Goal: Task Accomplishment & Management: Manage account settings

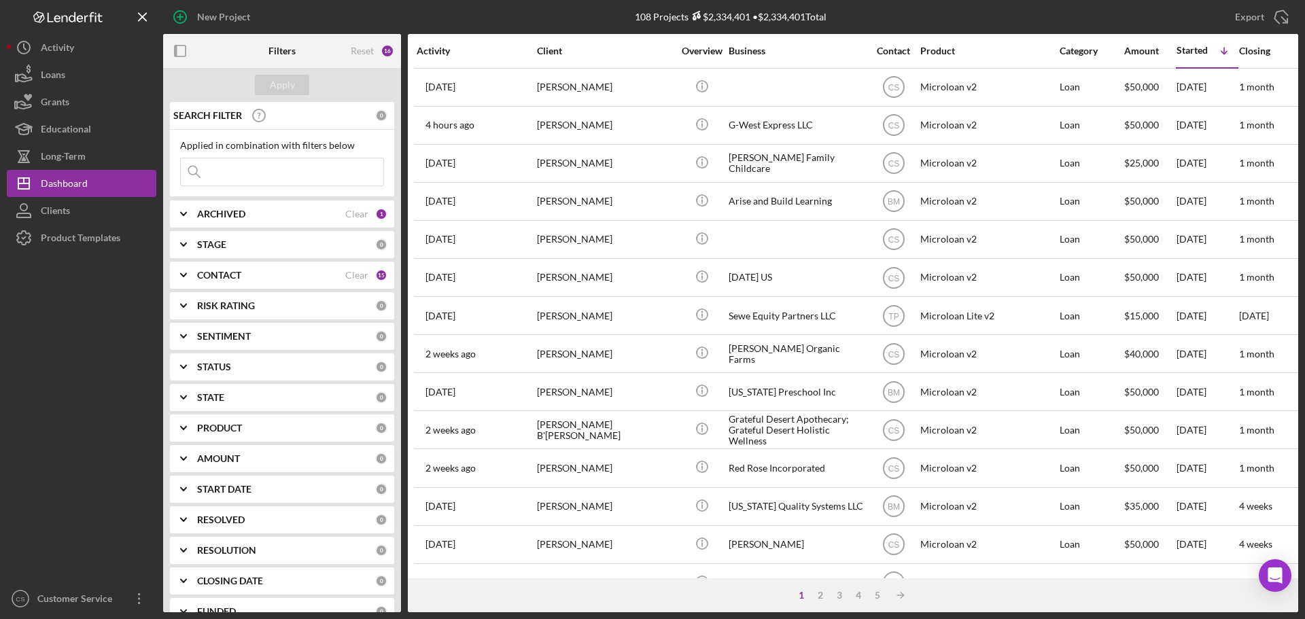
scroll to position [0, 68]
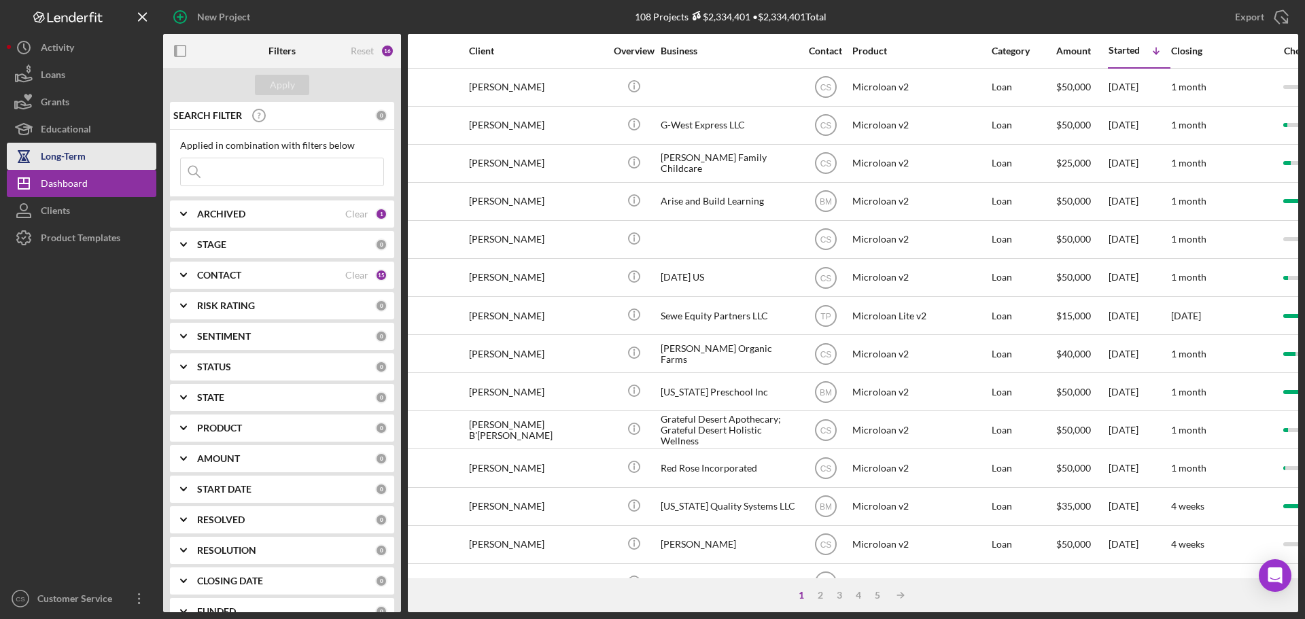
click at [63, 160] on div "Long-Term" at bounding box center [63, 158] width 45 height 31
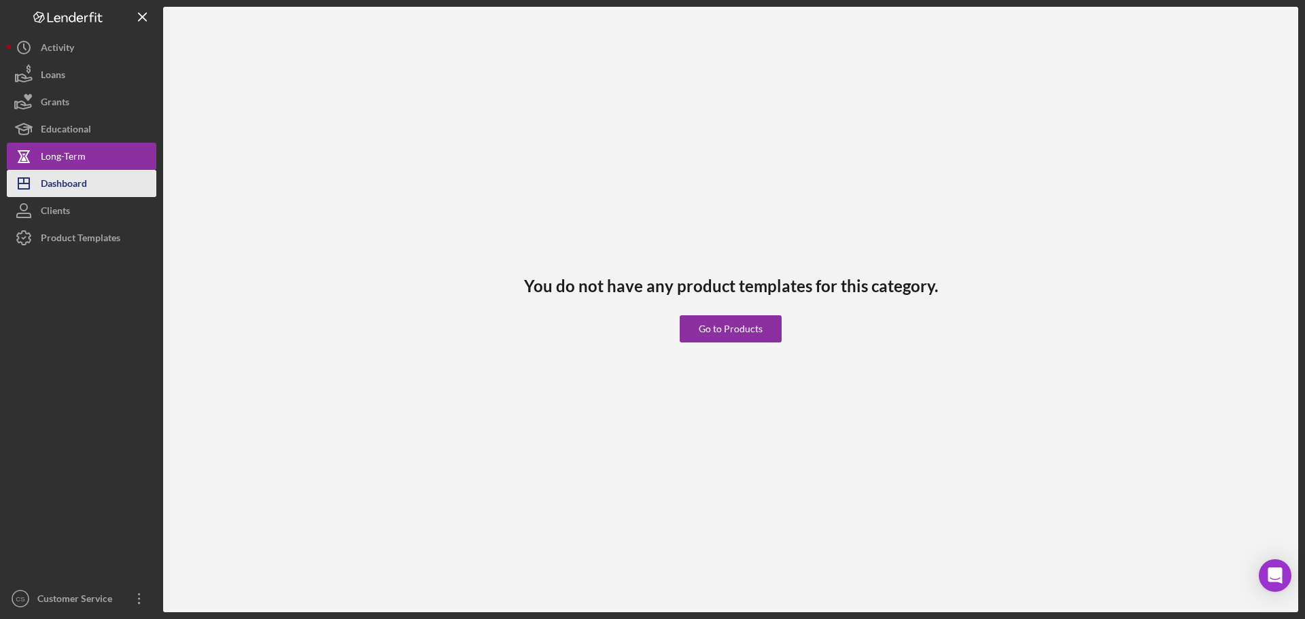
click at [65, 184] on div "Dashboard" at bounding box center [64, 185] width 46 height 31
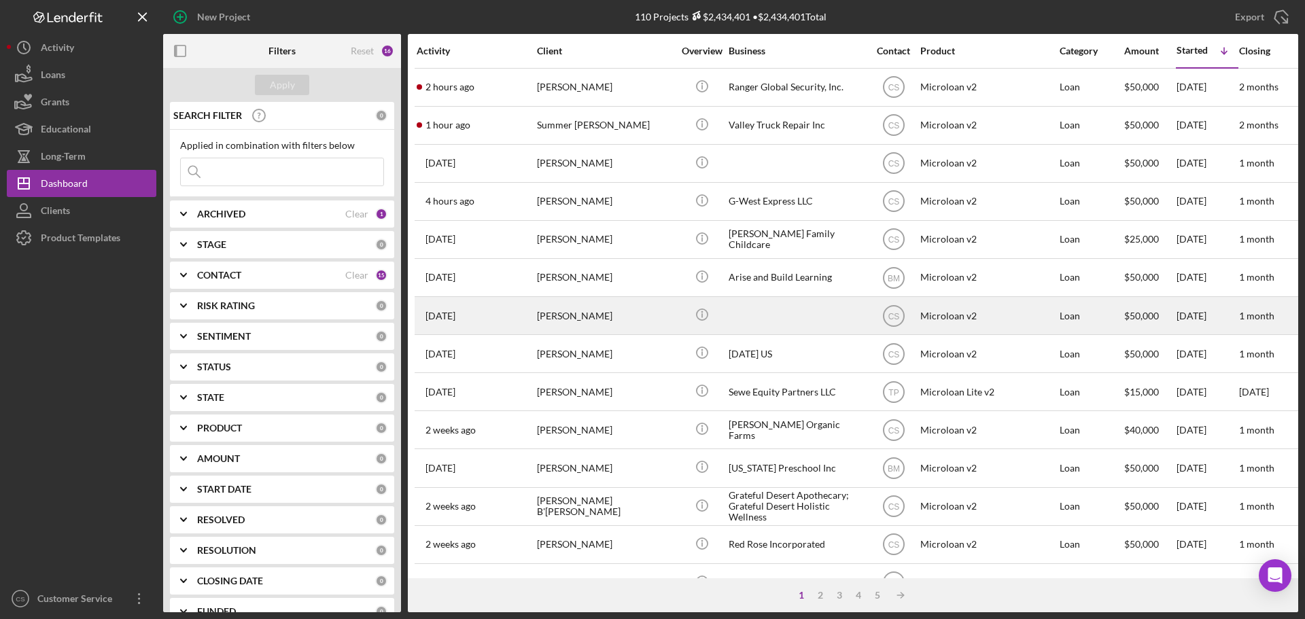
click at [640, 317] on div "[PERSON_NAME]" at bounding box center [605, 316] width 136 height 36
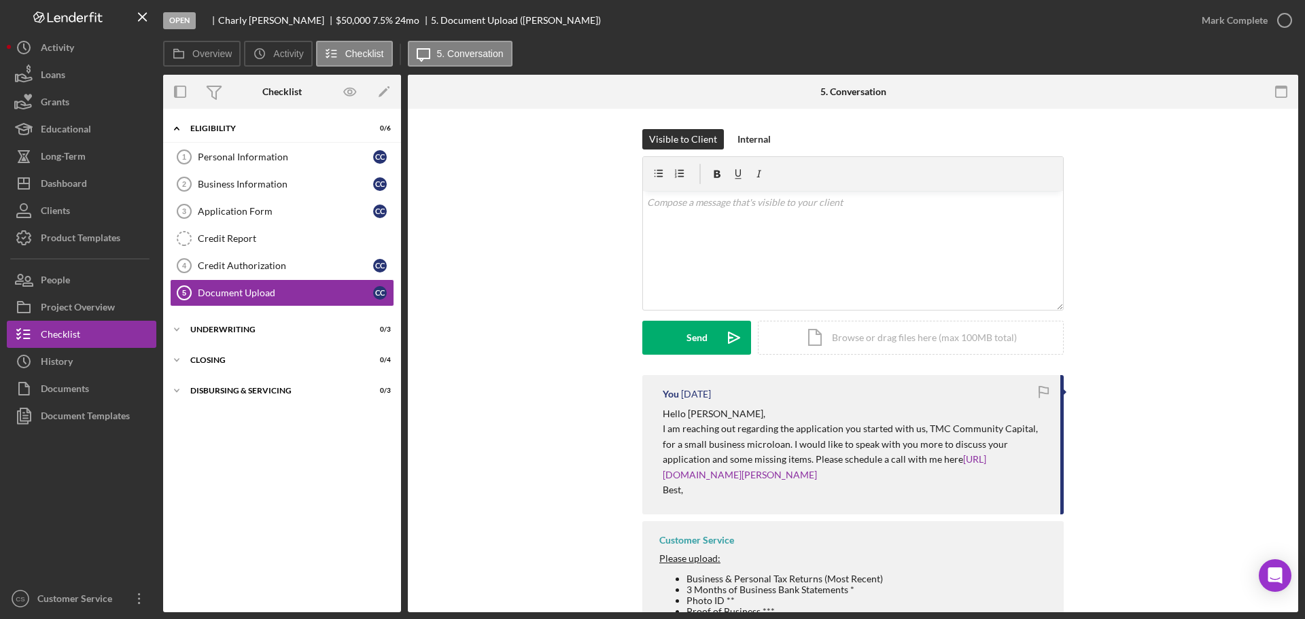
click at [562, 383] on div "You [DATE] Hello [PERSON_NAME], I am reaching out regarding the application you…" at bounding box center [853, 556] width 850 height 363
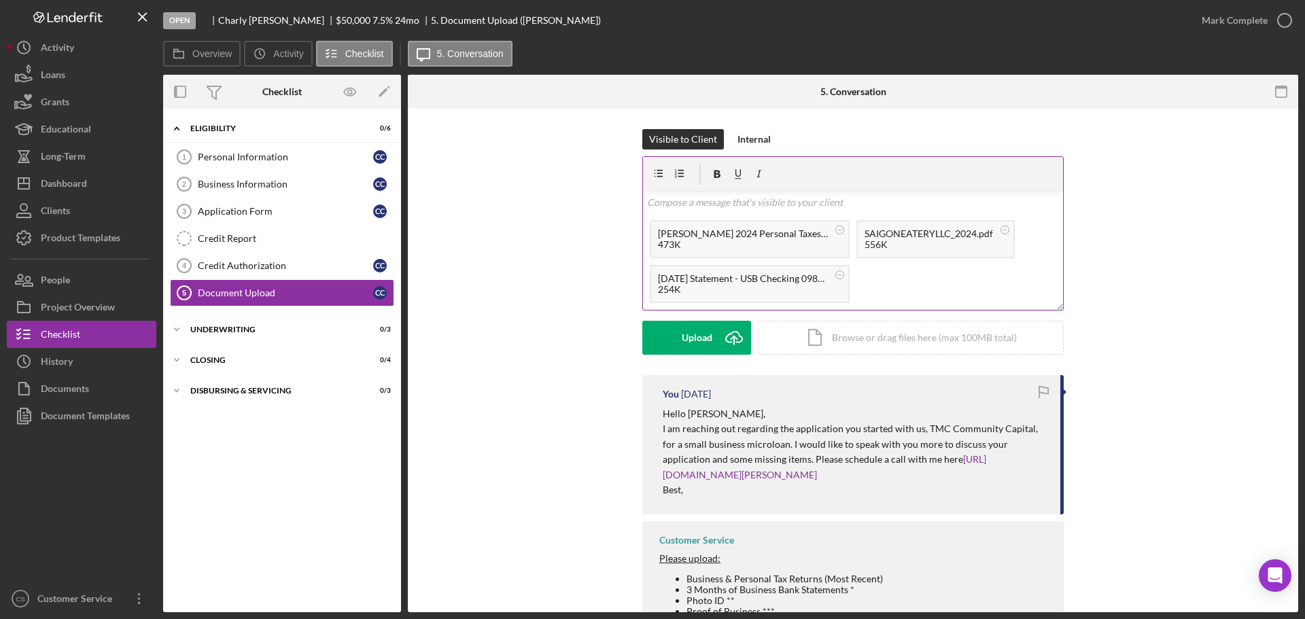
click at [893, 209] on p at bounding box center [853, 202] width 413 height 15
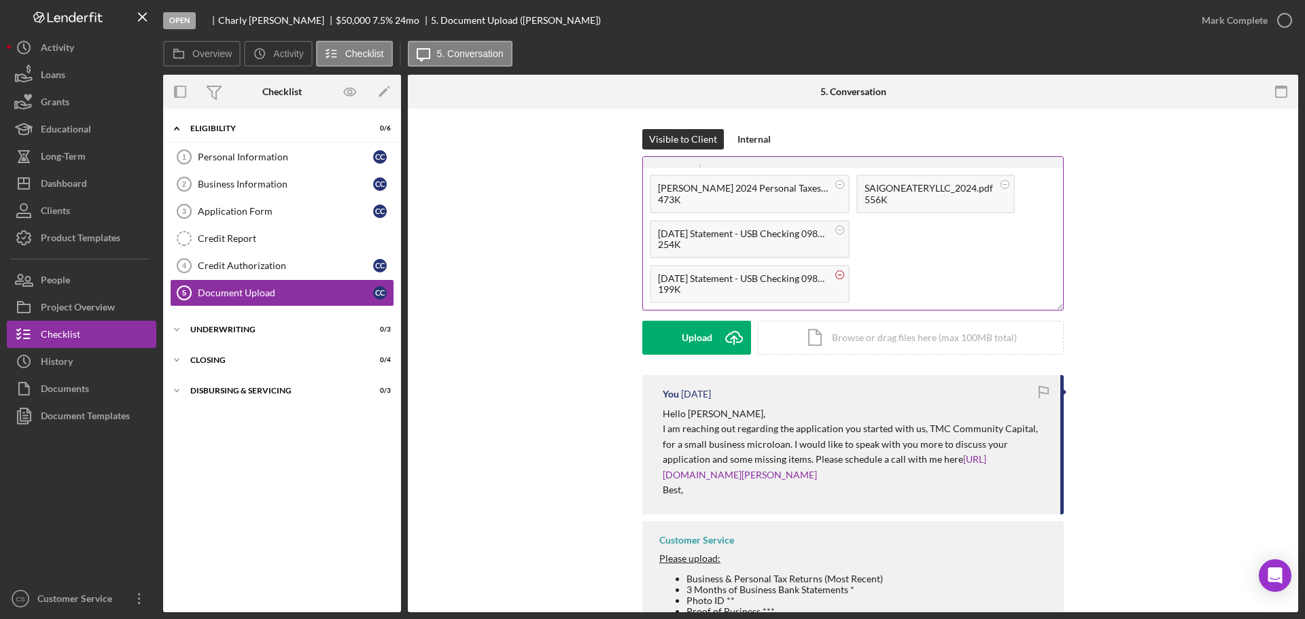
click at [842, 274] on circle at bounding box center [840, 275] width 8 height 8
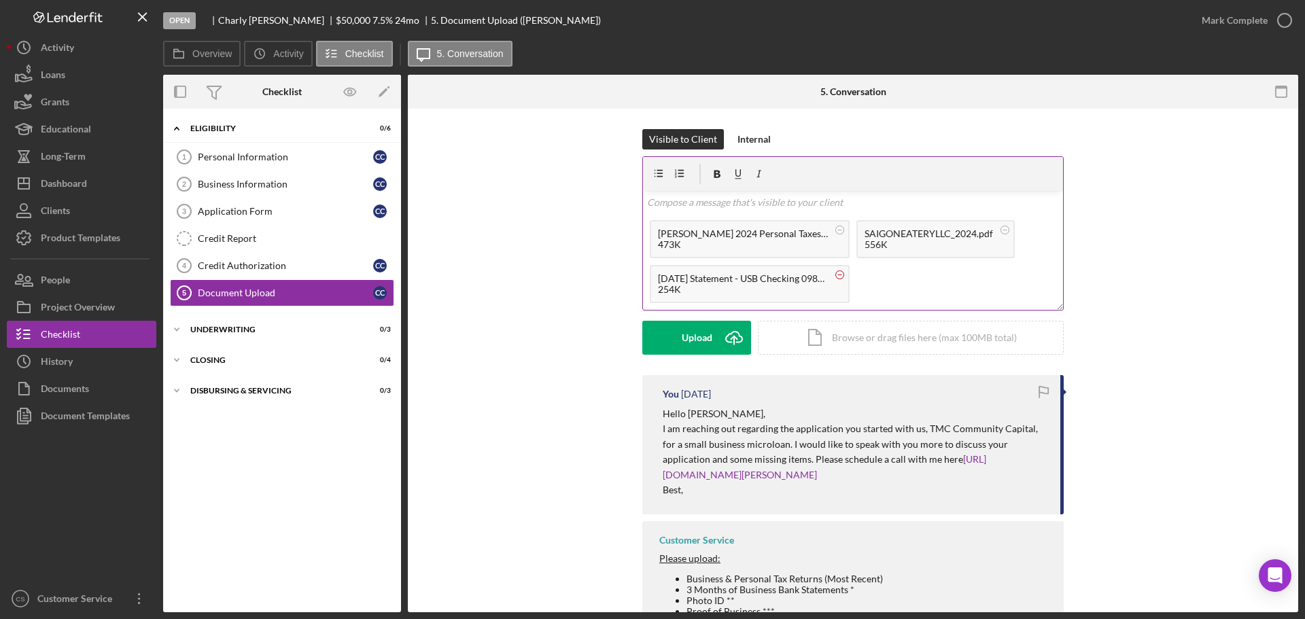
click at [840, 275] on circle at bounding box center [840, 275] width 8 height 8
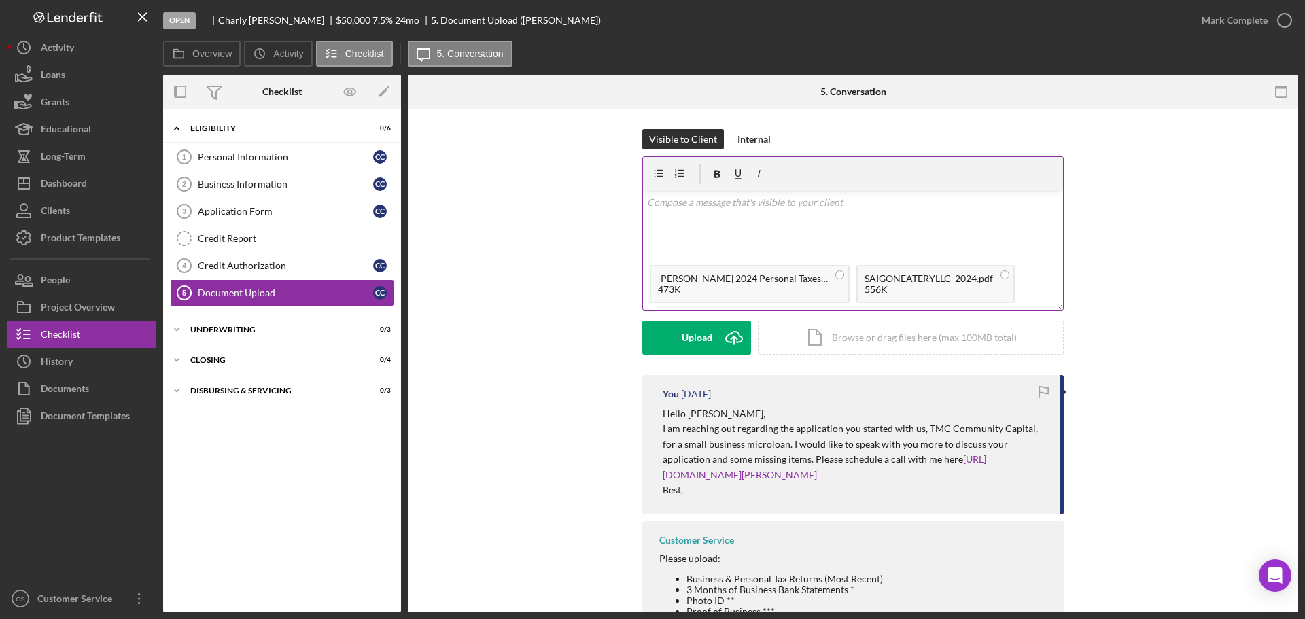
click at [844, 235] on div "v Color teal Color pink Remove color Add row above Add row below Add column bef…" at bounding box center [853, 224] width 420 height 67
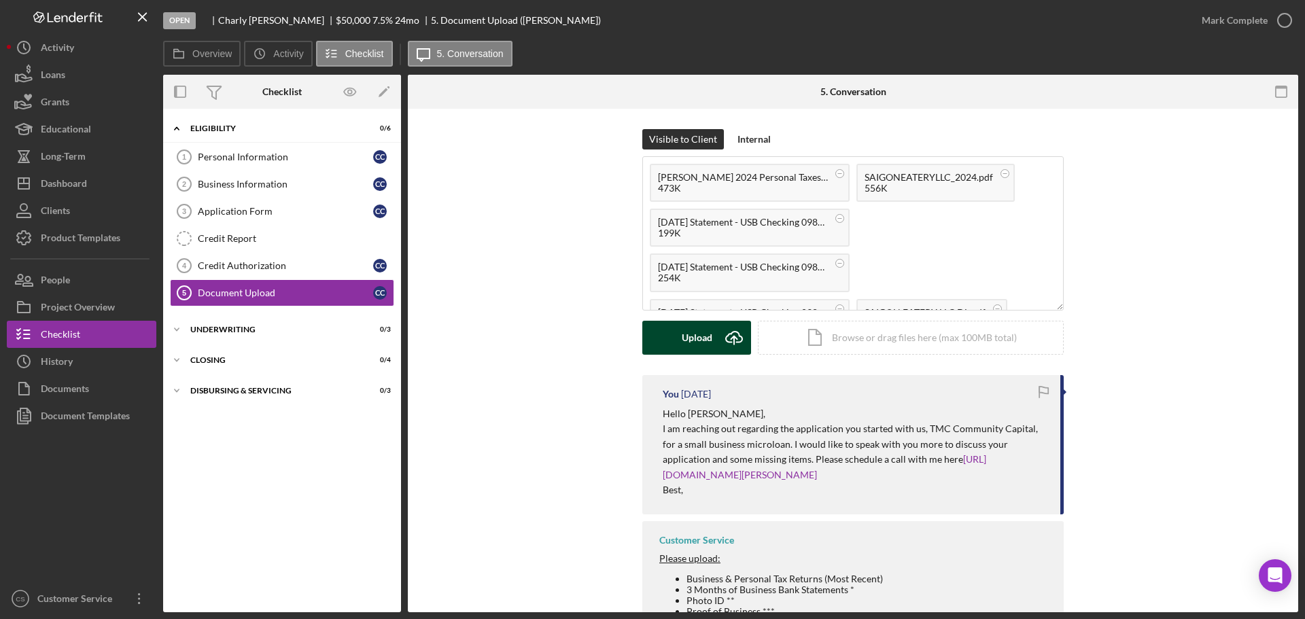
click at [695, 341] on div "Upload" at bounding box center [697, 338] width 31 height 34
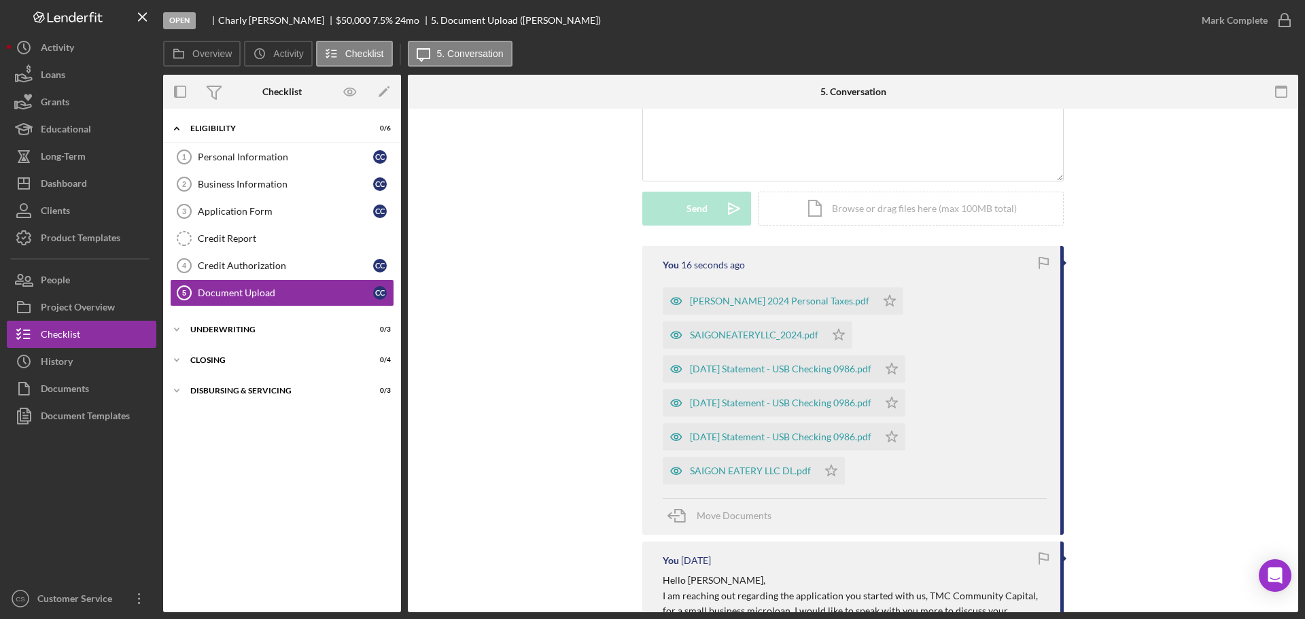
scroll to position [136, 0]
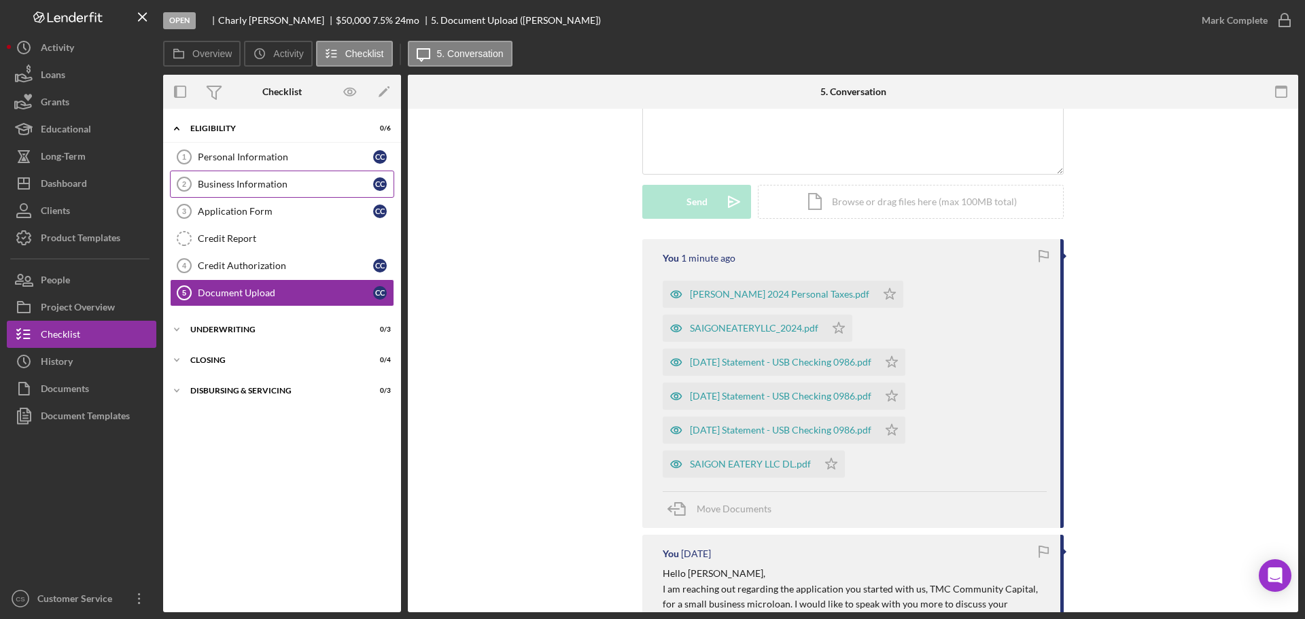
click at [253, 186] on div "Business Information" at bounding box center [285, 184] width 175 height 11
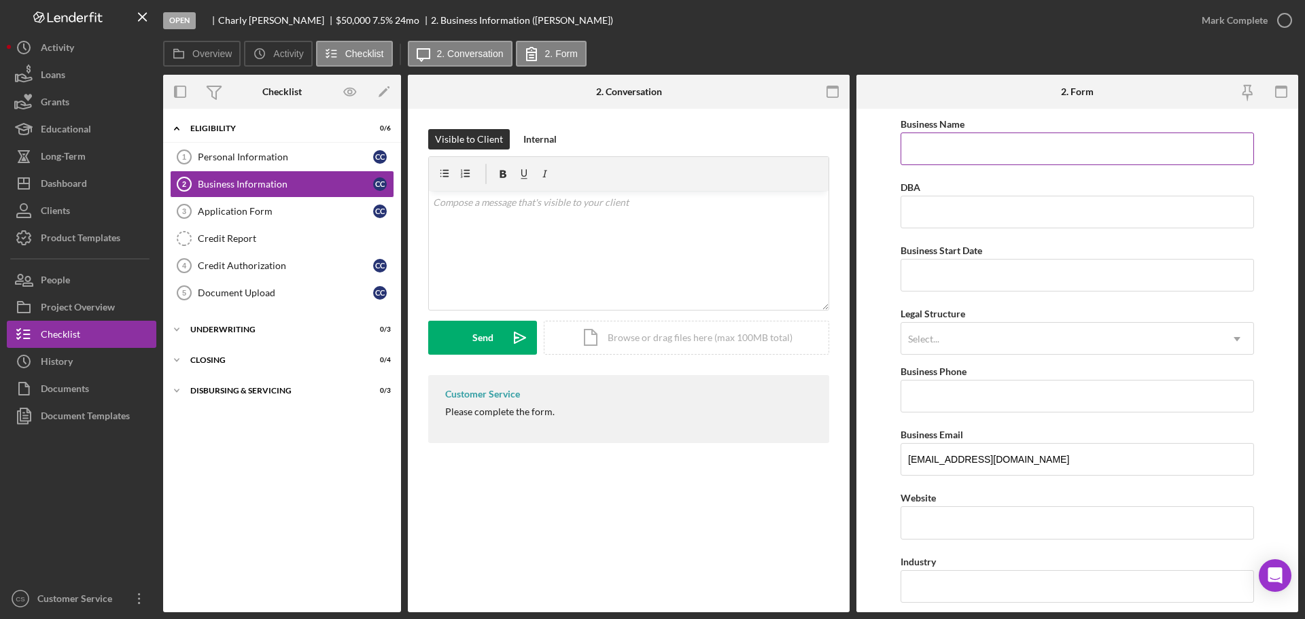
click at [952, 147] on input "Business Name" at bounding box center [1078, 149] width 354 height 33
paste input "[PHONE_NUMBER]"
type input "[PHONE_NUMBER]"
drag, startPoint x: 999, startPoint y: 145, endPoint x: 812, endPoint y: 156, distance: 187.3
click at [812, 156] on div "Overview Internal Workflow Stage Open Icon/Dropdown Arrow Archive (can unarchiv…" at bounding box center [730, 344] width 1135 height 538
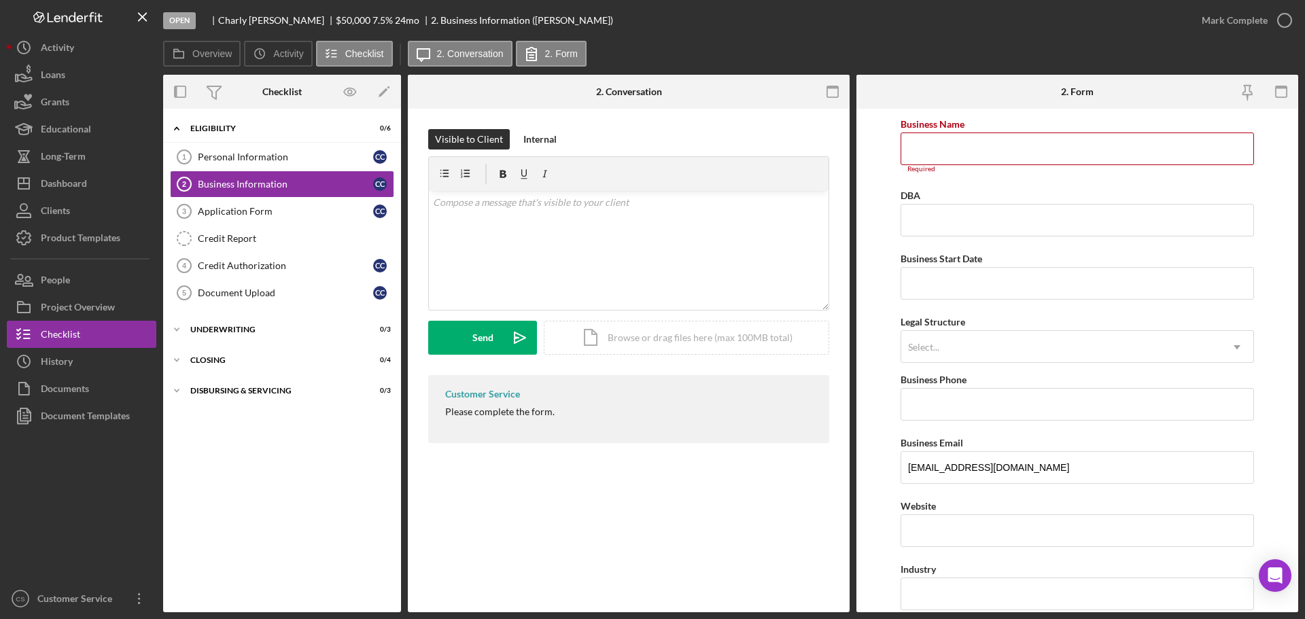
click at [884, 147] on form "Business Name Required DBA Business Start Date Legal Structure Select... Icon/D…" at bounding box center [1078, 361] width 442 height 504
click at [264, 219] on link "Application Form 3 Application Form C C" at bounding box center [282, 211] width 224 height 27
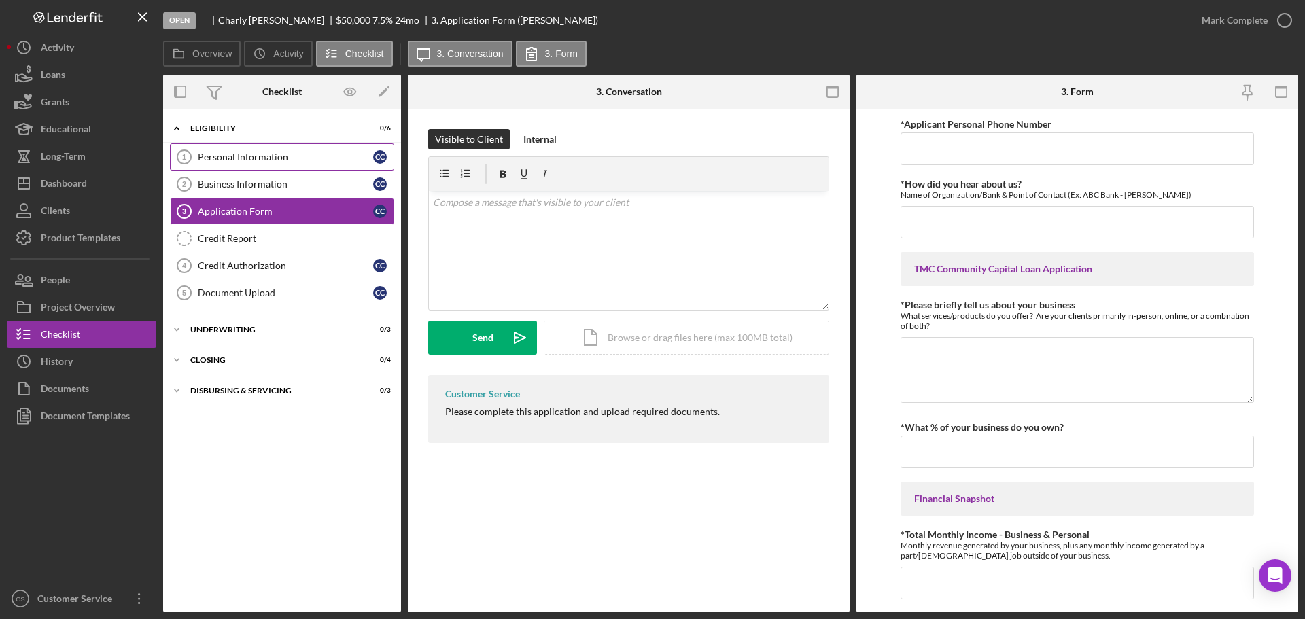
click at [282, 160] on div "Personal Information" at bounding box center [285, 157] width 175 height 11
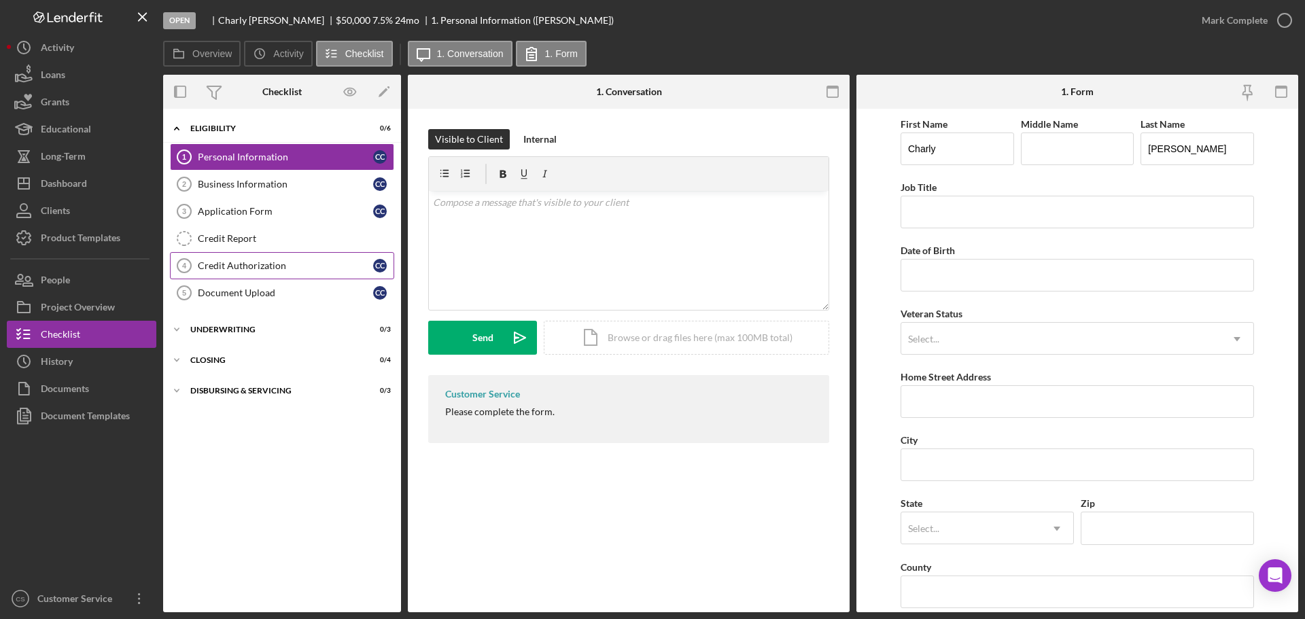
click at [252, 269] on div "Credit Authorization" at bounding box center [285, 265] width 175 height 11
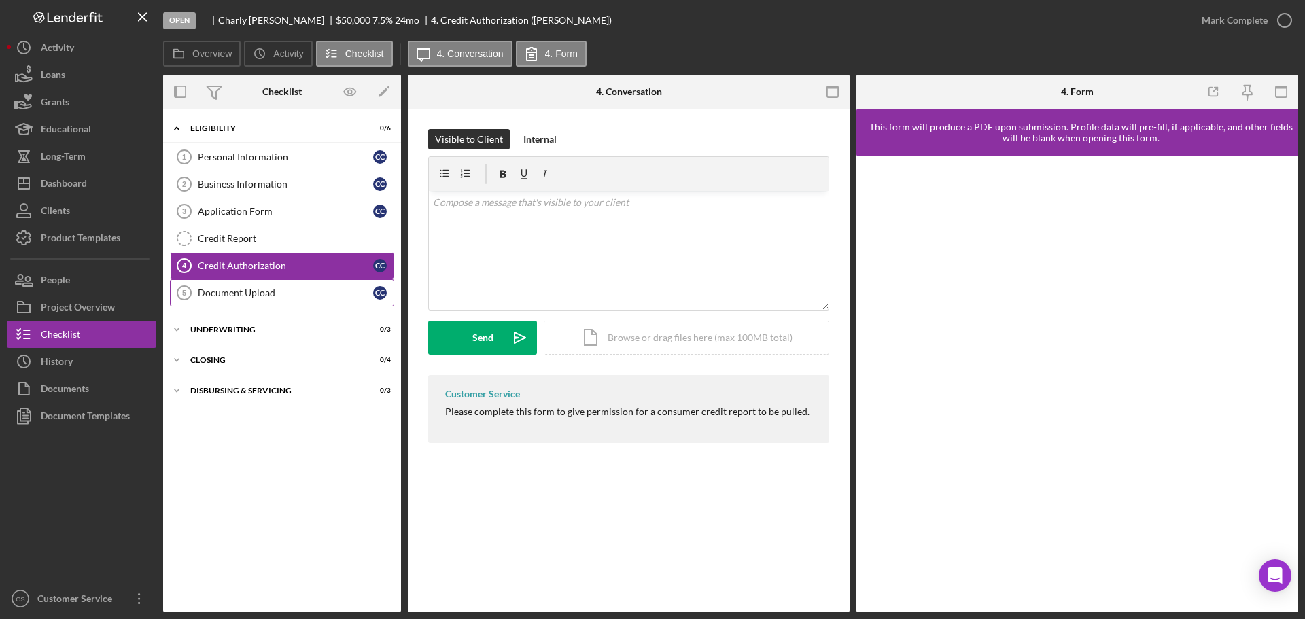
click at [270, 298] on div "Document Upload" at bounding box center [285, 293] width 175 height 11
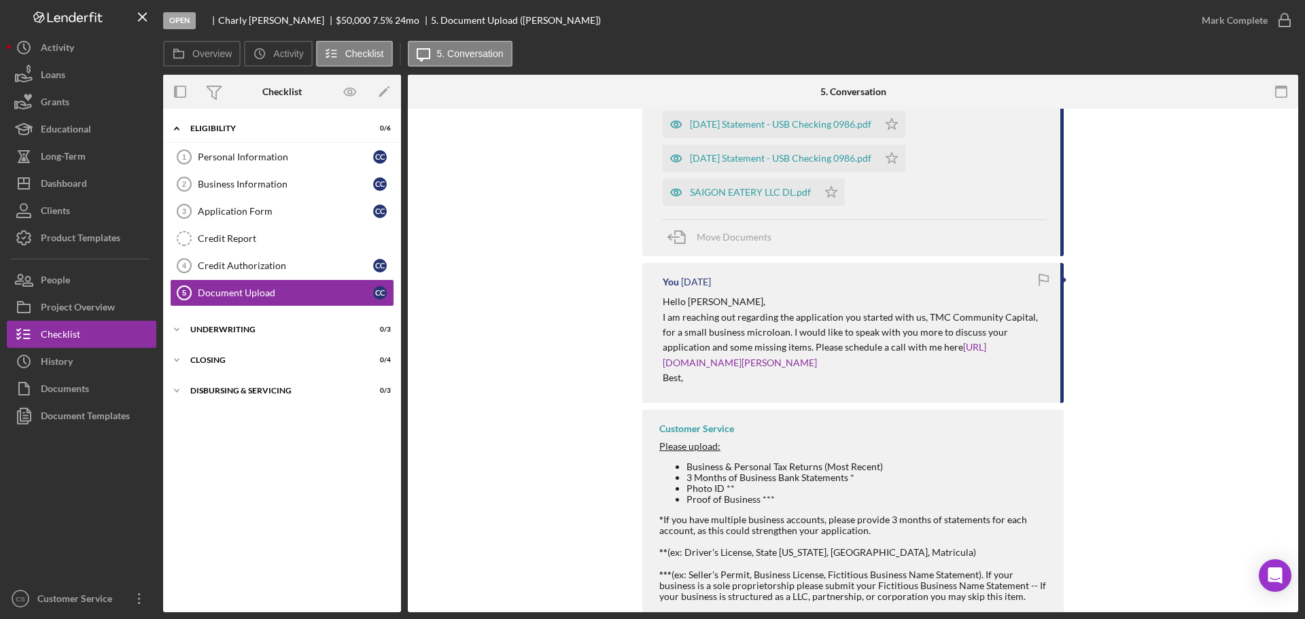
scroll to position [68, 0]
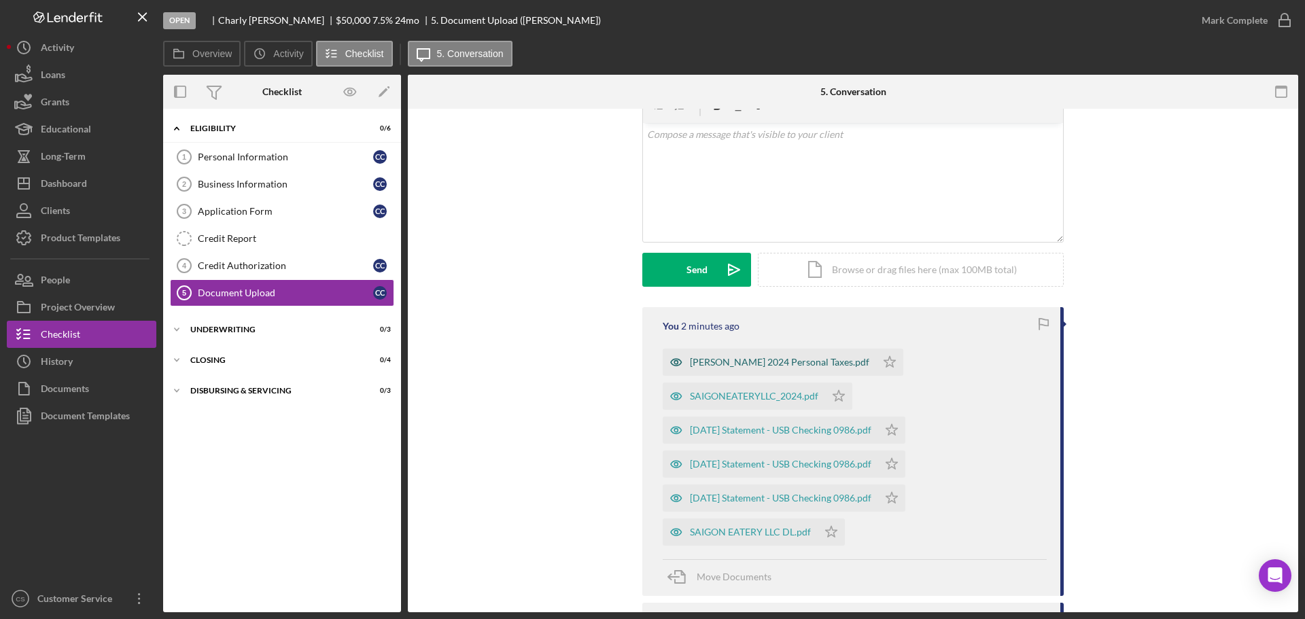
click at [771, 364] on div "[PERSON_NAME] 2024 Personal Taxes.pdf" at bounding box center [779, 362] width 179 height 11
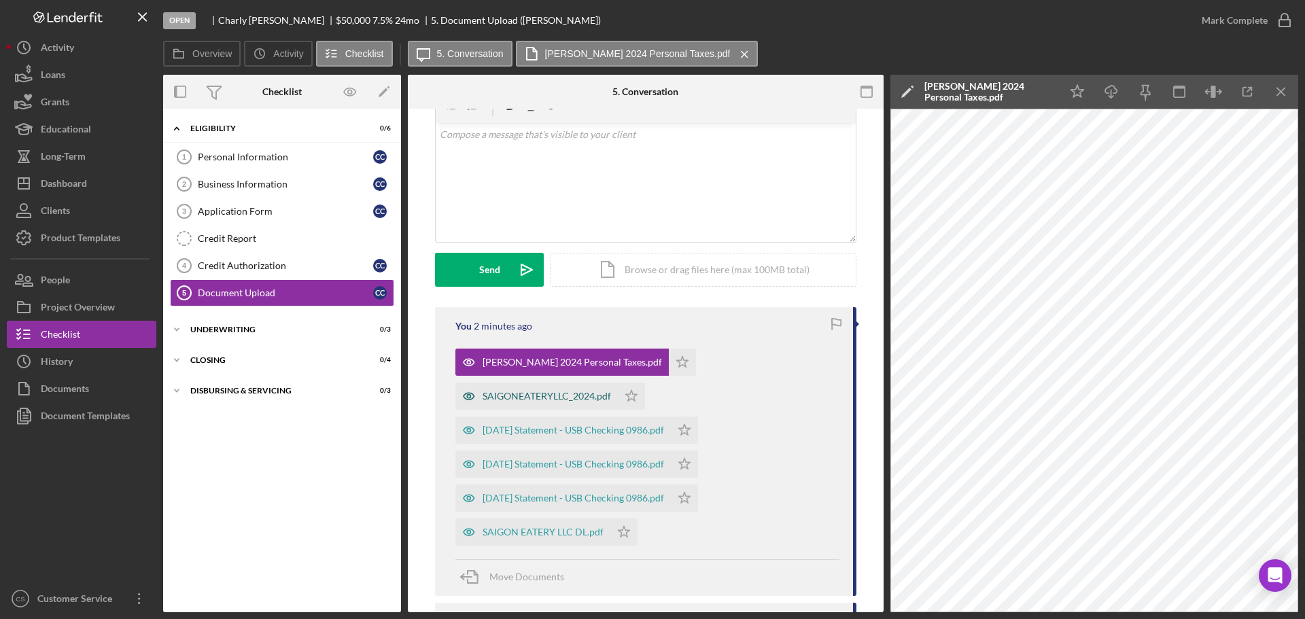
click at [527, 396] on div "SAIGONEATERYLLC_2024.pdf" at bounding box center [547, 396] width 128 height 11
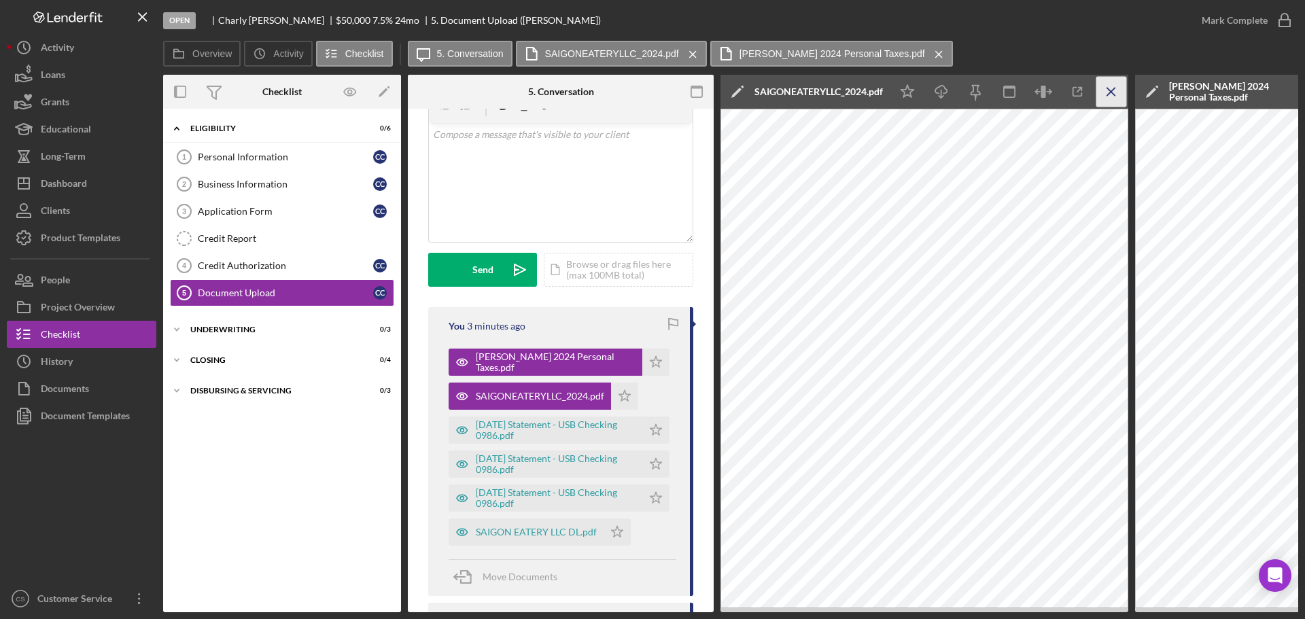
click at [1109, 94] on icon "Icon/Menu Close" at bounding box center [1112, 92] width 31 height 31
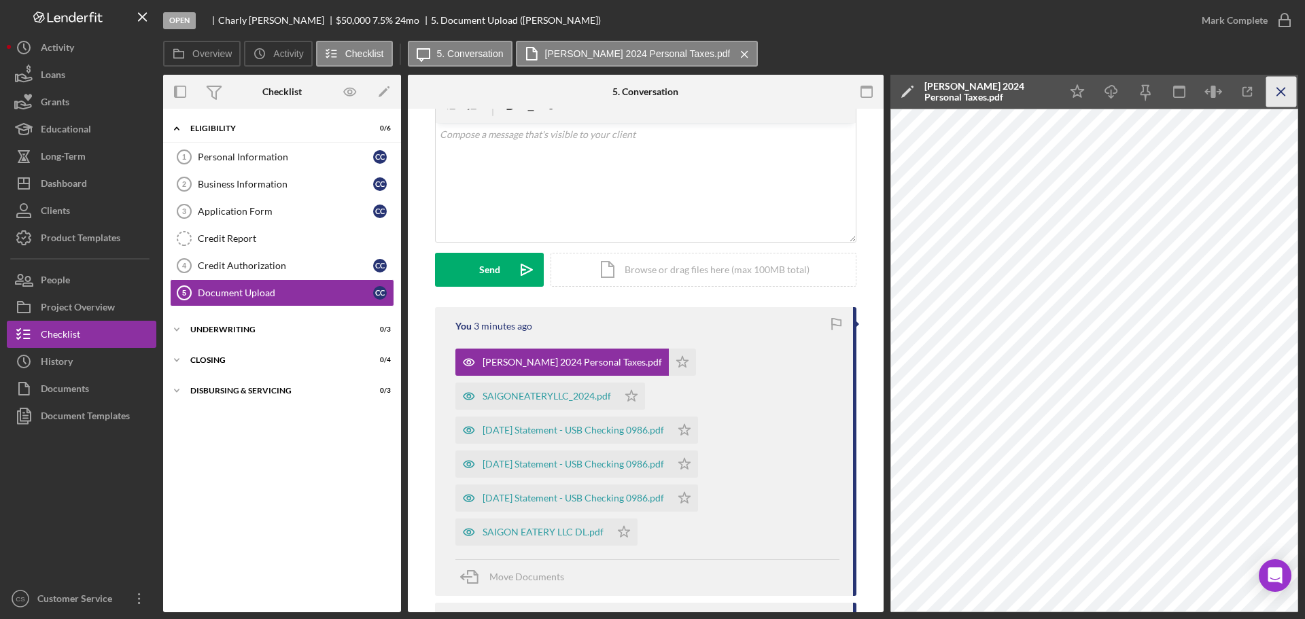
click at [1278, 92] on icon "Icon/Menu Close" at bounding box center [1282, 92] width 31 height 31
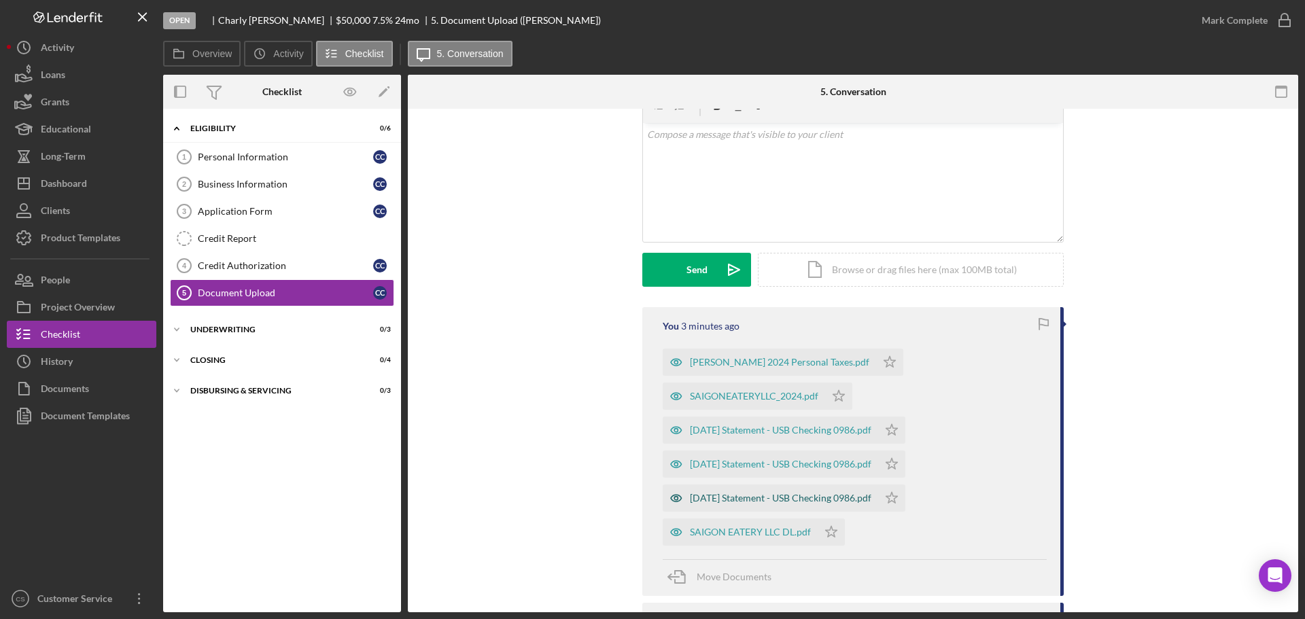
click at [746, 501] on div "[DATE] Statement - USB Checking 0986.pdf" at bounding box center [781, 498] width 182 height 11
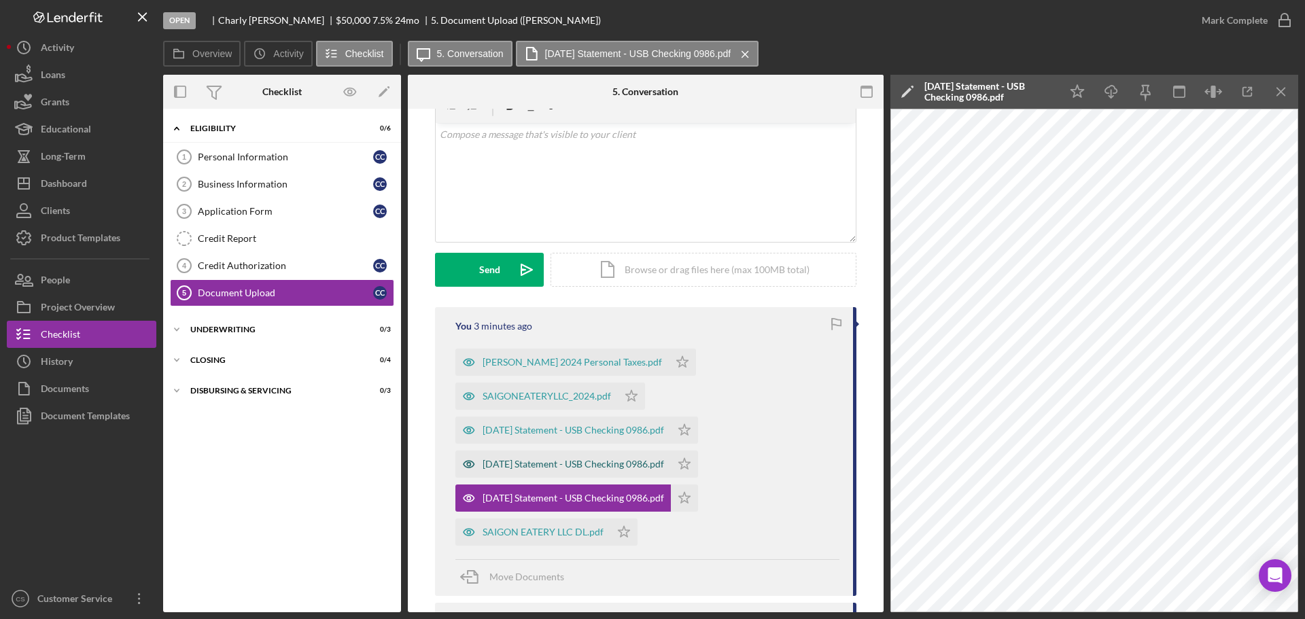
click at [608, 469] on div "[DATE] Statement - USB Checking 0986.pdf" at bounding box center [574, 464] width 182 height 11
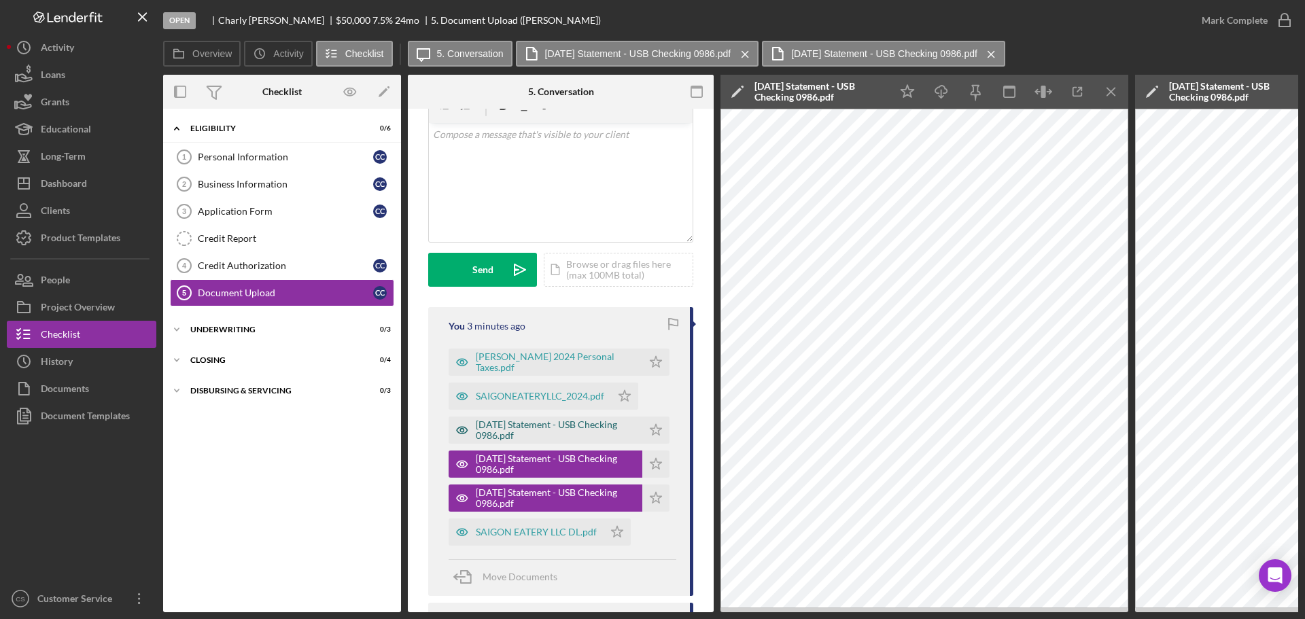
click at [594, 434] on div "[DATE] Statement - USB Checking 0986.pdf" at bounding box center [556, 430] width 160 height 22
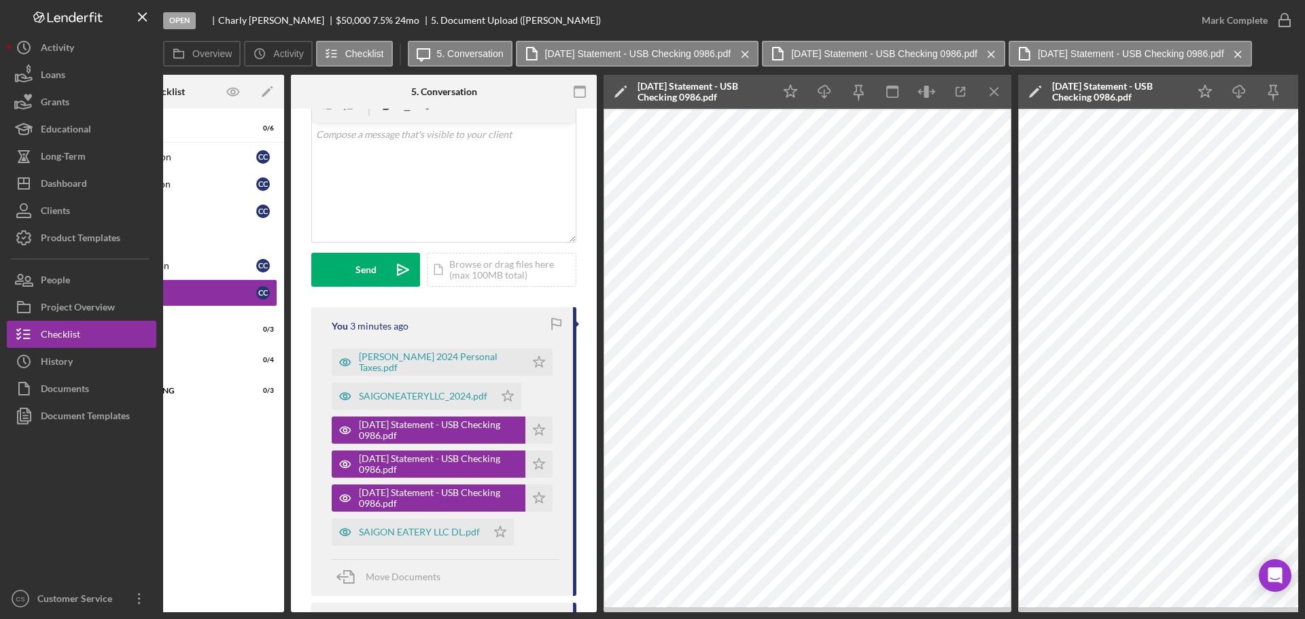
scroll to position [0, 116]
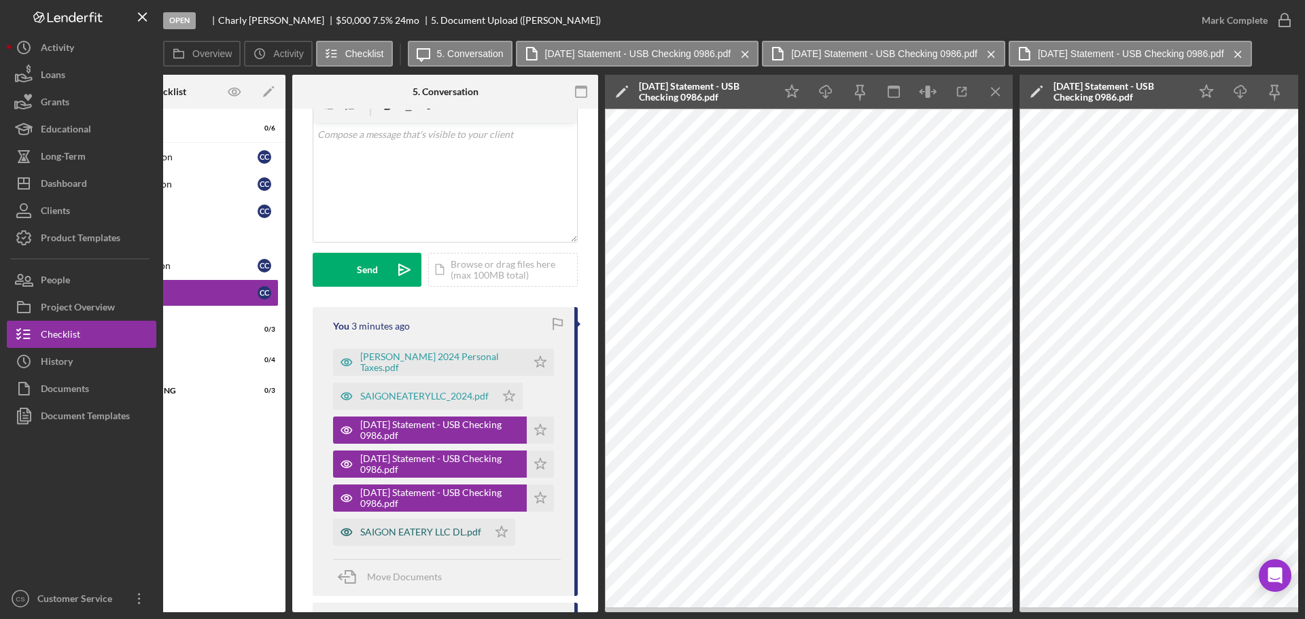
click at [408, 536] on div "SAIGON EATERY LLC DL.pdf" at bounding box center [420, 532] width 121 height 11
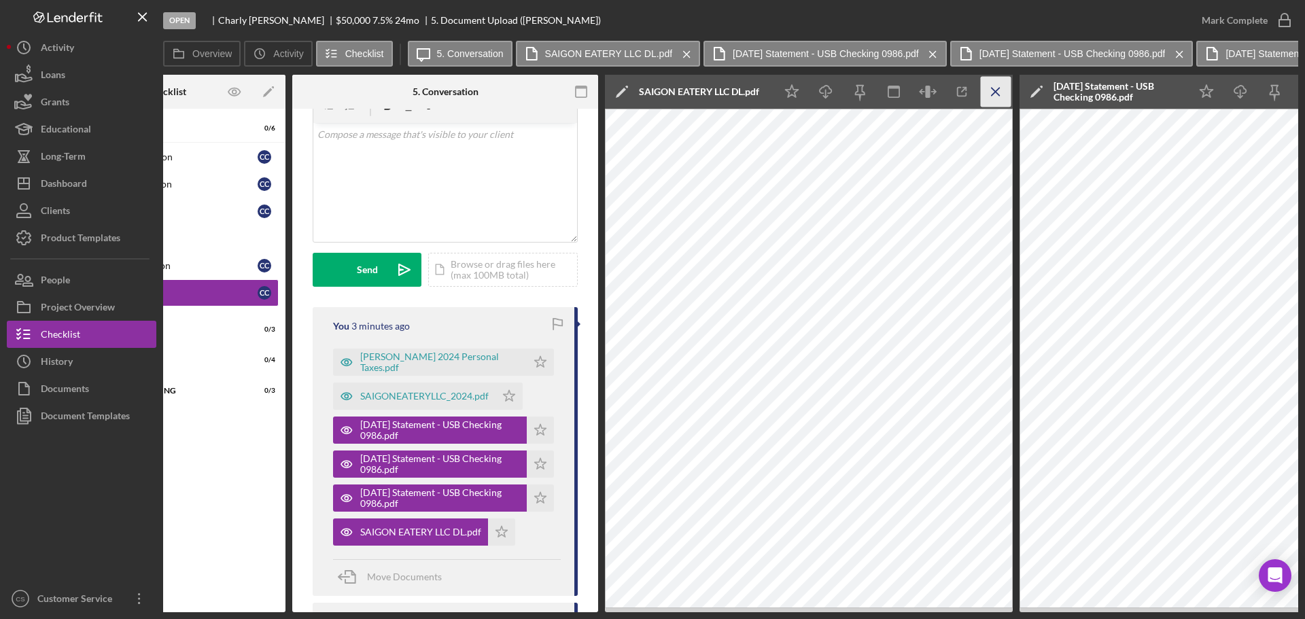
click at [993, 94] on line "button" at bounding box center [995, 91] width 7 height 7
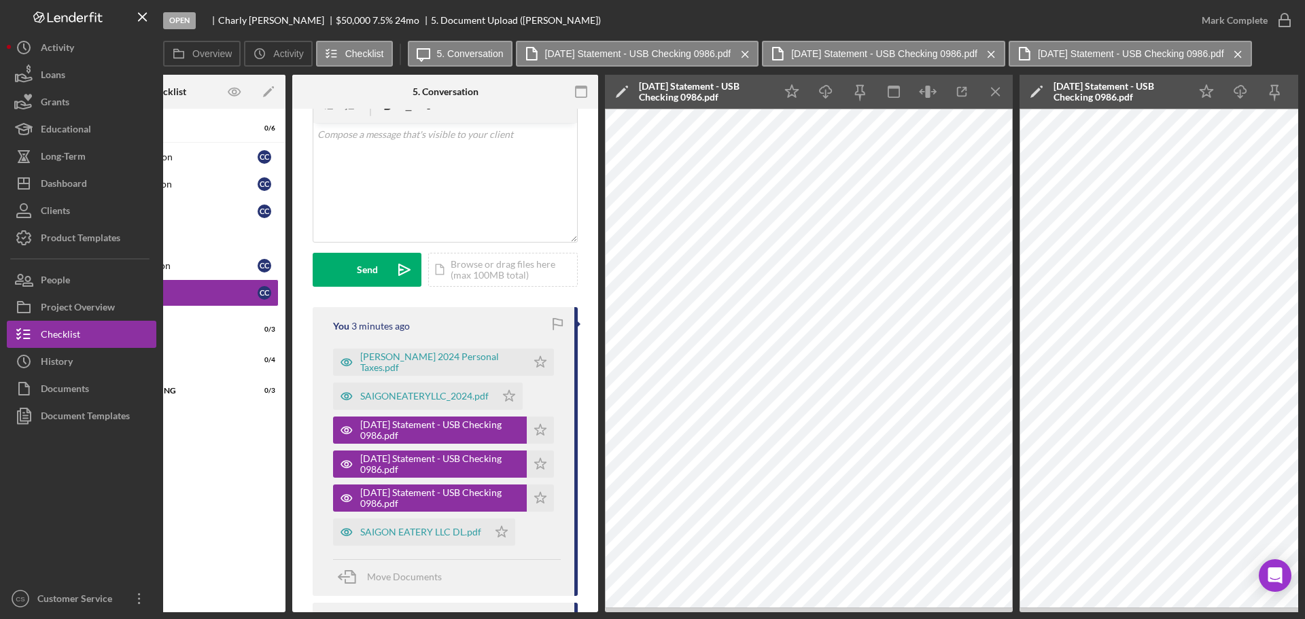
click at [993, 94] on line "button" at bounding box center [995, 91] width 7 height 7
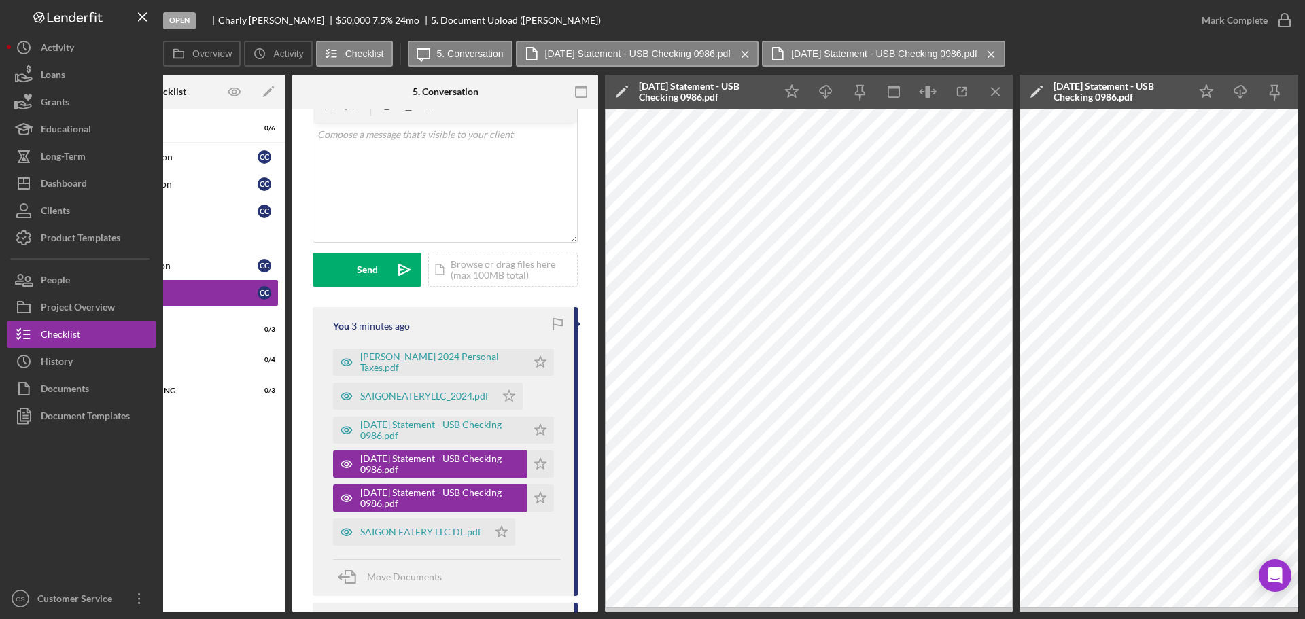
click at [993, 94] on line "button" at bounding box center [995, 91] width 7 height 7
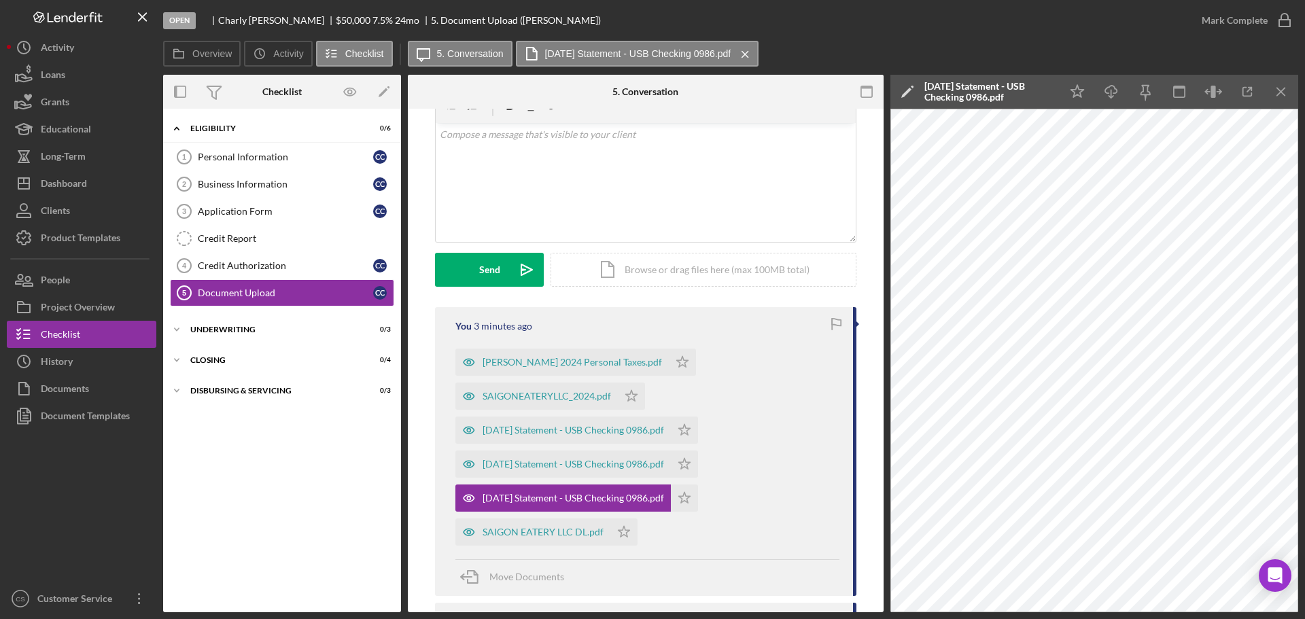
scroll to position [0, 0]
click at [1281, 90] on icon "Icon/Menu Close" at bounding box center [1282, 92] width 31 height 31
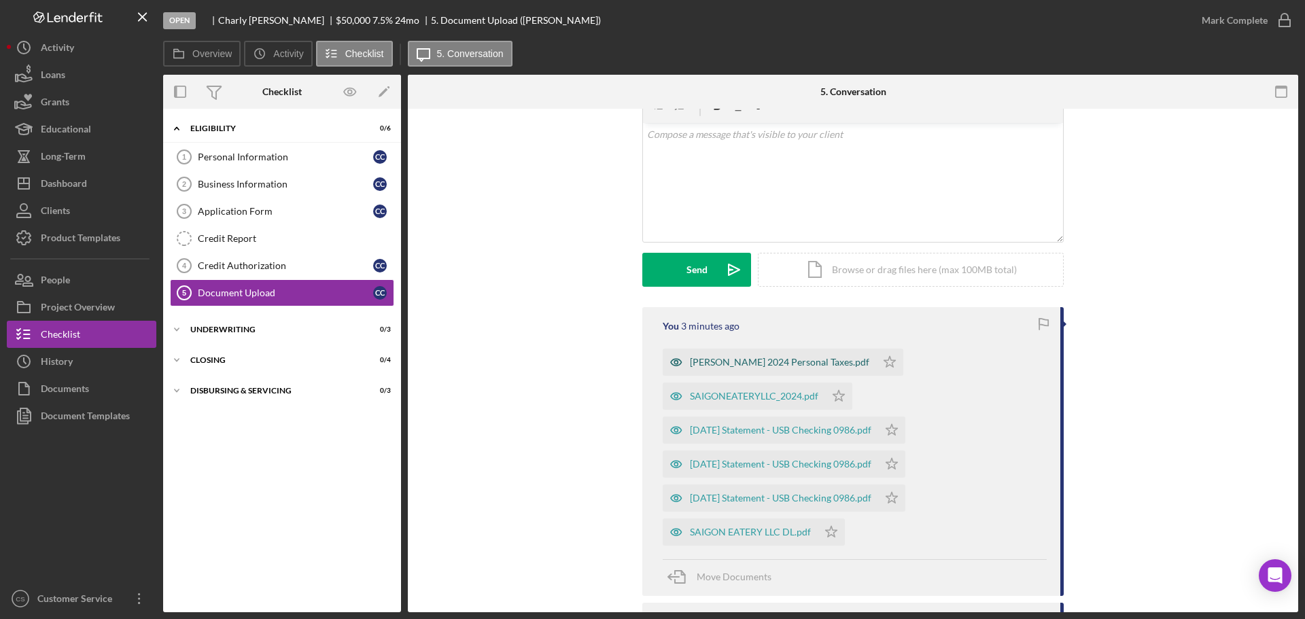
click at [751, 360] on div "[PERSON_NAME] 2024 Personal Taxes.pdf" at bounding box center [779, 362] width 179 height 11
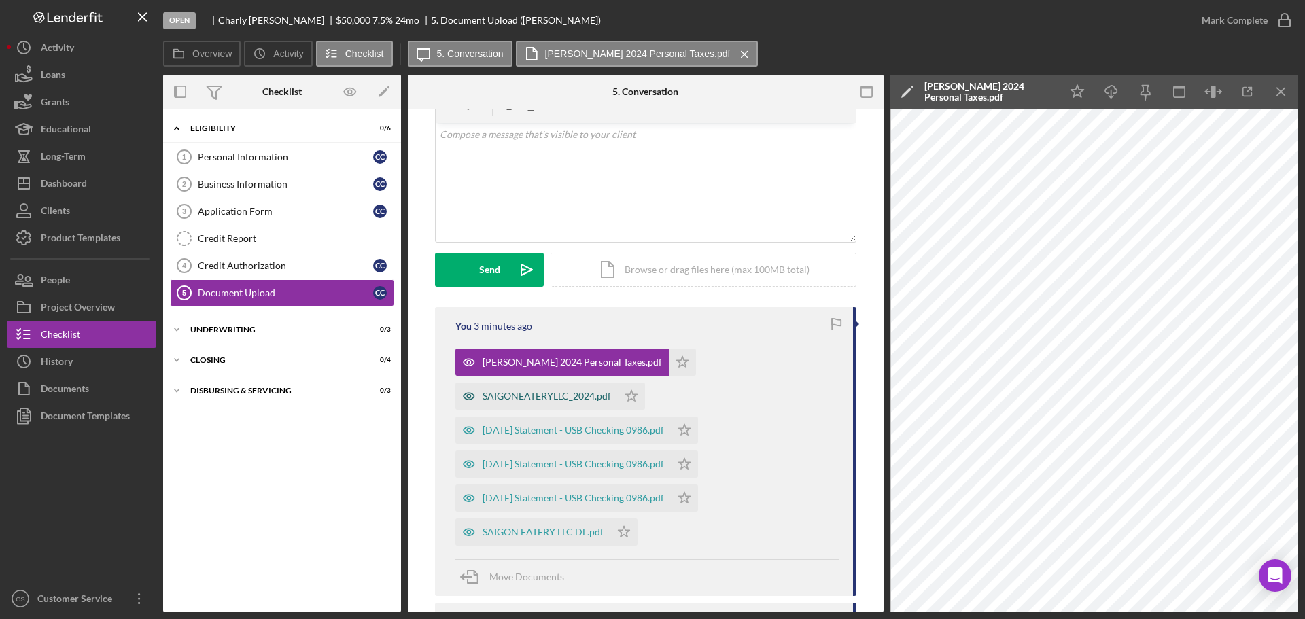
click at [557, 394] on div "SAIGONEATERYLLC_2024.pdf" at bounding box center [547, 396] width 128 height 11
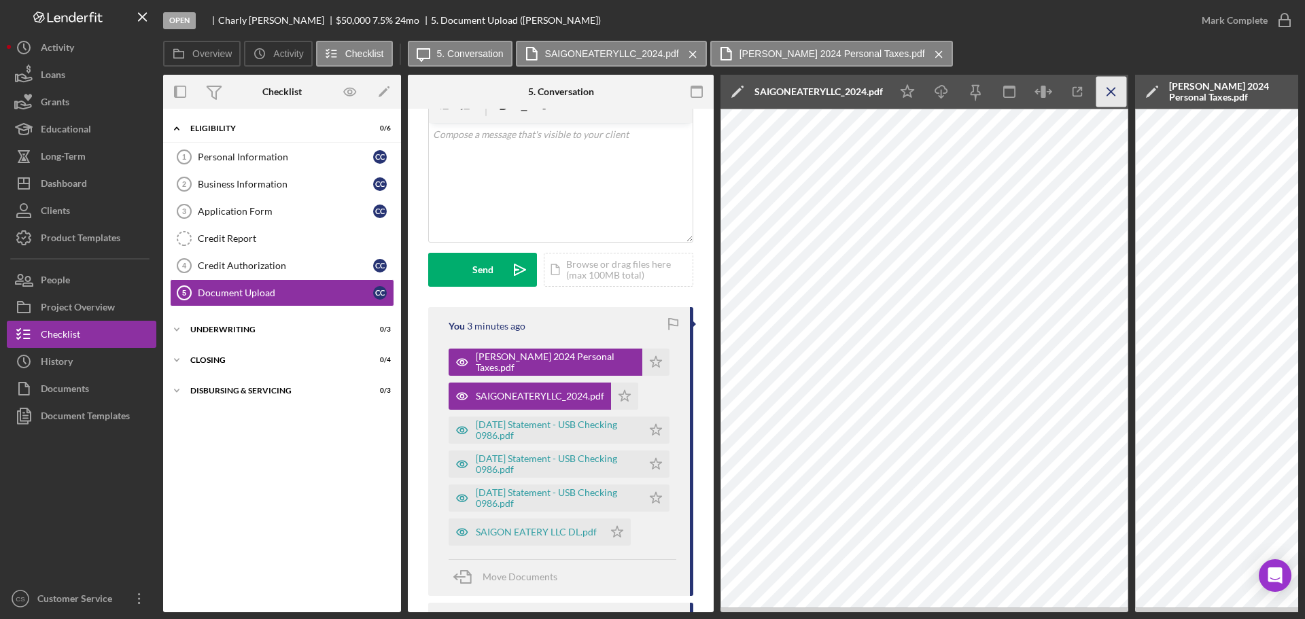
click at [1118, 96] on icon "Icon/Menu Close" at bounding box center [1112, 92] width 31 height 31
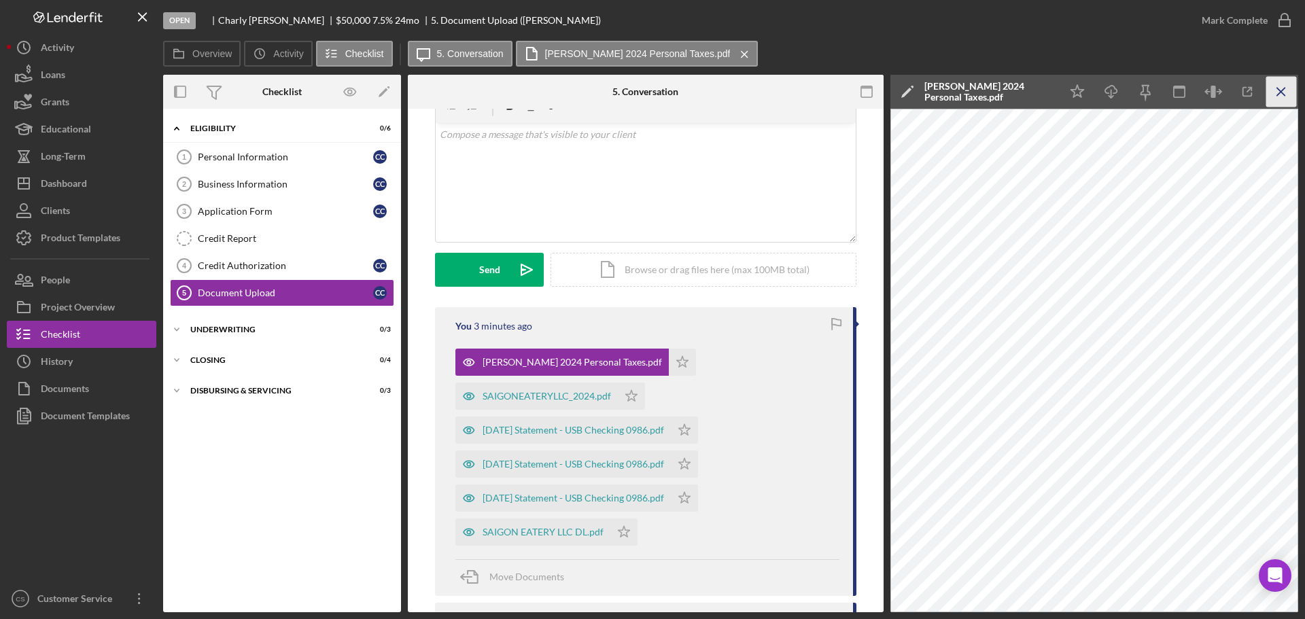
click at [1272, 93] on icon "Icon/Menu Close" at bounding box center [1282, 92] width 31 height 31
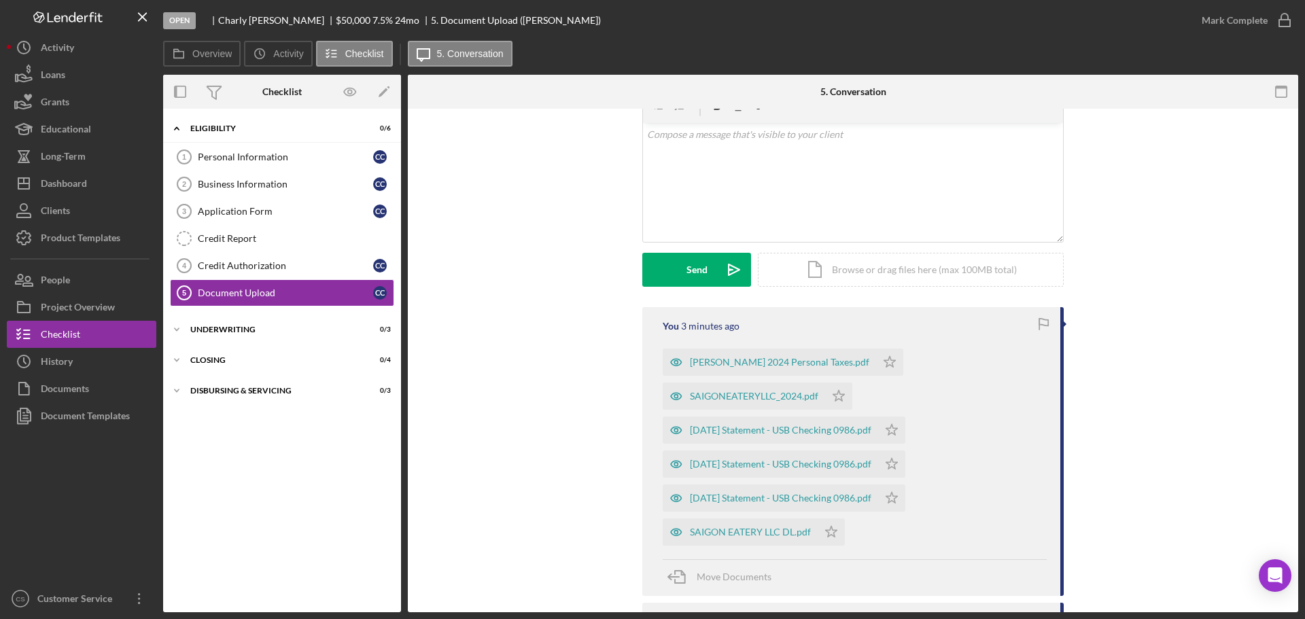
click at [736, 397] on div "SAIGONEATERYLLC_2024.pdf" at bounding box center [754, 396] width 128 height 11
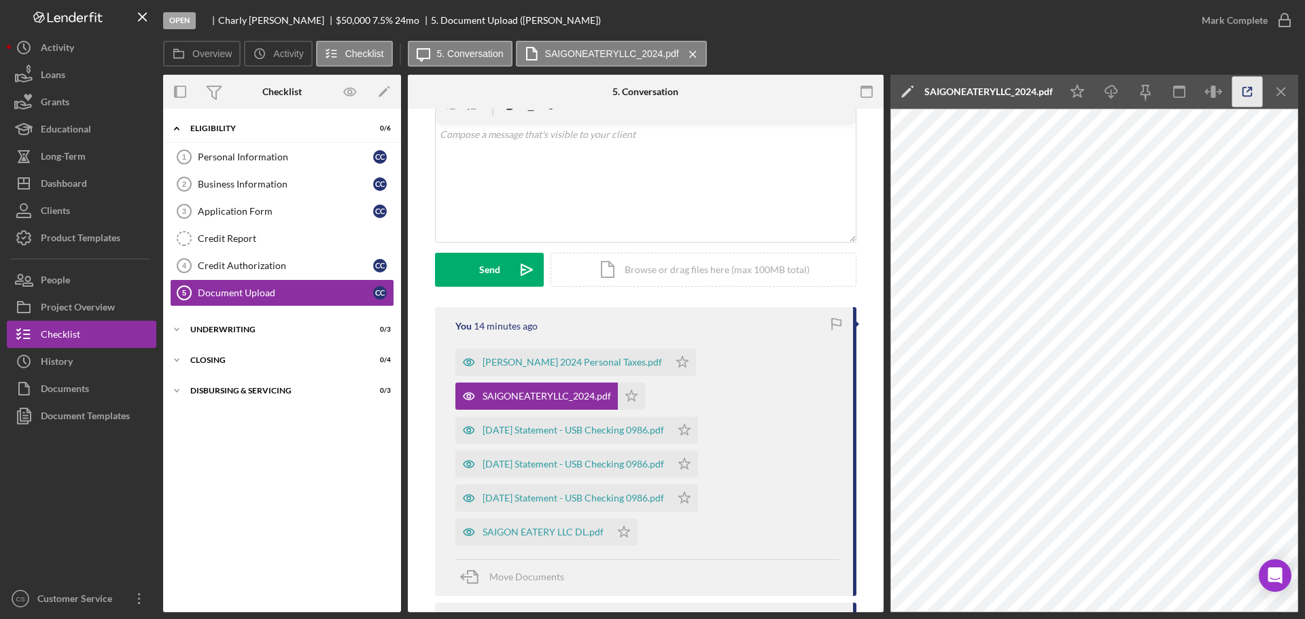
click at [1243, 90] on icon "button" at bounding box center [1247, 92] width 9 height 9
click at [966, 20] on div "Open [PERSON_NAME] $50,000 $50,000 7.5 % 24 mo 5. Document Upload ([PERSON_NAME…" at bounding box center [675, 20] width 1025 height 41
click at [239, 487] on div "Icon/Expander Eligibility 0 / 6 Personal Information 1 Personal Information C C…" at bounding box center [282, 361] width 238 height 490
click at [90, 298] on div "Project Overview" at bounding box center [78, 309] width 74 height 31
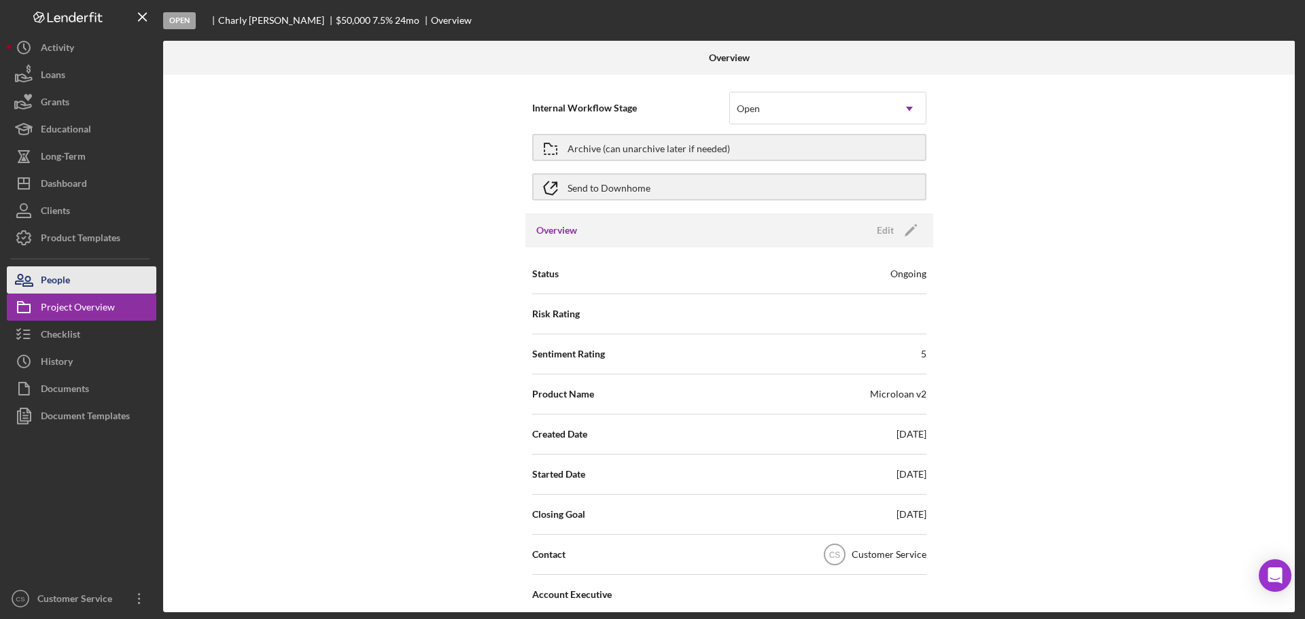
click at [82, 277] on button "People" at bounding box center [82, 279] width 150 height 27
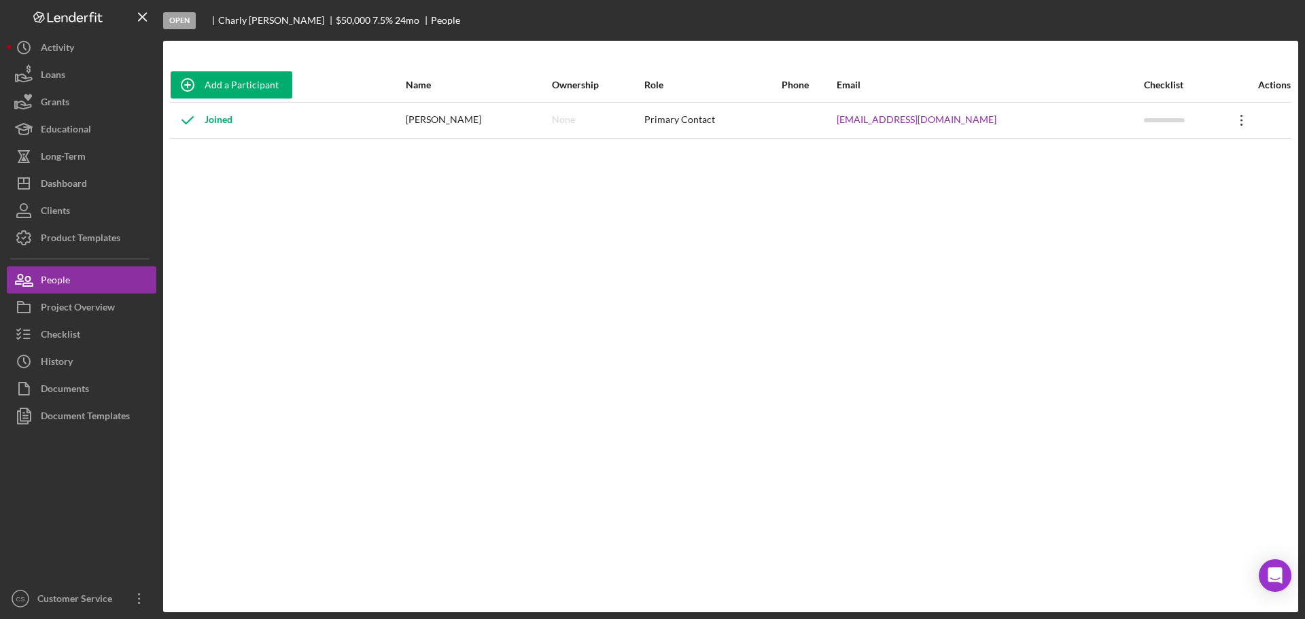
click at [1235, 121] on icon "Icon/Overflow" at bounding box center [1242, 120] width 34 height 34
click at [961, 242] on div "Add a Participant Name Ownership Role Phone Email Checklist Actions Joined [PER…" at bounding box center [730, 326] width 1135 height 517
click at [771, 119] on div "Primary Contact" at bounding box center [712, 120] width 136 height 34
click at [1035, 118] on div "[EMAIL_ADDRESS][DOMAIN_NAME]" at bounding box center [990, 120] width 307 height 34
click at [1144, 120] on div at bounding box center [1164, 120] width 41 height 4
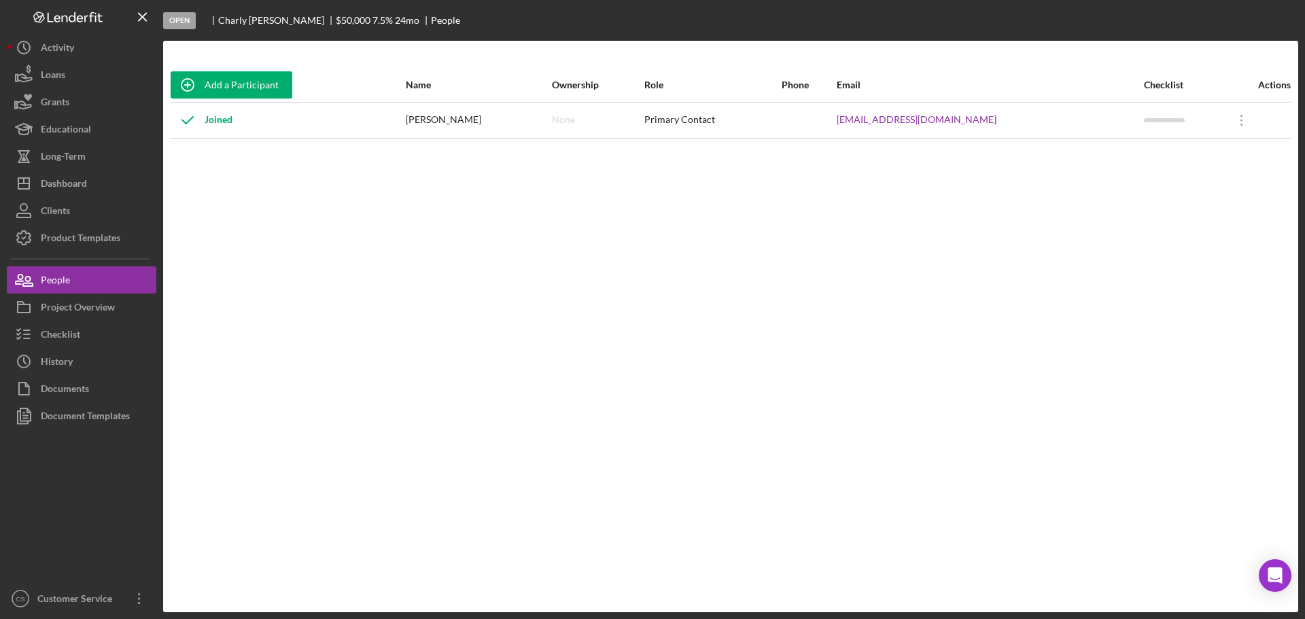
click at [317, 120] on div "Joined" at bounding box center [288, 120] width 234 height 34
click at [112, 313] on div "Project Overview" at bounding box center [78, 309] width 74 height 31
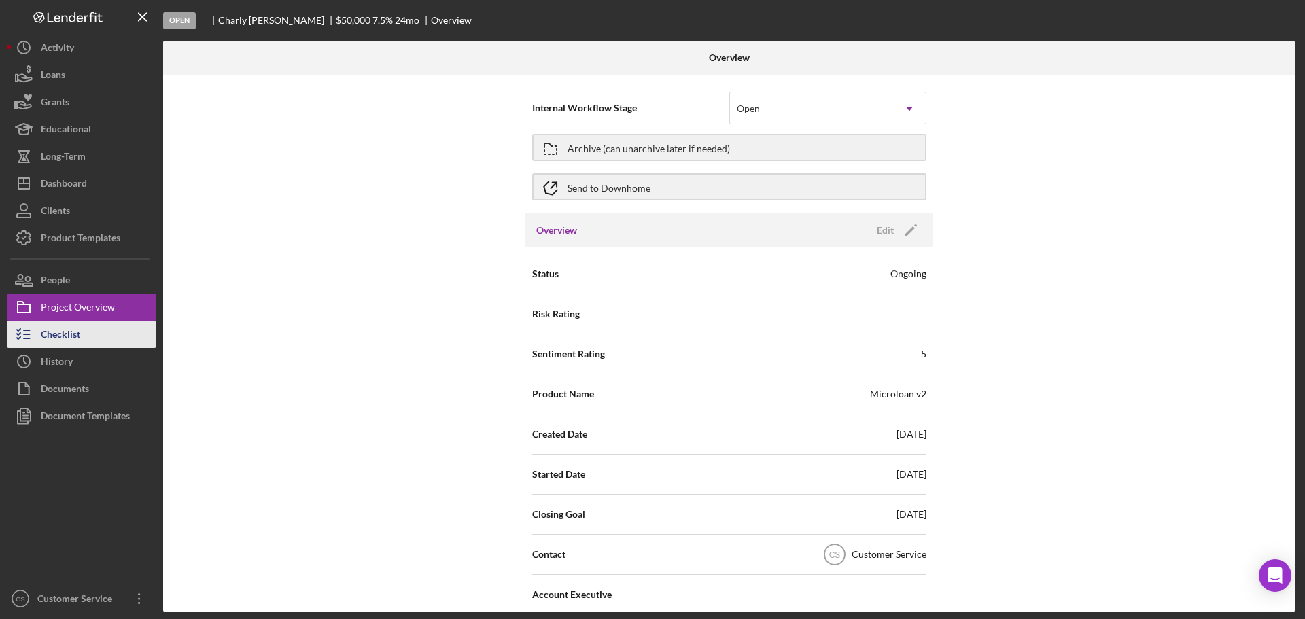
click at [100, 337] on button "Checklist" at bounding box center [82, 334] width 150 height 27
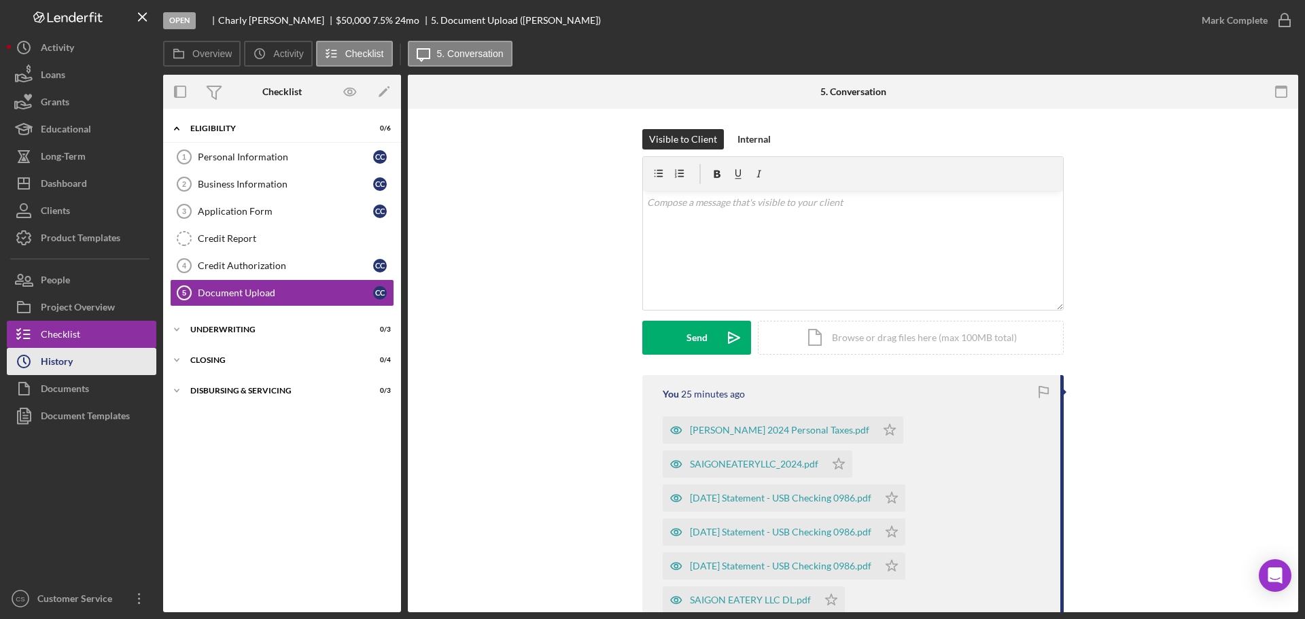
click at [85, 356] on button "Icon/History History" at bounding box center [82, 361] width 150 height 27
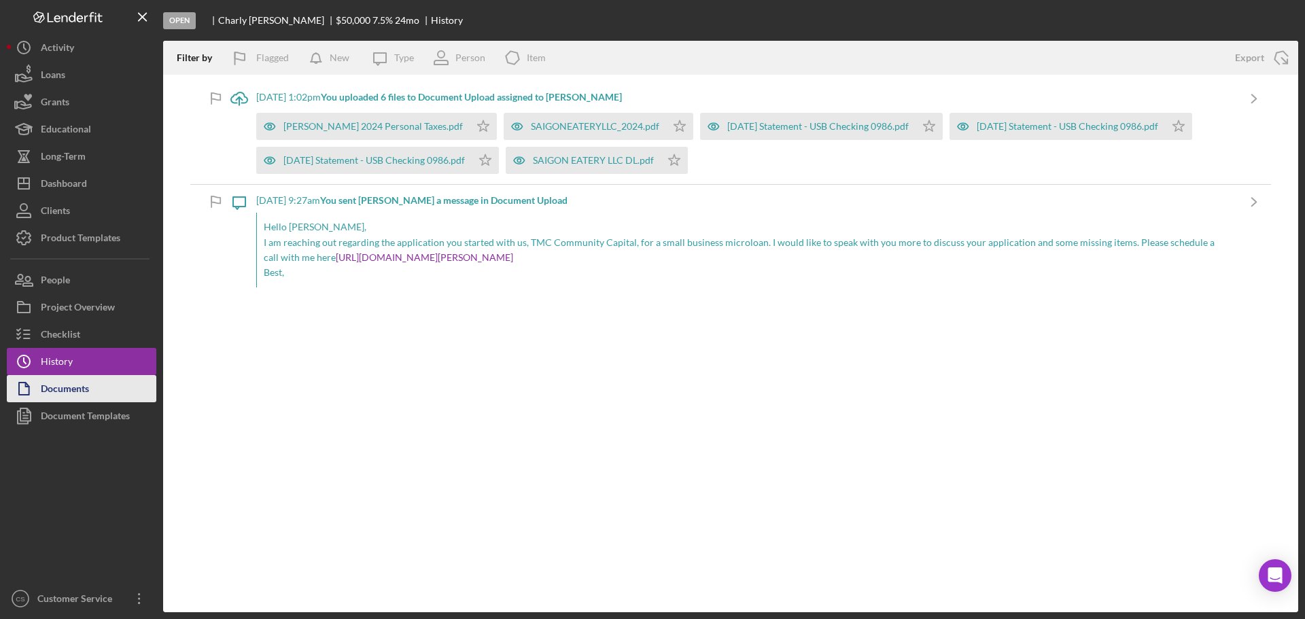
click at [70, 392] on div "Documents" at bounding box center [65, 390] width 48 height 31
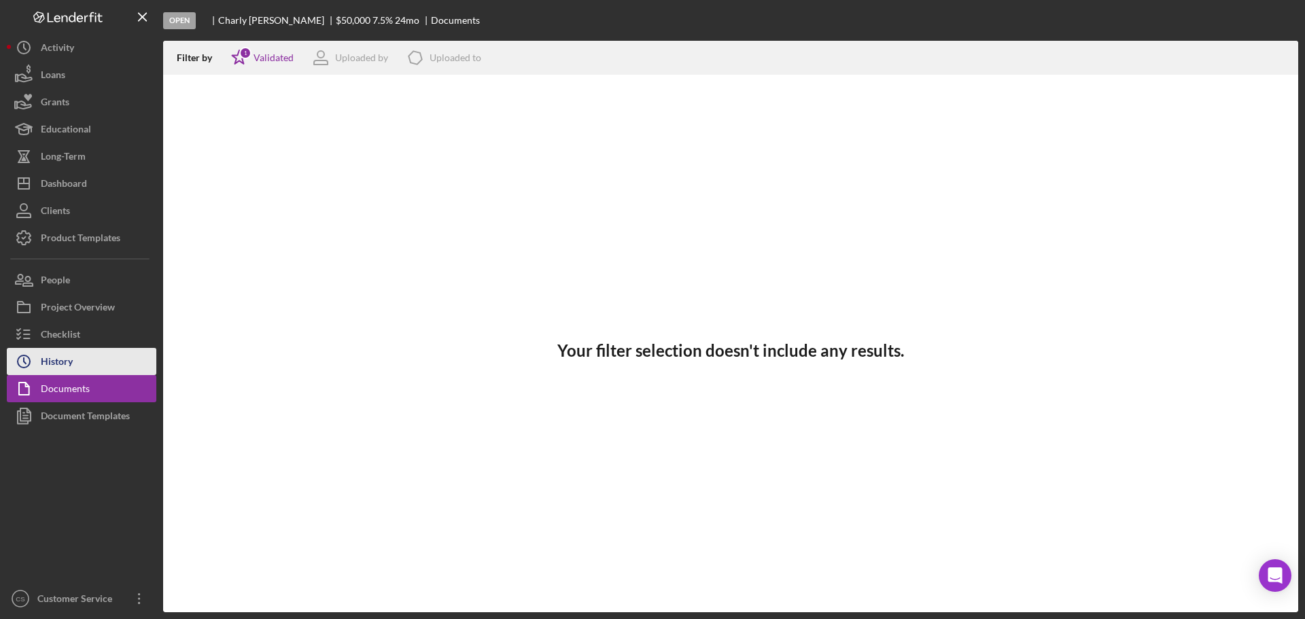
click at [91, 366] on button "Icon/History History" at bounding box center [82, 361] width 150 height 27
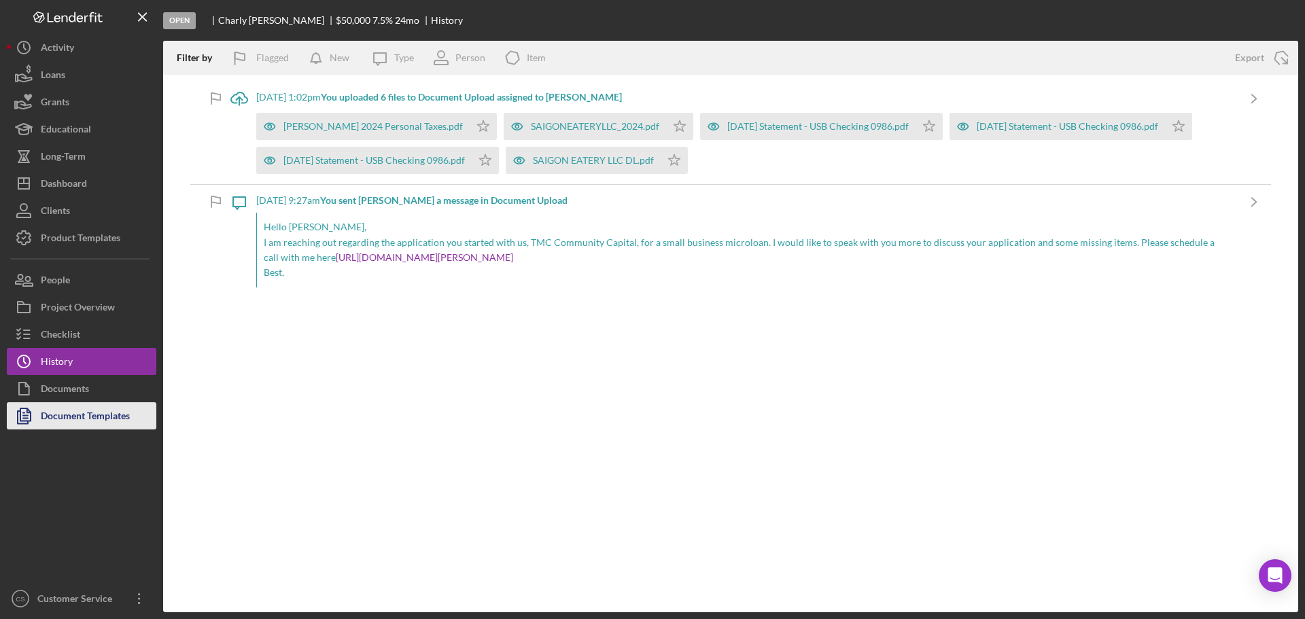
click at [87, 415] on div "Document Templates" at bounding box center [85, 417] width 89 height 31
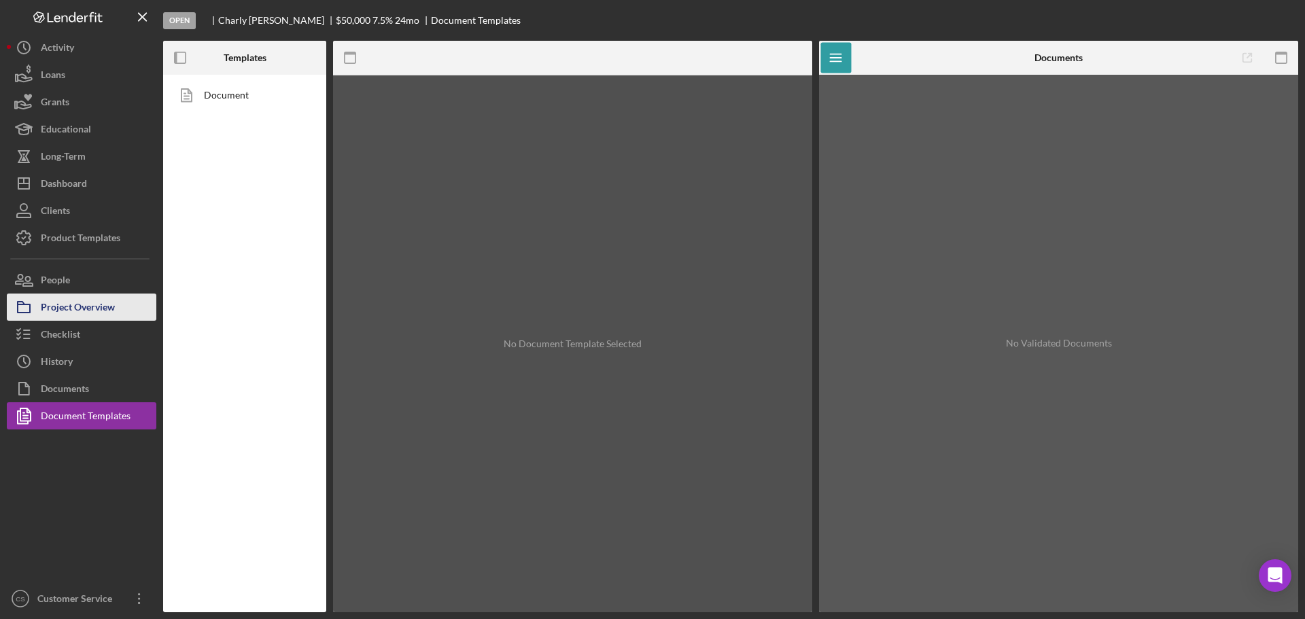
click at [90, 310] on div "Project Overview" at bounding box center [78, 309] width 74 height 31
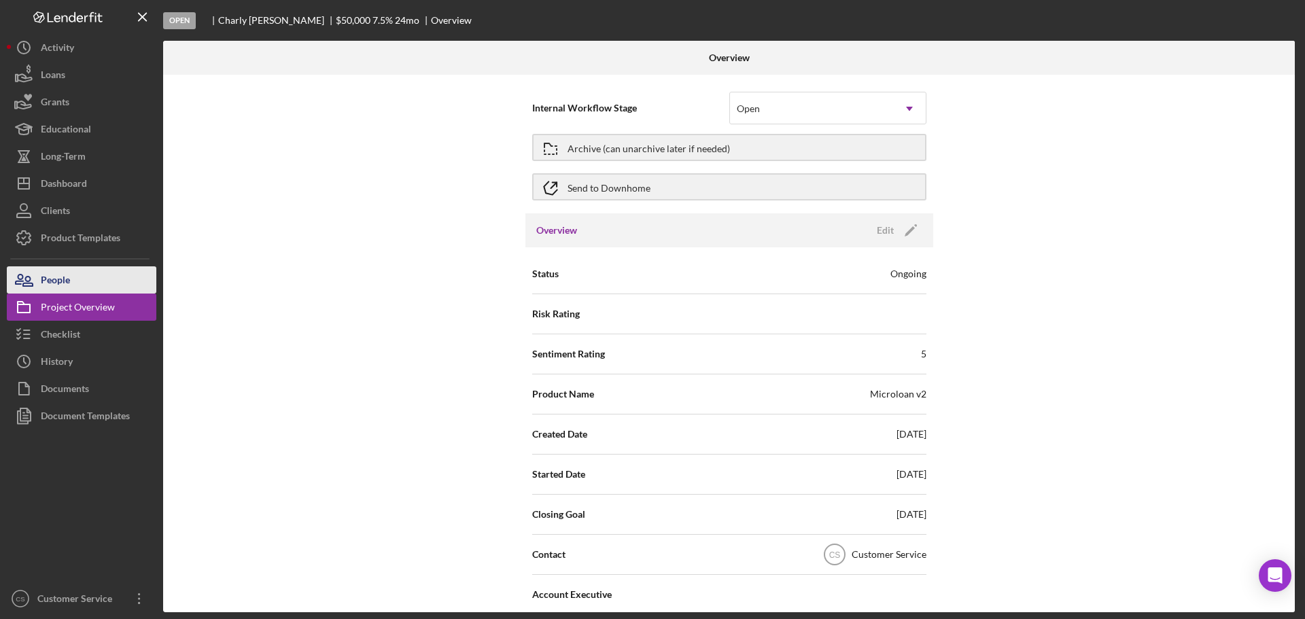
click at [92, 282] on button "People" at bounding box center [82, 279] width 150 height 27
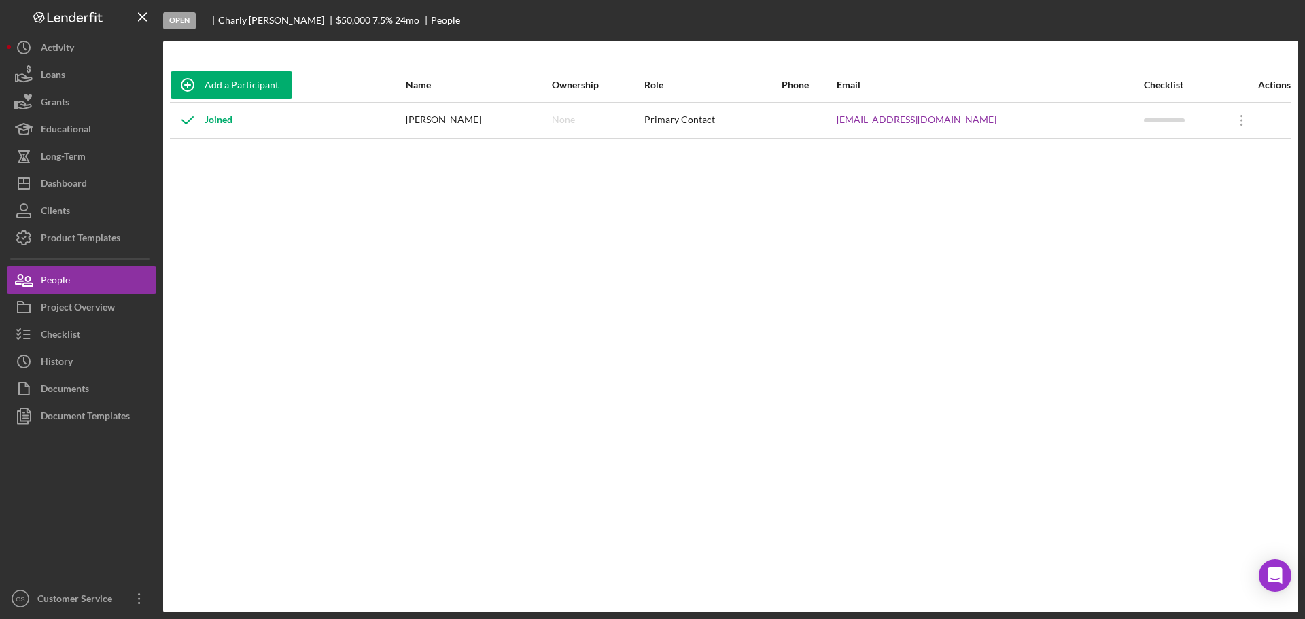
drag, startPoint x: 441, startPoint y: 235, endPoint x: 456, endPoint y: 173, distance: 64.3
click at [441, 235] on div "Add a Participant Name Ownership Role Phone Email Checklist Actions Joined [PER…" at bounding box center [730, 326] width 1135 height 517
click at [64, 332] on div "Checklist" at bounding box center [60, 336] width 39 height 31
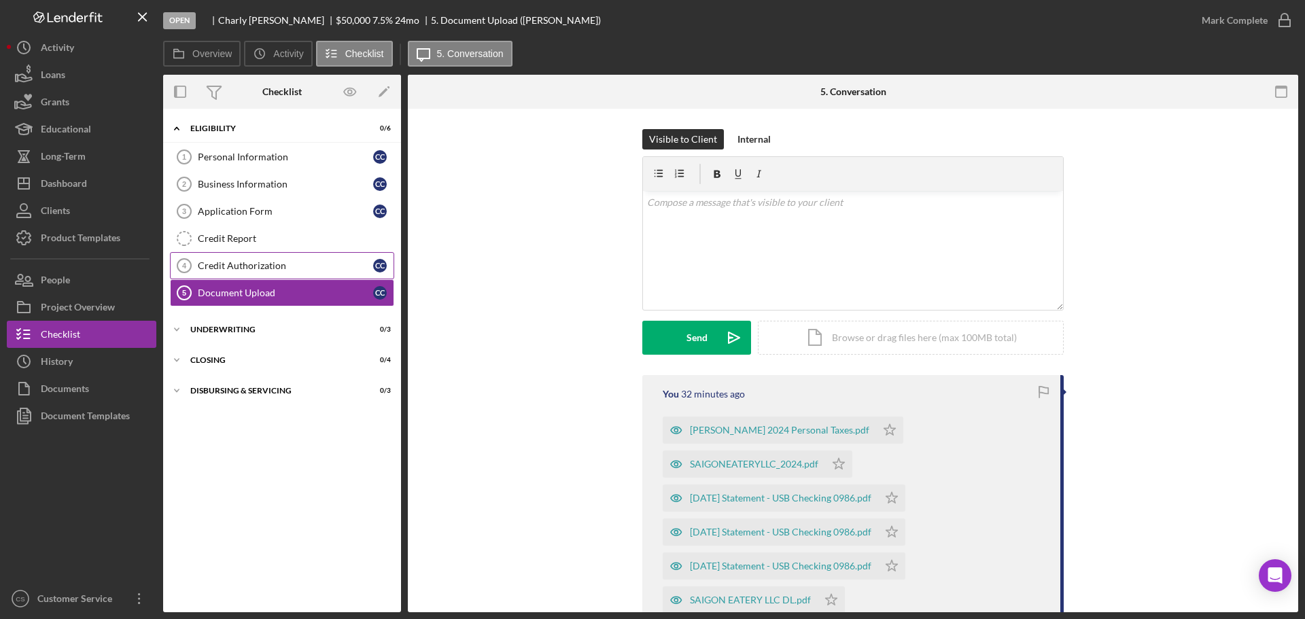
click at [292, 268] on div "Credit Authorization" at bounding box center [285, 265] width 175 height 11
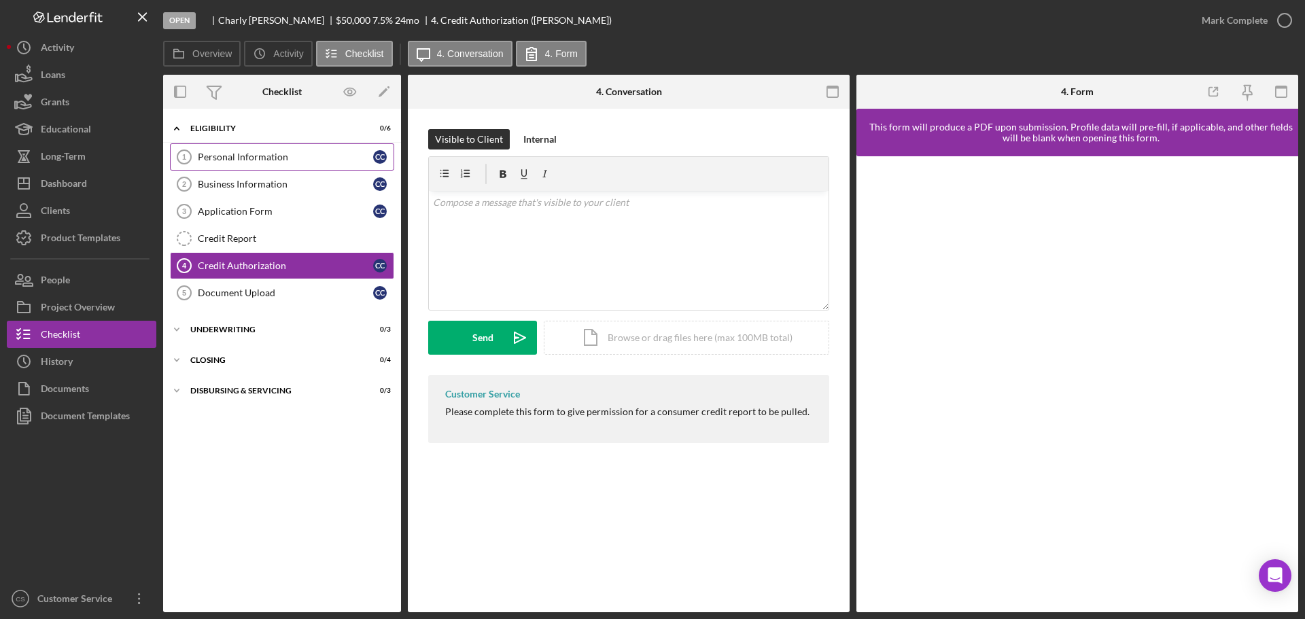
click at [292, 154] on div "Personal Information" at bounding box center [285, 157] width 175 height 11
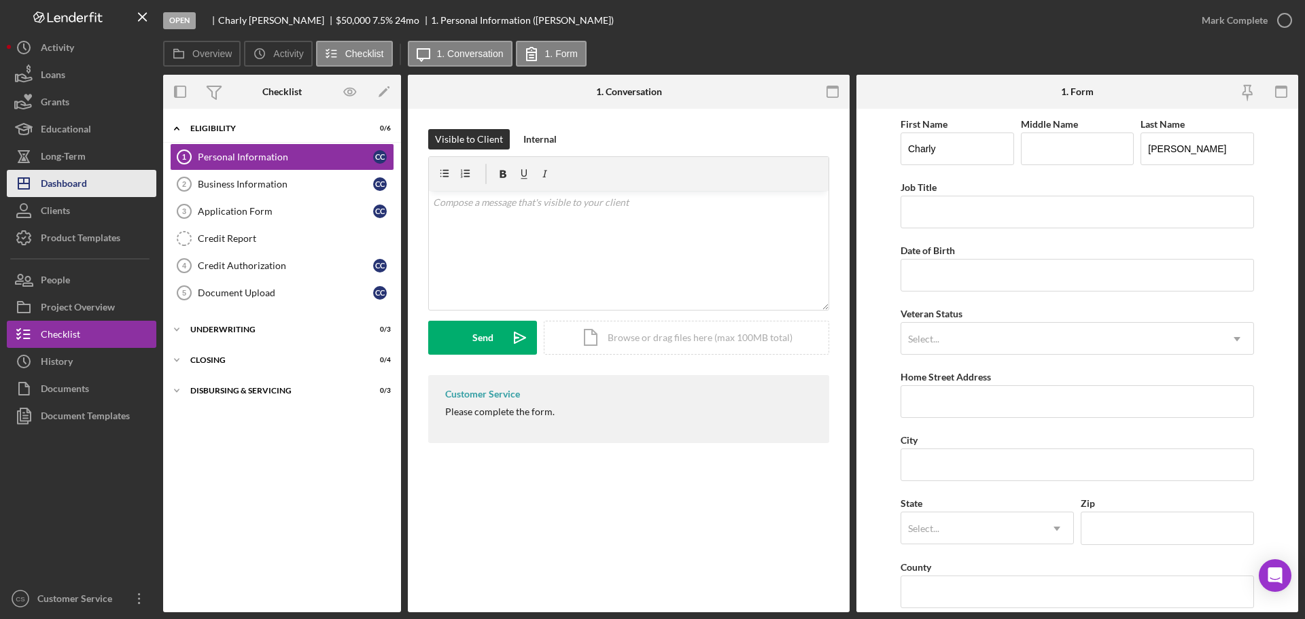
click at [87, 190] on div "Dashboard" at bounding box center [64, 185] width 46 height 31
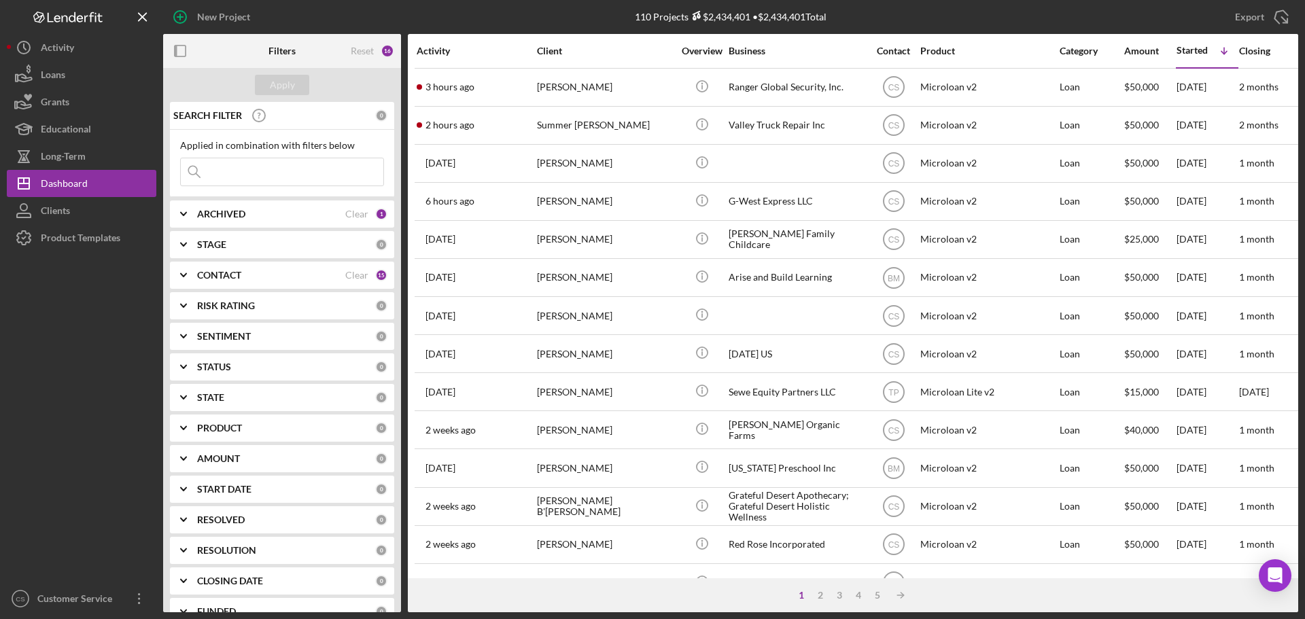
click at [109, 507] on div at bounding box center [82, 419] width 150 height 334
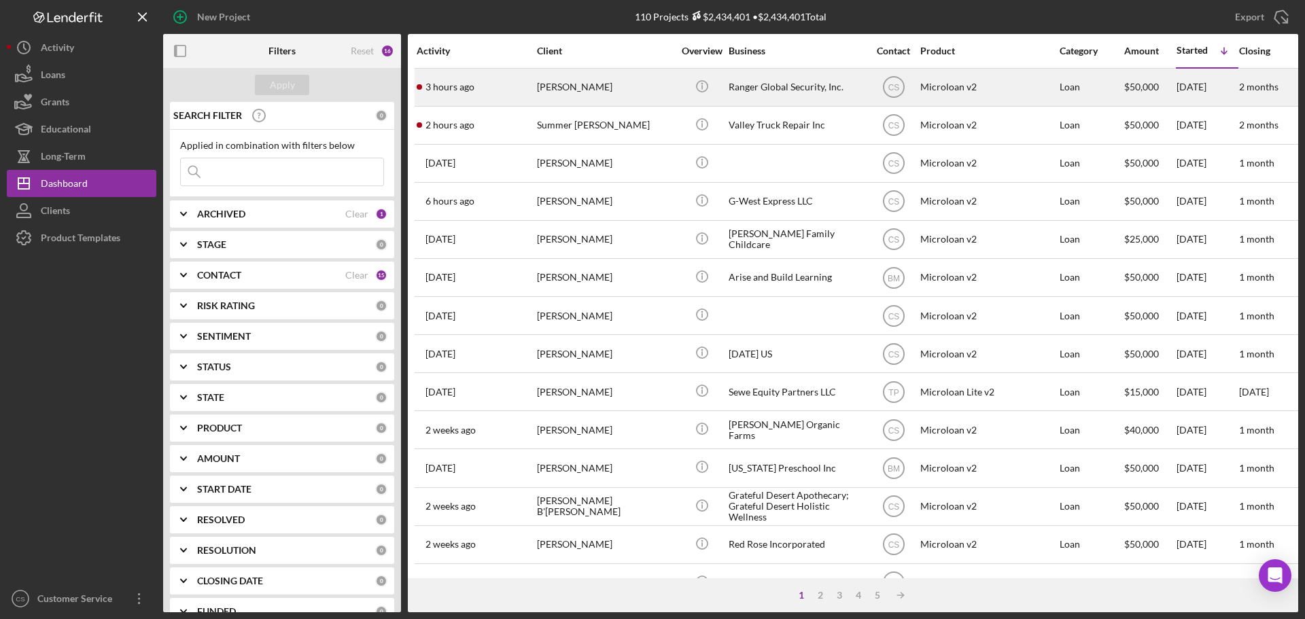
click at [626, 88] on div "[PERSON_NAME]" at bounding box center [605, 87] width 136 height 36
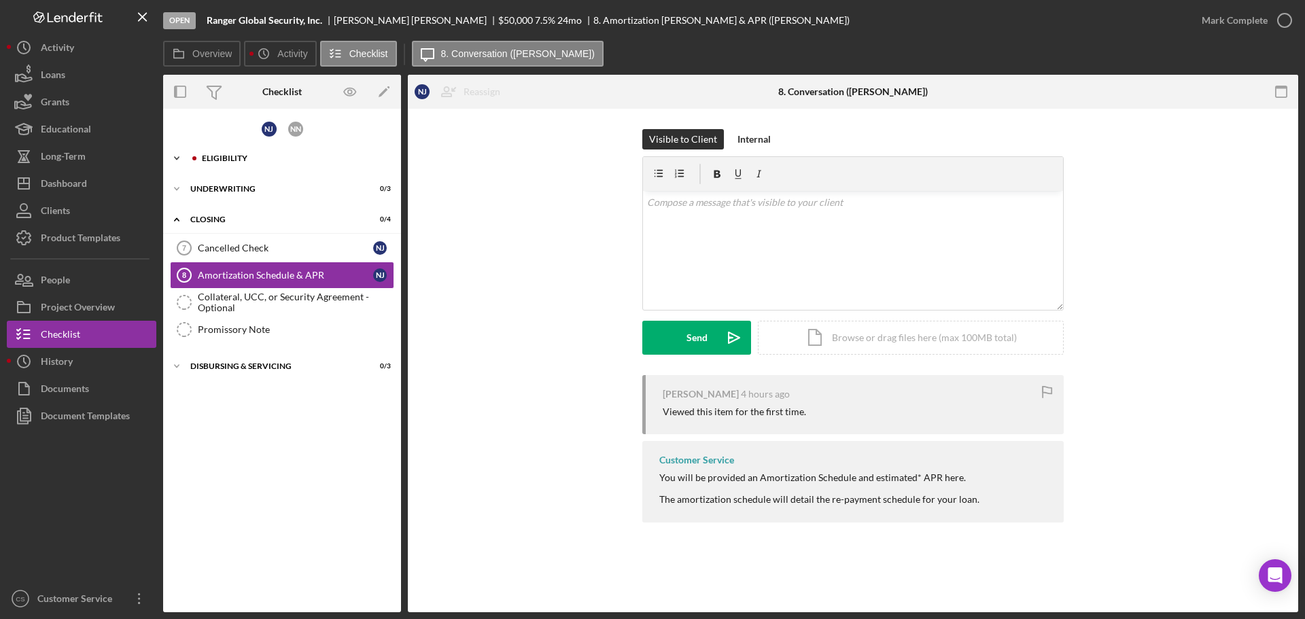
click at [314, 166] on div "Icon/Expander Eligibility 0 / 6" at bounding box center [282, 158] width 238 height 27
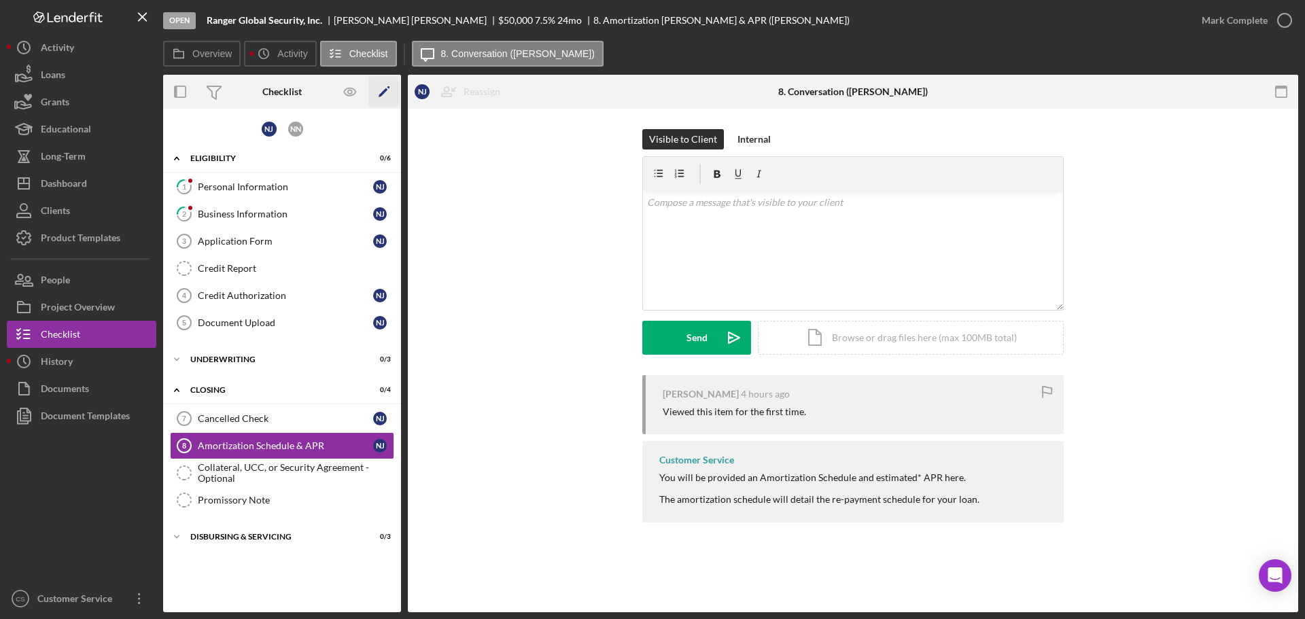
click at [382, 90] on icon "Icon/Edit" at bounding box center [384, 92] width 31 height 31
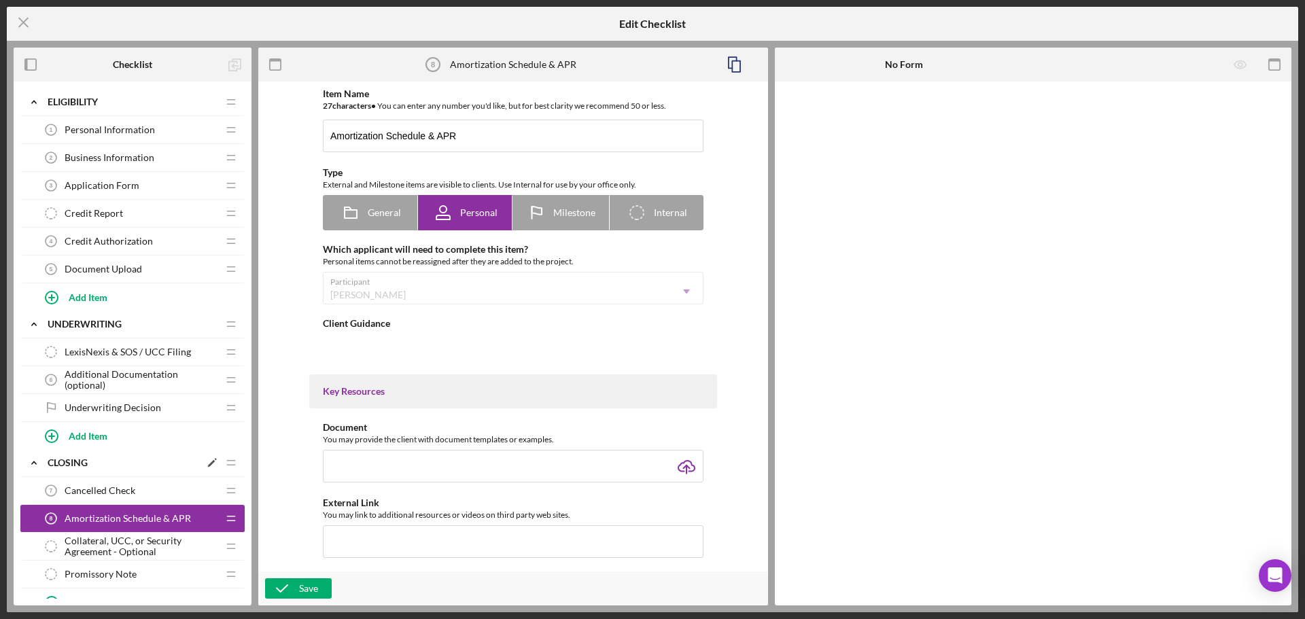
type textarea "<div>You will be provided an Amortization Schedule and estimated* APR here.&nbs…"
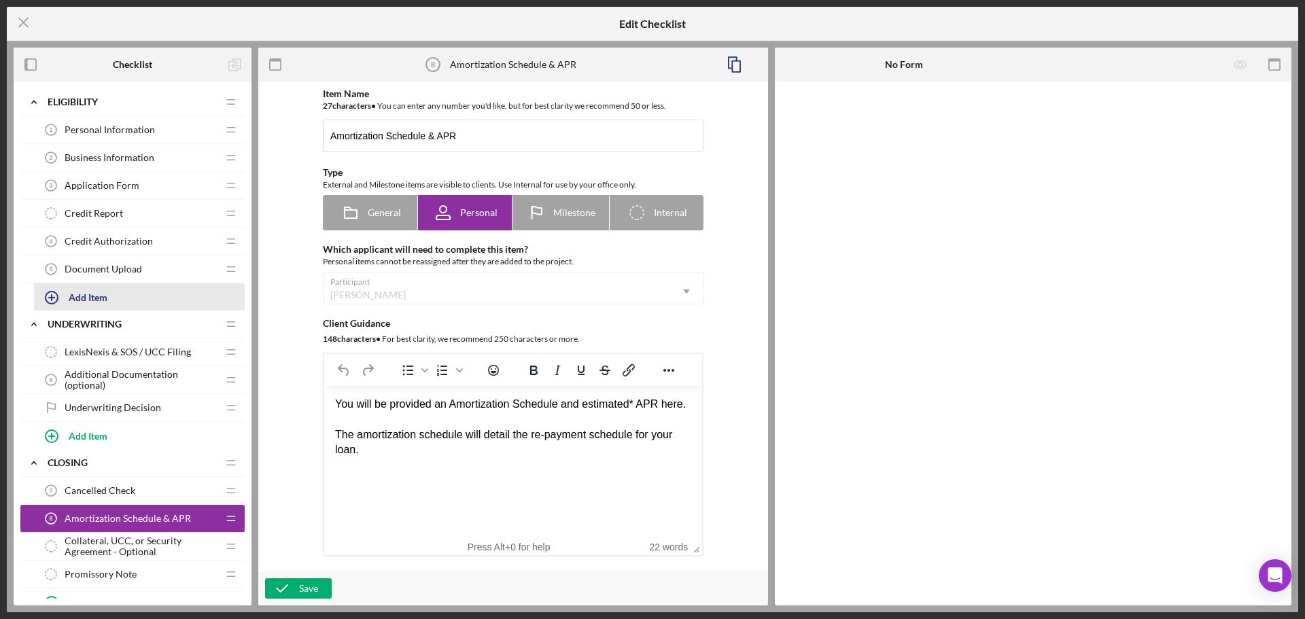
click at [88, 296] on div "Add Item" at bounding box center [88, 297] width 39 height 26
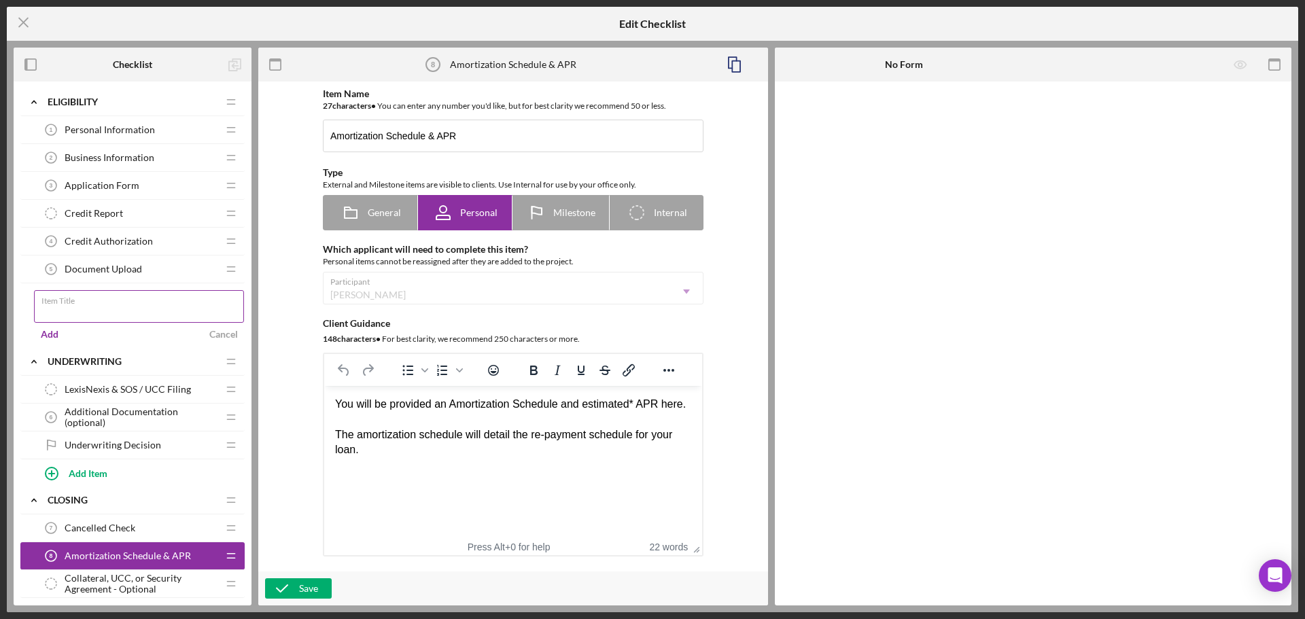
click at [90, 307] on input "Item Title" at bounding box center [139, 306] width 210 height 33
type input "Co Borrower Credit Authorization"
click at [150, 332] on div "Add Cancel" at bounding box center [139, 334] width 211 height 20
click at [44, 335] on div "Add" at bounding box center [50, 334] width 18 height 20
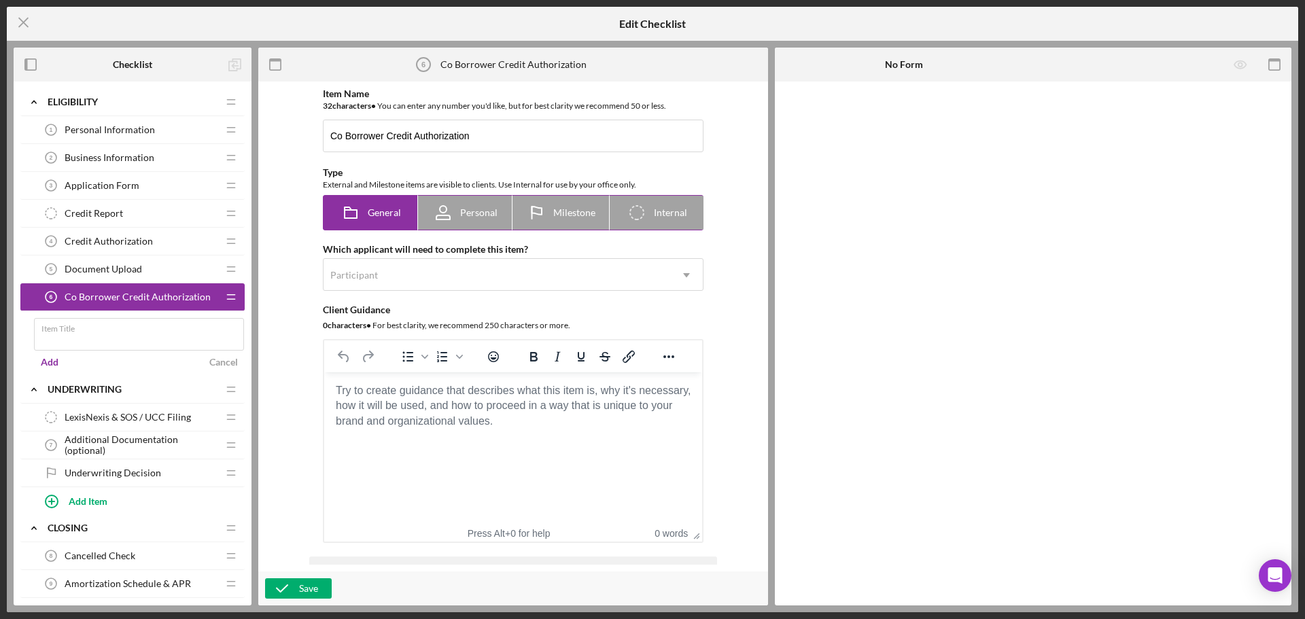
click at [462, 213] on span "Personal" at bounding box center [478, 212] width 37 height 11
radio input "false"
radio input "true"
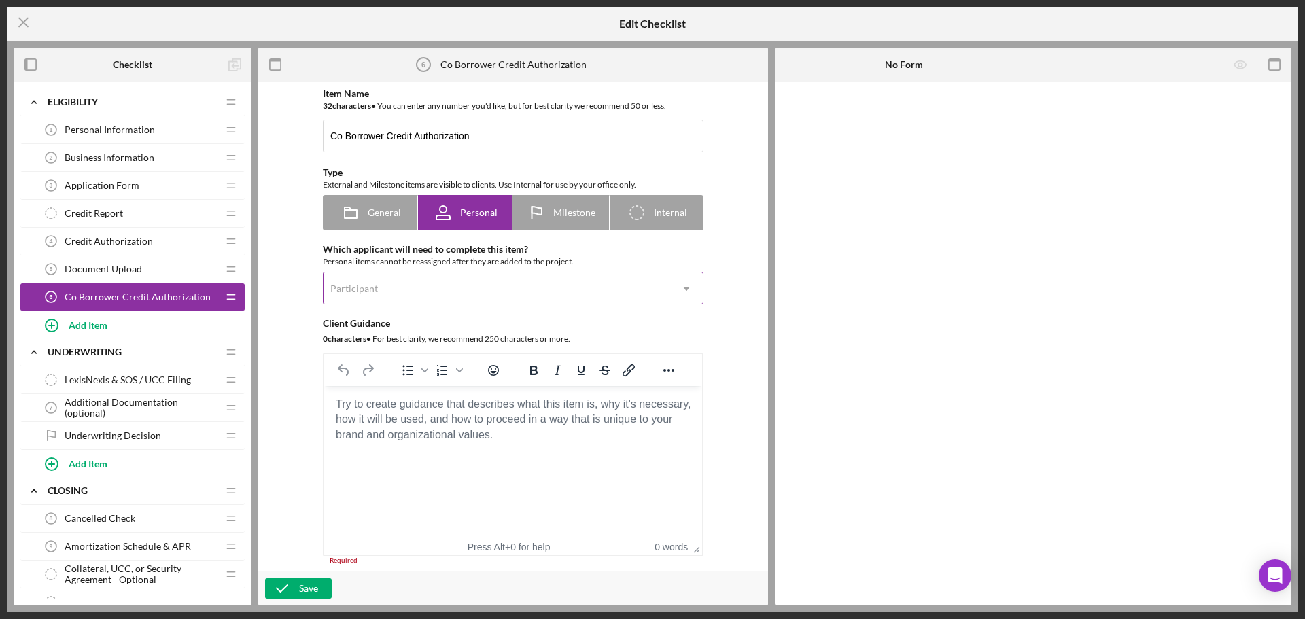
click at [438, 285] on div "Participant" at bounding box center [497, 288] width 347 height 31
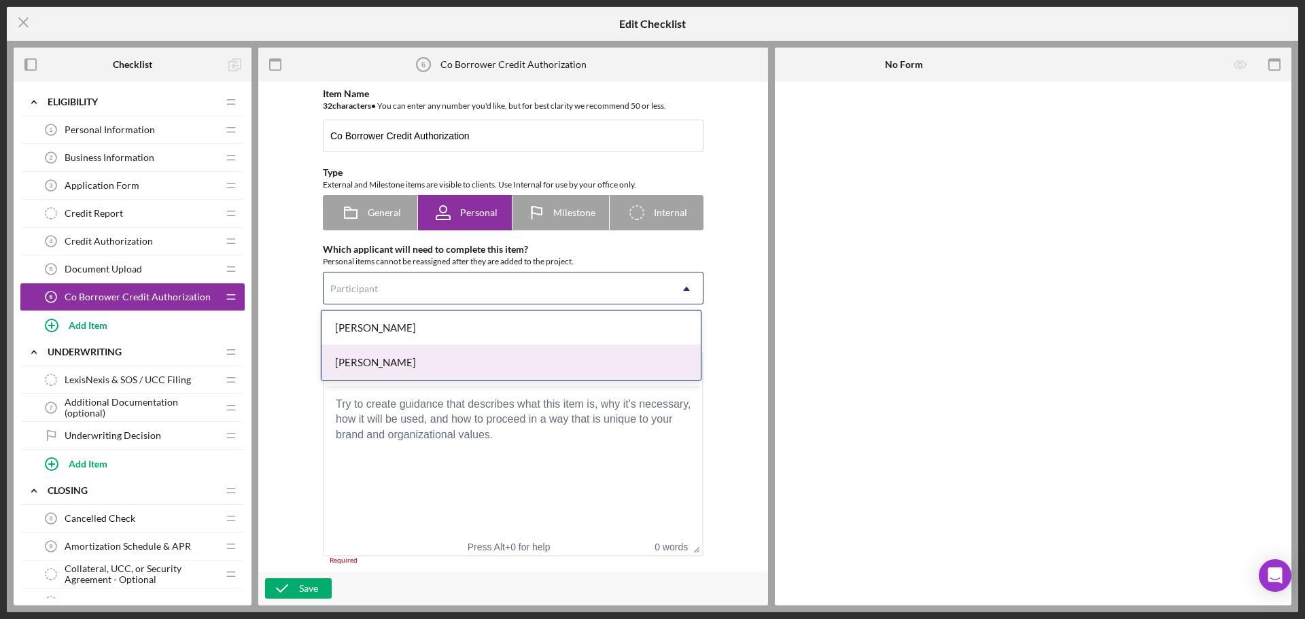
click at [417, 360] on div "[PERSON_NAME]" at bounding box center [511, 362] width 379 height 35
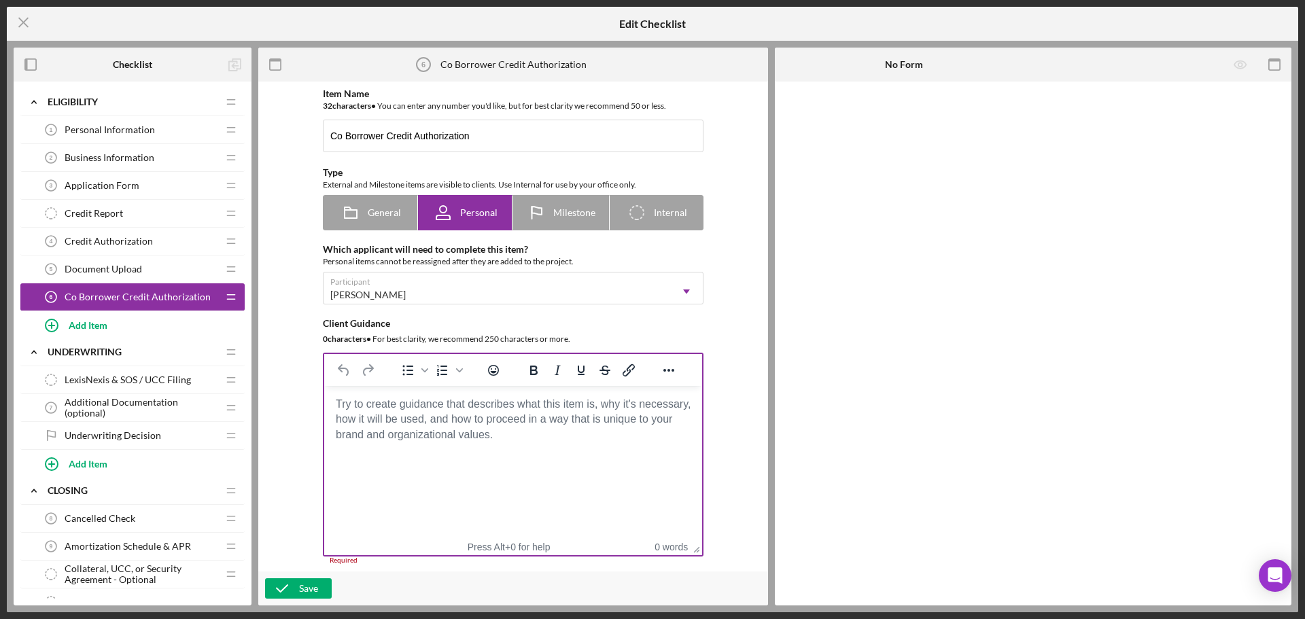
click at [447, 412] on body "Rich Text Area. Press ALT-0 for help." at bounding box center [513, 404] width 356 height 15
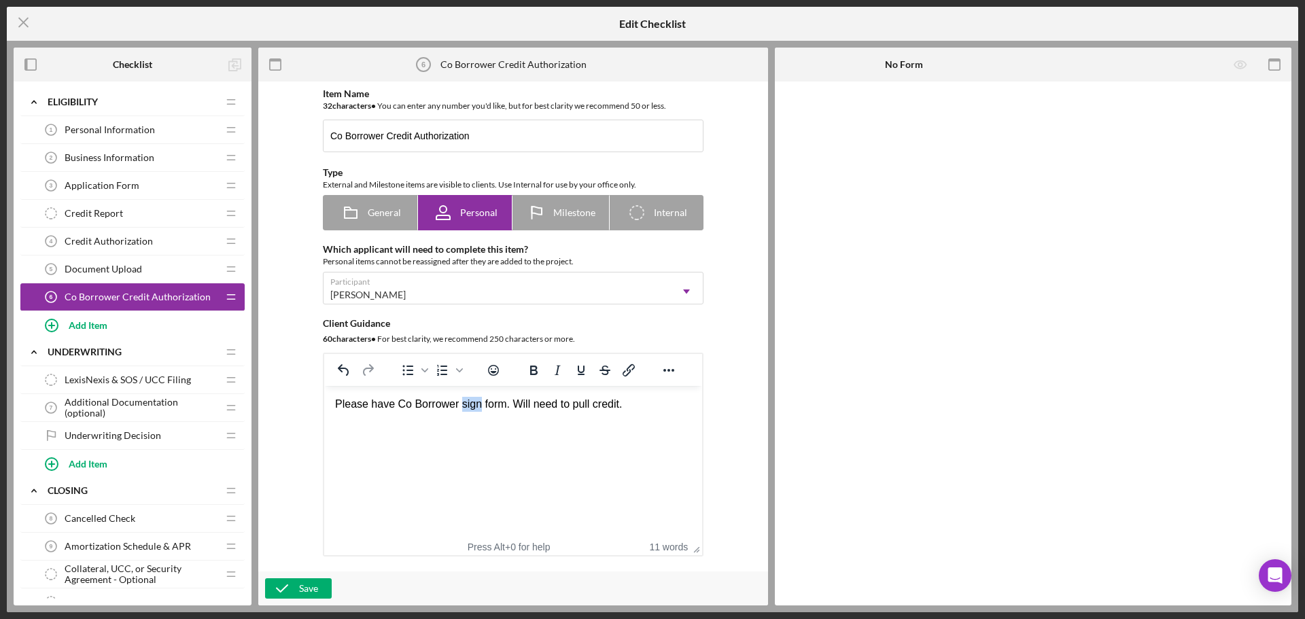
drag, startPoint x: 457, startPoint y: 402, endPoint x: 476, endPoint y: 404, distance: 19.1
click at [476, 404] on div "Please have Co Borrower sign form. Will need to pull credit." at bounding box center [513, 404] width 356 height 15
click at [655, 411] on div "Please have Co Borrower Authorization form. Will need to pull credit." at bounding box center [513, 404] width 356 height 15
click at [662, 403] on div "Please have Co Borrower Authorization form. Will need to pull credit." at bounding box center [513, 404] width 356 height 15
click at [680, 407] on div "Please have Co Borrower Authorization form. Will need to pull credit." at bounding box center [513, 404] width 356 height 15
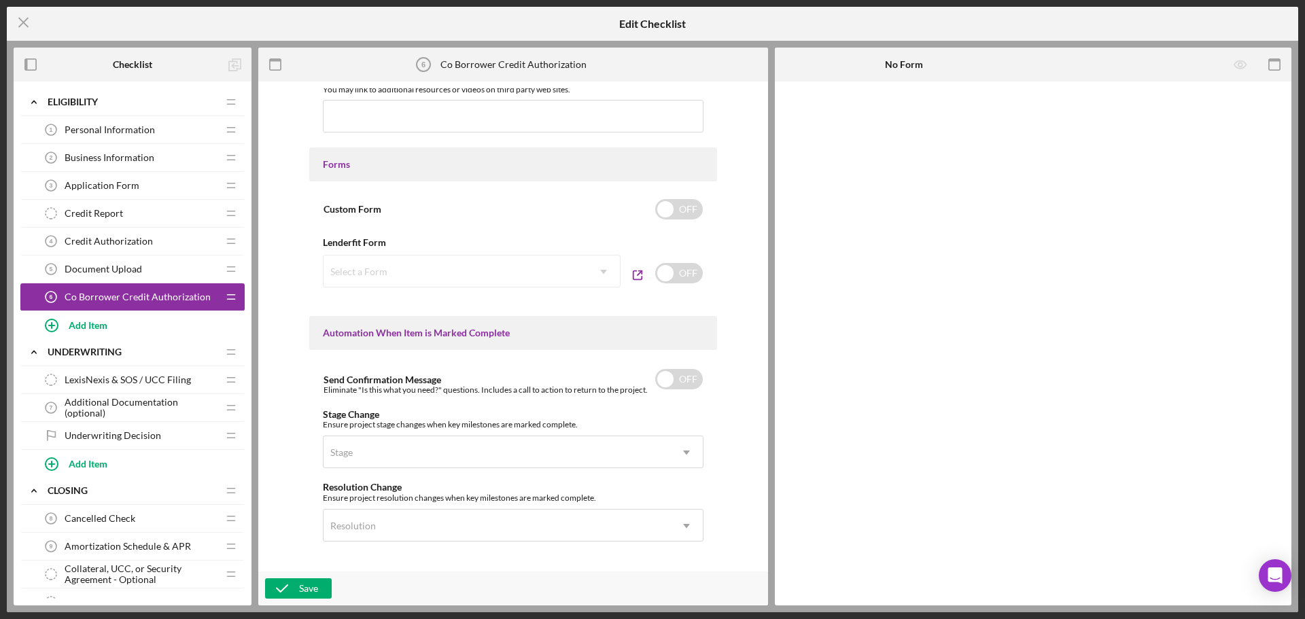
scroll to position [612, 0]
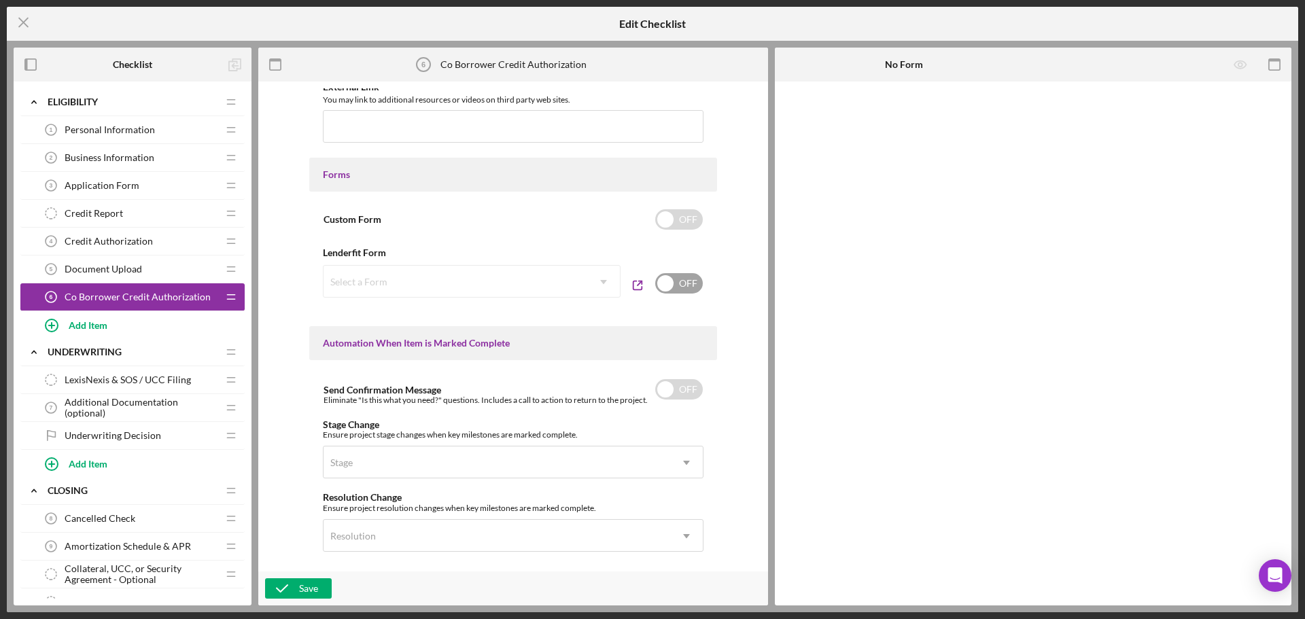
click at [670, 279] on input "checkbox" at bounding box center [679, 283] width 48 height 20
checkbox input "true"
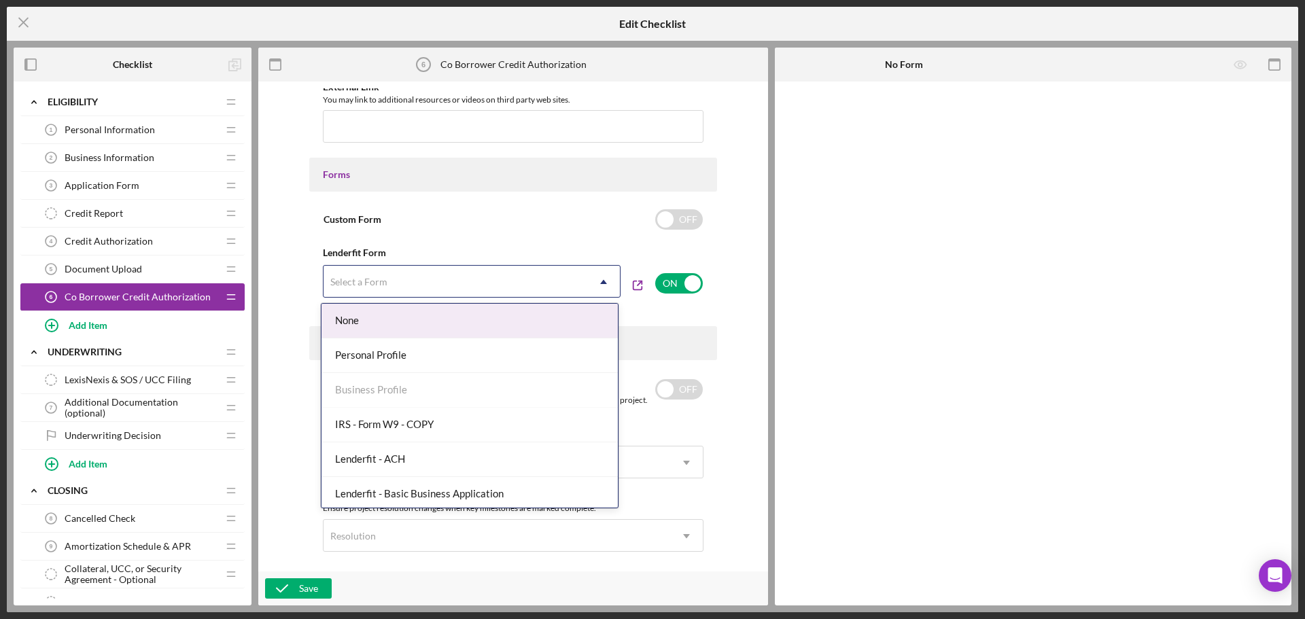
click at [474, 284] on div "Select a Form" at bounding box center [456, 281] width 264 height 31
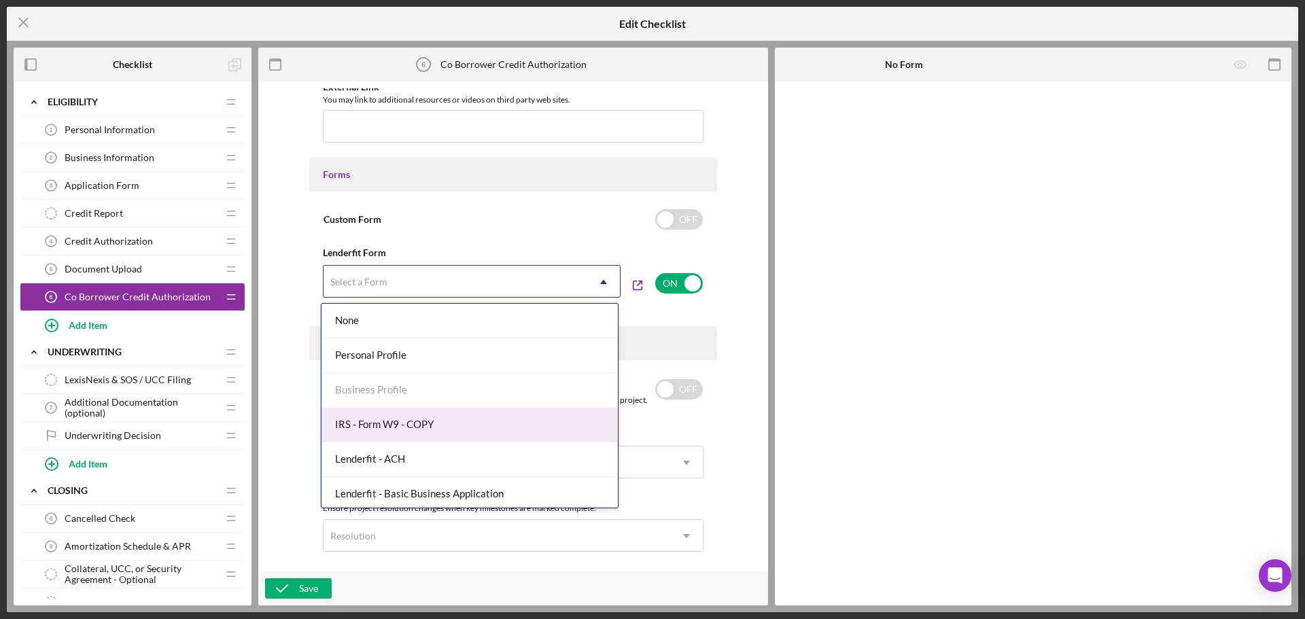
scroll to position [455, 0]
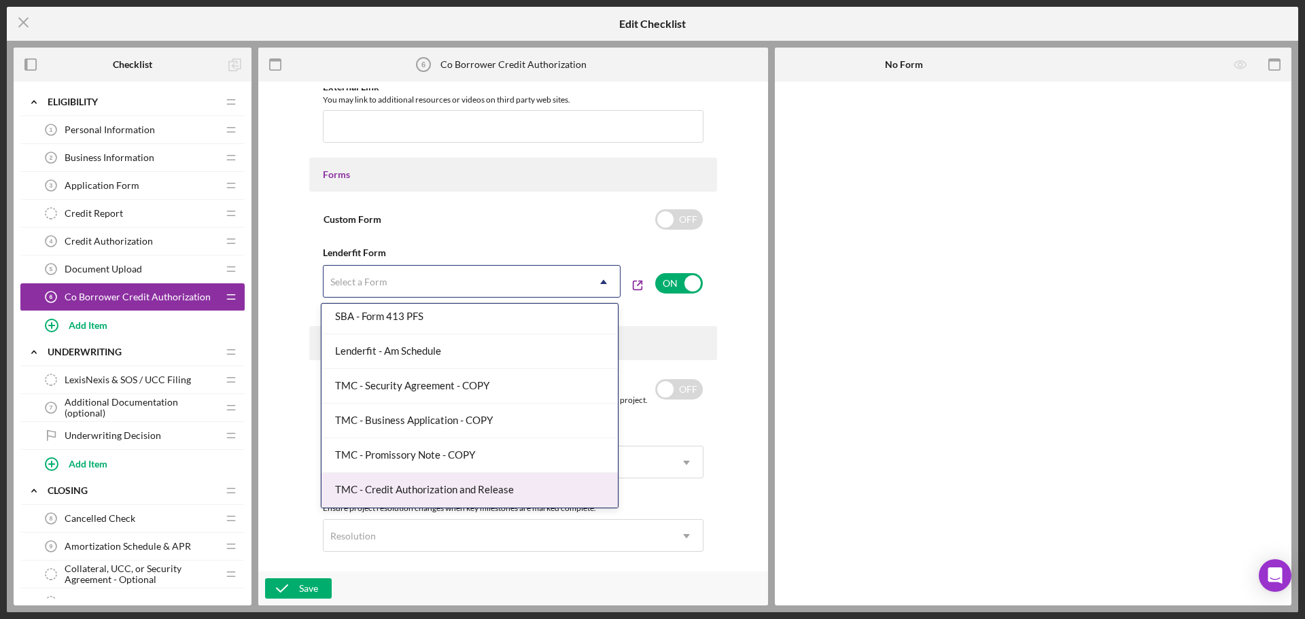
click at [511, 485] on div "TMC - Credit Authorization and Release" at bounding box center [470, 490] width 296 height 35
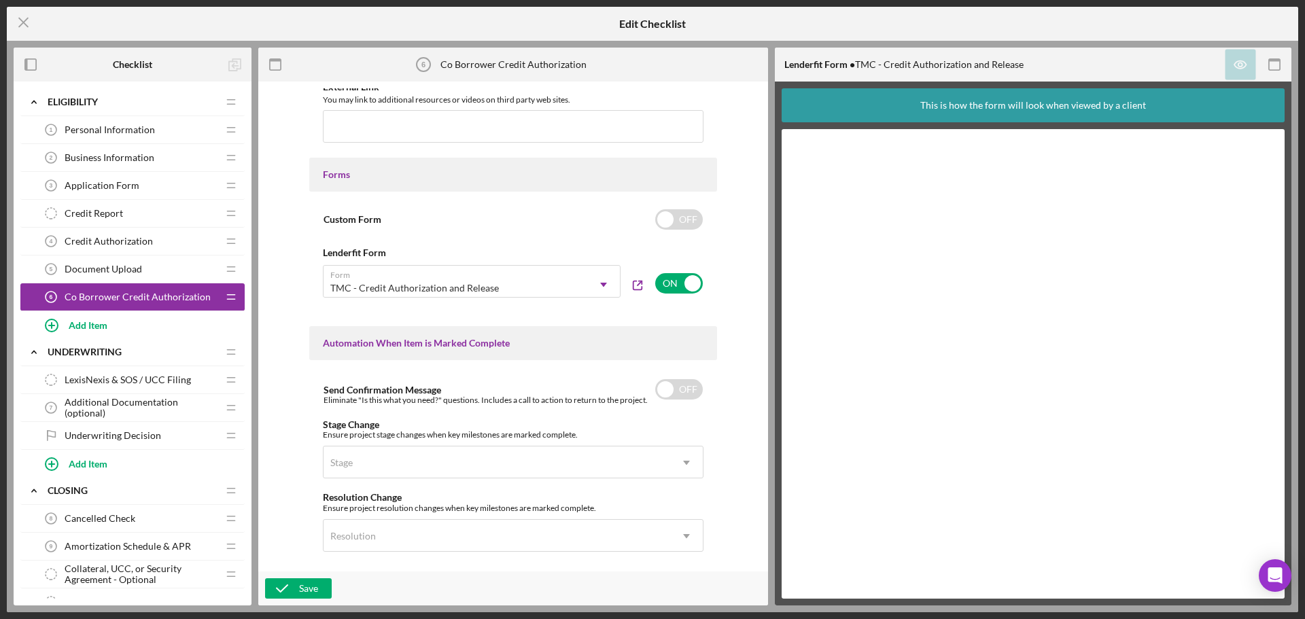
click at [734, 496] on div "Item Name 32 character s • You can enter any number you'd like, but for best cl…" at bounding box center [513, 326] width 496 height 477
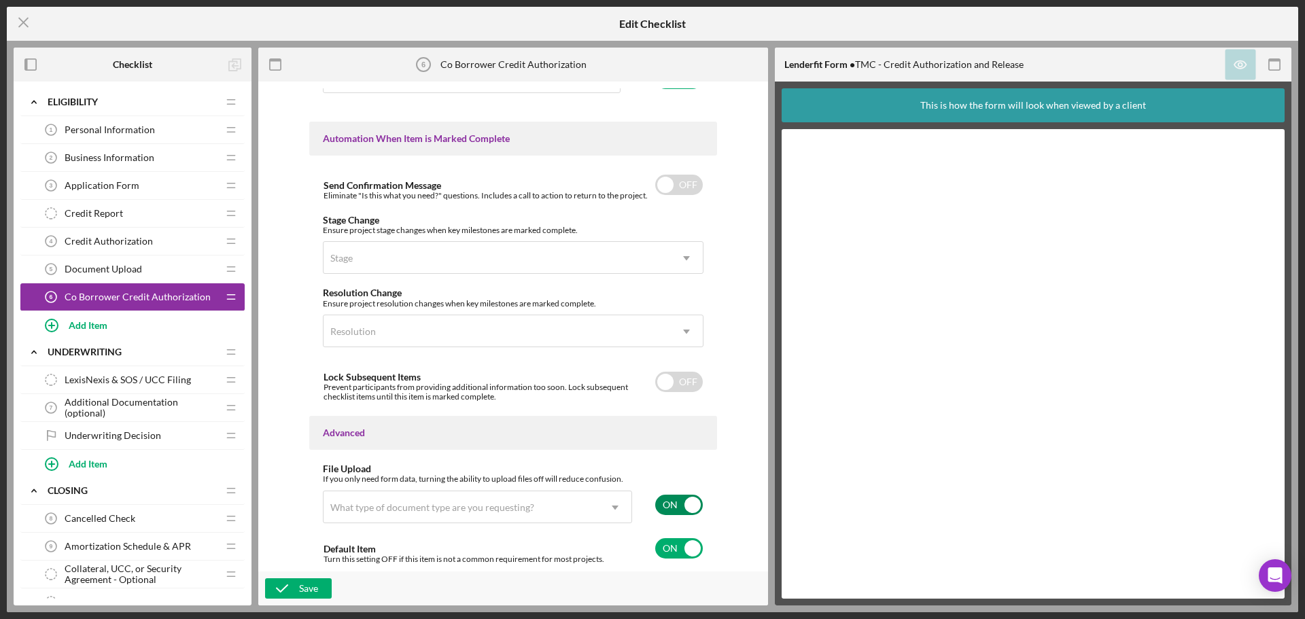
click at [678, 503] on input "checkbox" at bounding box center [679, 505] width 48 height 20
checkbox input "false"
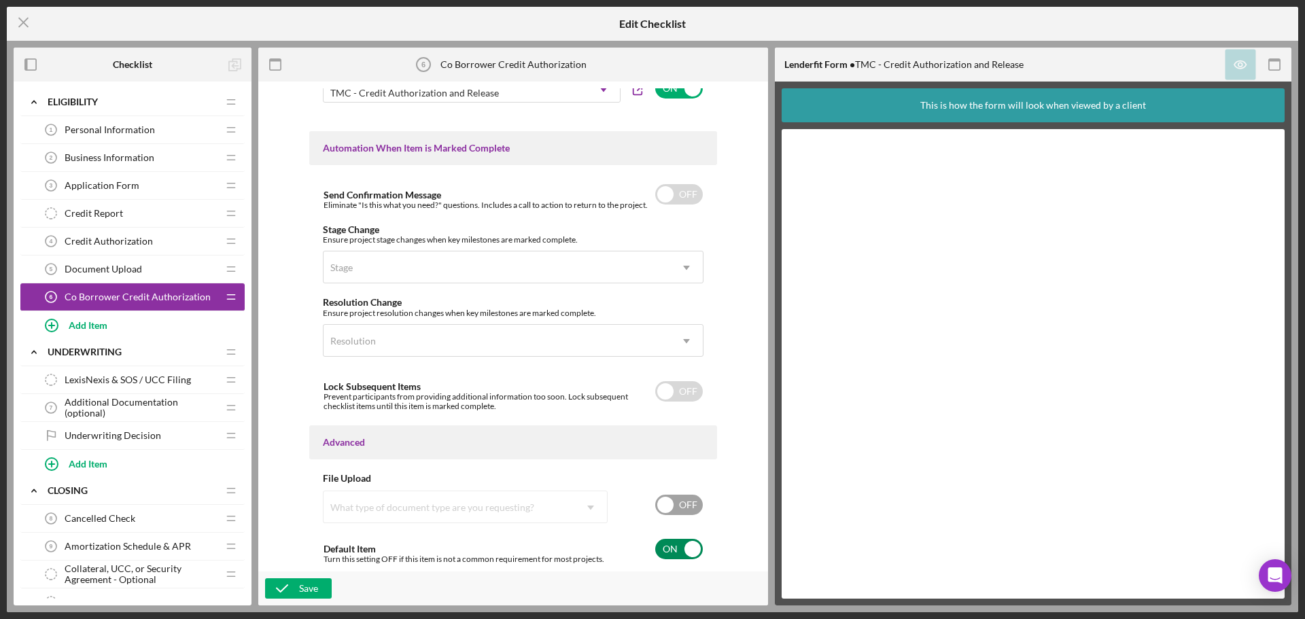
click at [683, 545] on input "checkbox" at bounding box center [679, 549] width 48 height 20
checkbox input "false"
click at [300, 591] on div "Save" at bounding box center [308, 589] width 19 height 20
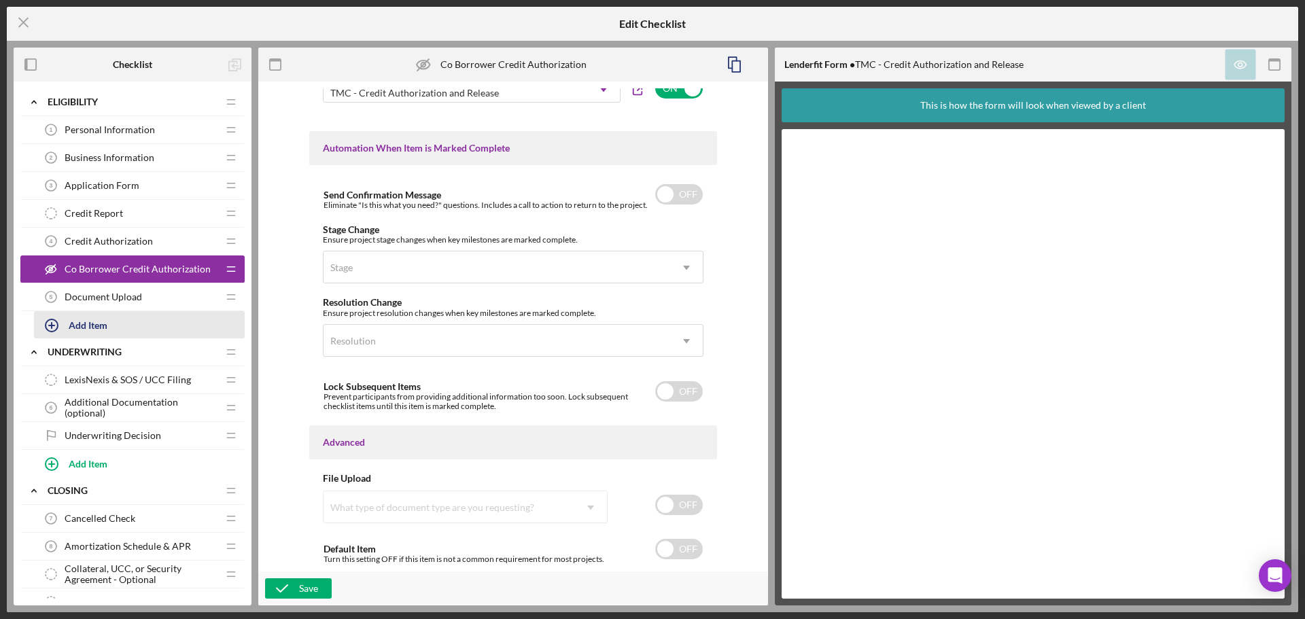
click at [102, 324] on div "Add Item" at bounding box center [88, 325] width 39 height 26
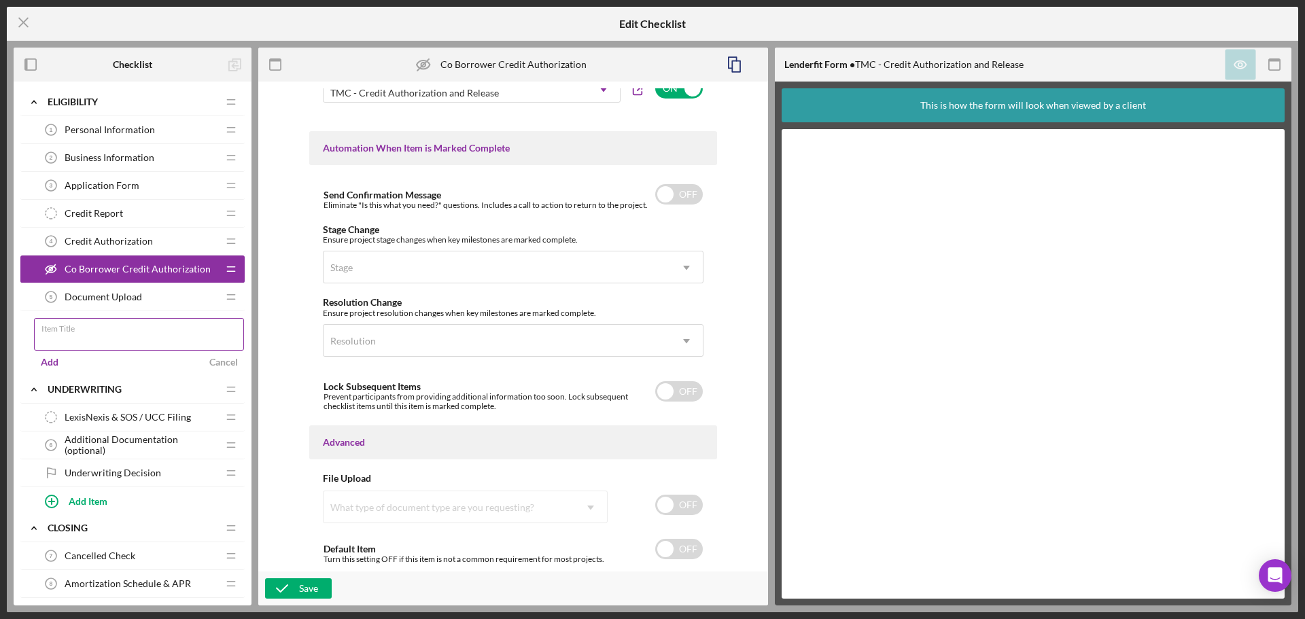
click at [123, 332] on div "Item Title" at bounding box center [139, 335] width 211 height 34
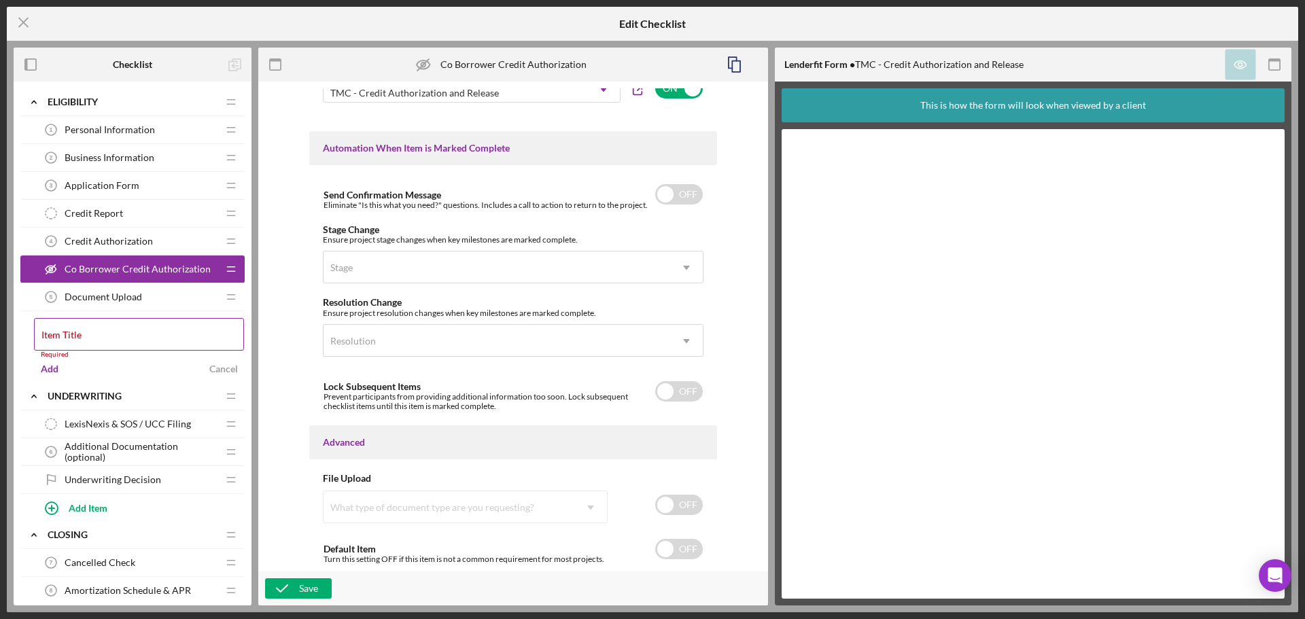
click at [131, 343] on input "Item Title" at bounding box center [139, 334] width 210 height 33
type input "Co Borrower Application Form"
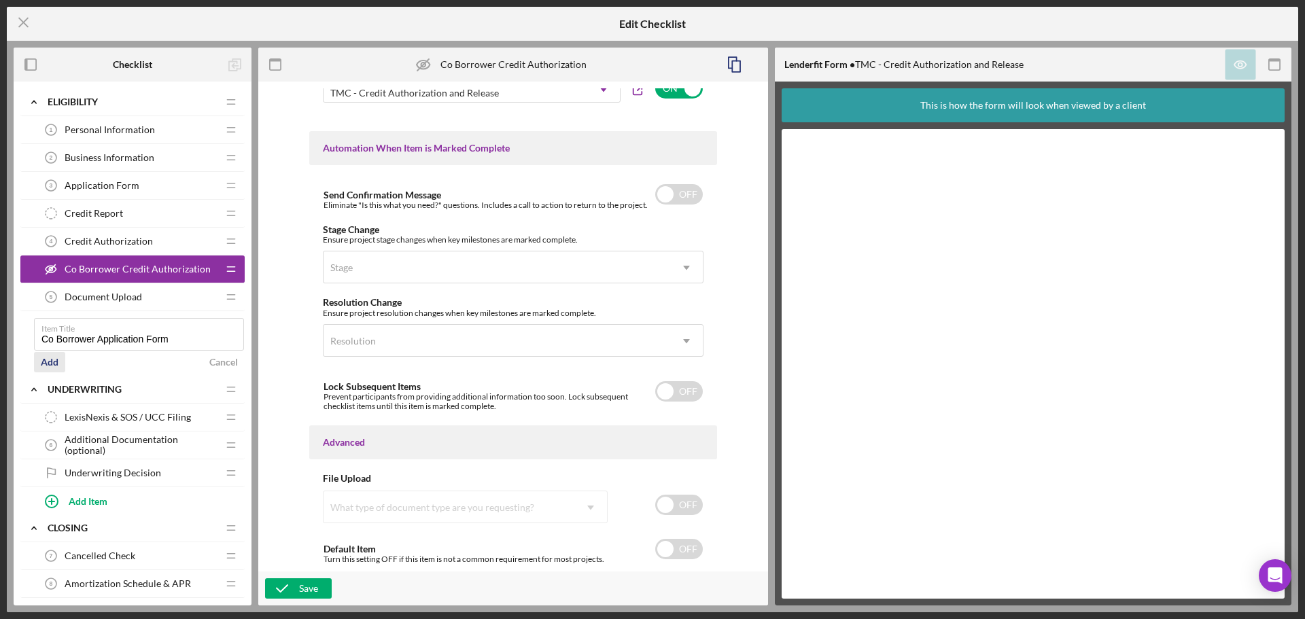
click at [53, 364] on div "Add" at bounding box center [50, 362] width 18 height 20
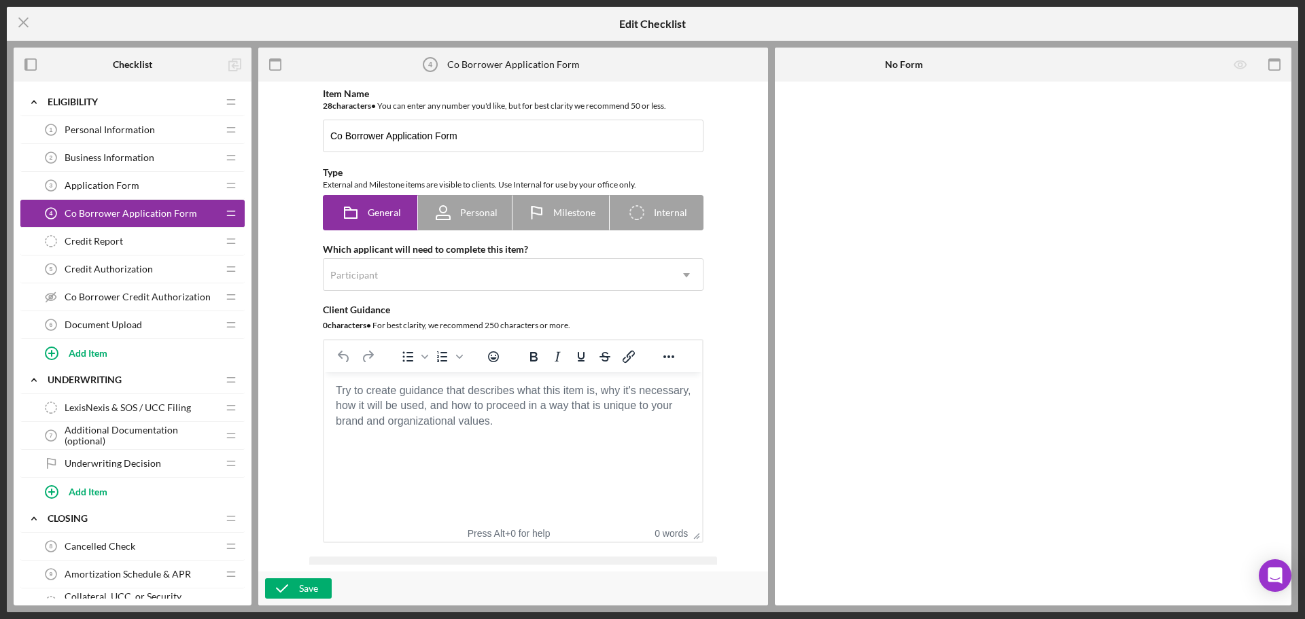
click at [50, 294] on icon at bounding box center [51, 297] width 11 height 7
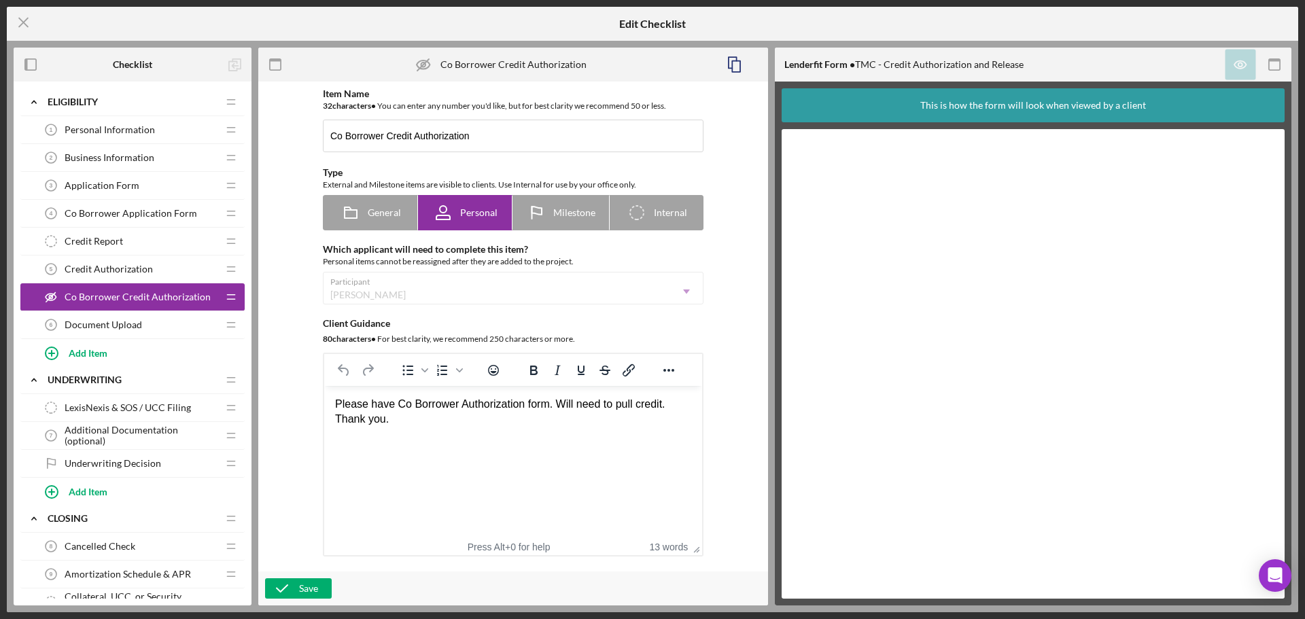
click at [425, 63] on icon at bounding box center [423, 65] width 4 height 4
click at [132, 212] on span "Co Borrower Application Form" at bounding box center [131, 213] width 133 height 11
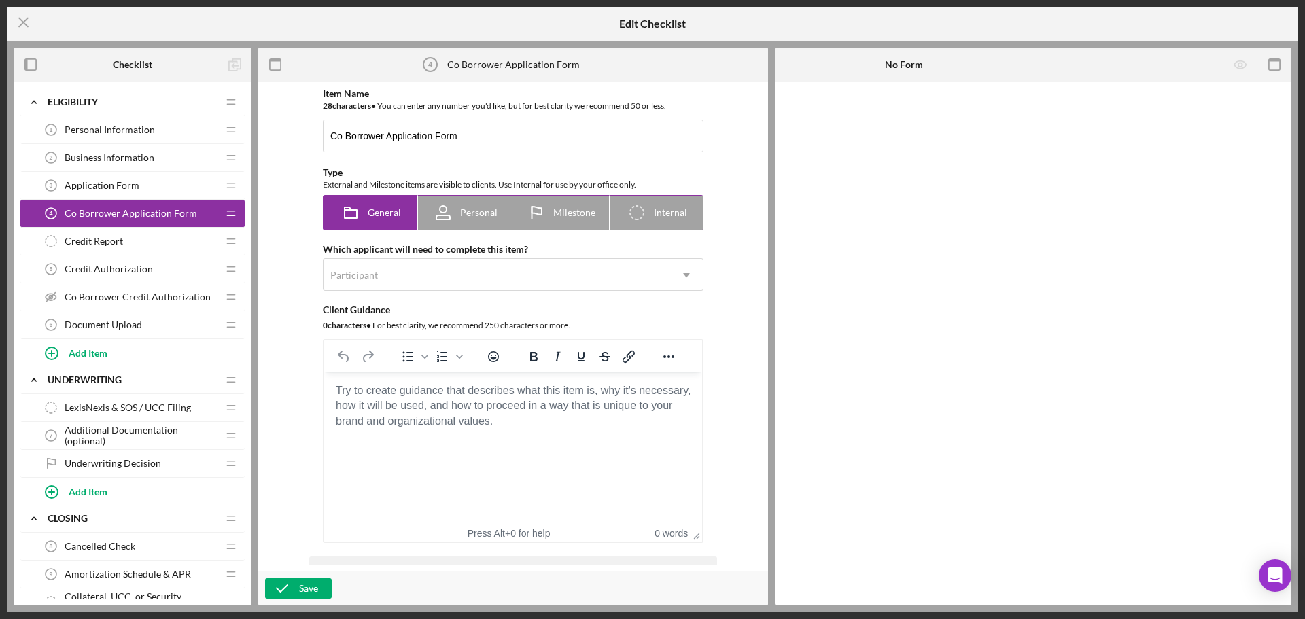
click at [473, 226] on div "Personal" at bounding box center [465, 213] width 65 height 34
radio input "false"
radio input "true"
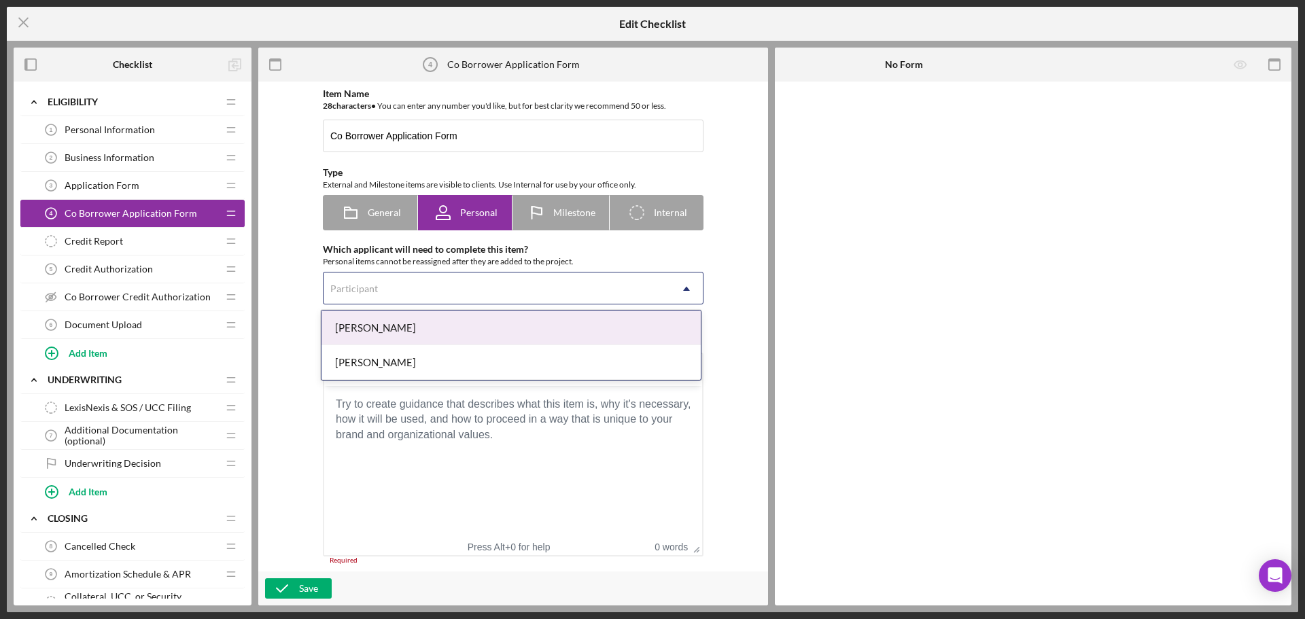
click at [475, 285] on div "Participant" at bounding box center [497, 288] width 347 height 31
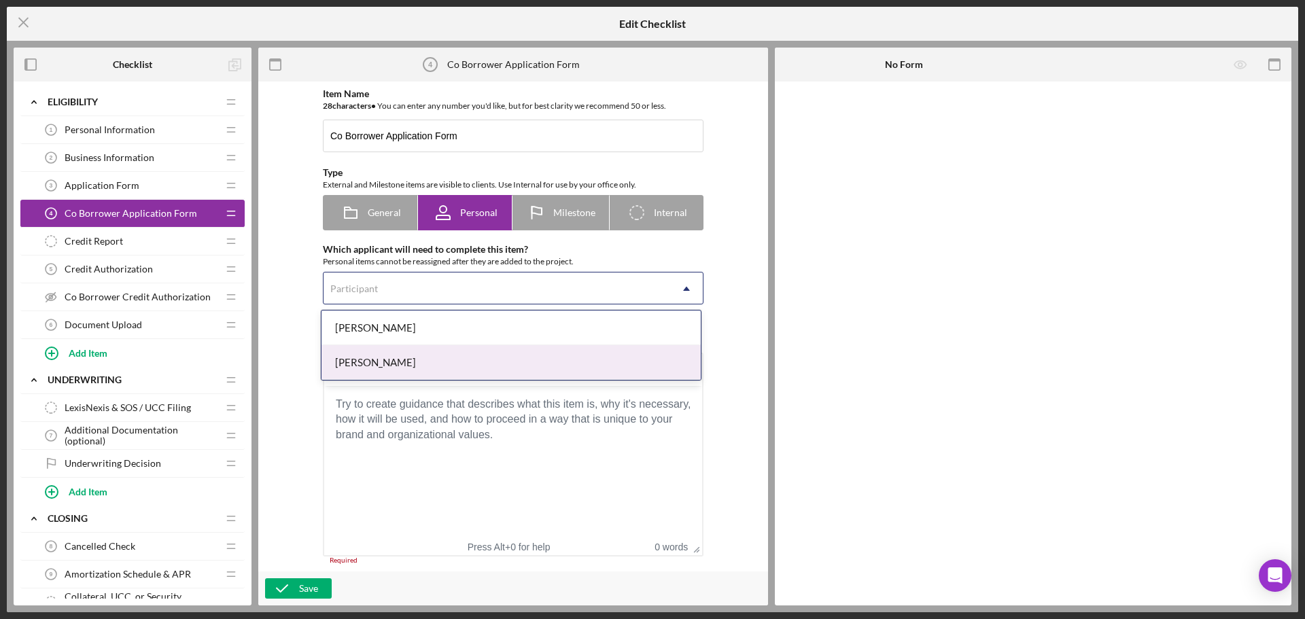
click at [466, 359] on div "[PERSON_NAME]" at bounding box center [511, 362] width 379 height 35
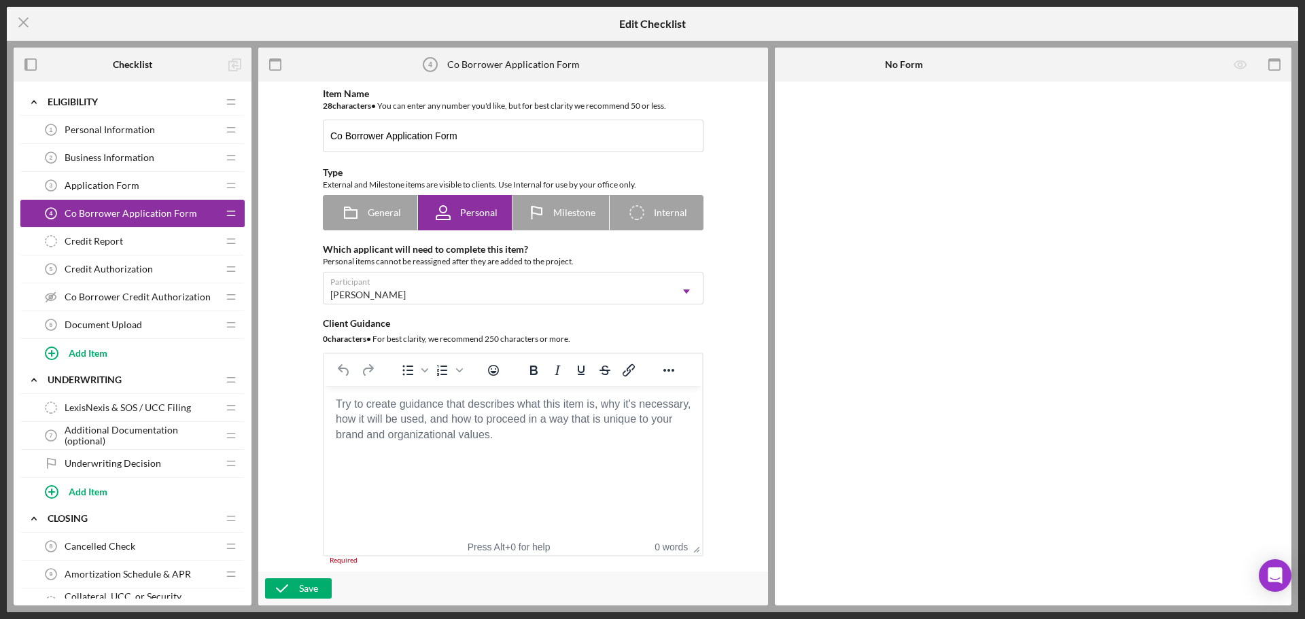
click at [730, 336] on div "Item Name 28 character s • You can enter any number you'd like, but for best cl…" at bounding box center [513, 326] width 496 height 477
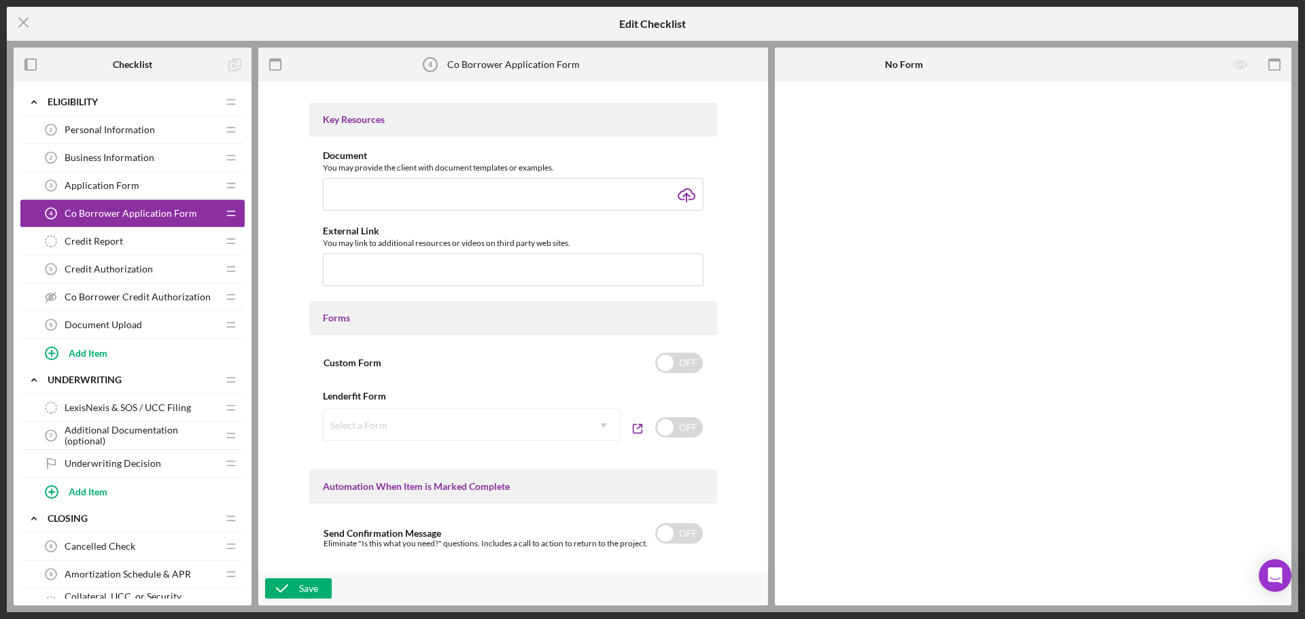
scroll to position [136, 0]
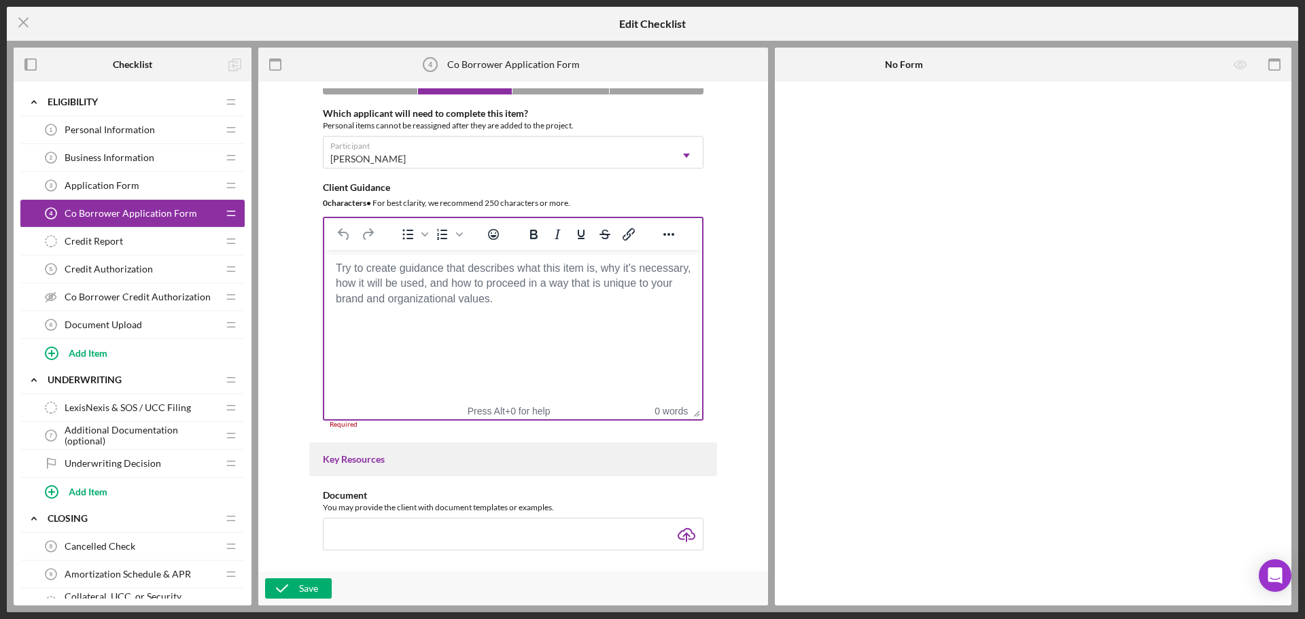
click at [440, 287] on html at bounding box center [513, 268] width 378 height 37
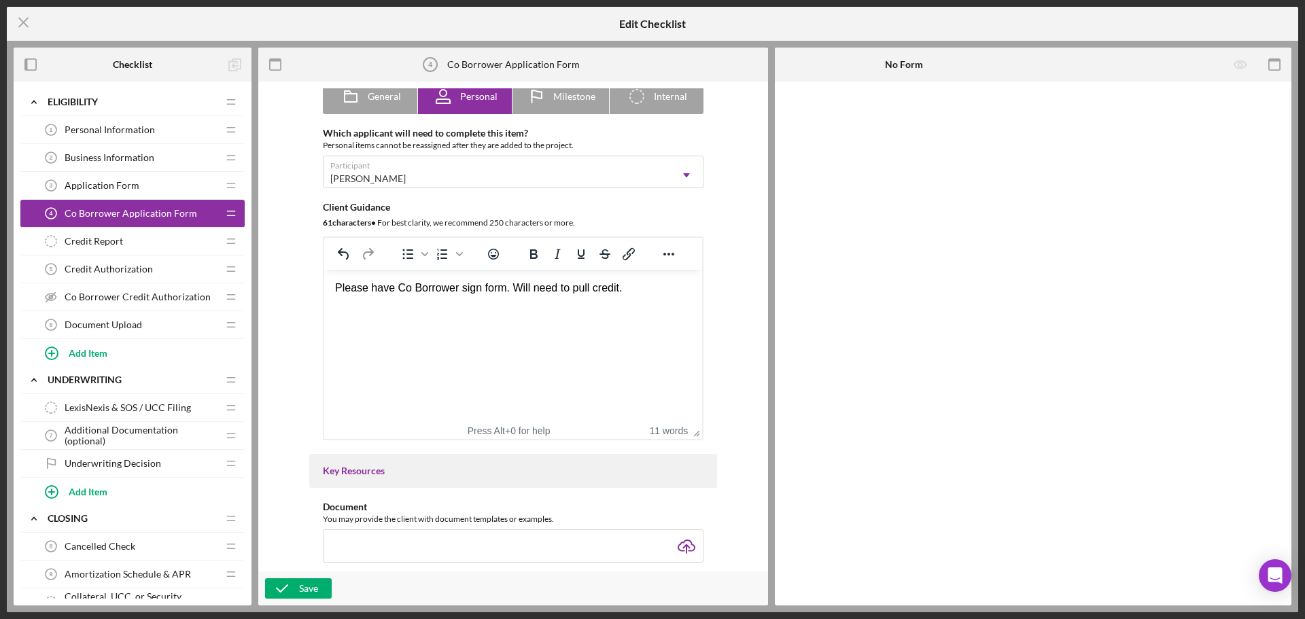
scroll to position [272, 0]
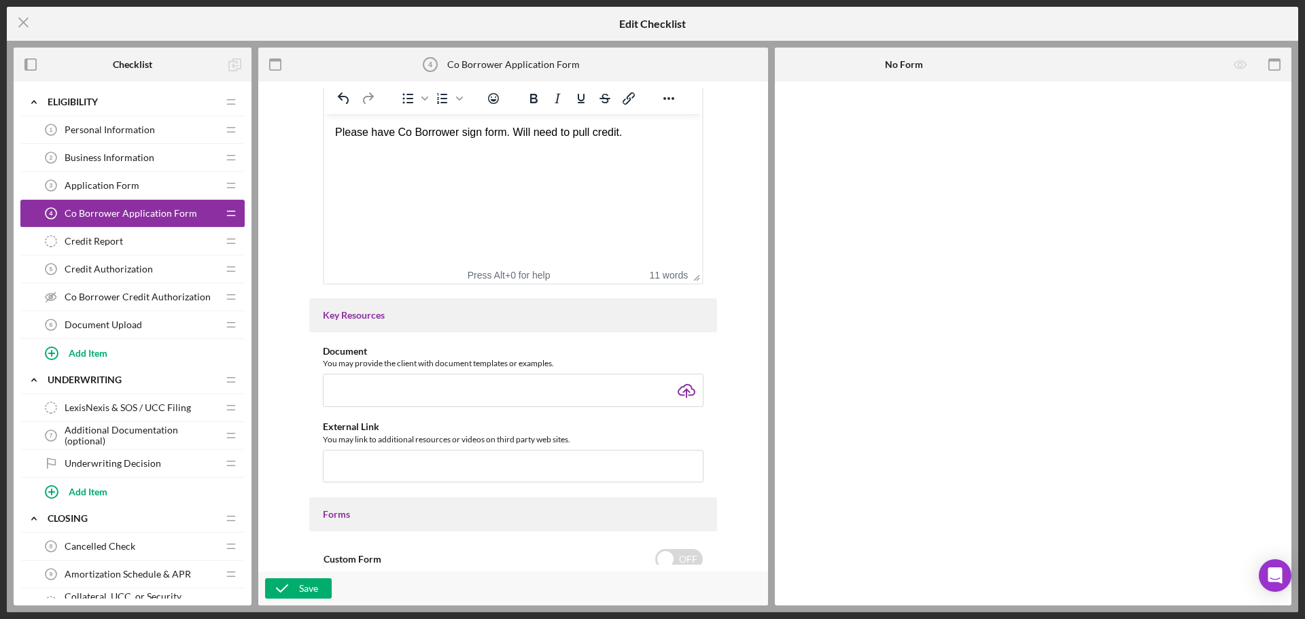
click at [629, 137] on div "Please have Co Borrower sign form. Will need to pull credit." at bounding box center [513, 132] width 356 height 15
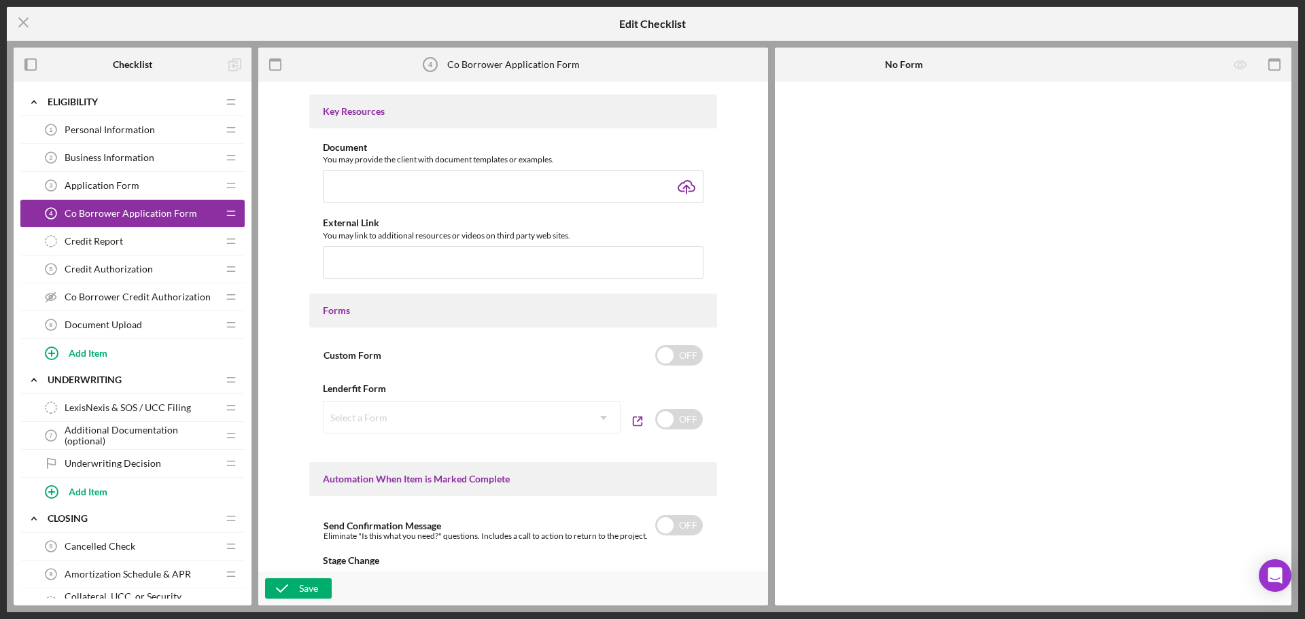
scroll to position [612, 0]
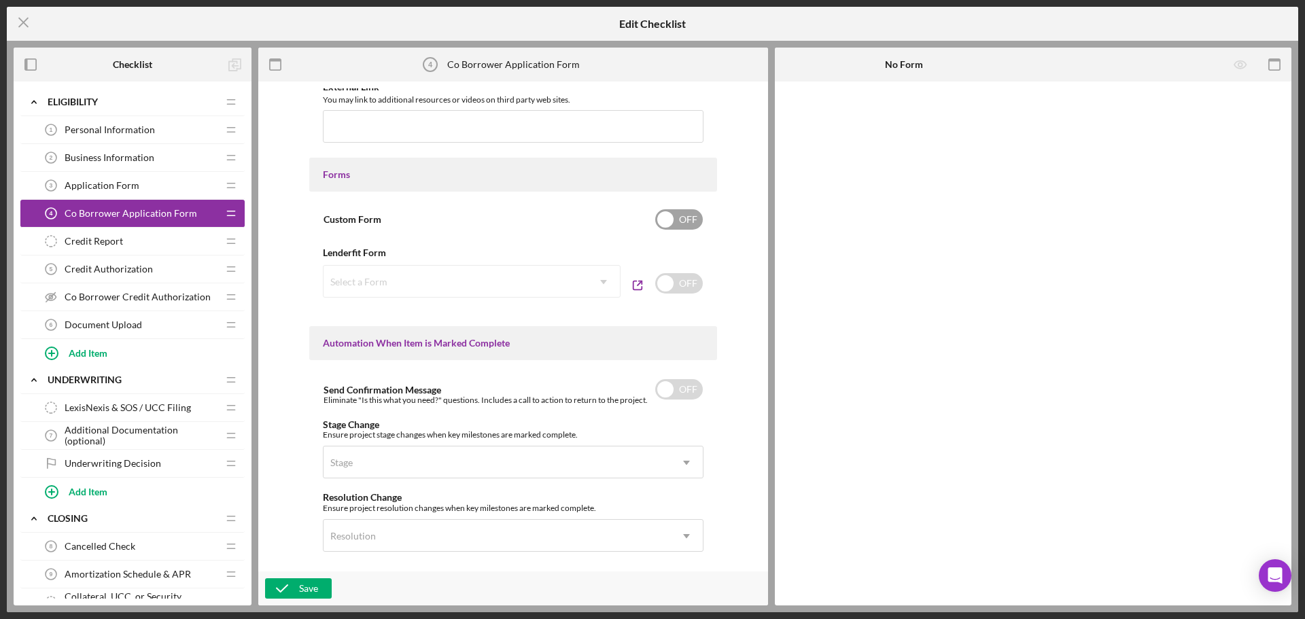
click at [661, 224] on input "checkbox" at bounding box center [679, 219] width 48 height 20
checkbox input "true"
click at [816, 125] on icon "button" at bounding box center [812, 119] width 34 height 34
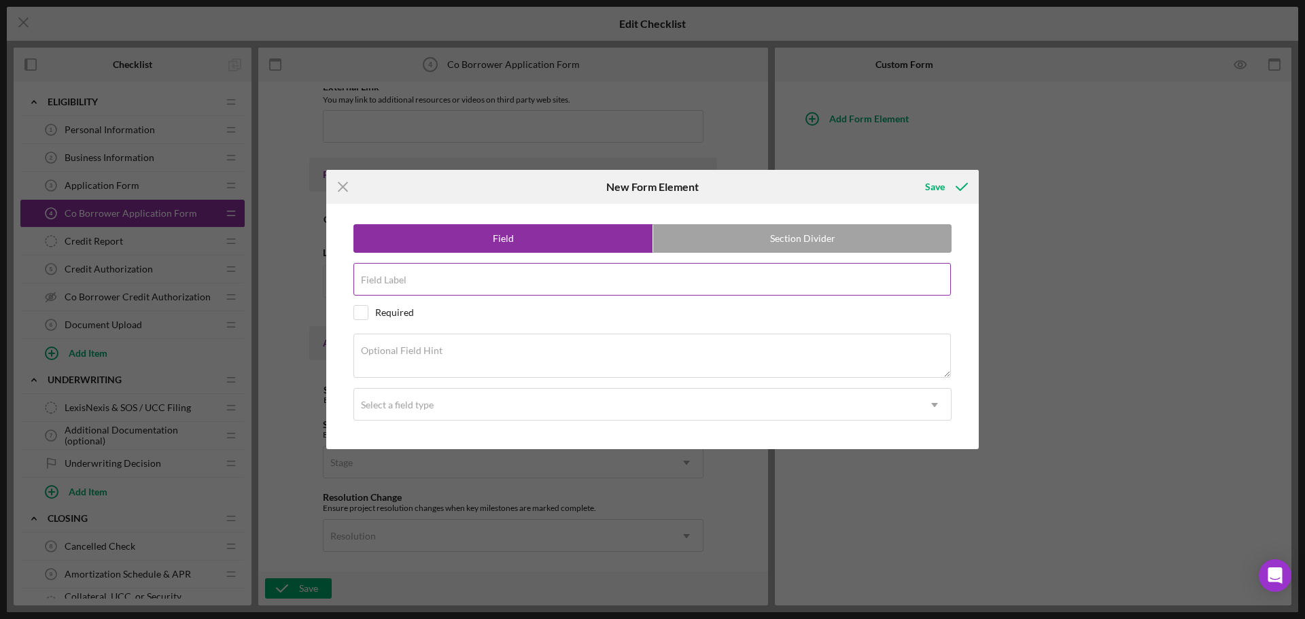
click at [632, 271] on div "Field Label" at bounding box center [653, 280] width 598 height 34
type input "Name"
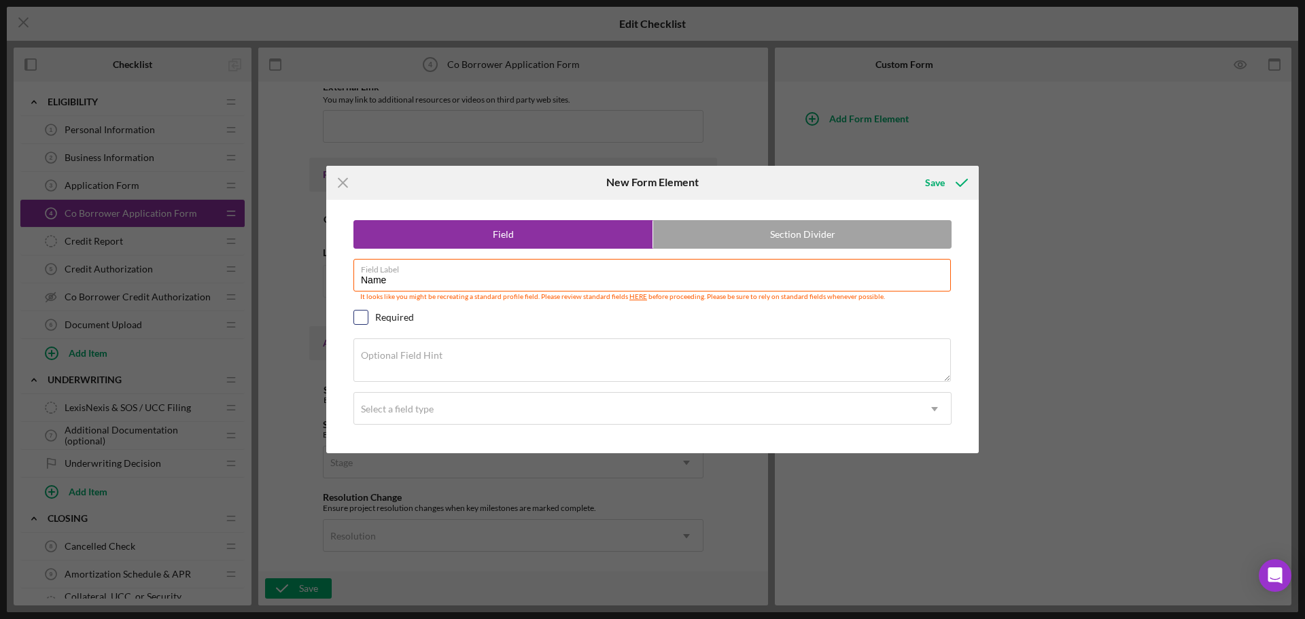
click at [360, 322] on input "checkbox" at bounding box center [361, 318] width 14 height 14
checkbox input "true"
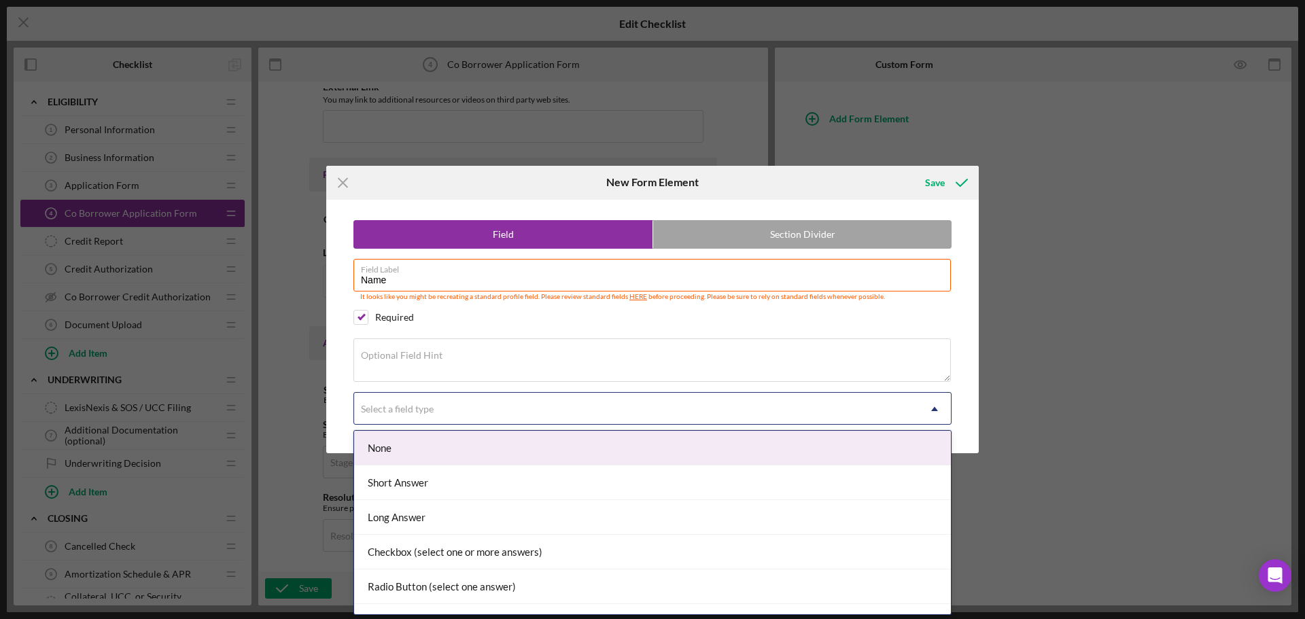
click at [611, 404] on div "Select a field type" at bounding box center [636, 409] width 564 height 31
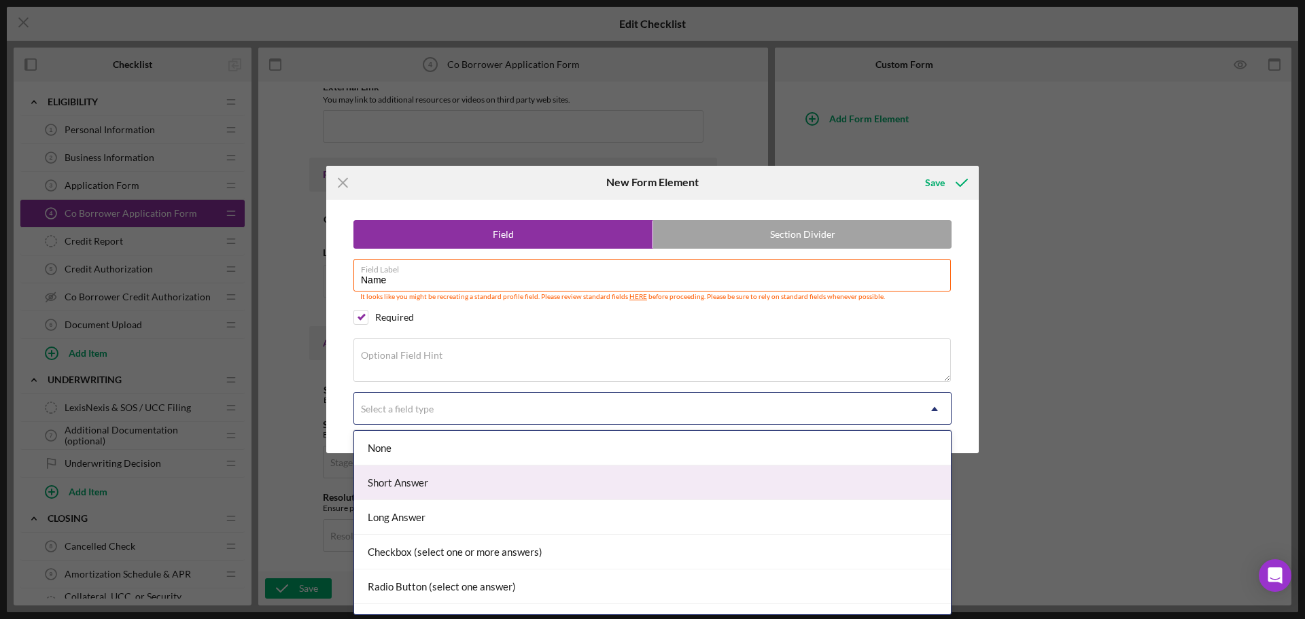
click at [462, 493] on div "Short Answer" at bounding box center [652, 483] width 597 height 35
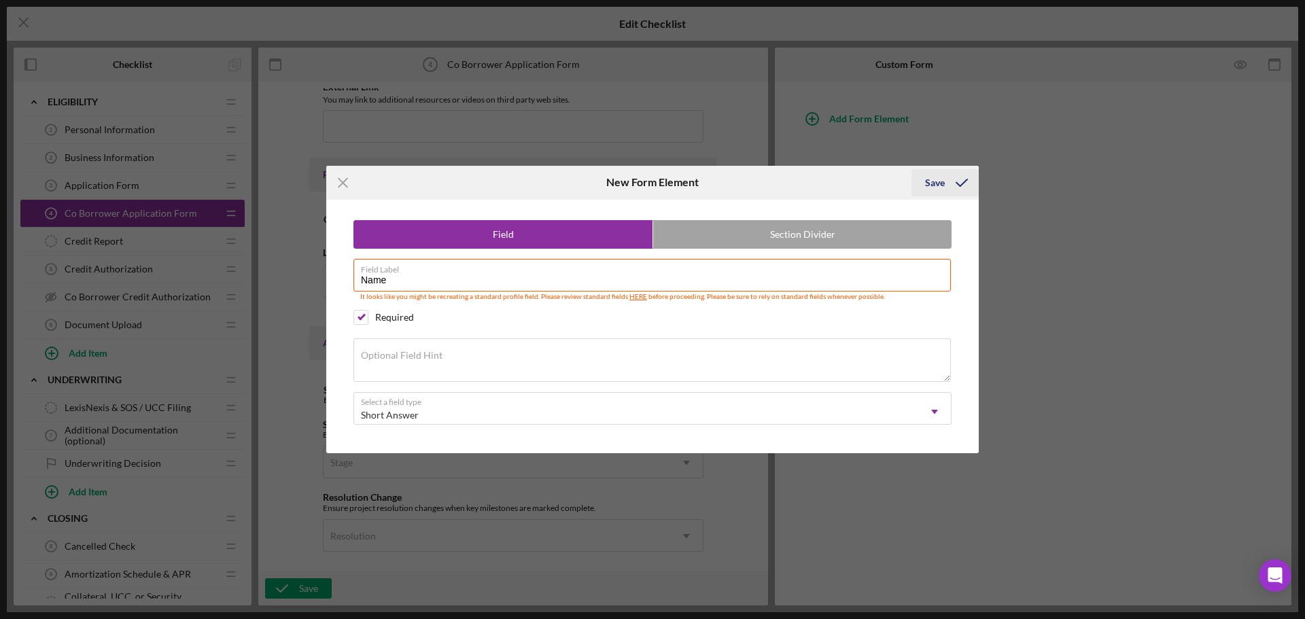
click at [945, 180] on icon "submit" at bounding box center [962, 183] width 34 height 34
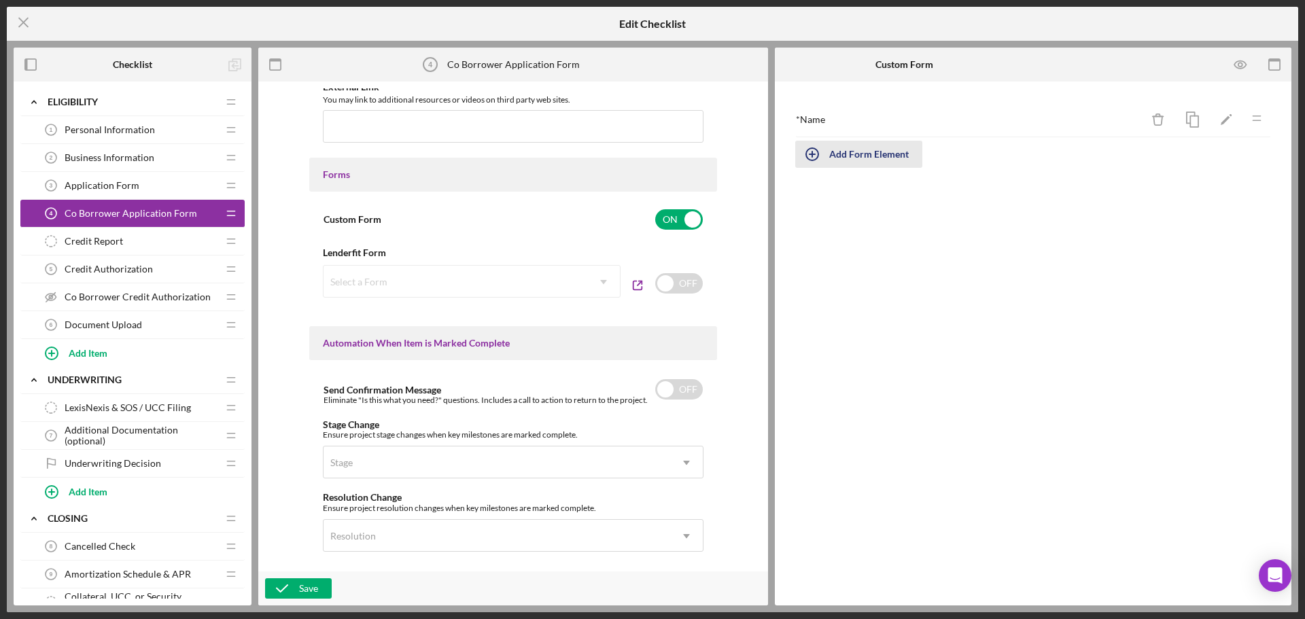
click at [821, 155] on icon "button" at bounding box center [812, 154] width 34 height 34
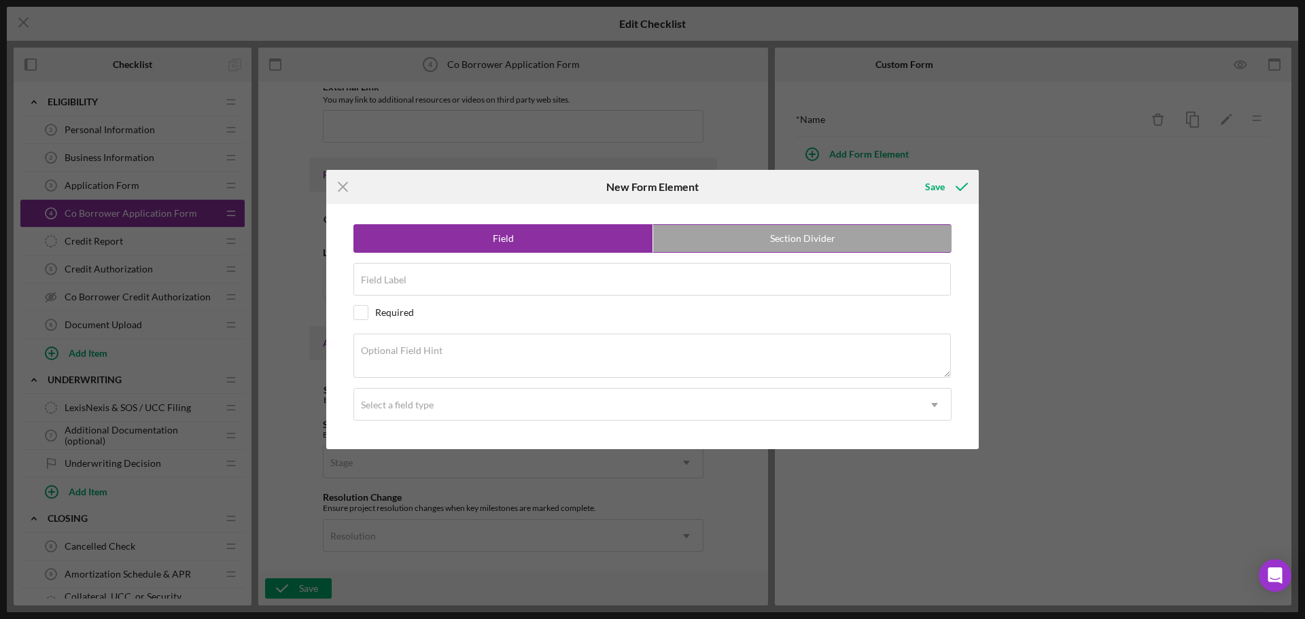
click at [719, 238] on label "Section Divider" at bounding box center [802, 238] width 298 height 27
radio input "false"
radio input "true"
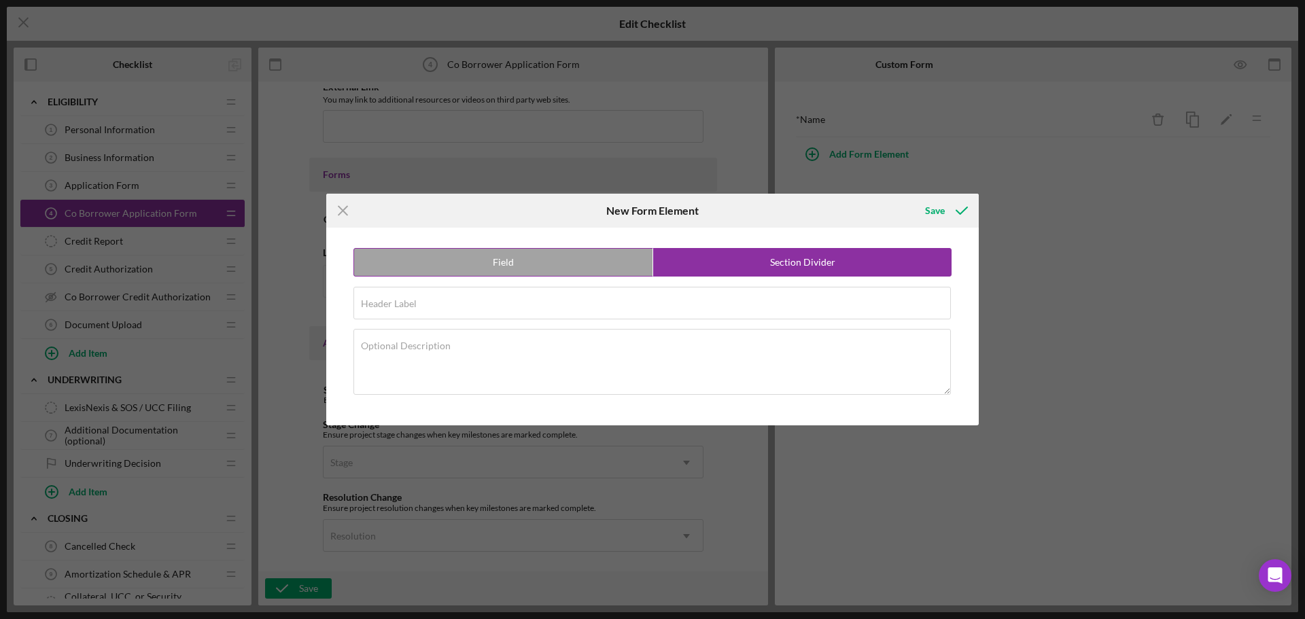
click at [451, 271] on label "Field" at bounding box center [503, 262] width 298 height 27
radio input "true"
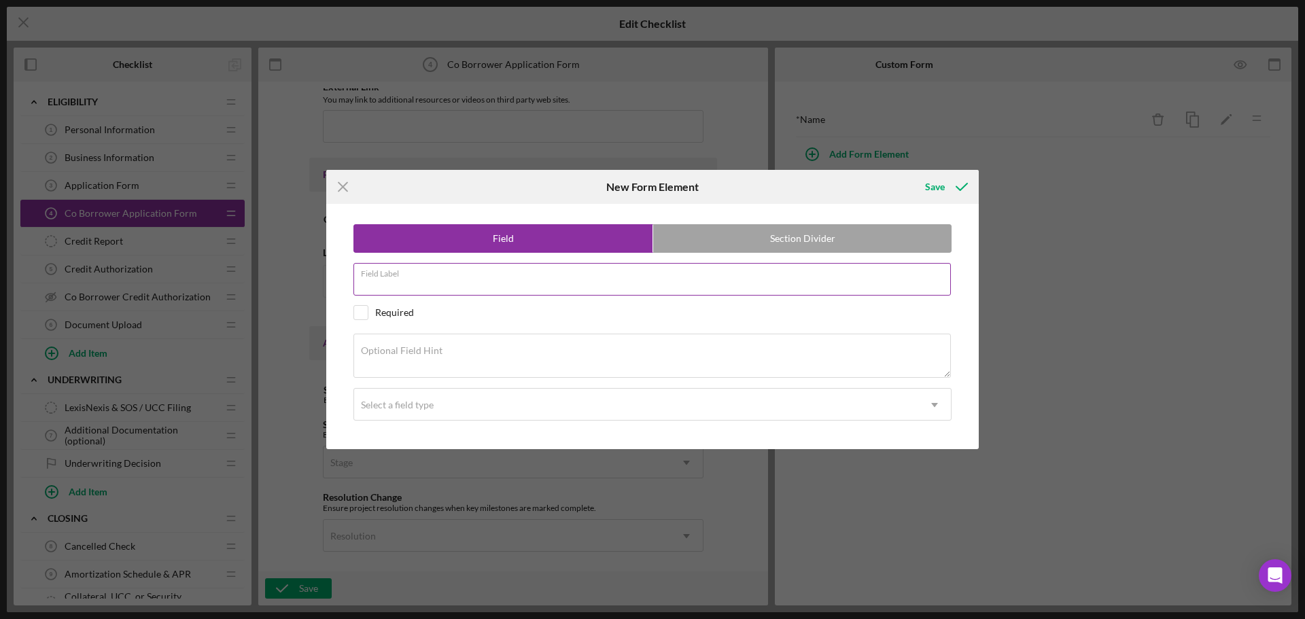
click at [451, 282] on input "Field Label" at bounding box center [653, 279] width 598 height 33
type input "Email"
click at [364, 314] on input "checkbox" at bounding box center [361, 313] width 14 height 14
checkbox input "true"
click at [418, 414] on div "Select a field type" at bounding box center [636, 405] width 564 height 31
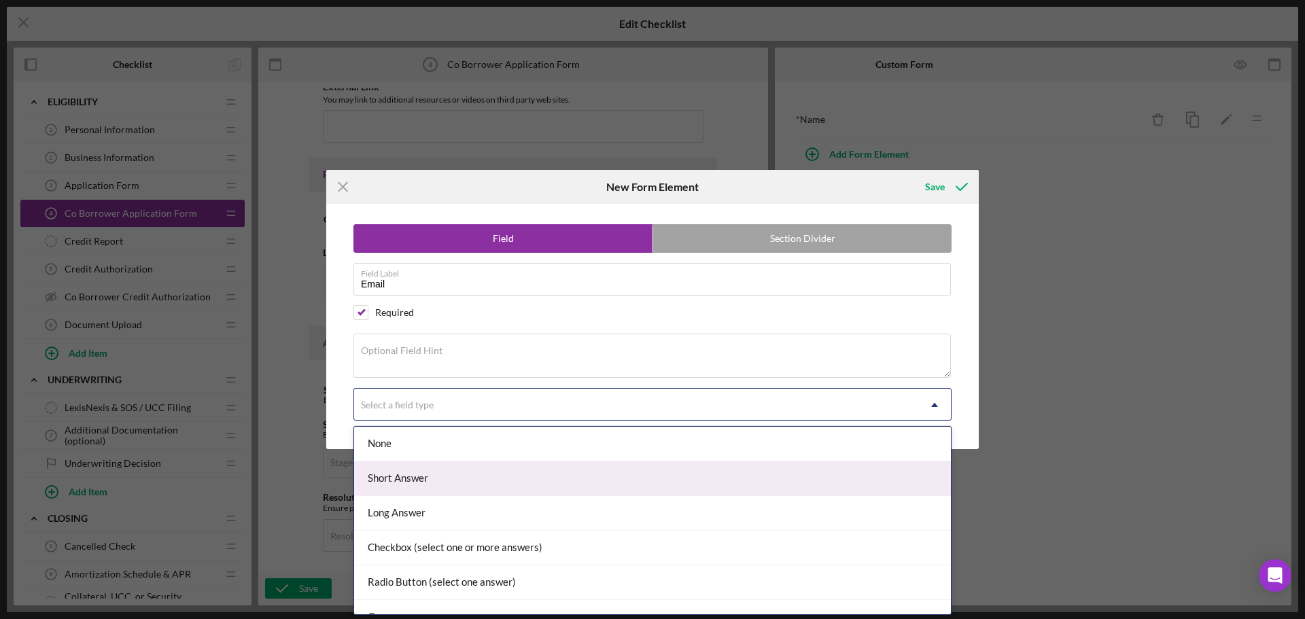
click at [413, 487] on div "Short Answer" at bounding box center [652, 479] width 597 height 35
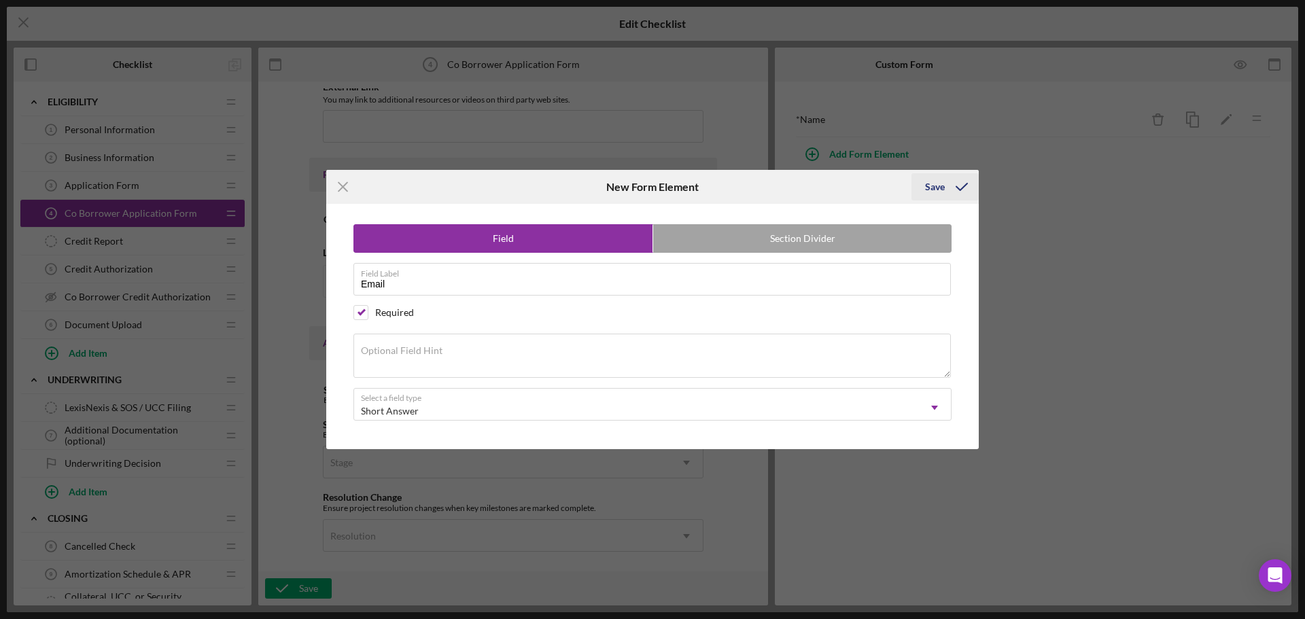
click at [956, 188] on icon "submit" at bounding box center [962, 187] width 34 height 34
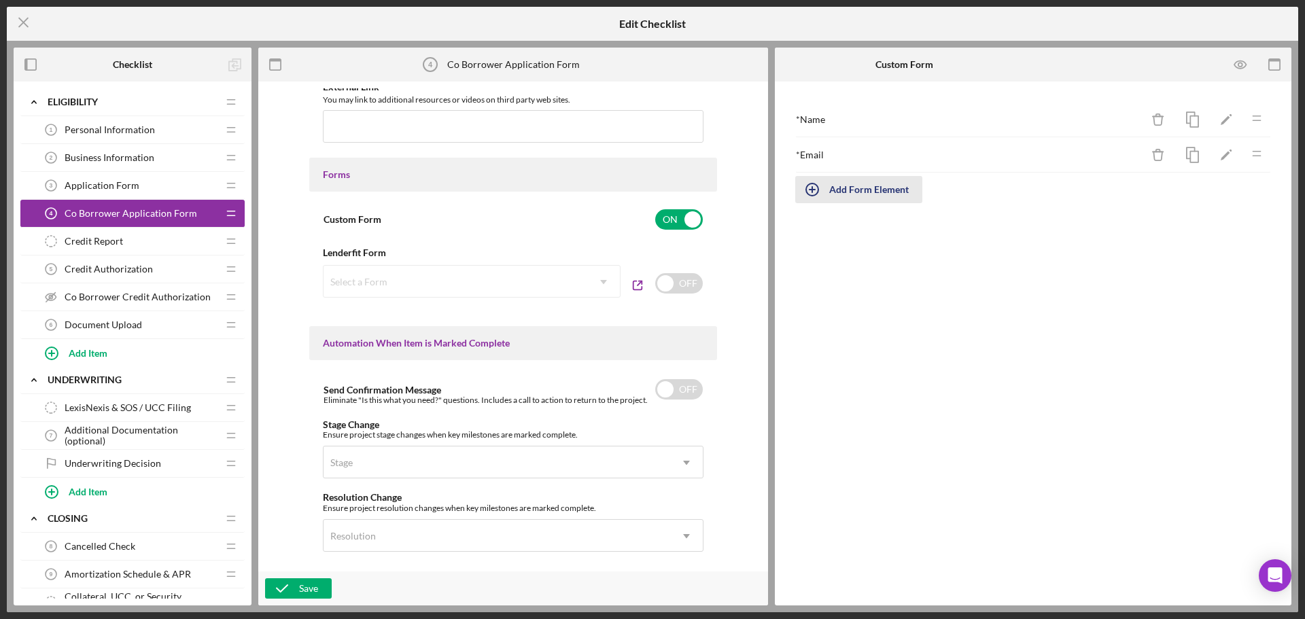
click at [835, 193] on div "Add Form Element" at bounding box center [869, 189] width 80 height 27
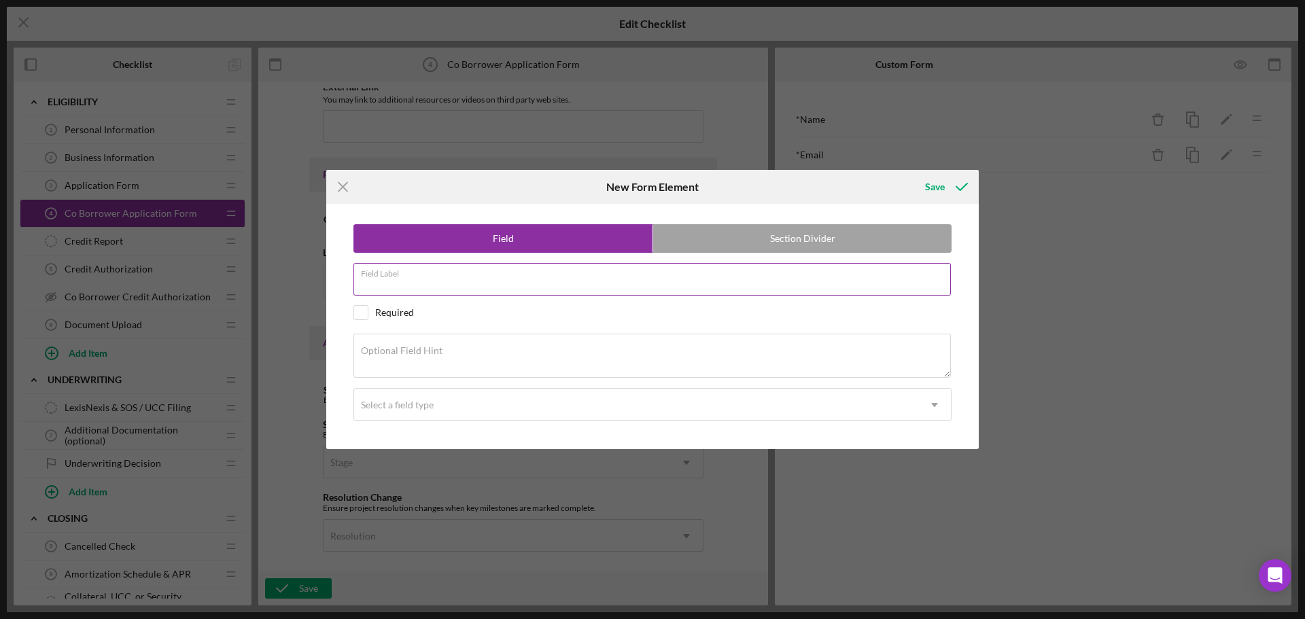
click at [470, 281] on input "Field Label" at bounding box center [653, 279] width 598 height 33
type input "Address"
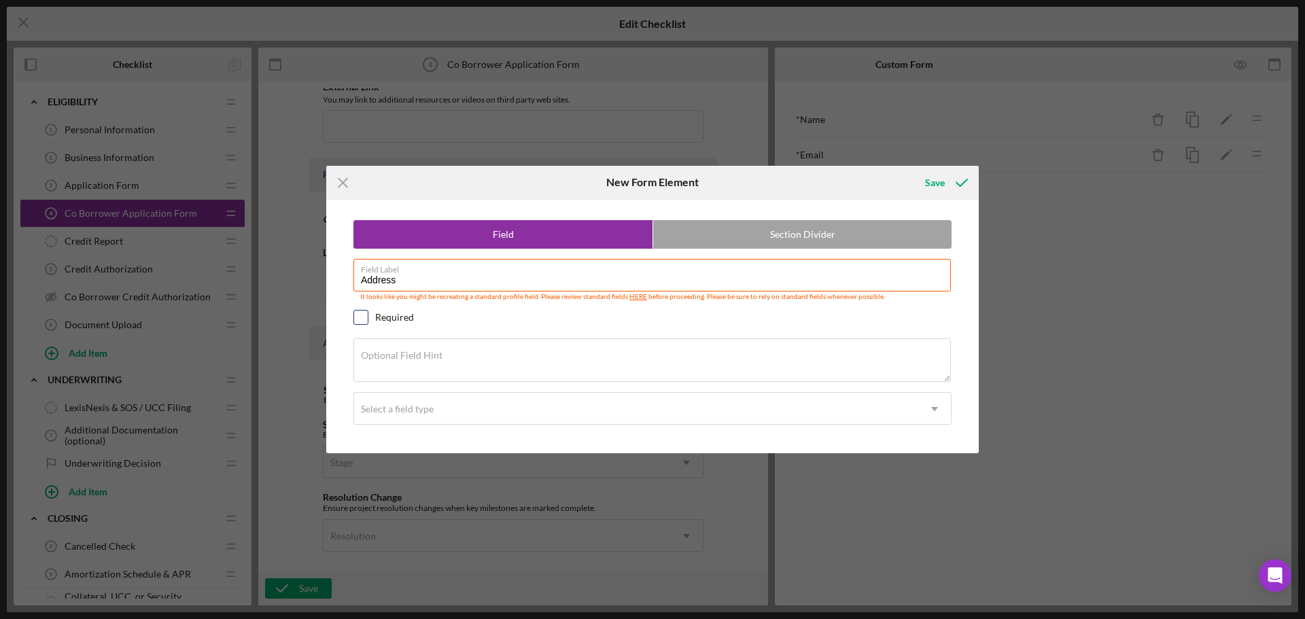
click at [356, 311] on input "checkbox" at bounding box center [361, 318] width 14 height 14
checkbox input "true"
click at [716, 404] on div "Select a field type" at bounding box center [636, 409] width 564 height 31
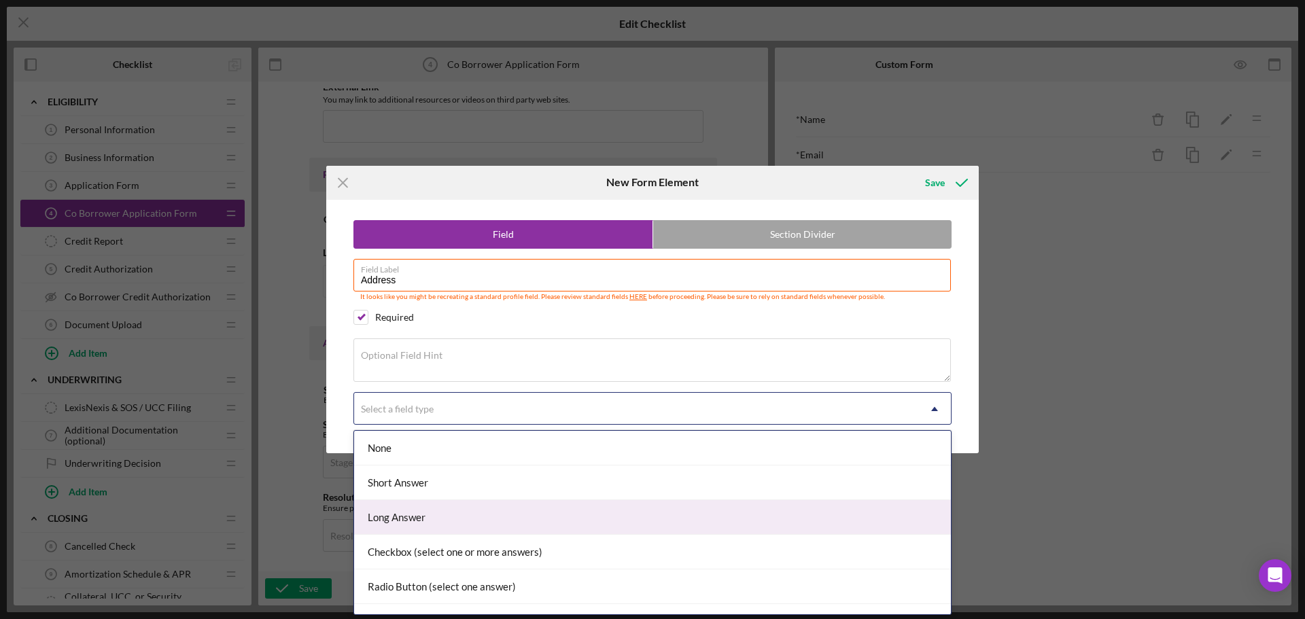
click at [464, 514] on div "Long Answer" at bounding box center [652, 517] width 597 height 35
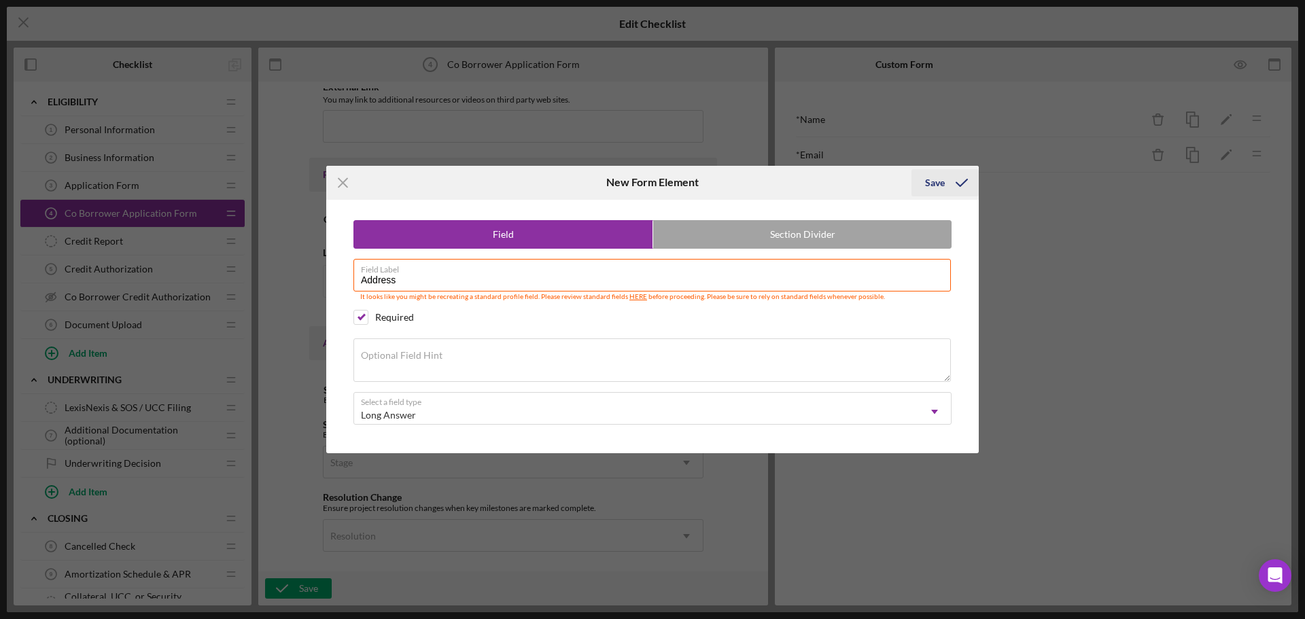
click at [935, 186] on div "Save" at bounding box center [935, 182] width 20 height 27
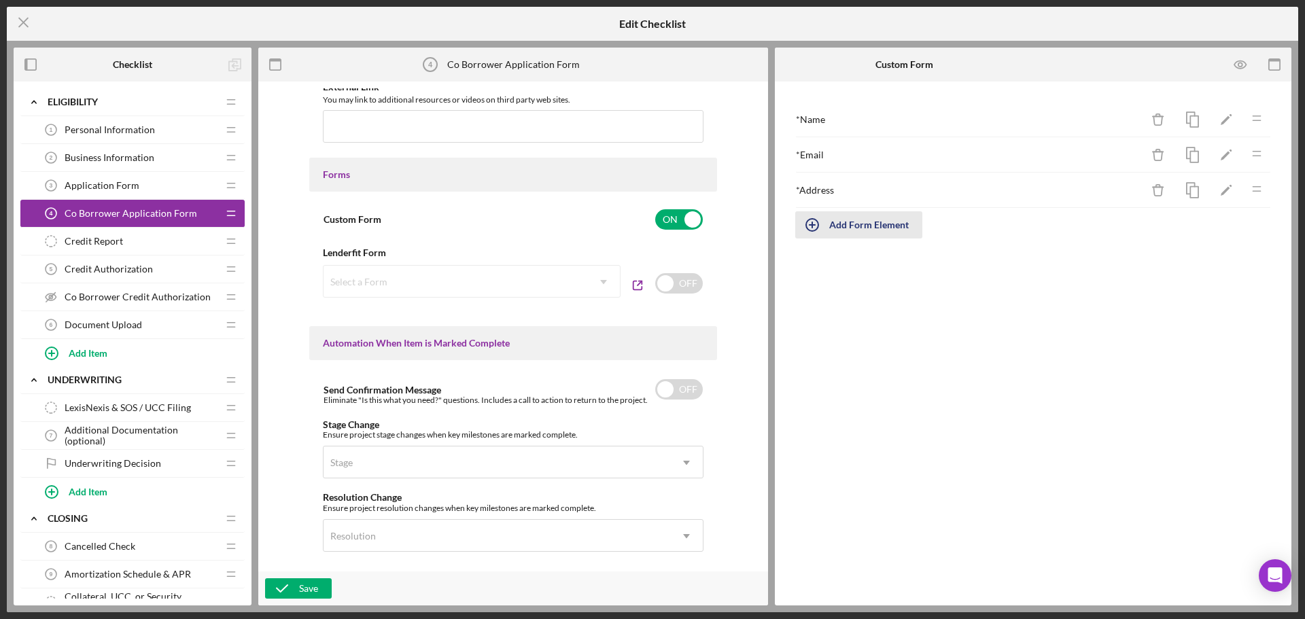
click at [893, 226] on div "Add Form Element" at bounding box center [869, 224] width 80 height 27
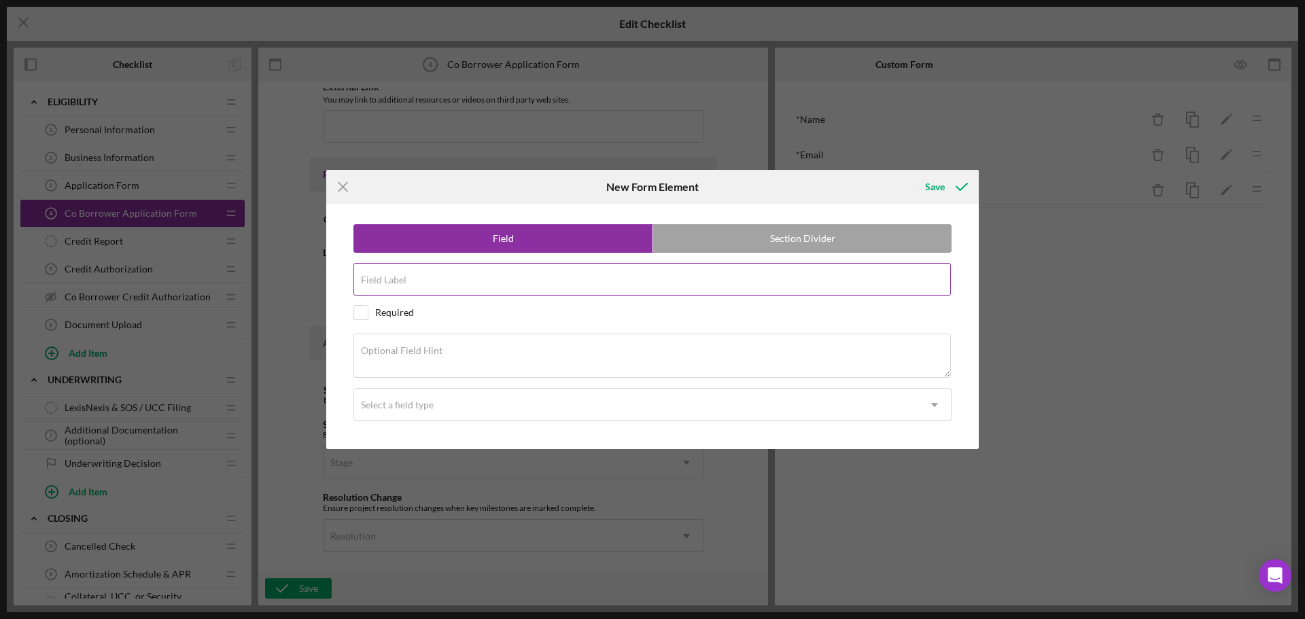
click at [474, 281] on input "Field Label" at bounding box center [653, 279] width 598 height 33
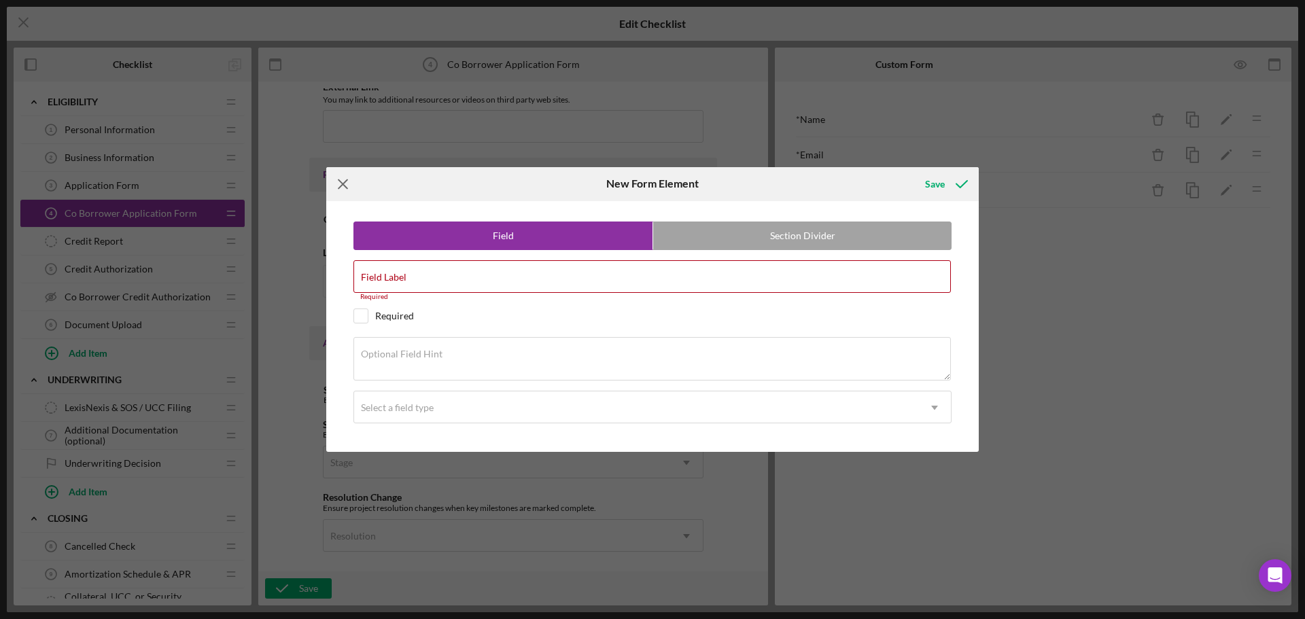
click at [342, 188] on icon "Icon/Menu Close" at bounding box center [343, 184] width 34 height 34
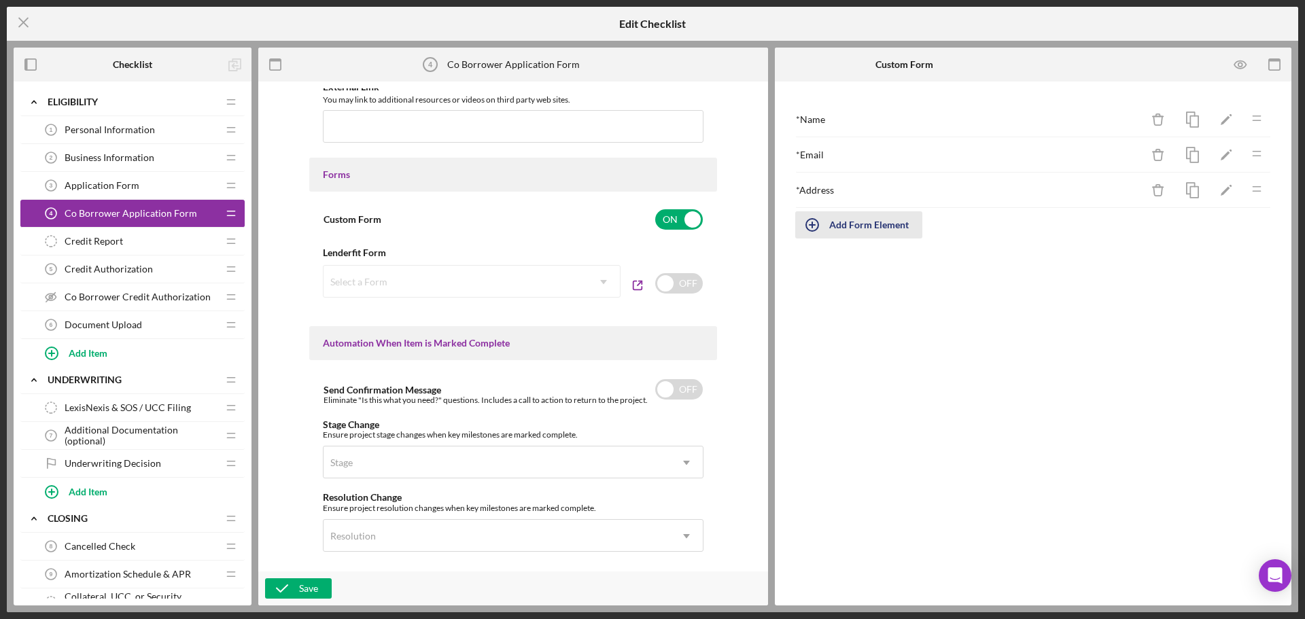
click at [863, 224] on div "Add Form Element" at bounding box center [869, 224] width 80 height 27
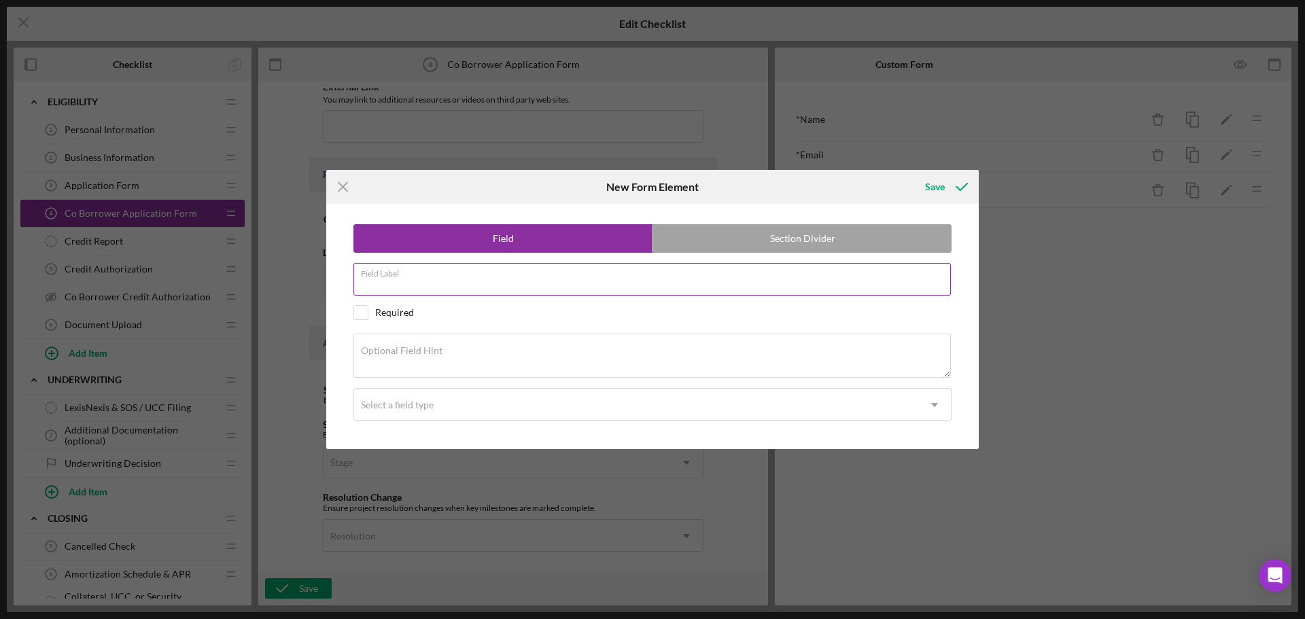
click at [411, 277] on div "Field Label" at bounding box center [653, 280] width 598 height 34
type input "Phone Number"
click at [363, 313] on input "checkbox" at bounding box center [361, 313] width 14 height 14
checkbox input "true"
click at [393, 402] on div "Select a field type" at bounding box center [397, 405] width 73 height 11
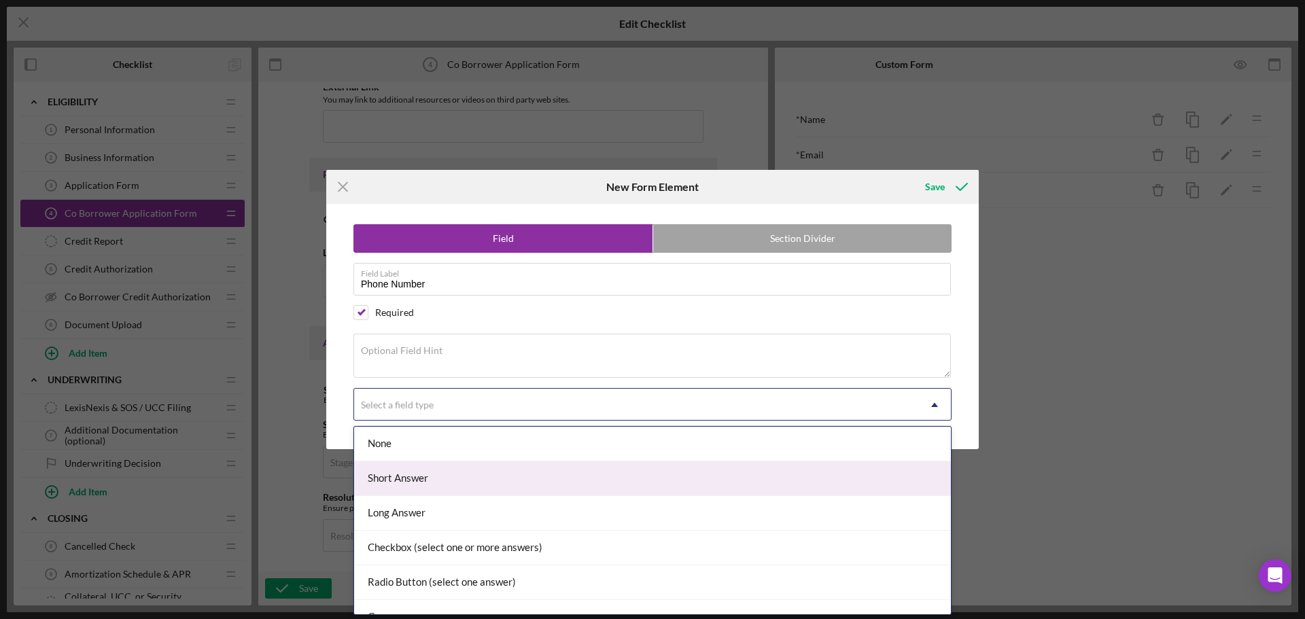
click at [412, 485] on div "Short Answer" at bounding box center [652, 479] width 597 height 35
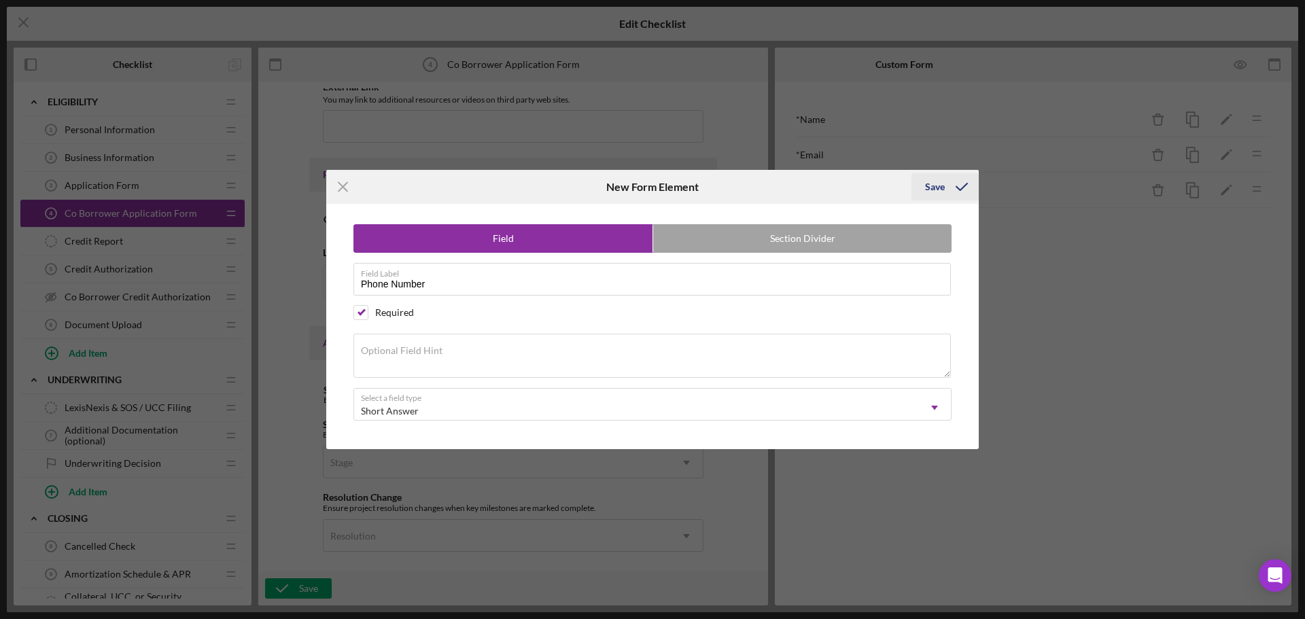
click at [928, 190] on div "Save" at bounding box center [935, 186] width 20 height 27
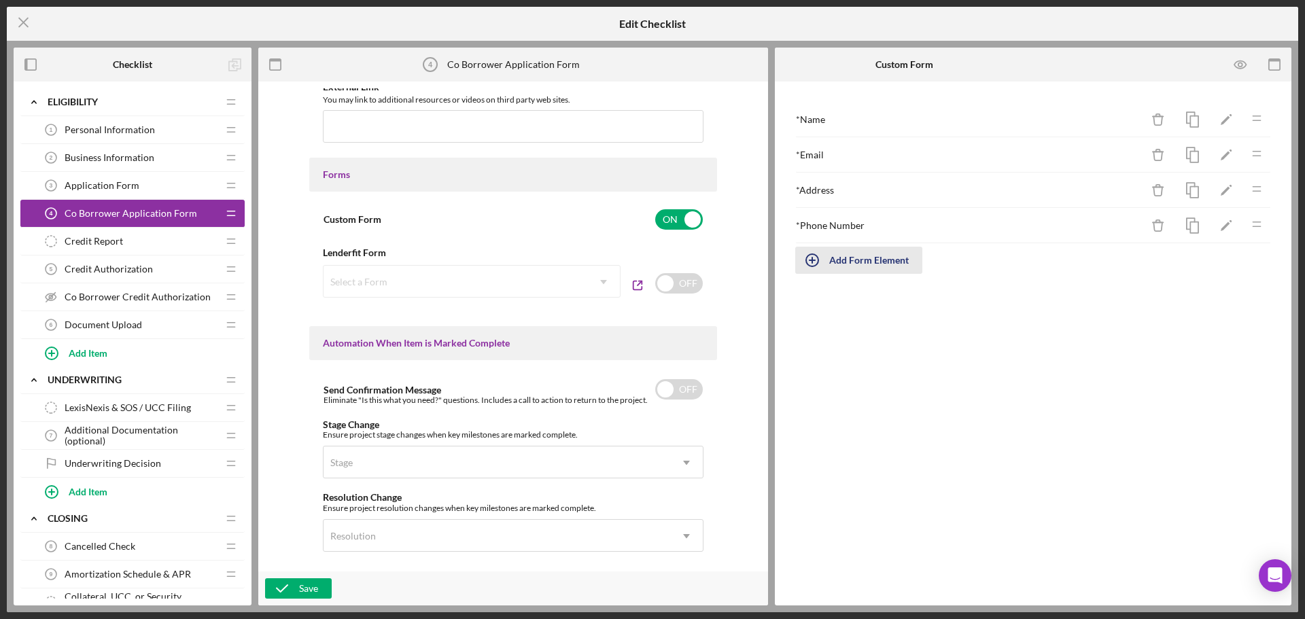
click at [858, 260] on div "Add Form Element" at bounding box center [869, 260] width 80 height 27
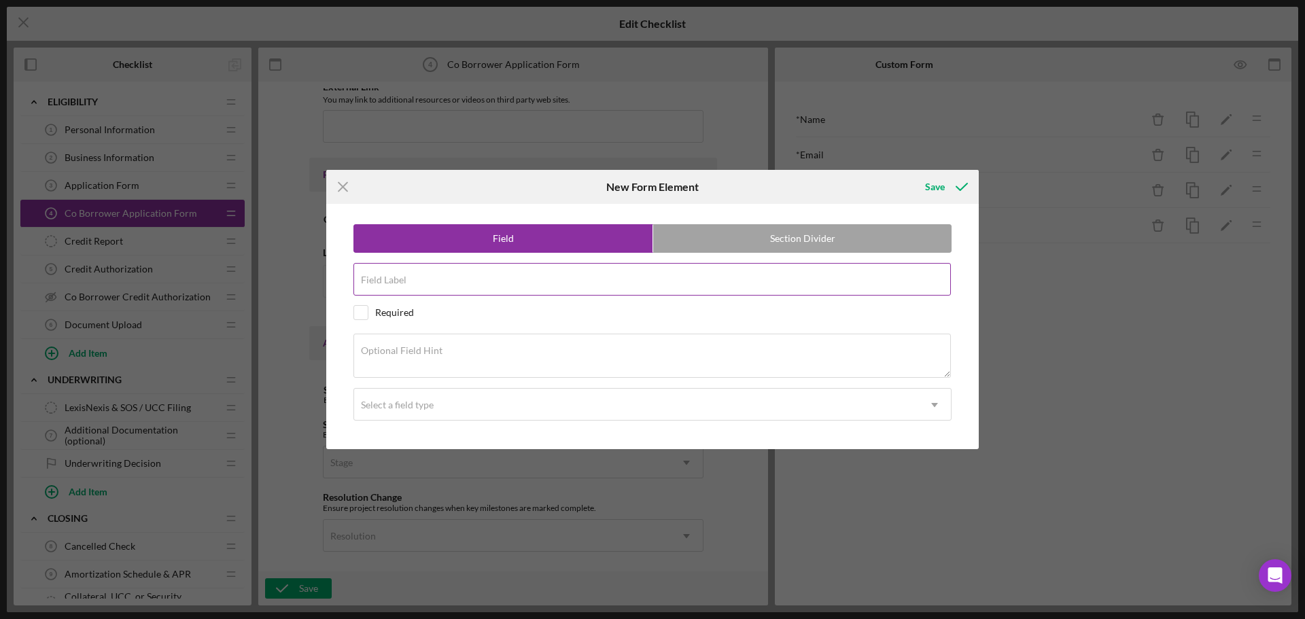
click at [381, 280] on label "Field Label" at bounding box center [384, 280] width 46 height 11
click at [381, 280] on input "Field Label" at bounding box center [653, 279] width 598 height 33
click at [441, 294] on input "Field Label" at bounding box center [653, 279] width 598 height 33
type input "Household Income"
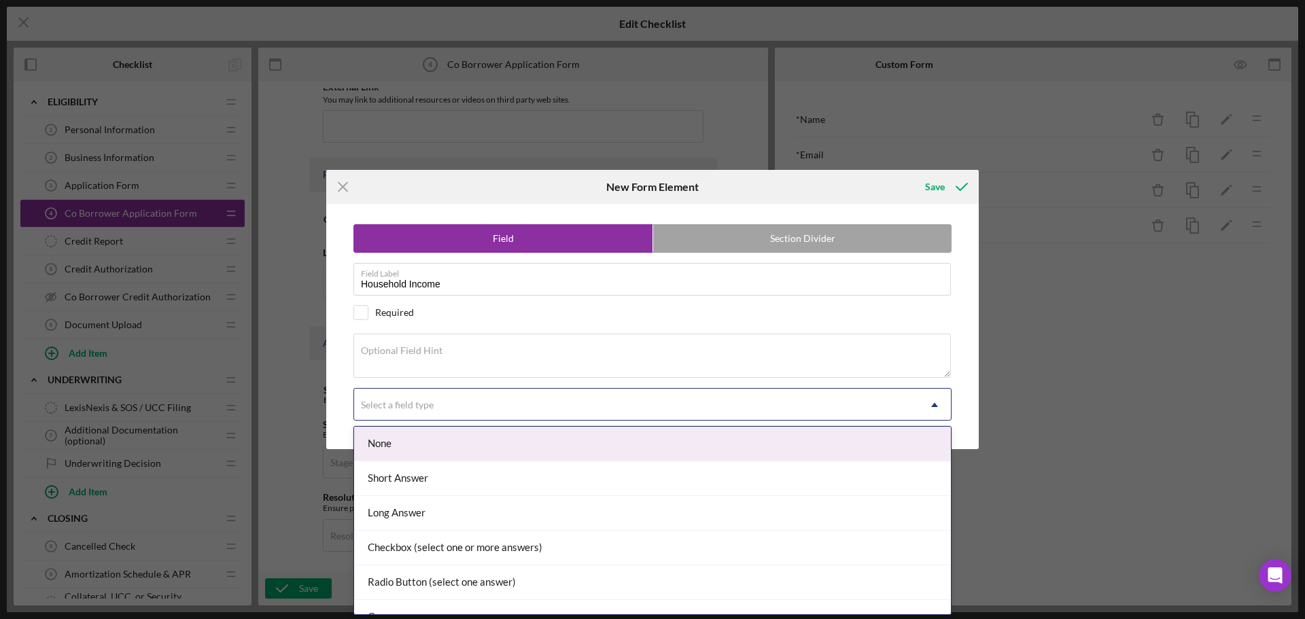
click at [704, 415] on div "Select a field type" at bounding box center [636, 405] width 564 height 31
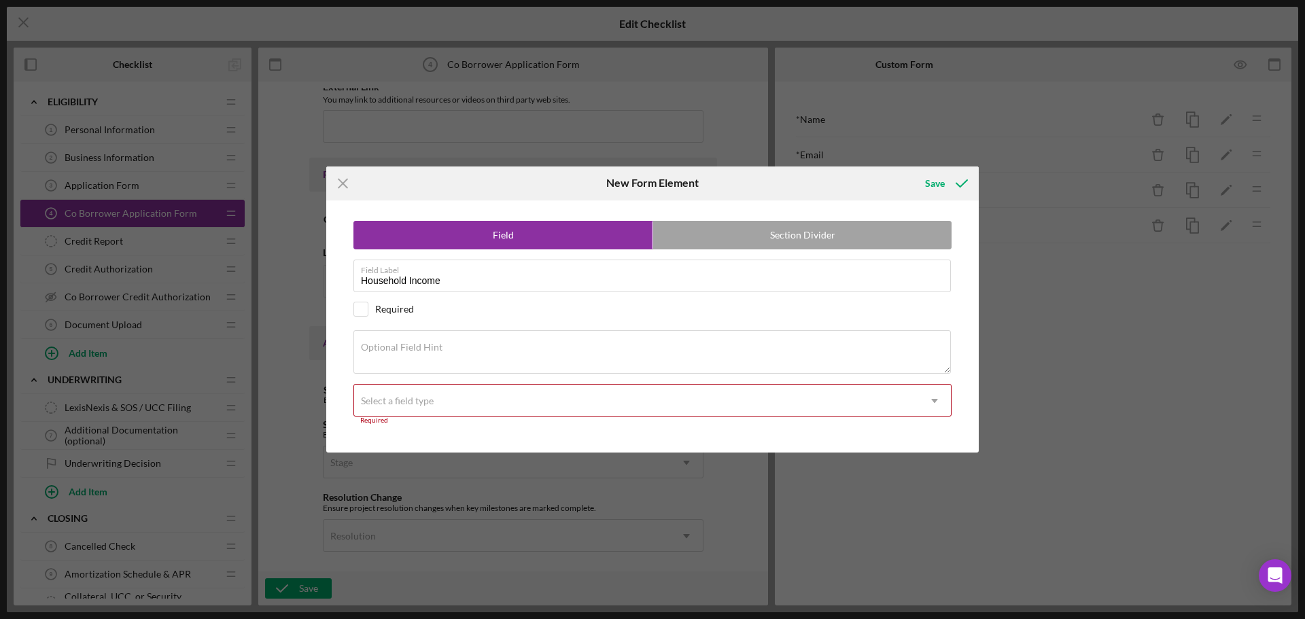
click at [532, 395] on div "Select a field type" at bounding box center [636, 400] width 564 height 31
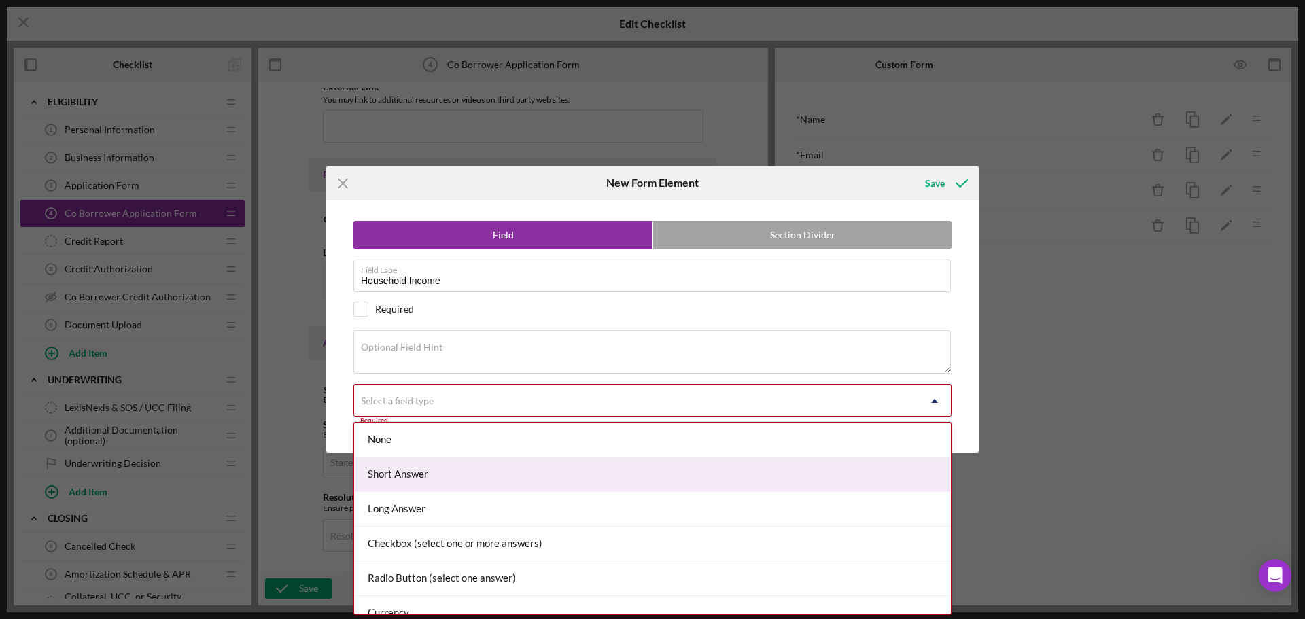
click at [475, 475] on div "Short Answer" at bounding box center [652, 475] width 597 height 35
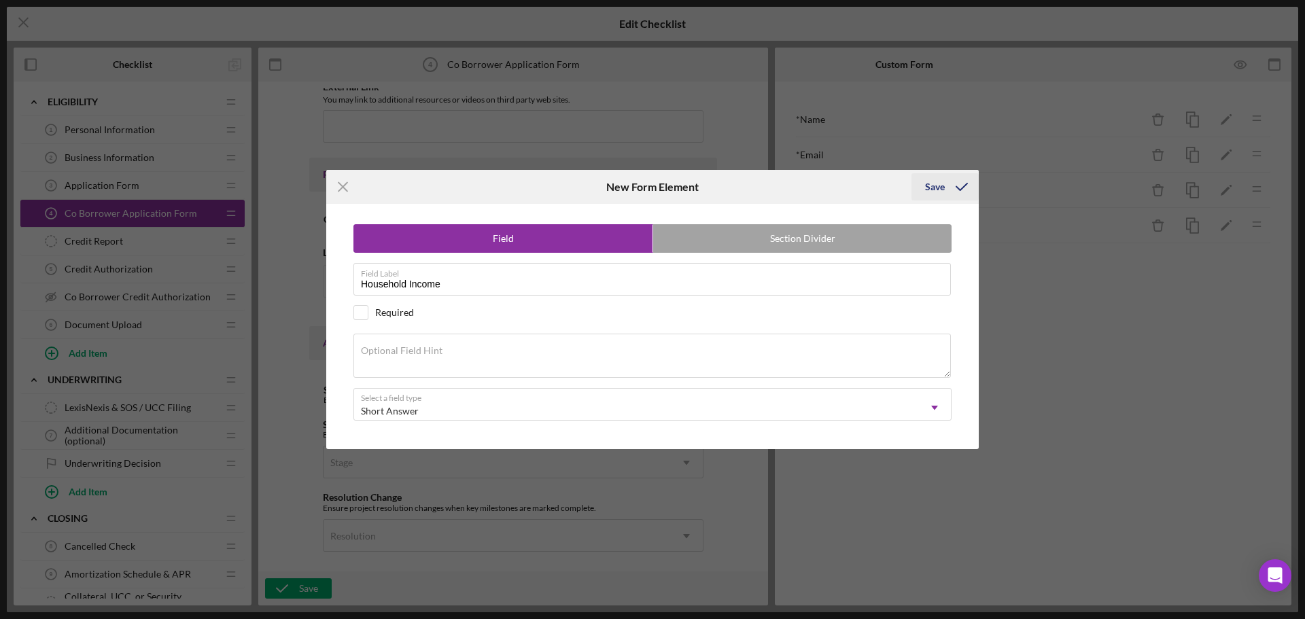
click at [937, 179] on div "Save" at bounding box center [935, 186] width 20 height 27
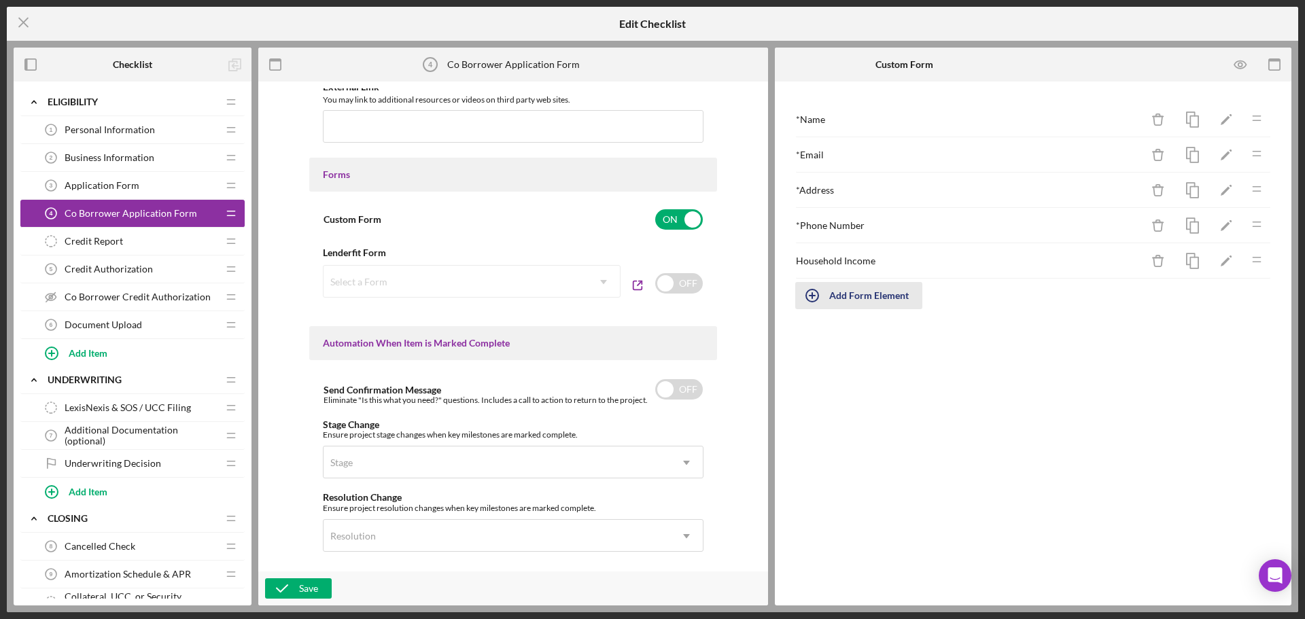
click at [865, 298] on div "Add Form Element" at bounding box center [869, 295] width 80 height 27
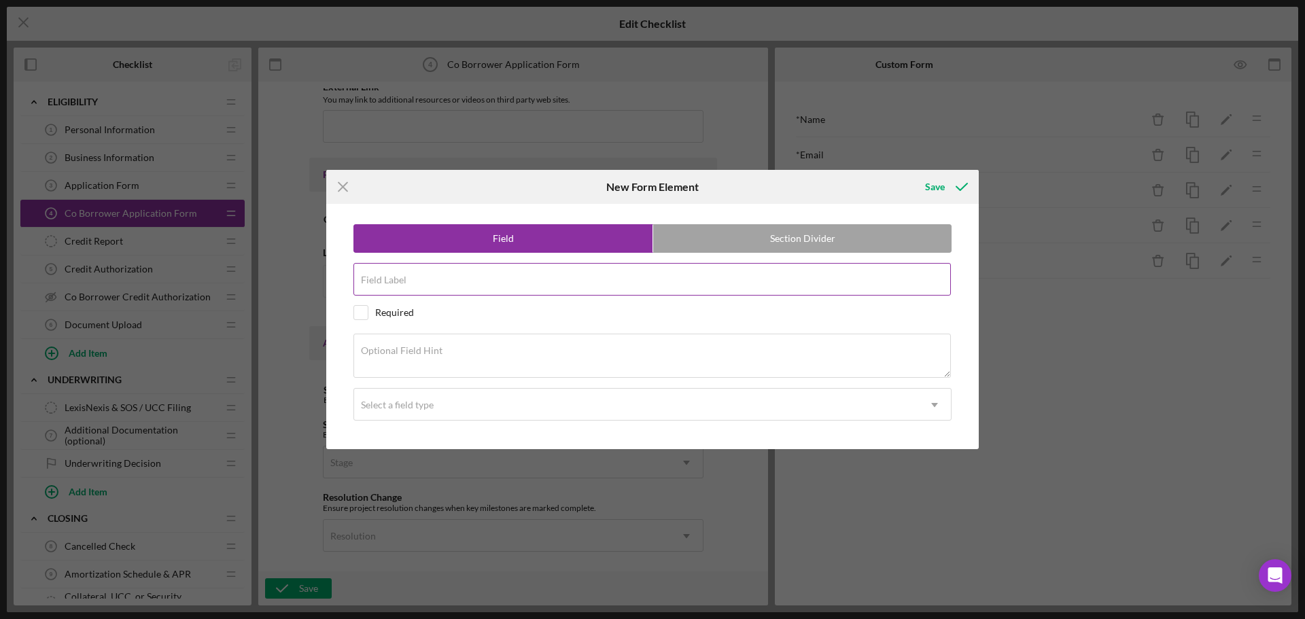
click at [409, 292] on input "Field Label" at bounding box center [653, 279] width 598 height 33
type input "Race"
click at [434, 308] on div "Required" at bounding box center [653, 312] width 598 height 15
click at [372, 318] on div "Required" at bounding box center [653, 312] width 598 height 15
checkbox input "false"
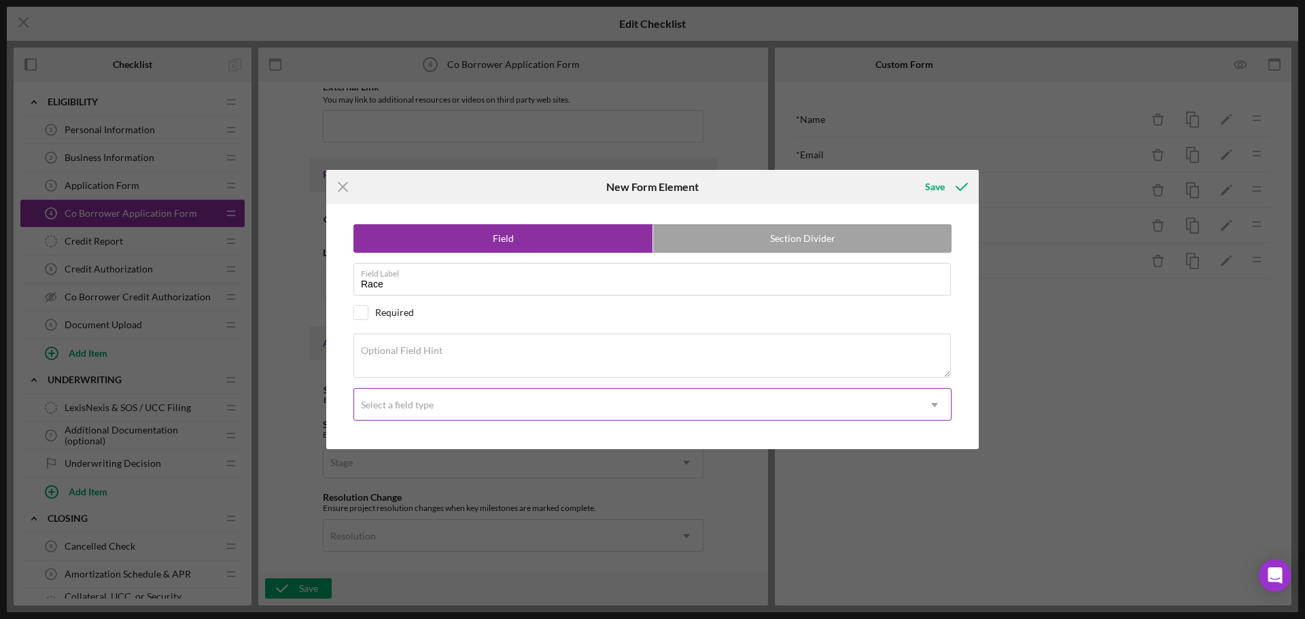
click at [381, 398] on div "Select a field type" at bounding box center [636, 405] width 564 height 31
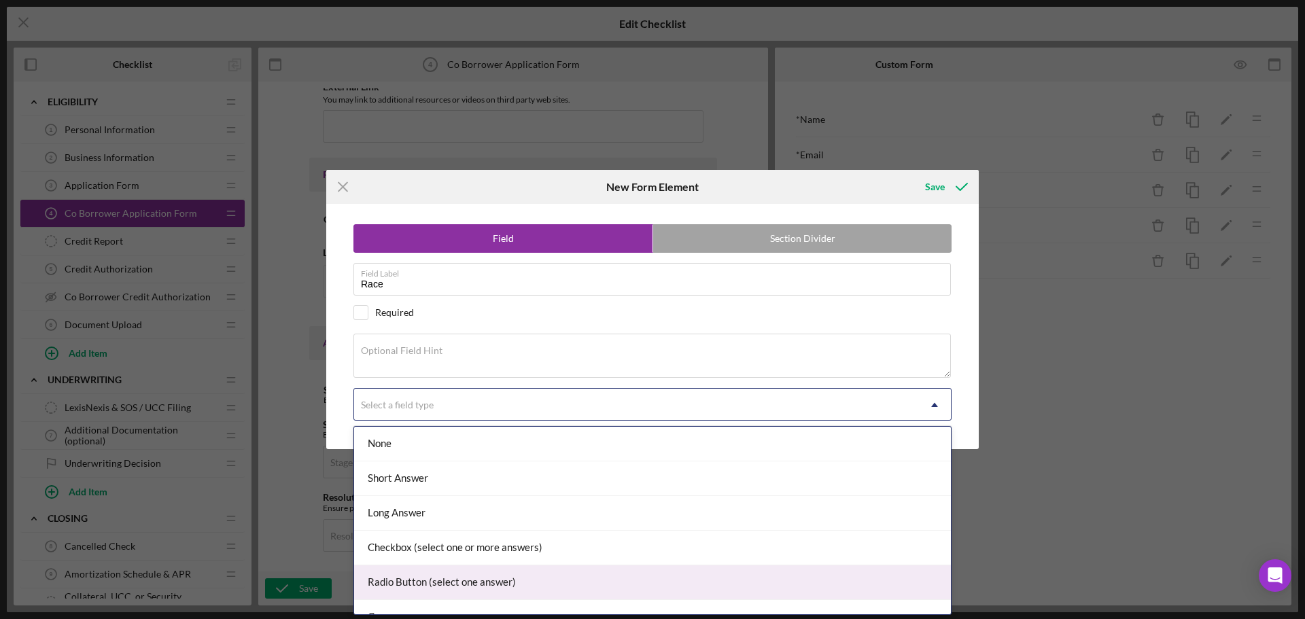
click at [411, 577] on div "Radio Button (select one answer)" at bounding box center [652, 583] width 597 height 35
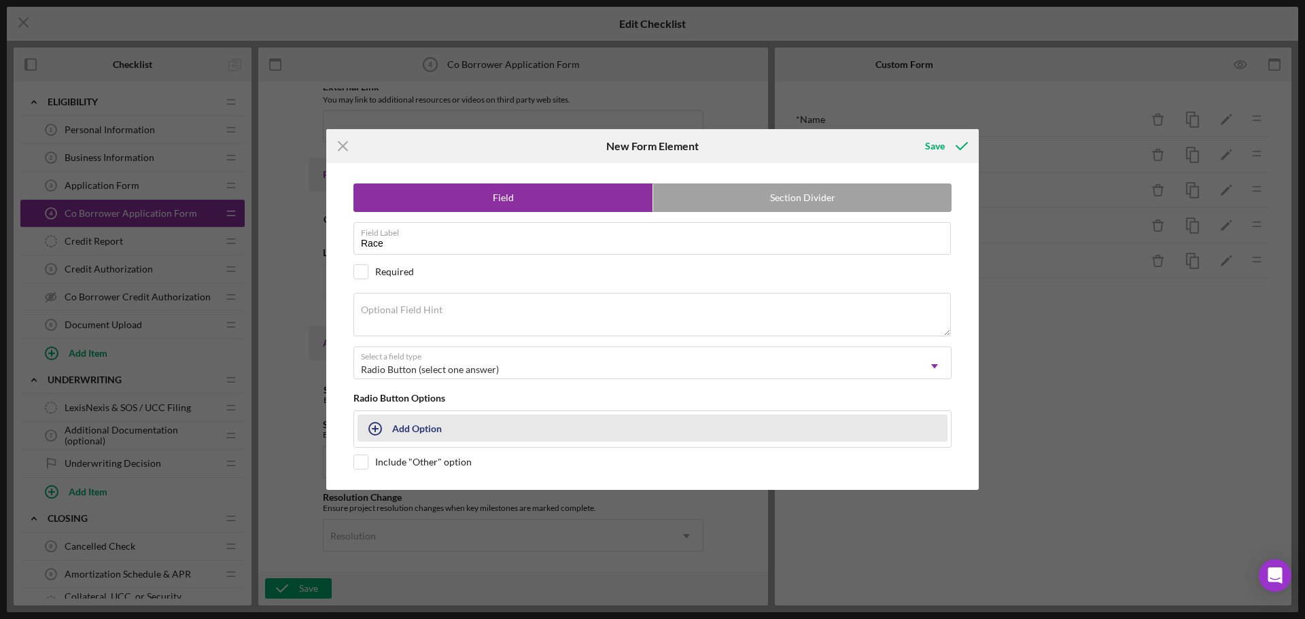
click at [389, 432] on icon "button" at bounding box center [375, 429] width 34 height 34
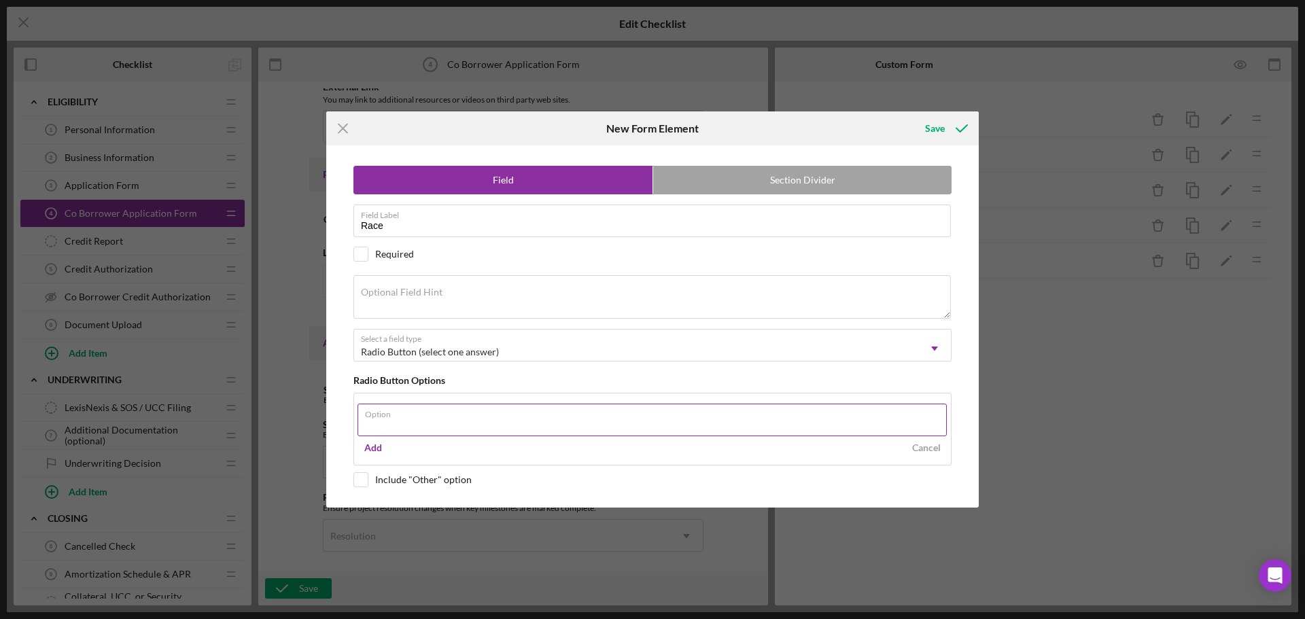
click at [390, 429] on input "Option" at bounding box center [652, 420] width 589 height 33
click at [339, 433] on div "Field Section Divider Field Label Race Required Optional Field Hint Select a fi…" at bounding box center [652, 326] width 639 height 362
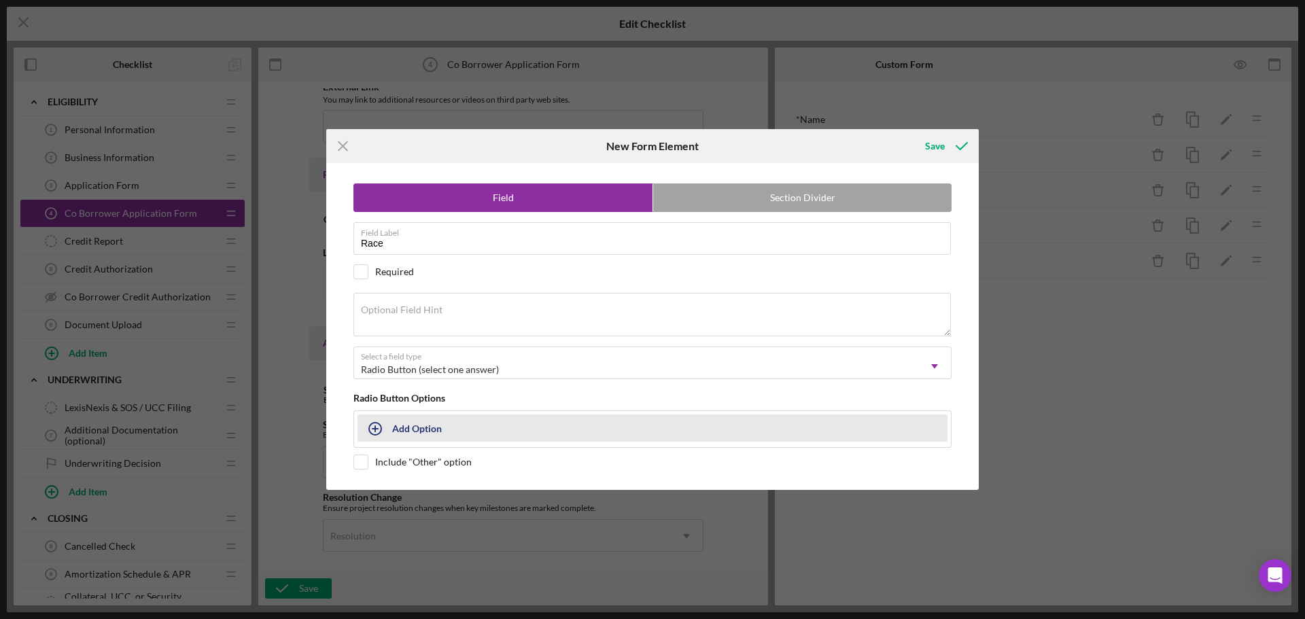
click at [406, 430] on div "Add Option" at bounding box center [417, 428] width 50 height 26
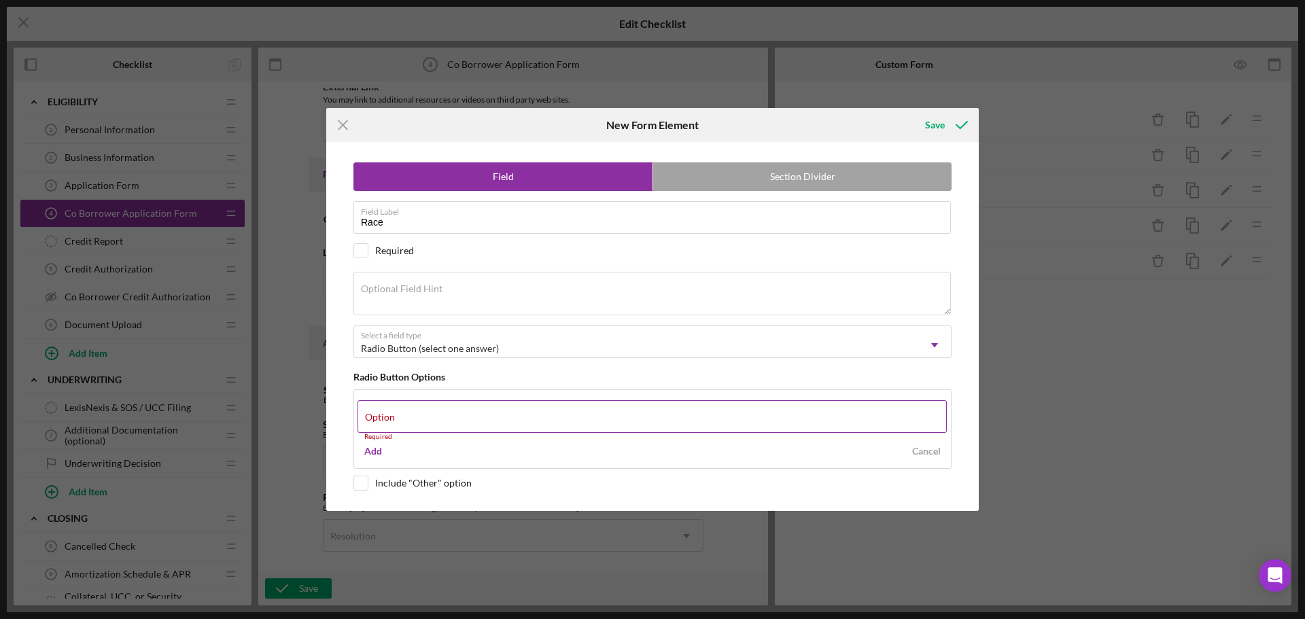
click at [387, 419] on label "Option" at bounding box center [380, 417] width 30 height 11
click at [387, 419] on input "Option" at bounding box center [652, 416] width 589 height 33
paste input "[DEMOGRAPHIC_DATA]"
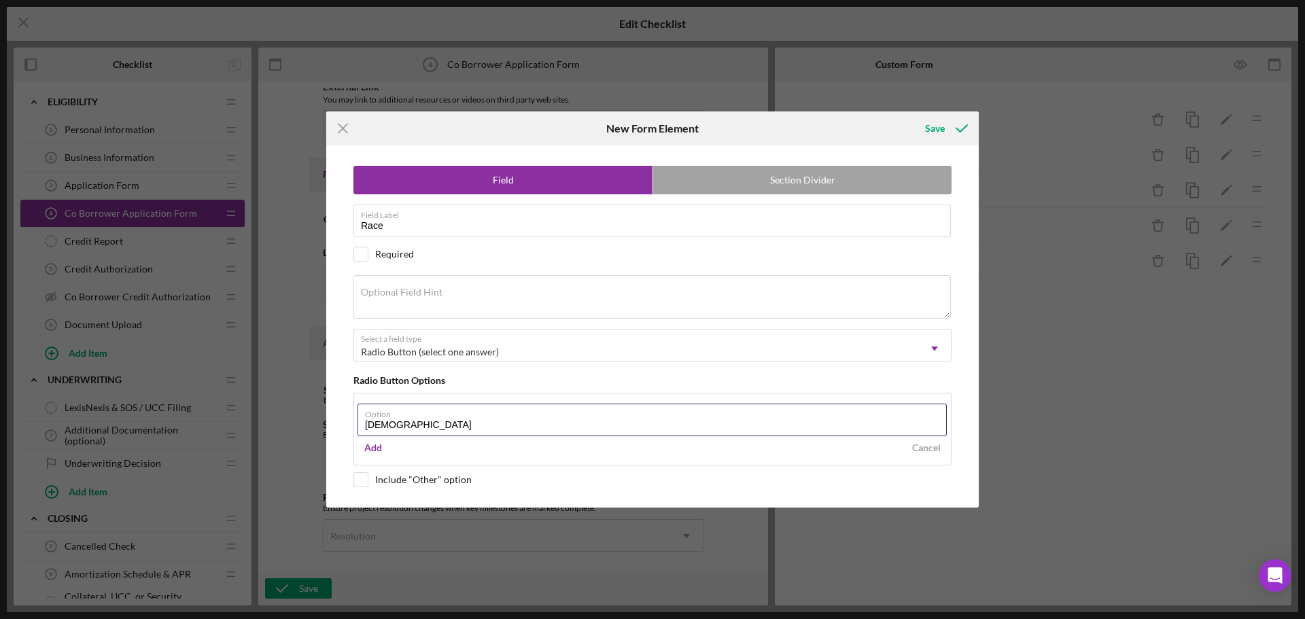
type input "[DEMOGRAPHIC_DATA]"
click at [375, 449] on div "Add" at bounding box center [373, 448] width 18 height 20
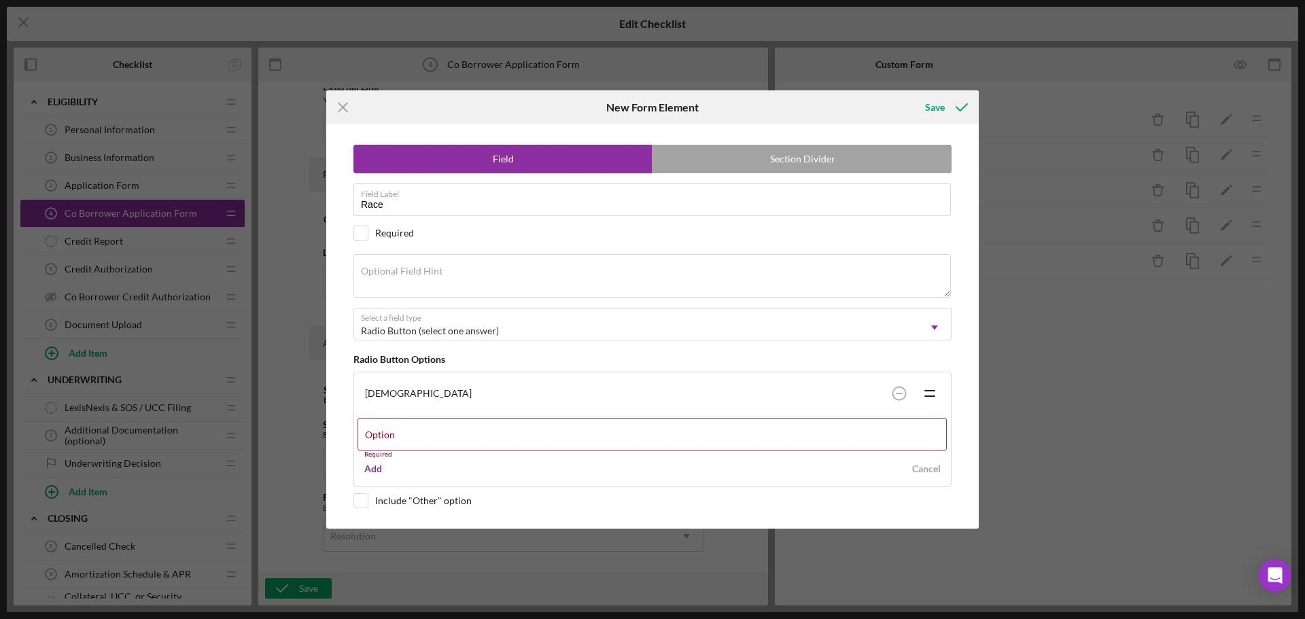
click at [405, 433] on div "Option Required" at bounding box center [653, 438] width 590 height 41
click at [413, 432] on div "Option Required" at bounding box center [653, 438] width 590 height 41
paste input "Black or [DEMOGRAPHIC_DATA]"
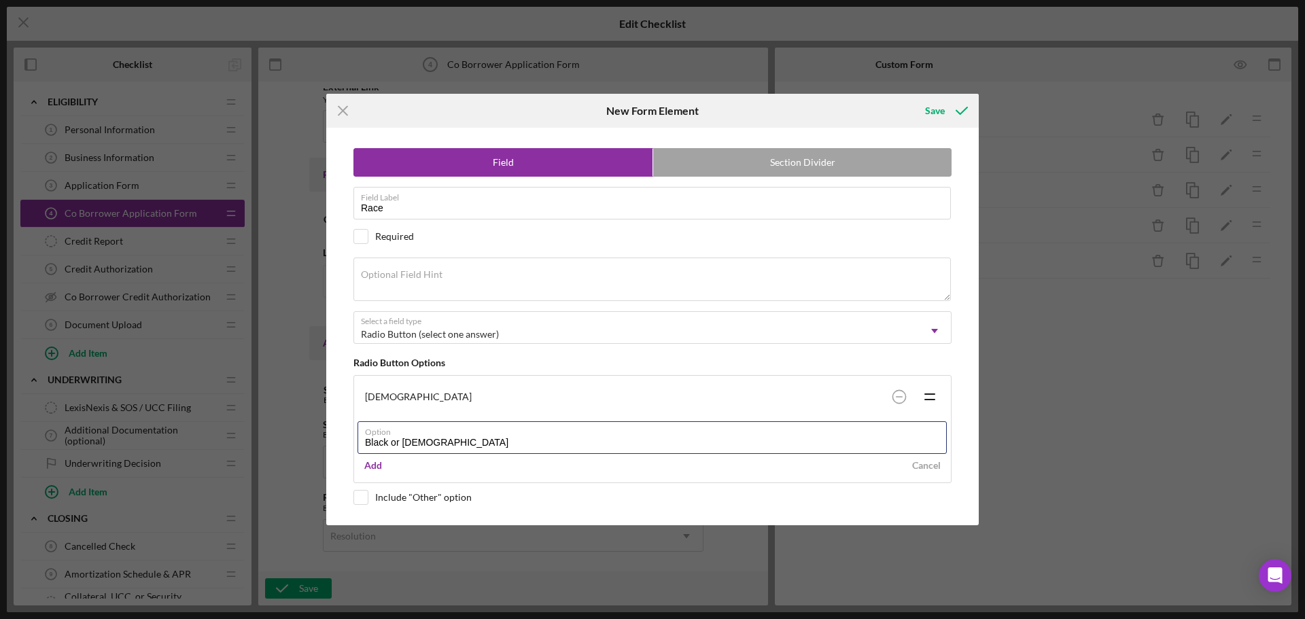
type input "Black or [DEMOGRAPHIC_DATA]"
click at [381, 467] on div "Add" at bounding box center [373, 465] width 18 height 20
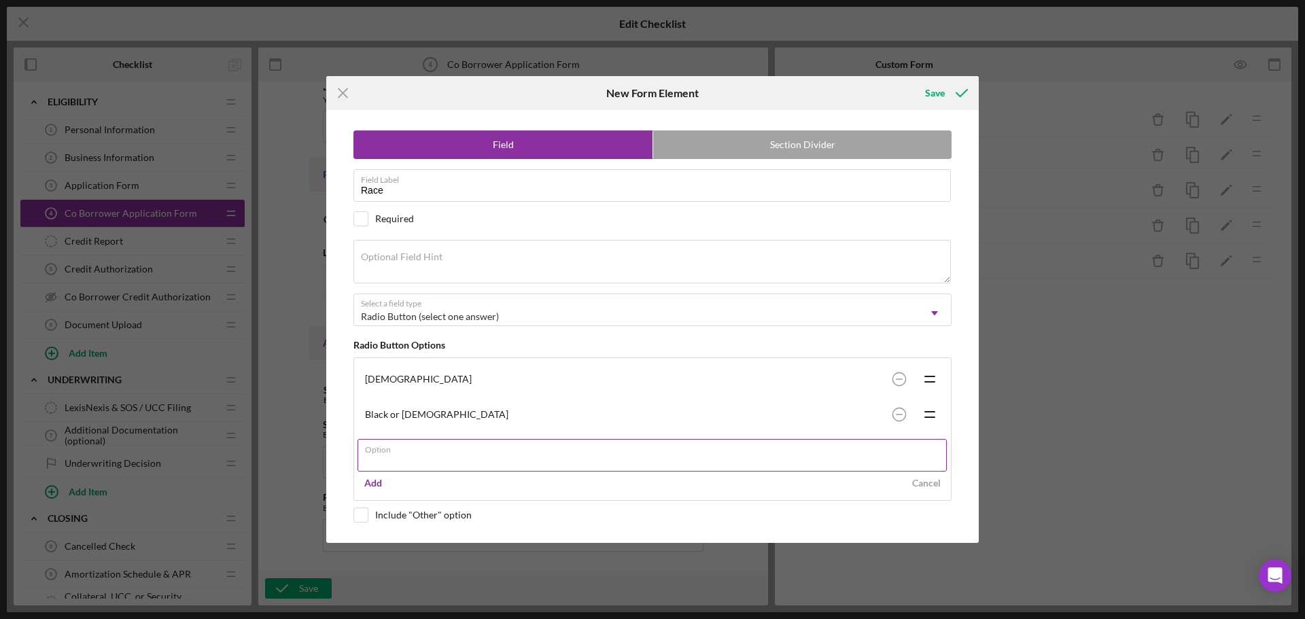
paste input "[DEMOGRAPHIC_DATA] or other Pacific Islander"
type input "[DEMOGRAPHIC_DATA] or other Pacific Islander"
click at [377, 484] on div "Add" at bounding box center [373, 483] width 18 height 20
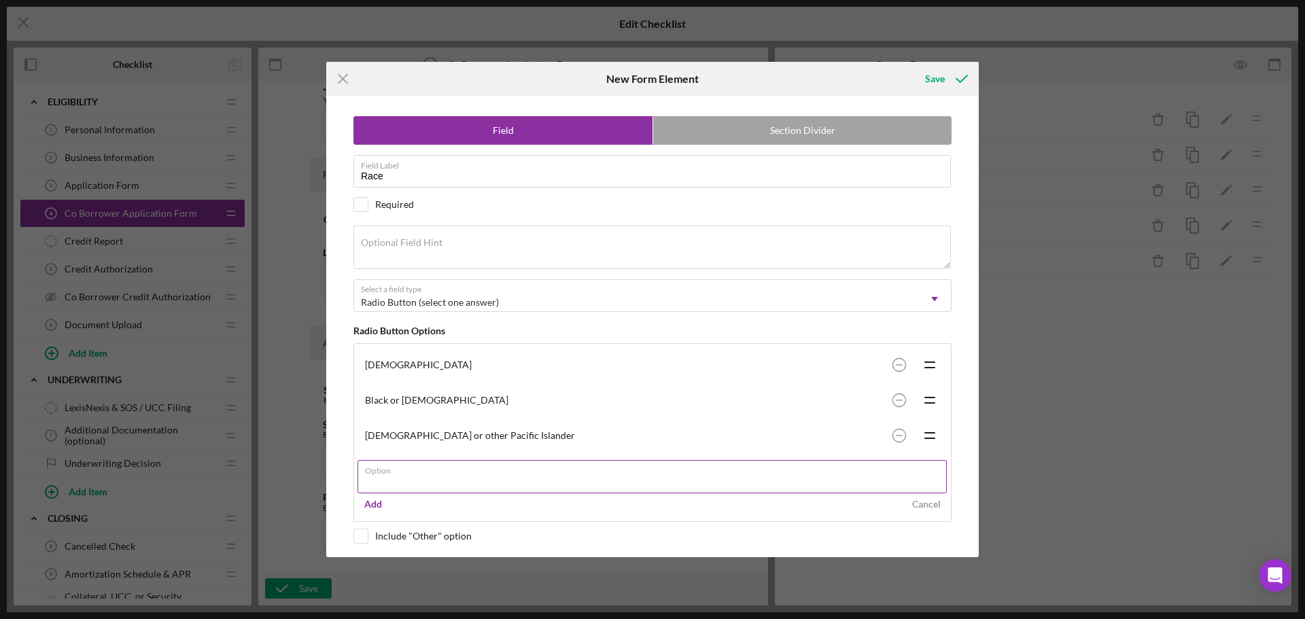
click at [381, 476] on label "Option" at bounding box center [656, 468] width 582 height 15
click at [381, 476] on input "Option" at bounding box center [652, 476] width 589 height 33
paste input "White"
type input "White"
click at [369, 502] on div "Add" at bounding box center [373, 504] width 18 height 20
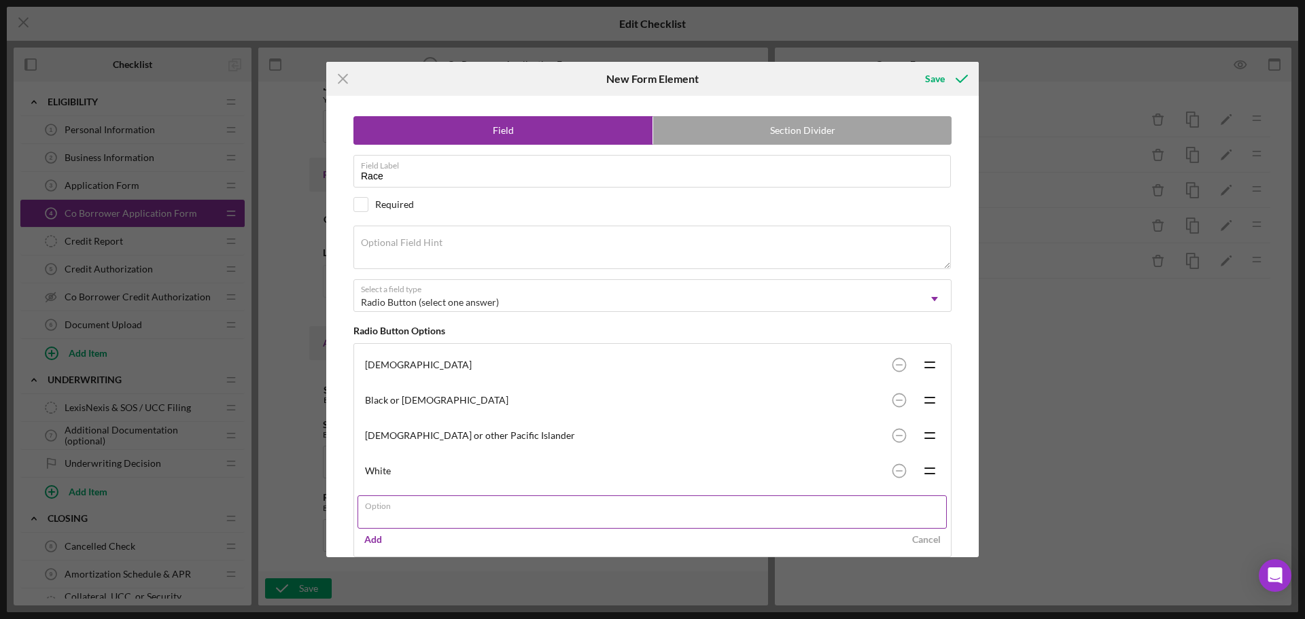
paste input "Multi-Racial"
type input "Multi-Racial"
click at [379, 538] on div "Add" at bounding box center [373, 540] width 18 height 20
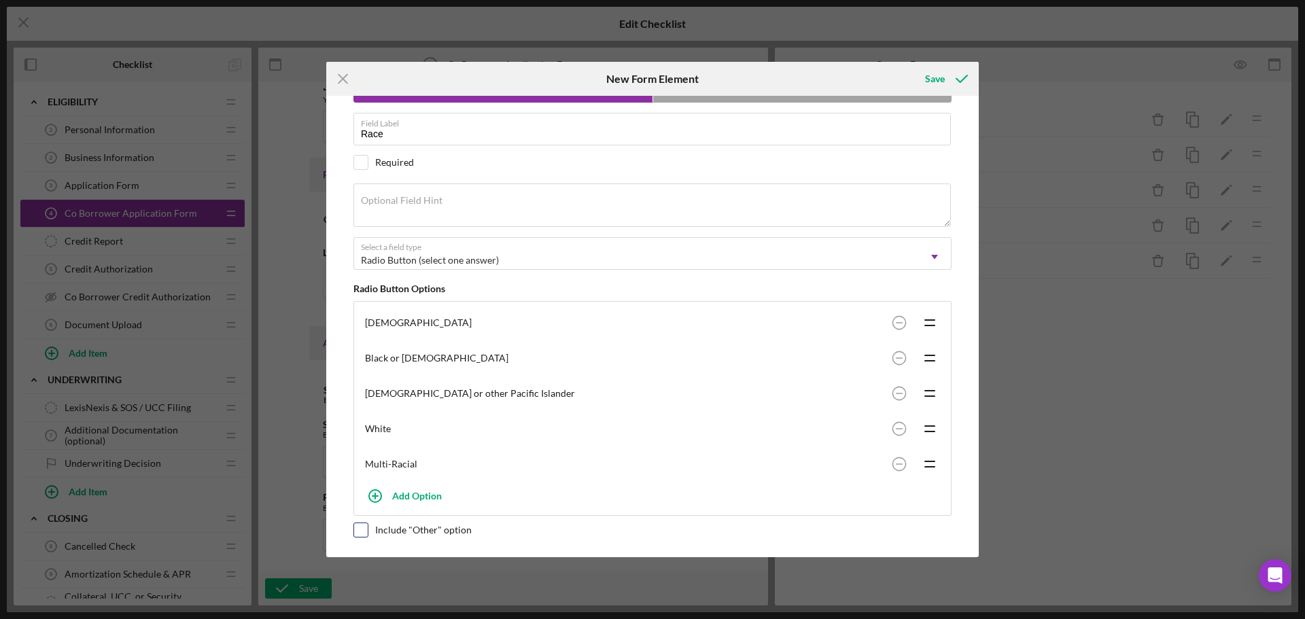
scroll to position [42, 0]
click at [355, 532] on input "checkbox" at bounding box center [361, 530] width 14 height 14
checkbox input "true"
click at [933, 76] on div "Save" at bounding box center [935, 78] width 20 height 27
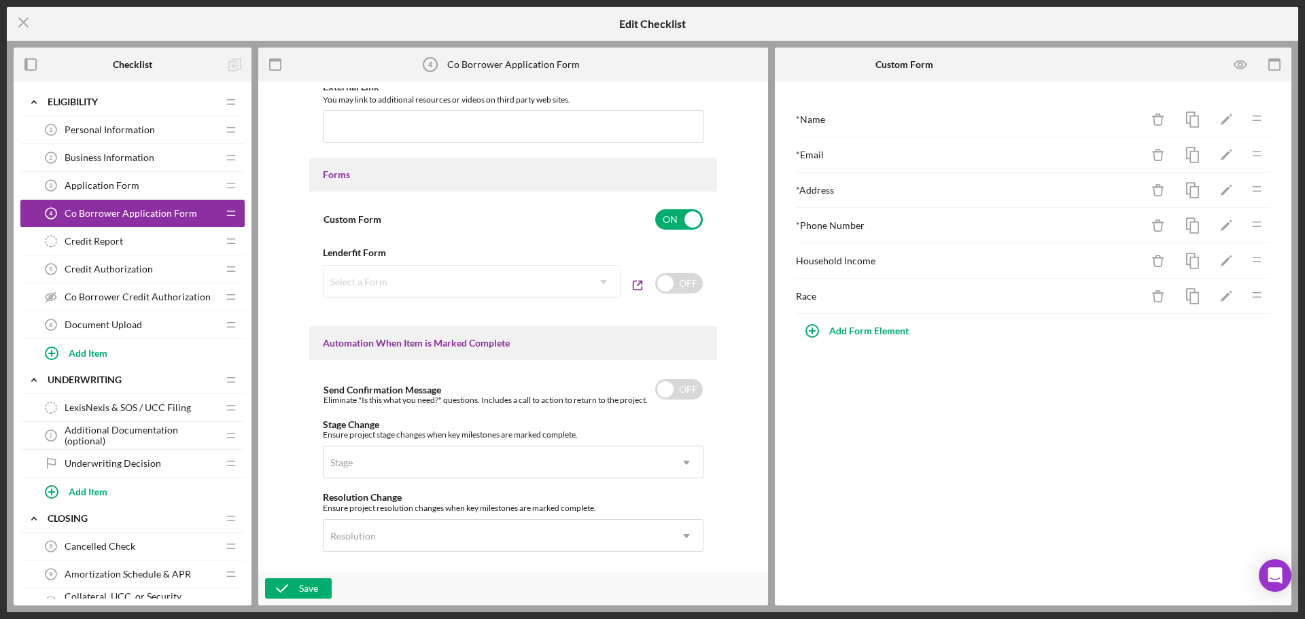
click at [905, 462] on div "* Name Icon/Delete Icon/Edit Icon/Drag * Email Icon/Delete Icon/Edit Icon/Drag …" at bounding box center [1033, 344] width 517 height 524
click at [301, 587] on div "Save" at bounding box center [308, 589] width 19 height 20
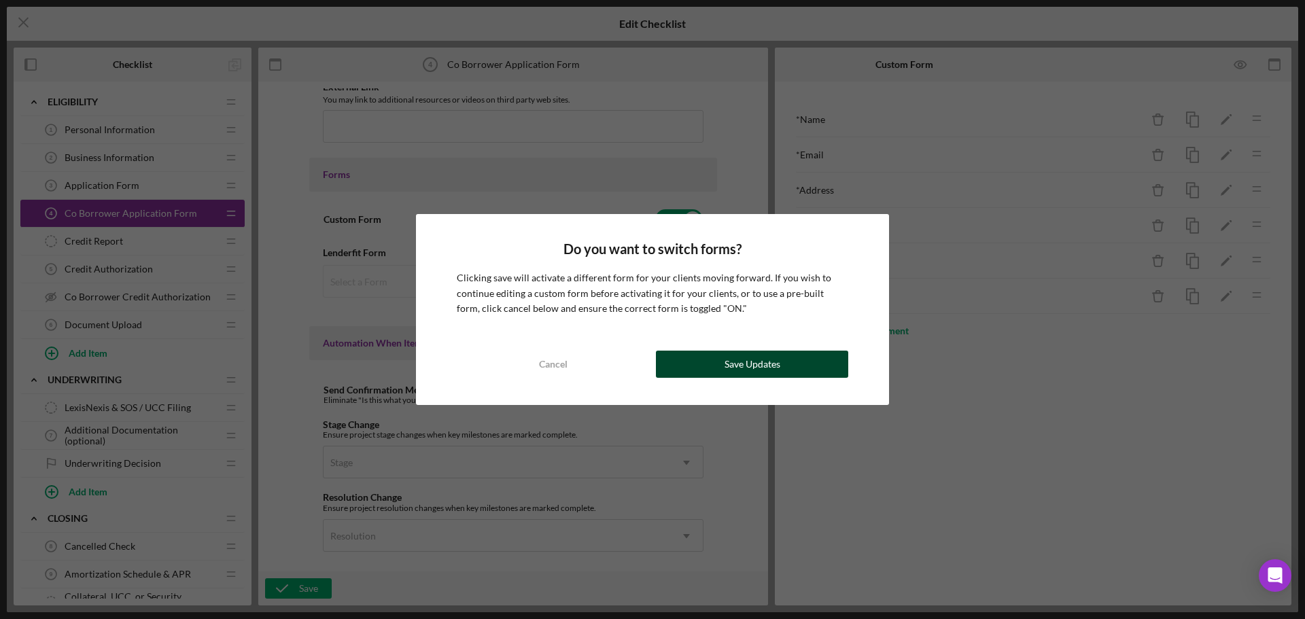
click at [768, 361] on div "Save Updates" at bounding box center [753, 364] width 56 height 27
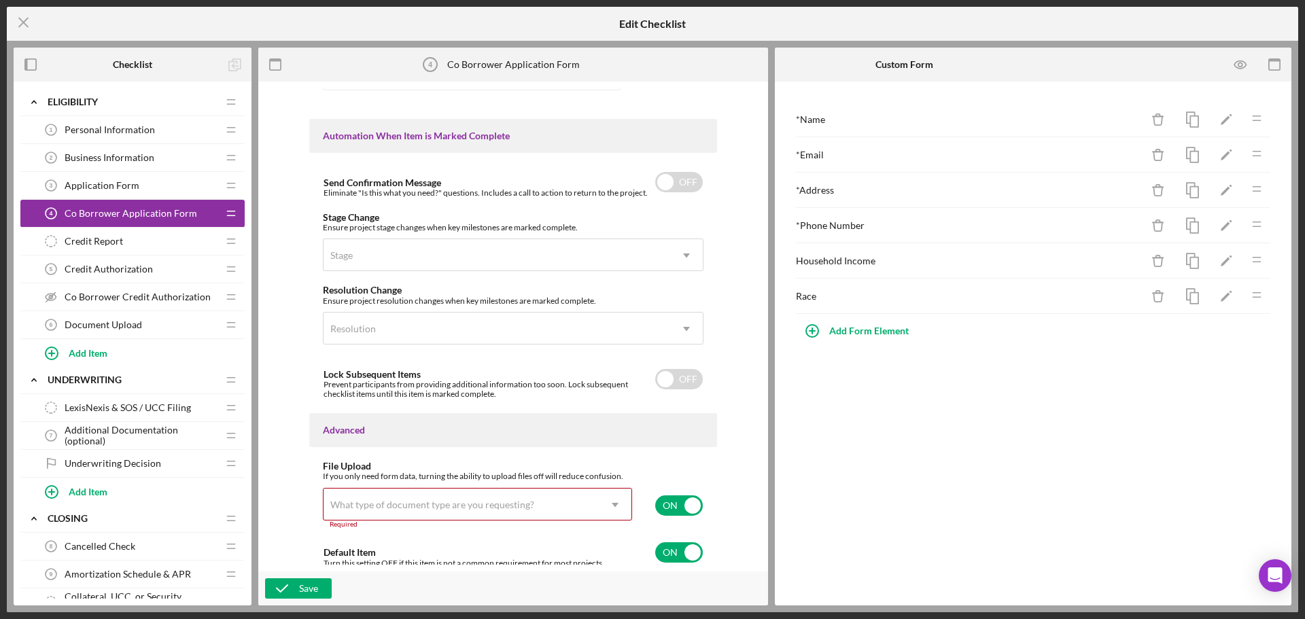
scroll to position [823, 0]
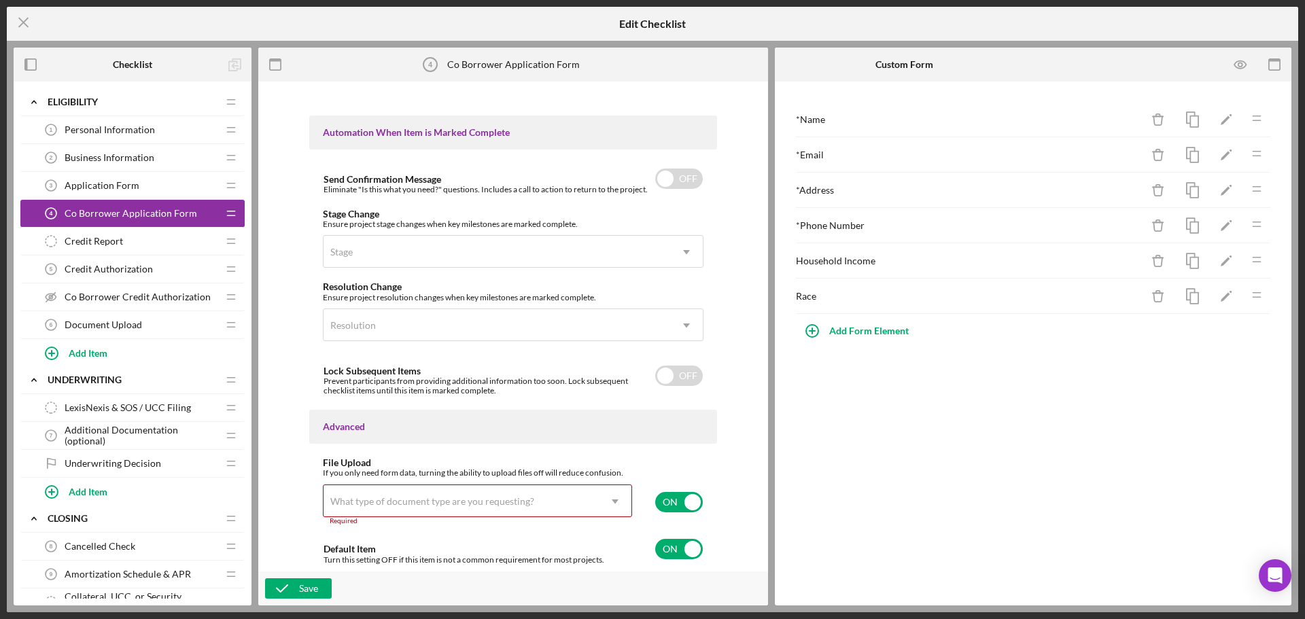
click at [578, 508] on div "What type of document type are you requesting?" at bounding box center [461, 501] width 275 height 31
click at [682, 503] on input "checkbox" at bounding box center [679, 502] width 48 height 20
checkbox input "false"
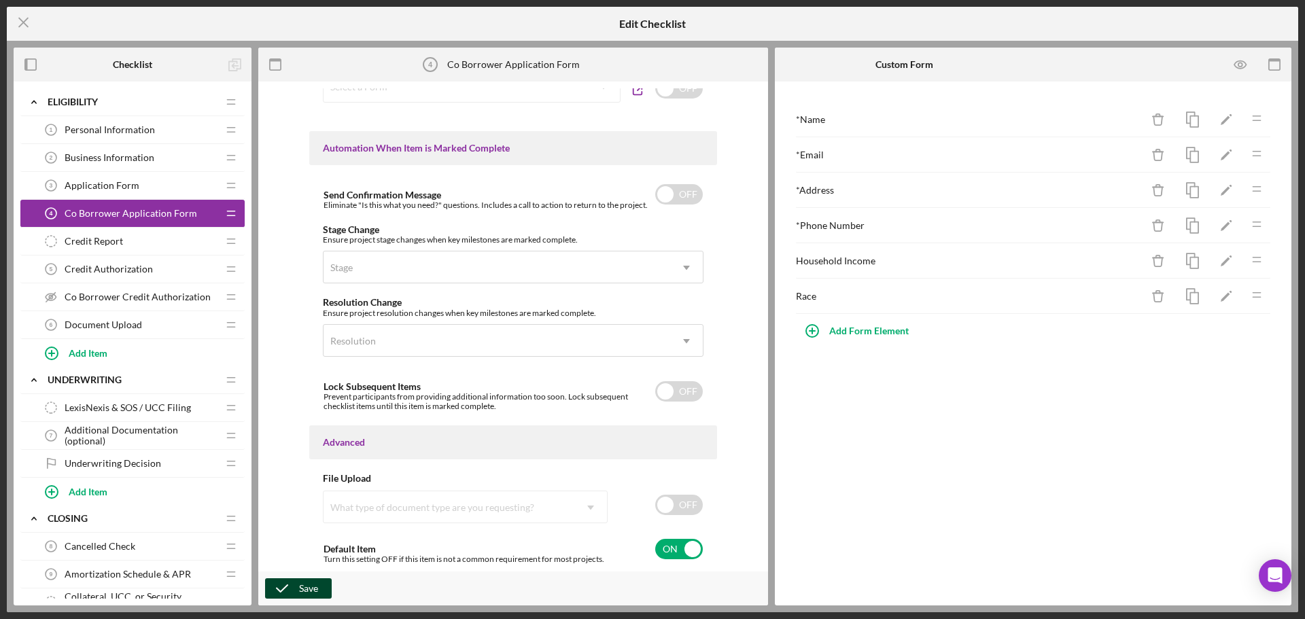
click at [298, 588] on button "Save" at bounding box center [298, 589] width 67 height 20
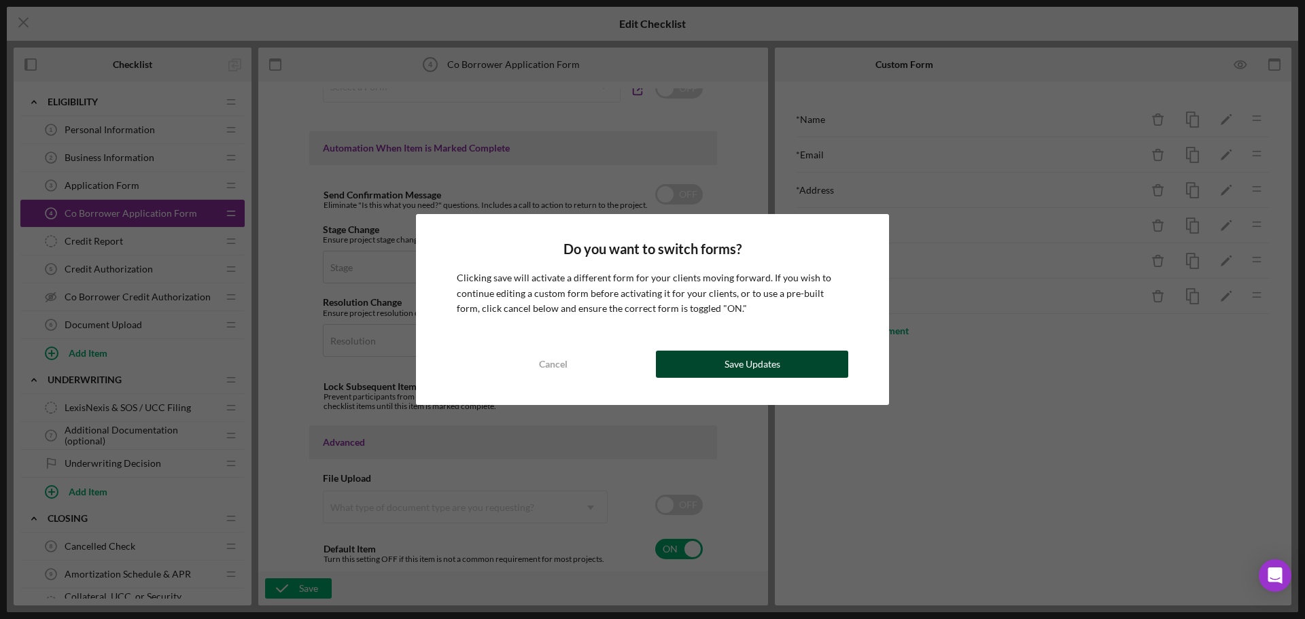
click at [784, 362] on button "Save Updates" at bounding box center [752, 364] width 192 height 27
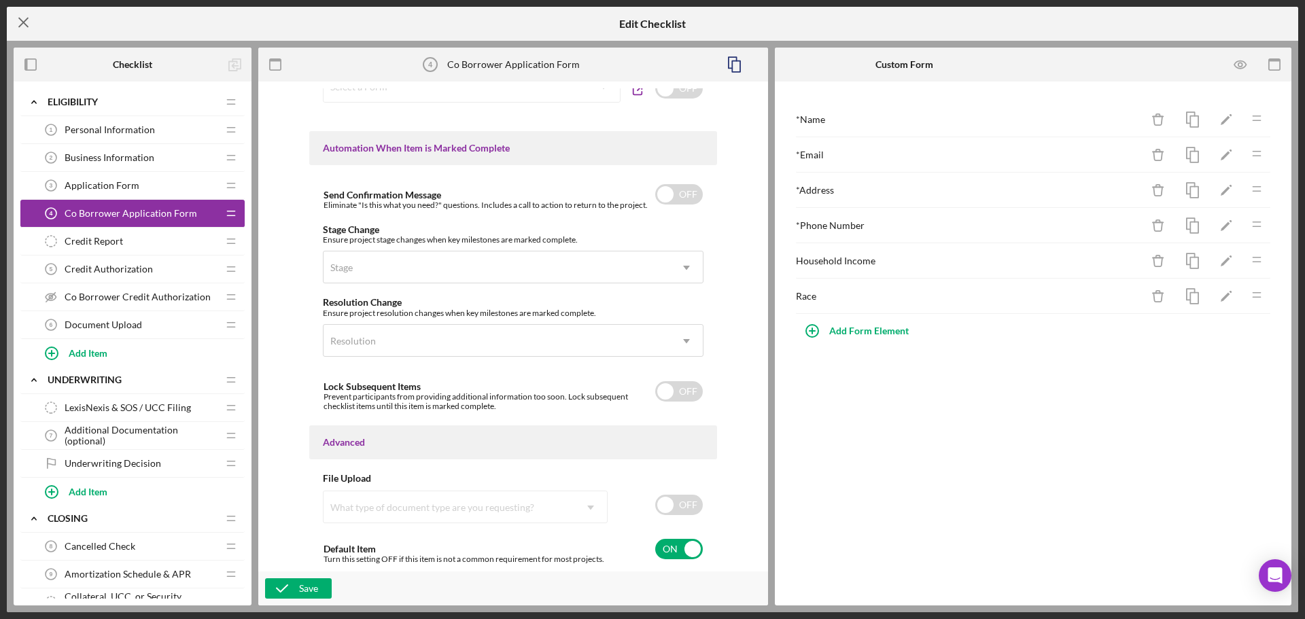
click at [26, 24] on icon "Icon/Menu Close" at bounding box center [24, 22] width 34 height 34
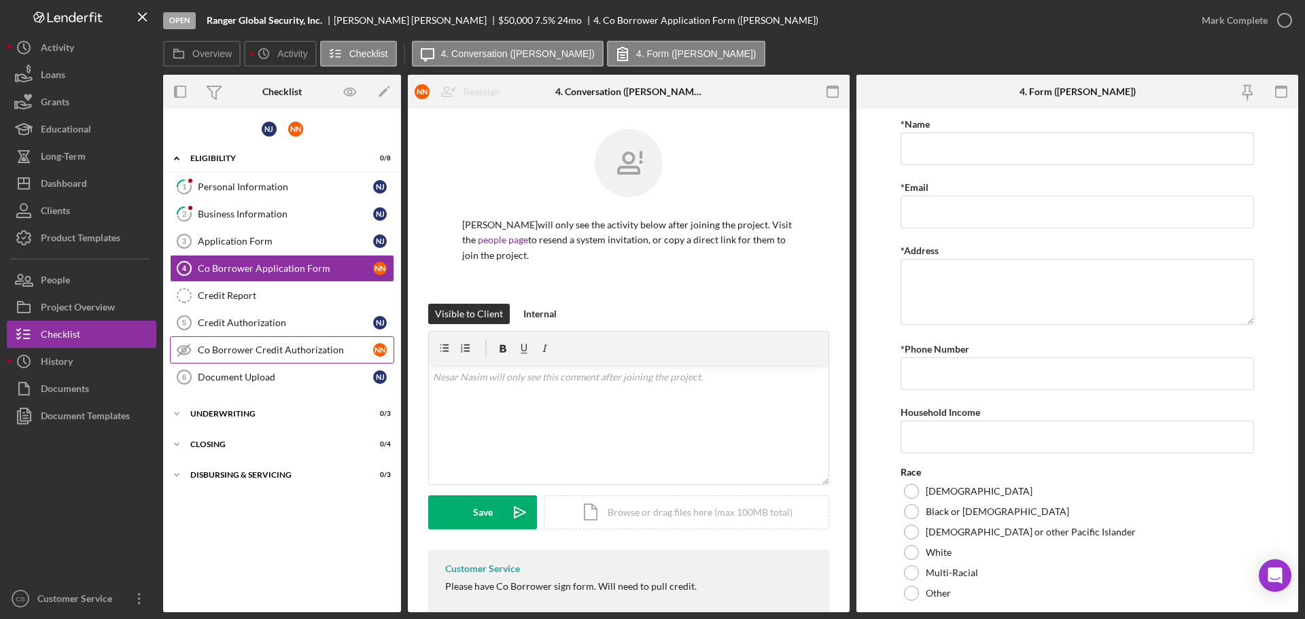
click at [185, 351] on icon "Co Borrower Credit Authorization" at bounding box center [184, 350] width 34 height 34
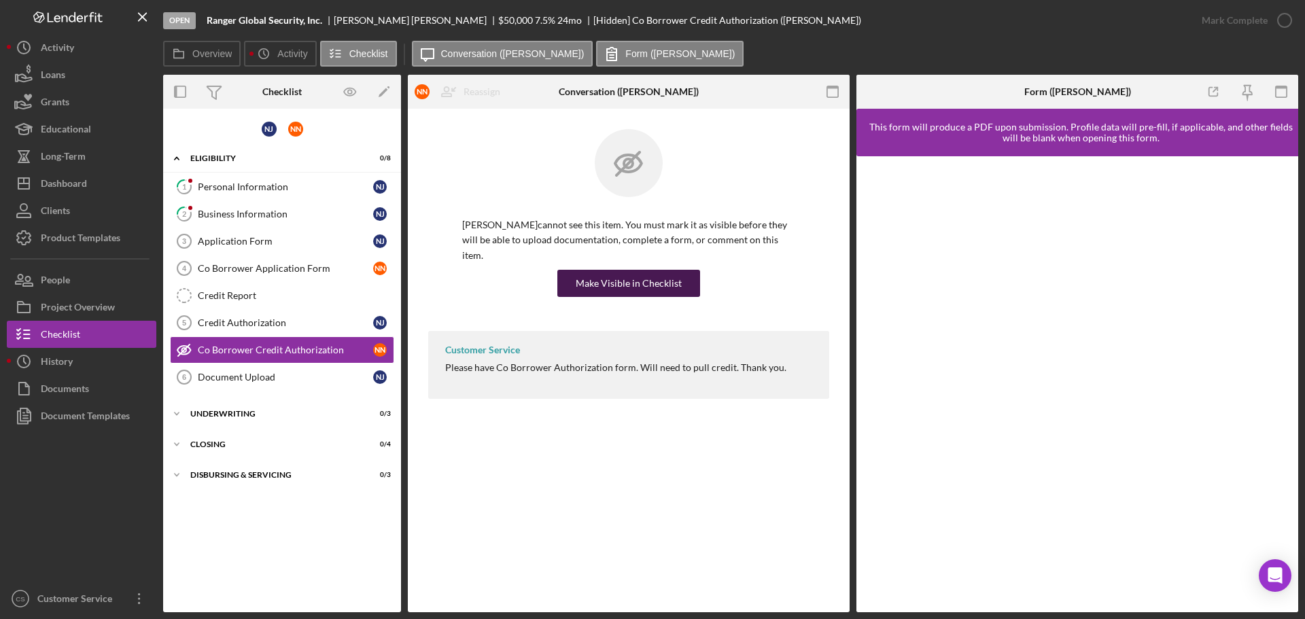
click at [576, 270] on button "Make Visible in Checklist" at bounding box center [628, 283] width 143 height 27
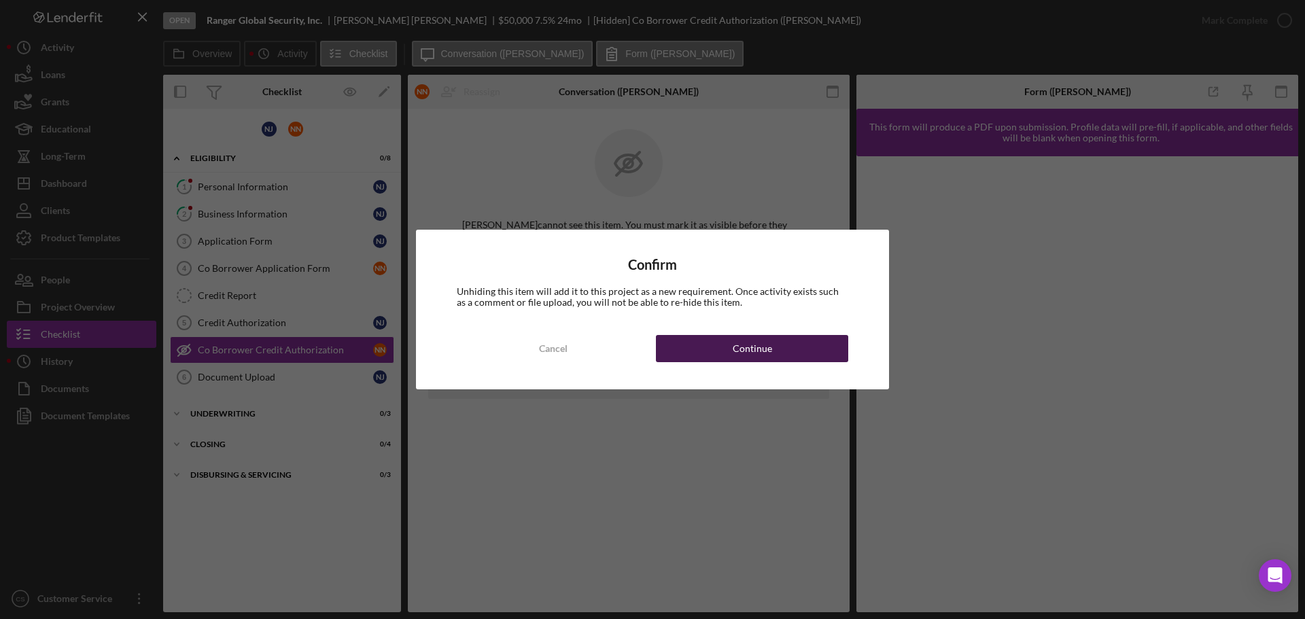
click at [710, 345] on button "Continue" at bounding box center [752, 348] width 192 height 27
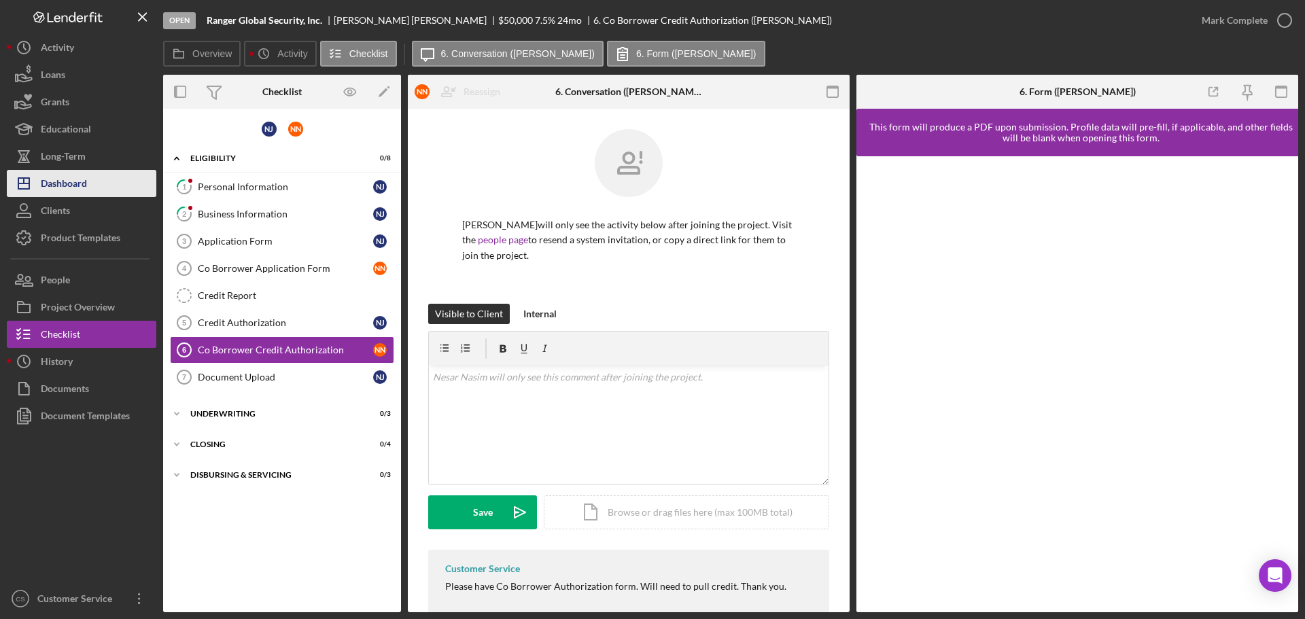
click at [67, 176] on div "Dashboard" at bounding box center [64, 185] width 46 height 31
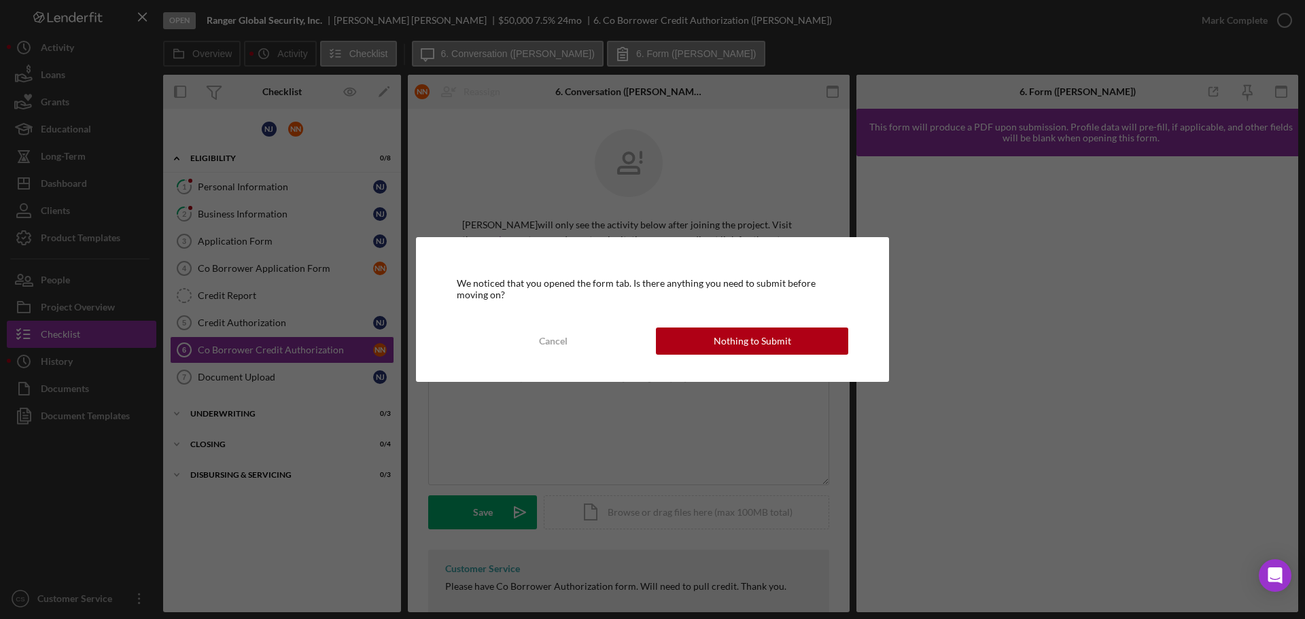
click at [725, 322] on div "We noticed that you opened the form tab. Is there anything you need to submit b…" at bounding box center [652, 309] width 473 height 144
click at [719, 341] on div "Nothing to Submit" at bounding box center [752, 341] width 77 height 27
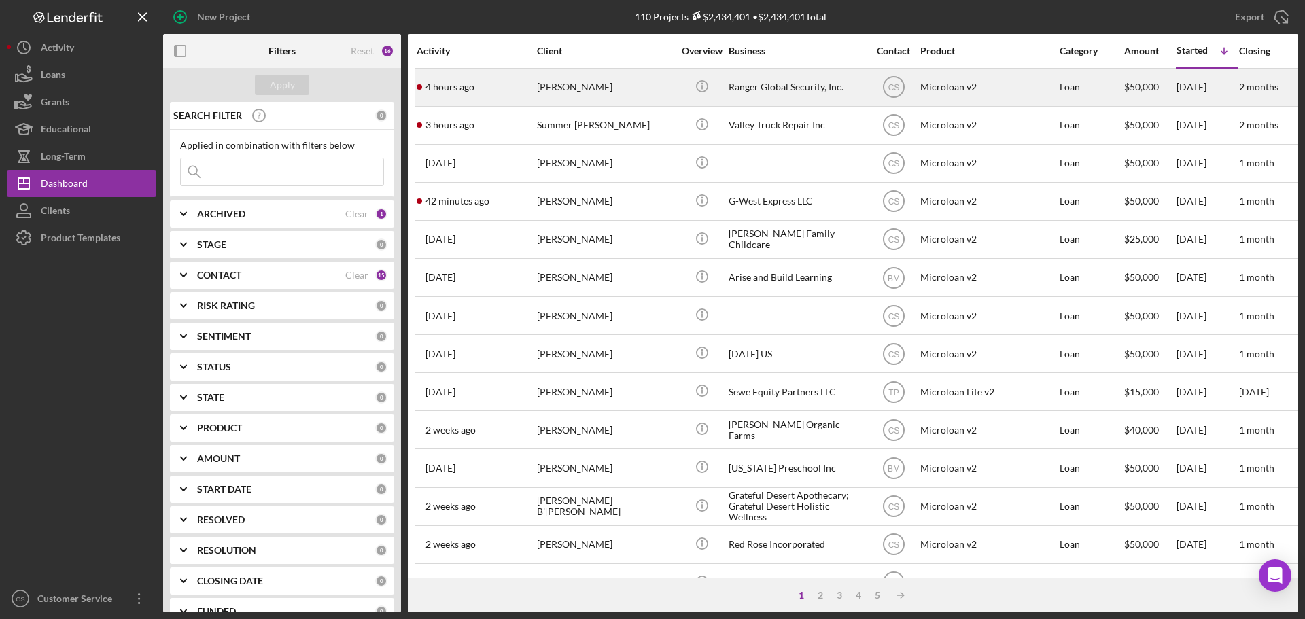
click at [643, 92] on div "[PERSON_NAME]" at bounding box center [605, 87] width 136 height 36
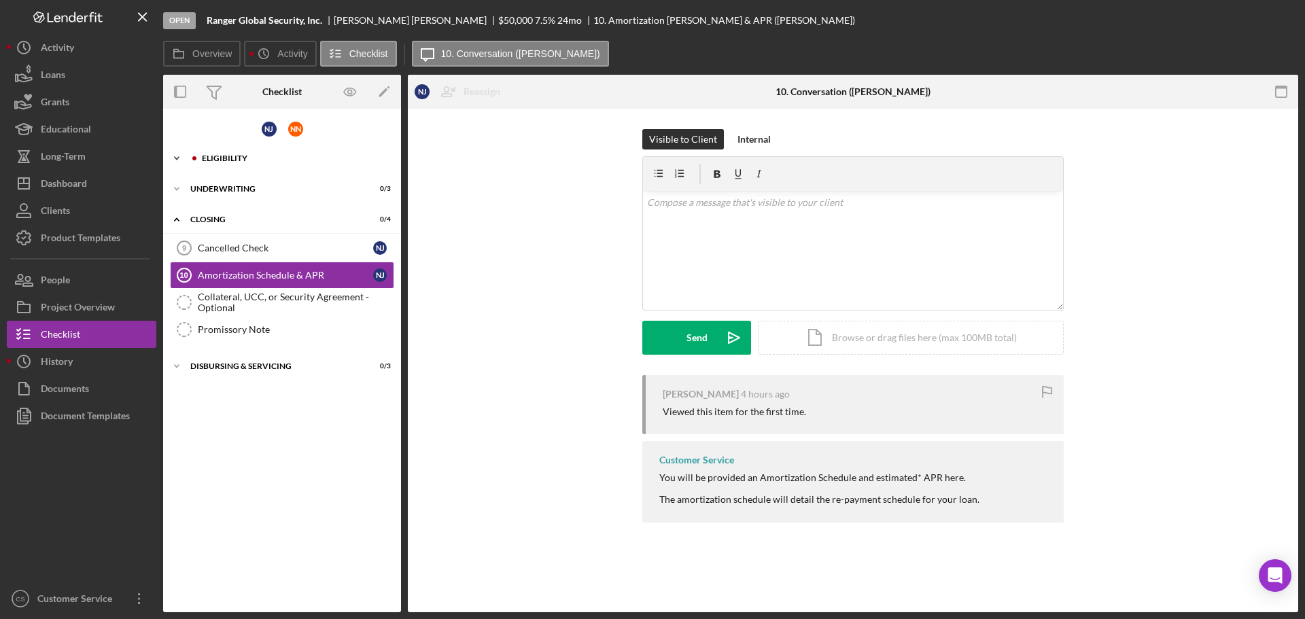
click at [260, 160] on div "Eligibility" at bounding box center [293, 158] width 182 height 8
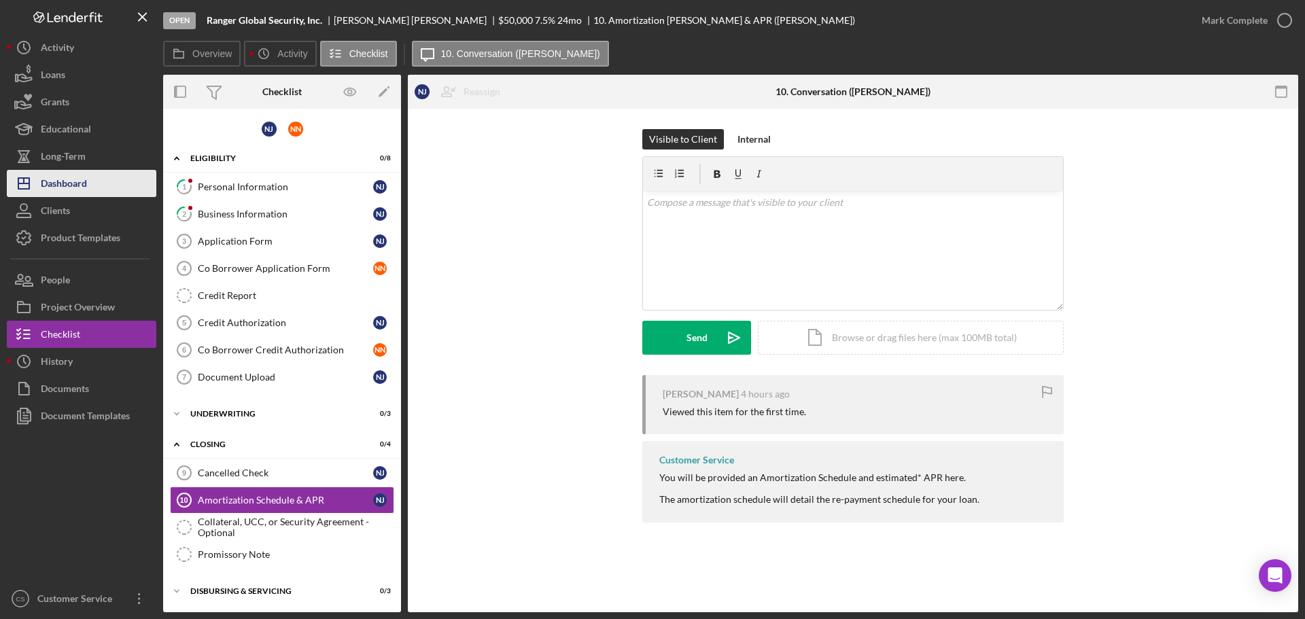
click at [69, 188] on div "Dashboard" at bounding box center [64, 185] width 46 height 31
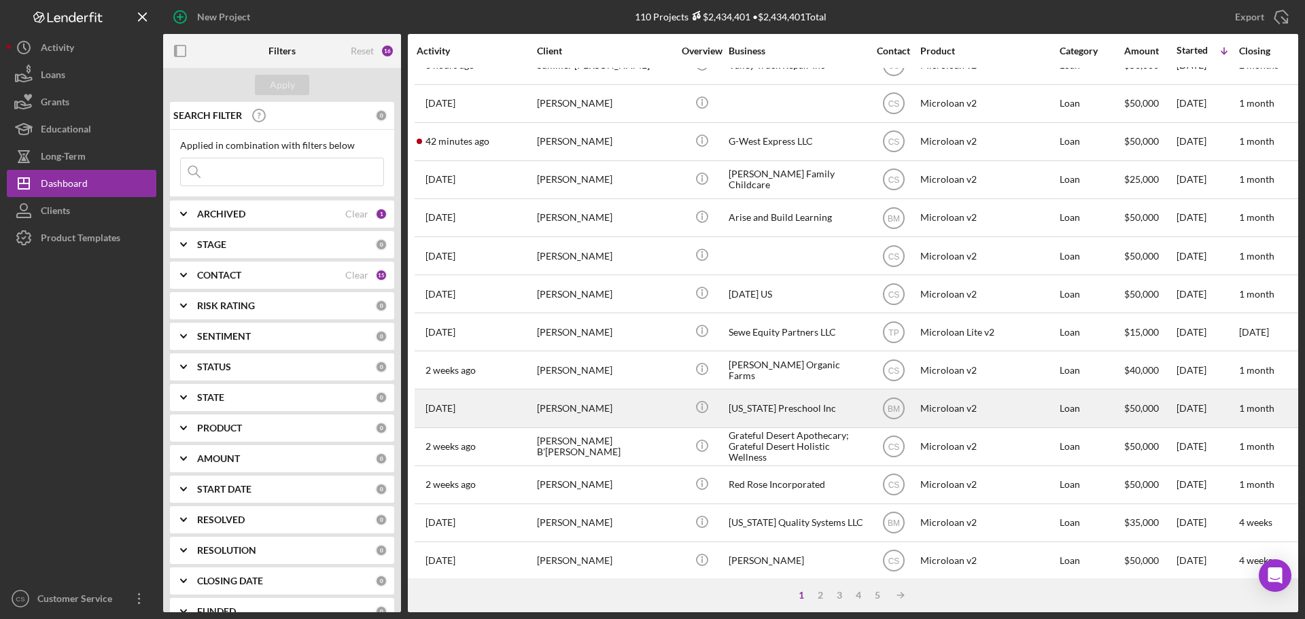
scroll to position [136, 0]
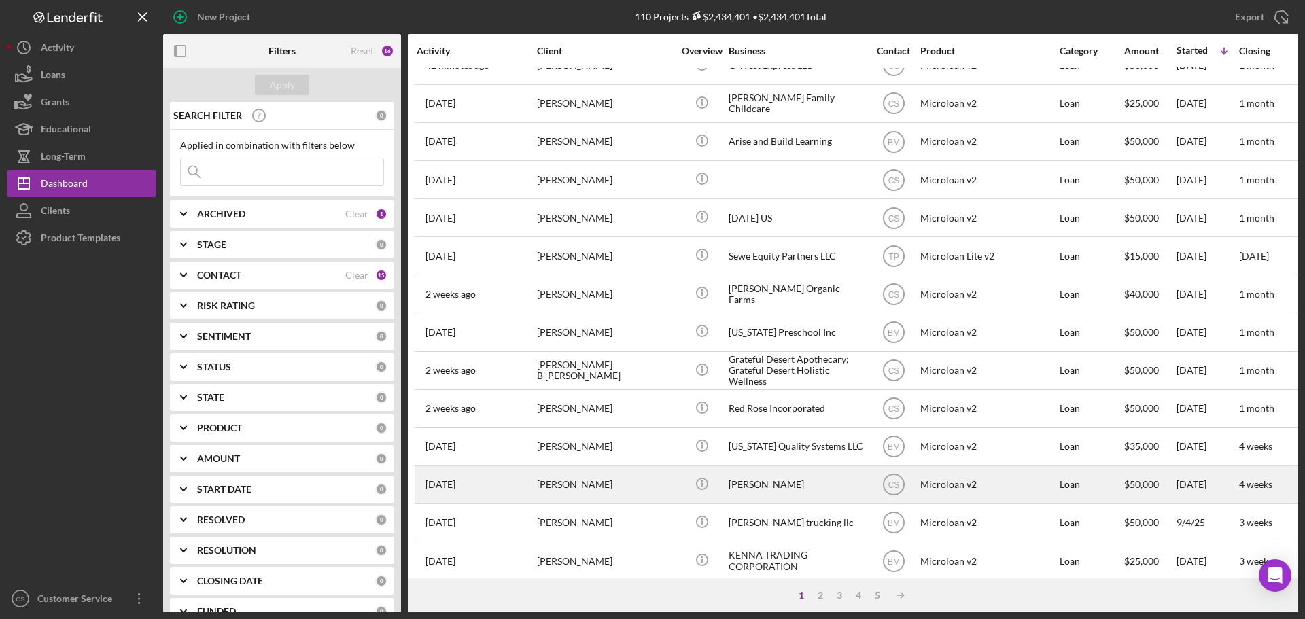
click at [654, 477] on div "[PERSON_NAME]" at bounding box center [605, 485] width 136 height 36
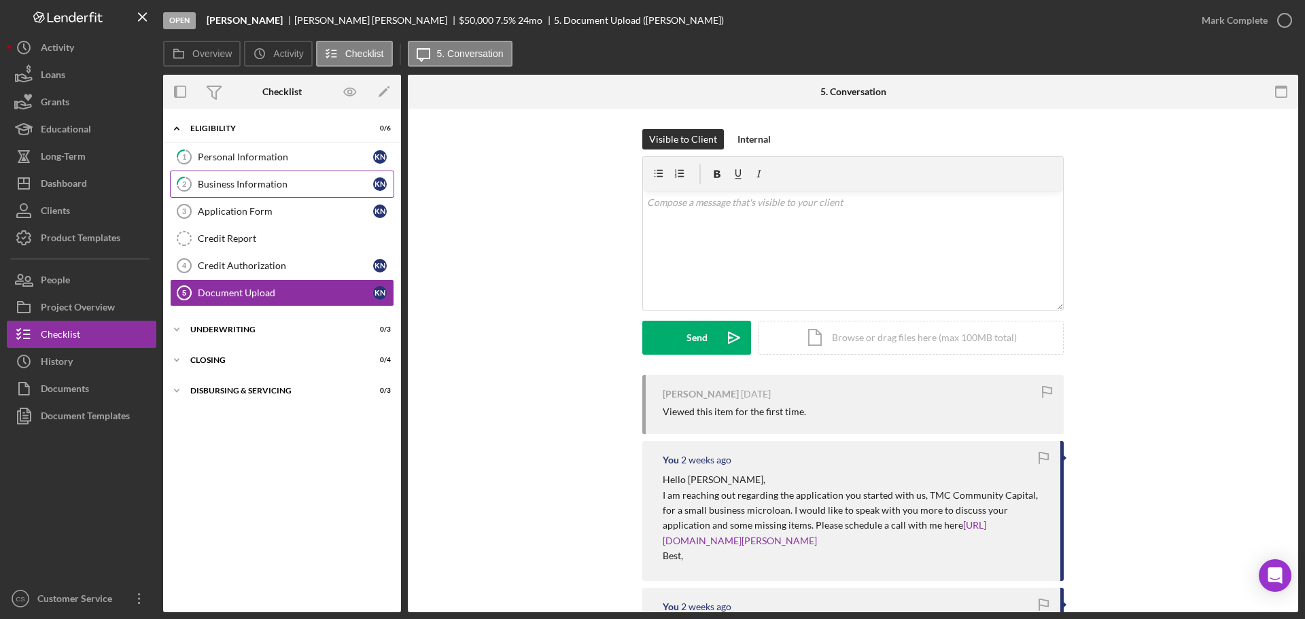
click at [254, 176] on link "2 Business Information K N" at bounding box center [282, 184] width 224 height 27
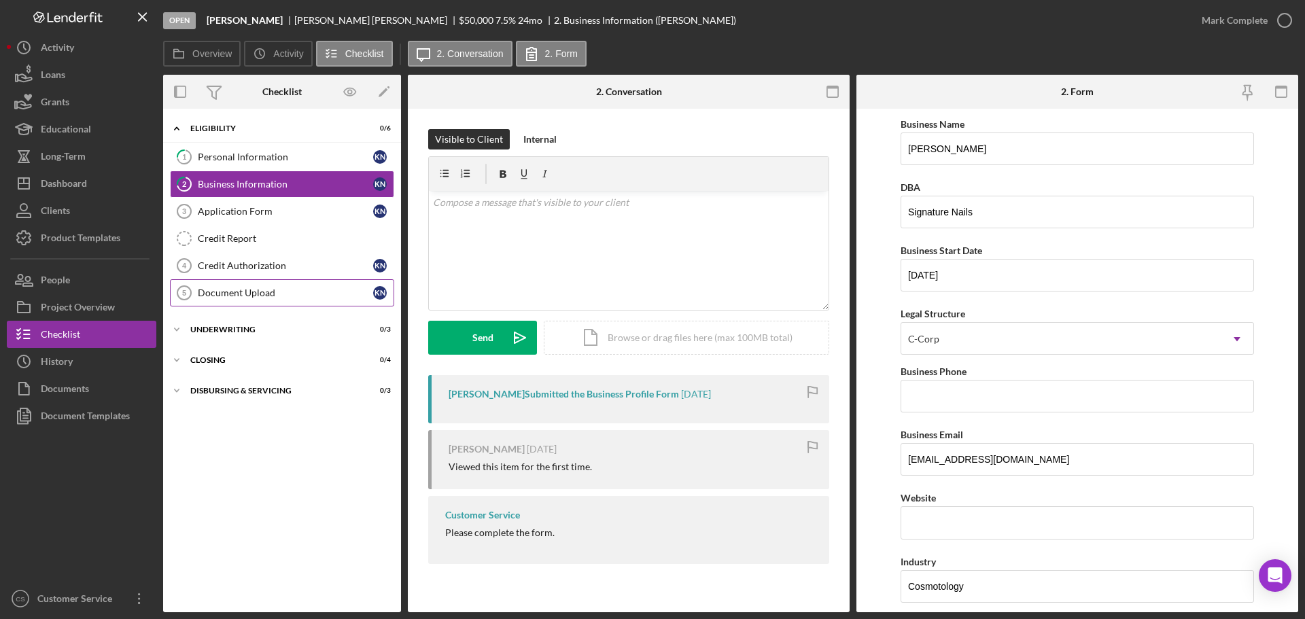
click at [269, 294] on div "Document Upload" at bounding box center [285, 293] width 175 height 11
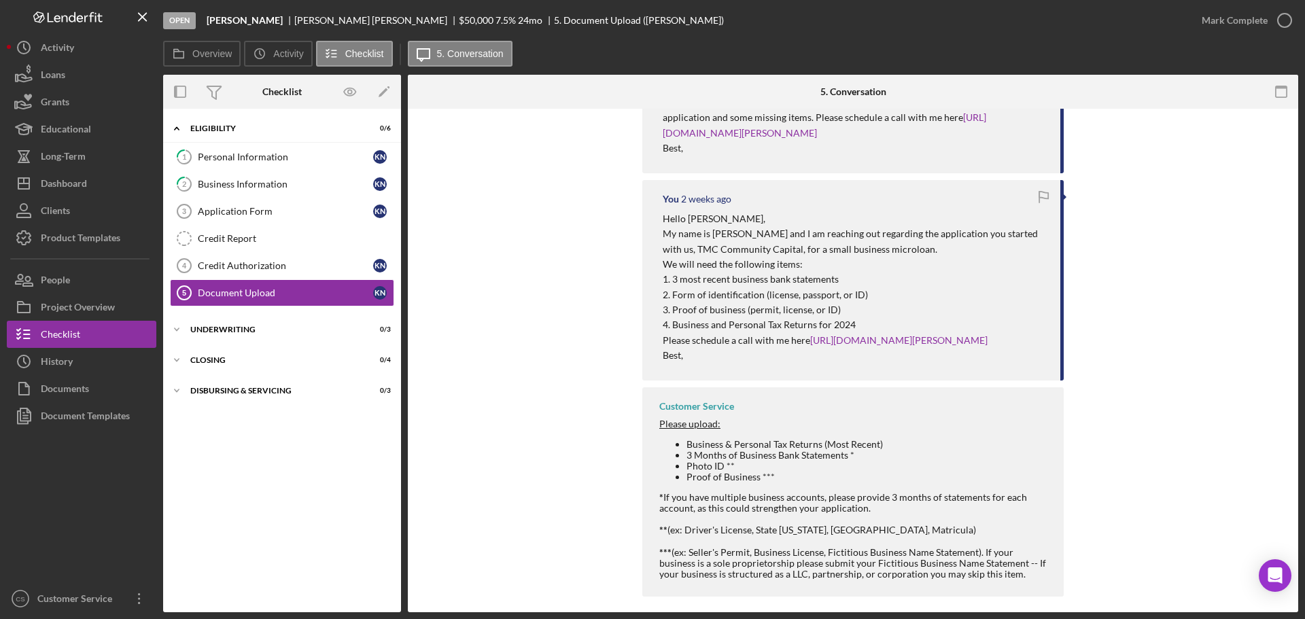
scroll to position [136, 0]
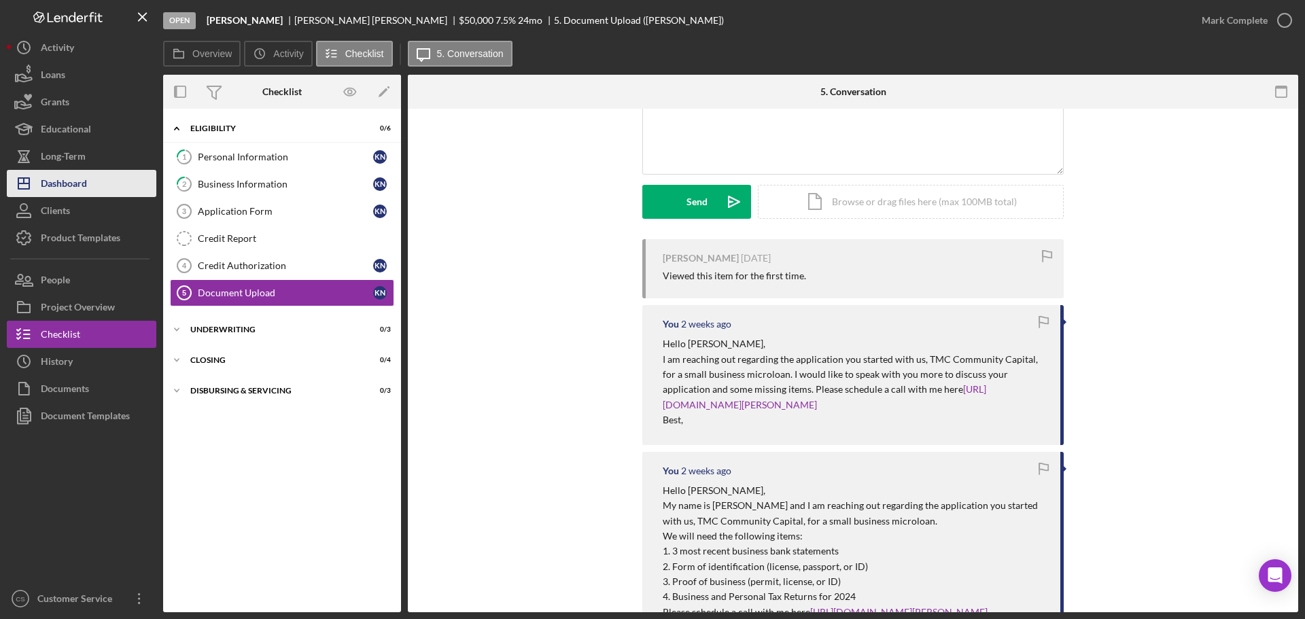
click at [88, 189] on button "Icon/Dashboard Dashboard" at bounding box center [82, 183] width 150 height 27
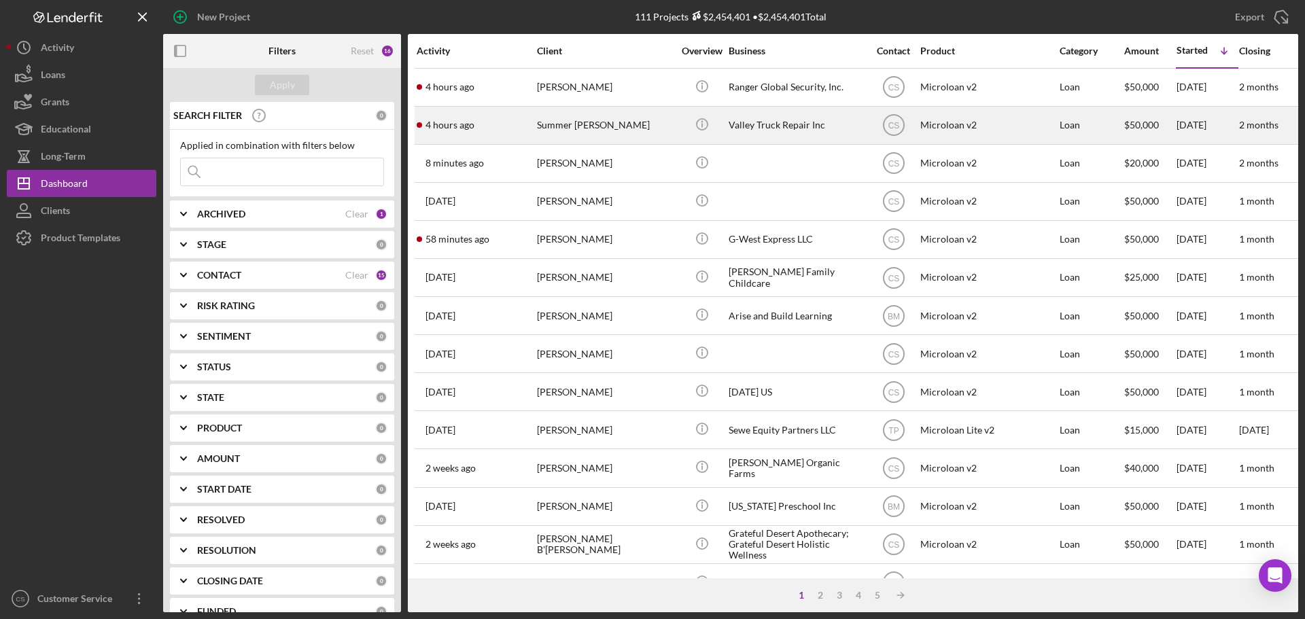
click at [632, 120] on div "Summer [PERSON_NAME]" at bounding box center [605, 125] width 136 height 36
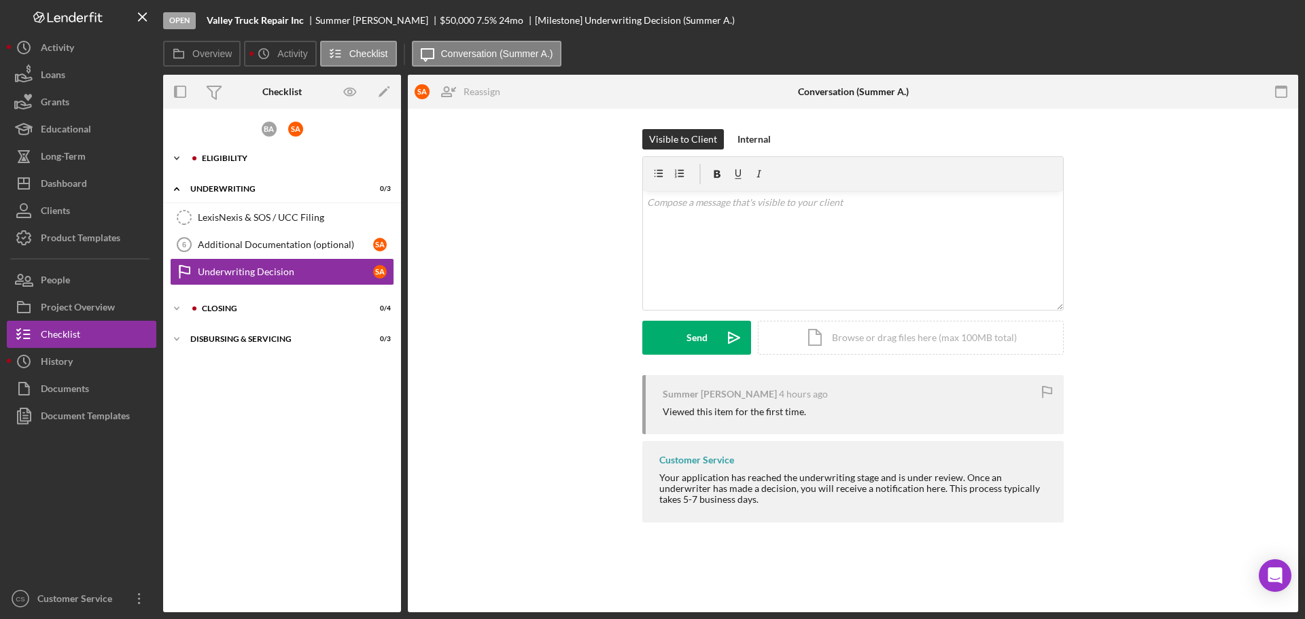
click at [229, 158] on div "Eligibility" at bounding box center [293, 158] width 182 height 8
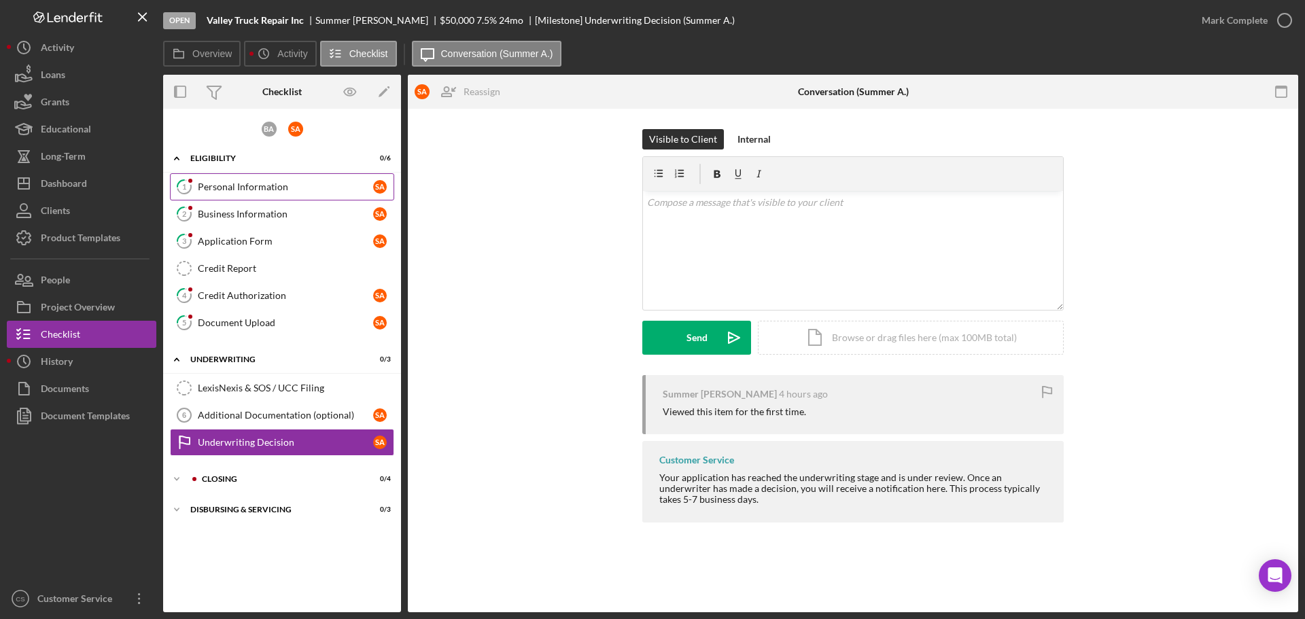
click at [300, 195] on link "1 Personal Information S A" at bounding box center [282, 186] width 224 height 27
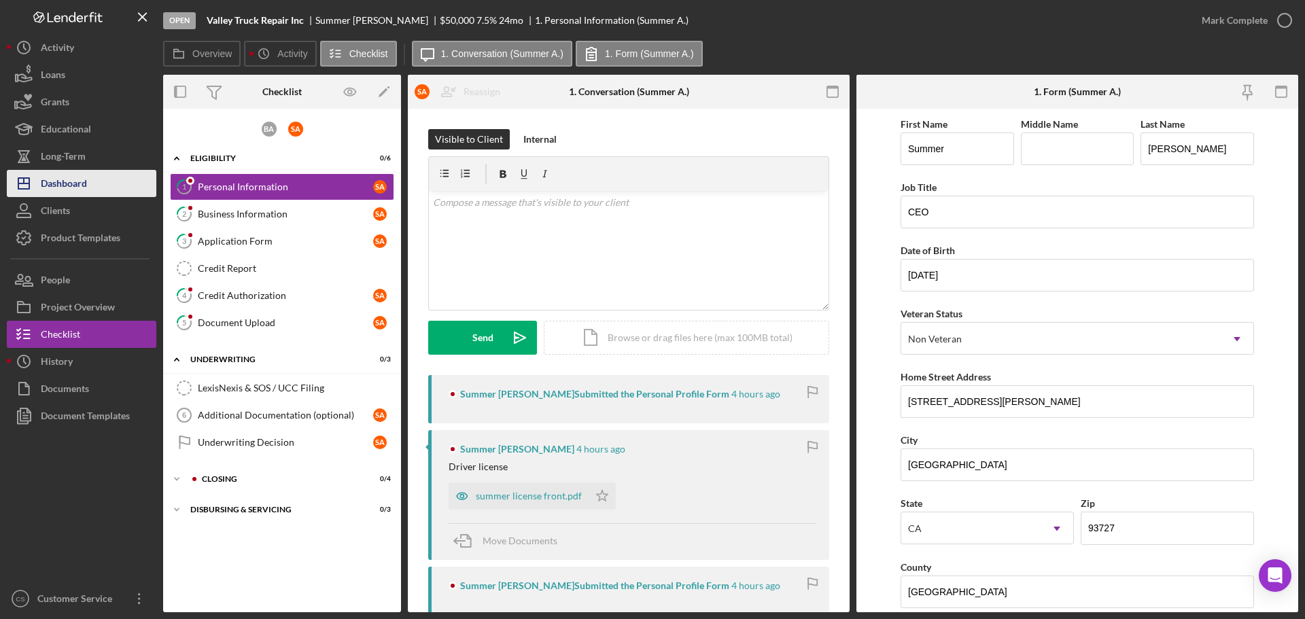
click at [92, 186] on button "Icon/Dashboard Dashboard" at bounding box center [82, 183] width 150 height 27
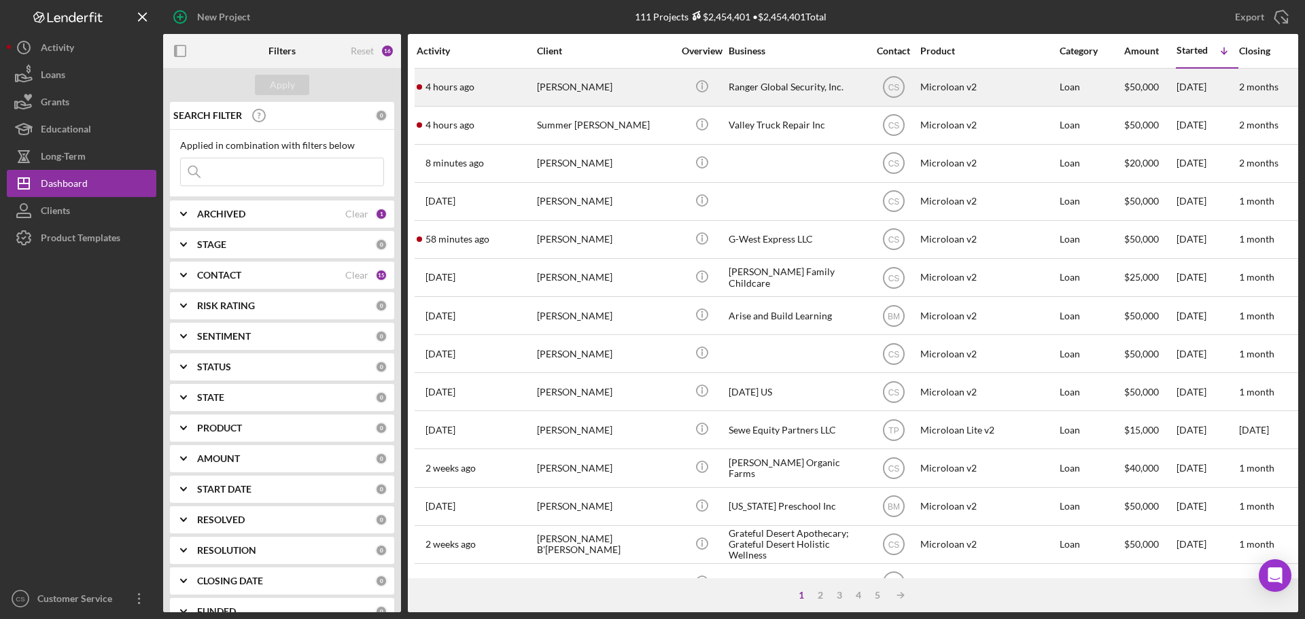
click at [657, 80] on div "[PERSON_NAME]" at bounding box center [605, 87] width 136 height 36
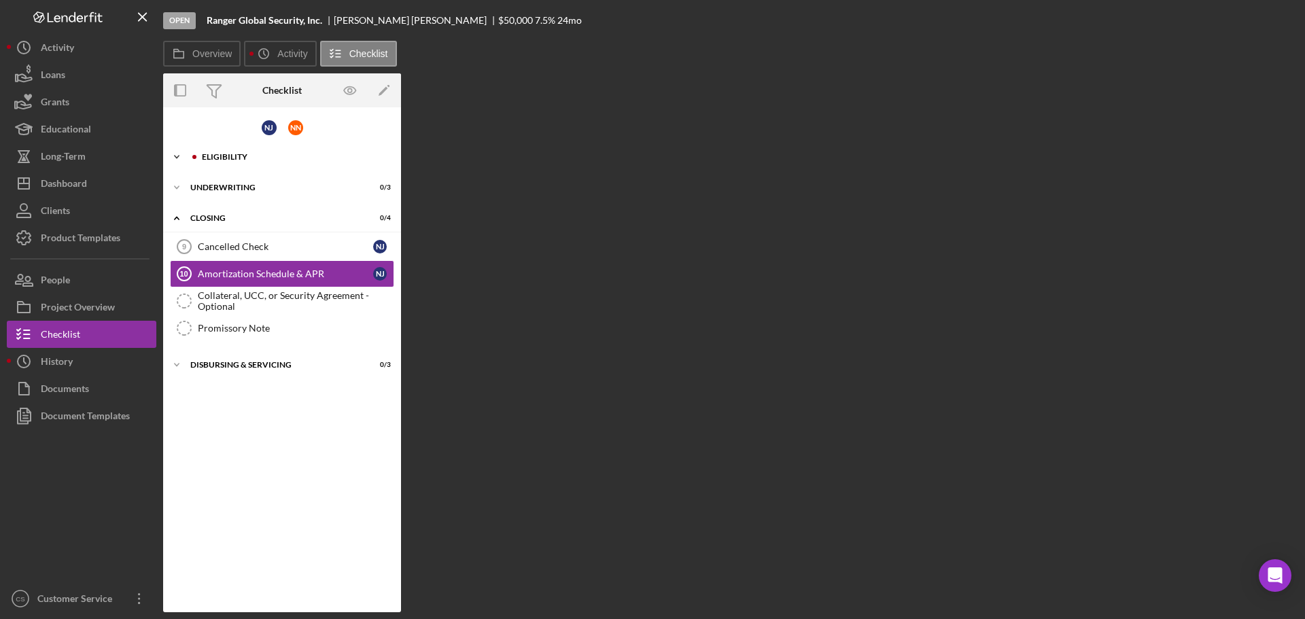
click at [298, 158] on div "Eligibility" at bounding box center [293, 157] width 182 height 8
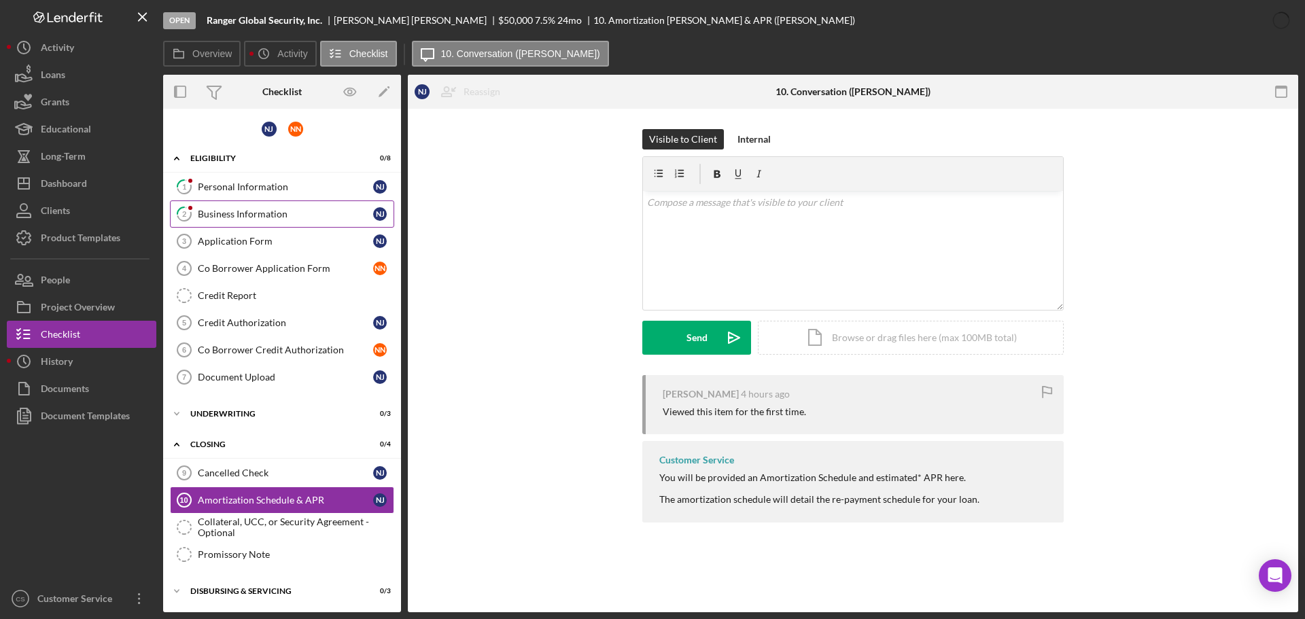
click at [289, 211] on div "Business Information" at bounding box center [285, 214] width 175 height 11
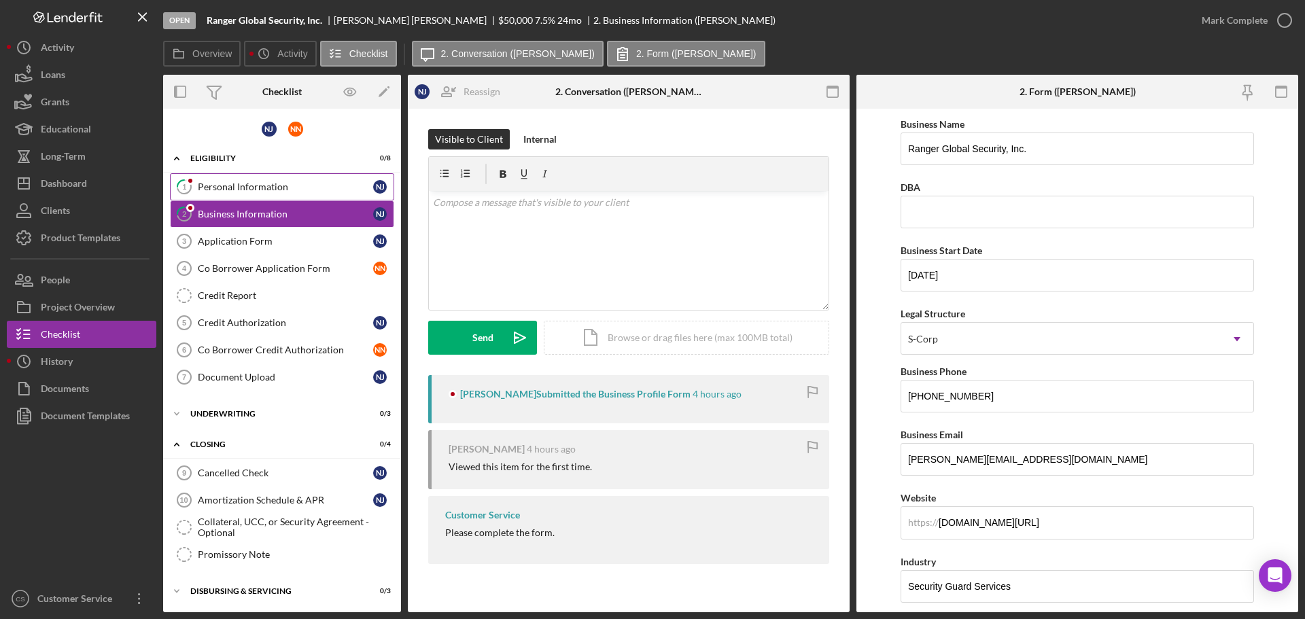
click at [295, 184] on div "Personal Information" at bounding box center [285, 187] width 175 height 11
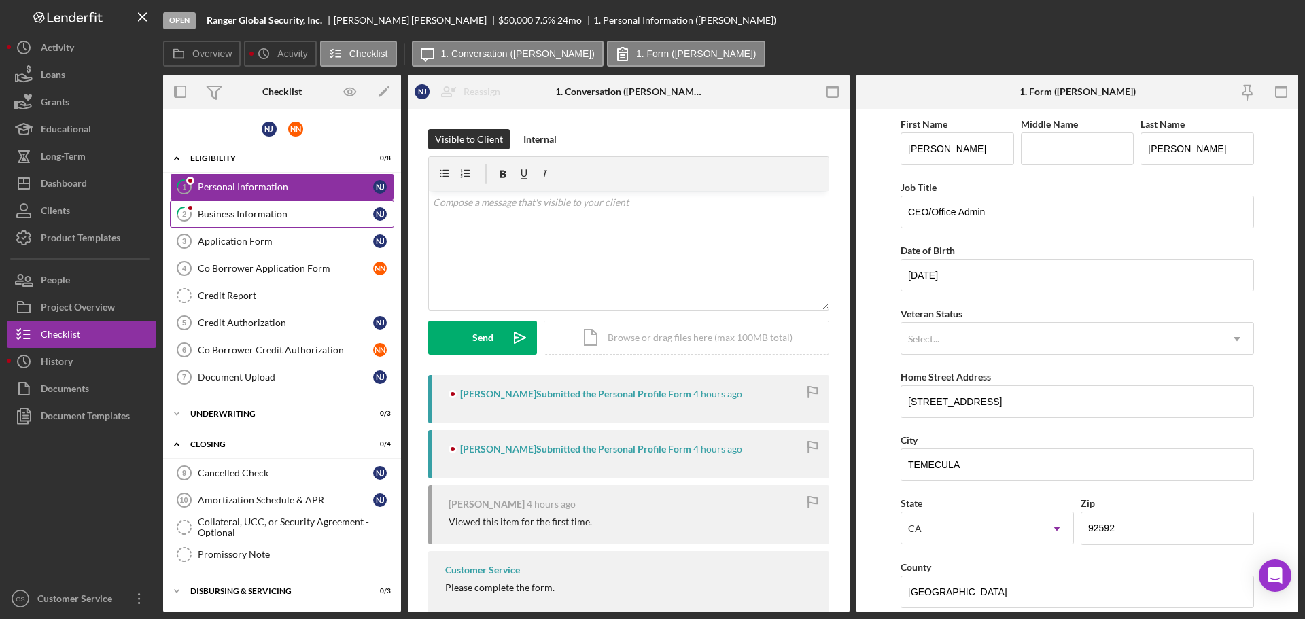
click at [294, 210] on div "Business Information" at bounding box center [285, 214] width 175 height 11
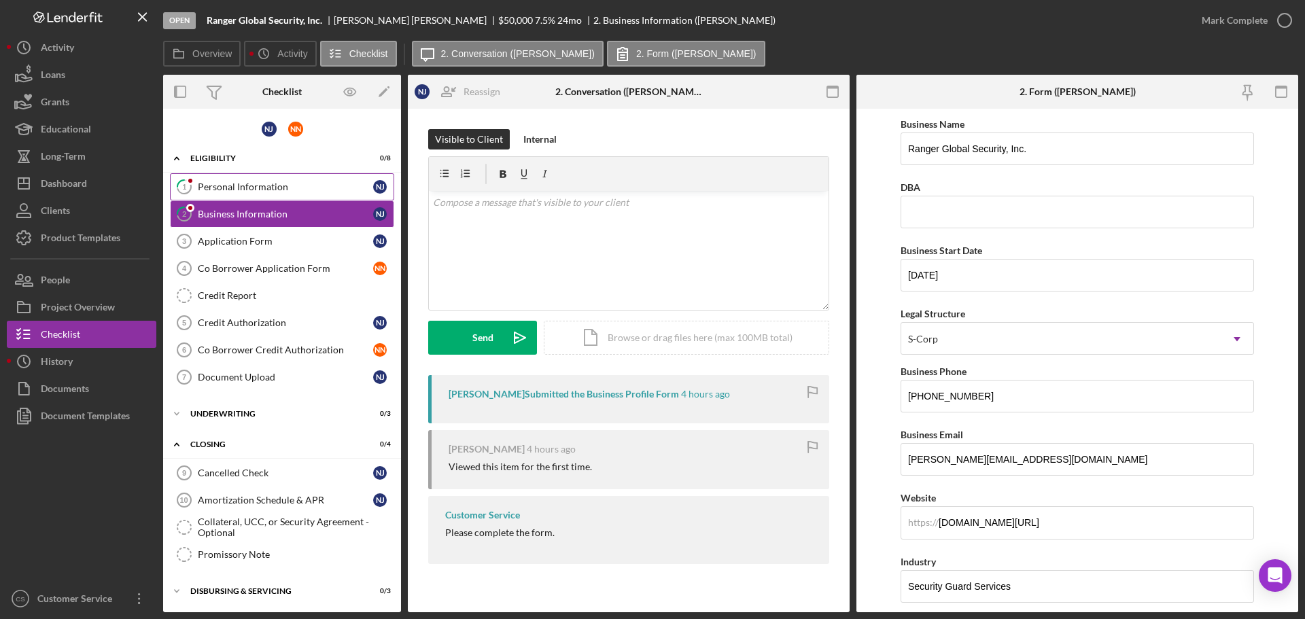
click at [294, 196] on link "1 Personal Information N J" at bounding box center [282, 186] width 224 height 27
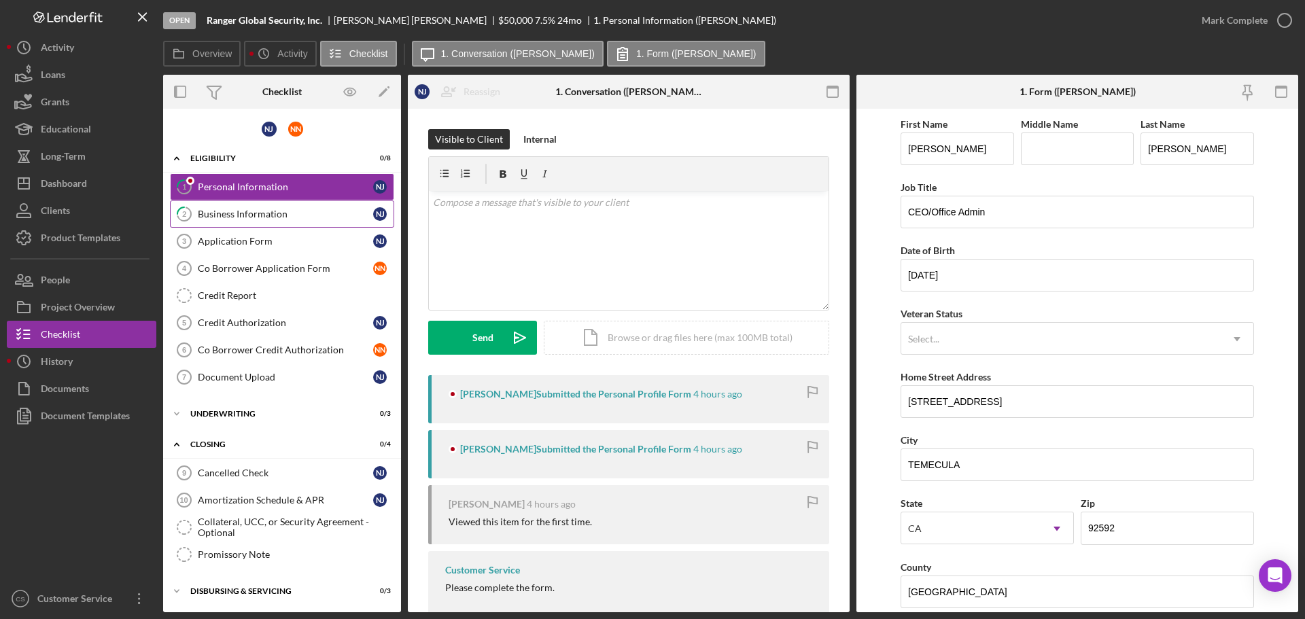
click at [291, 215] on div "Business Information" at bounding box center [285, 214] width 175 height 11
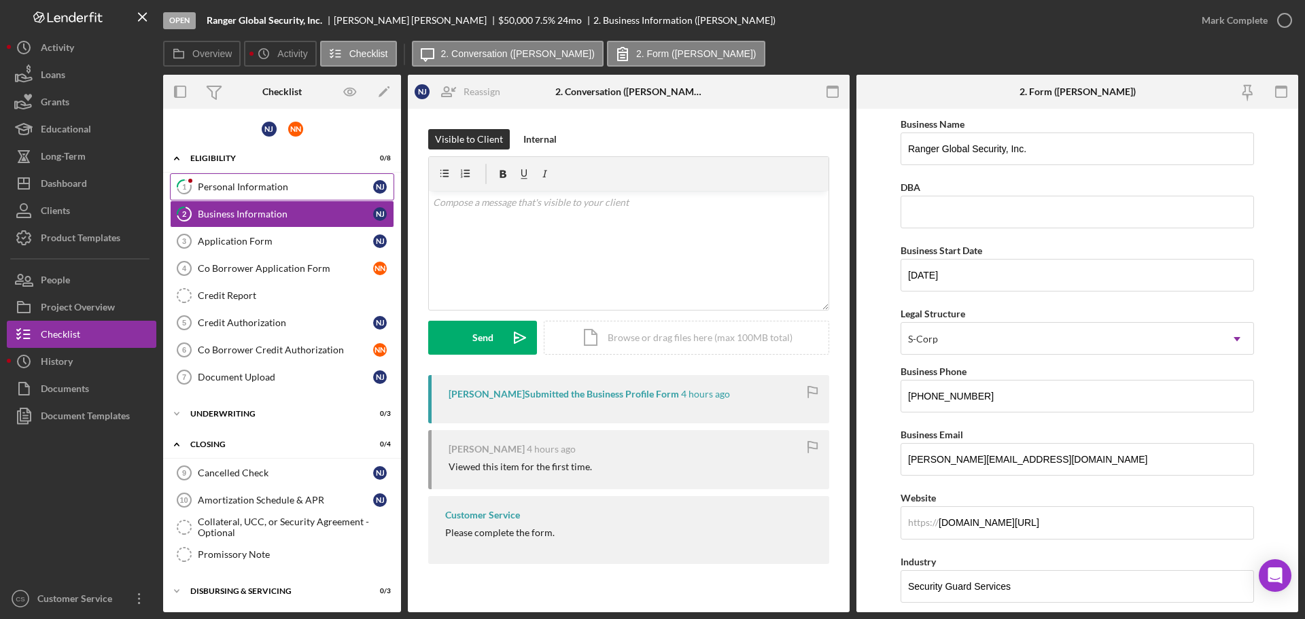
click at [294, 187] on div "Personal Information" at bounding box center [285, 187] width 175 height 11
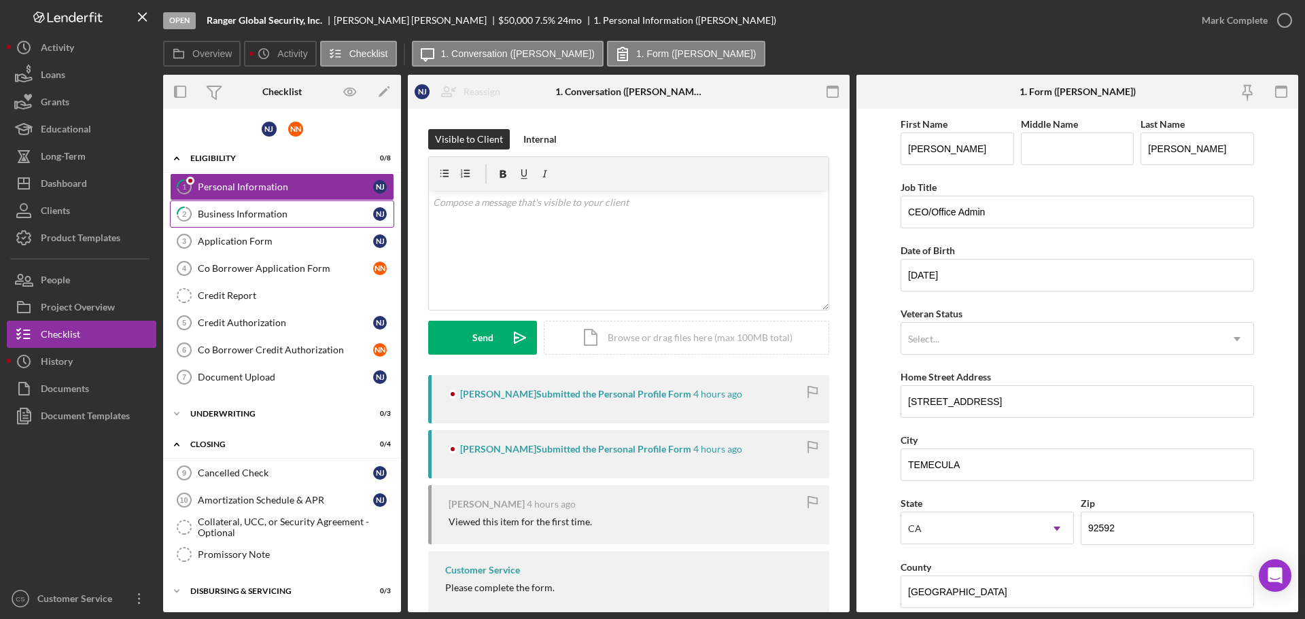
click at [263, 209] on div "Business Information" at bounding box center [285, 214] width 175 height 11
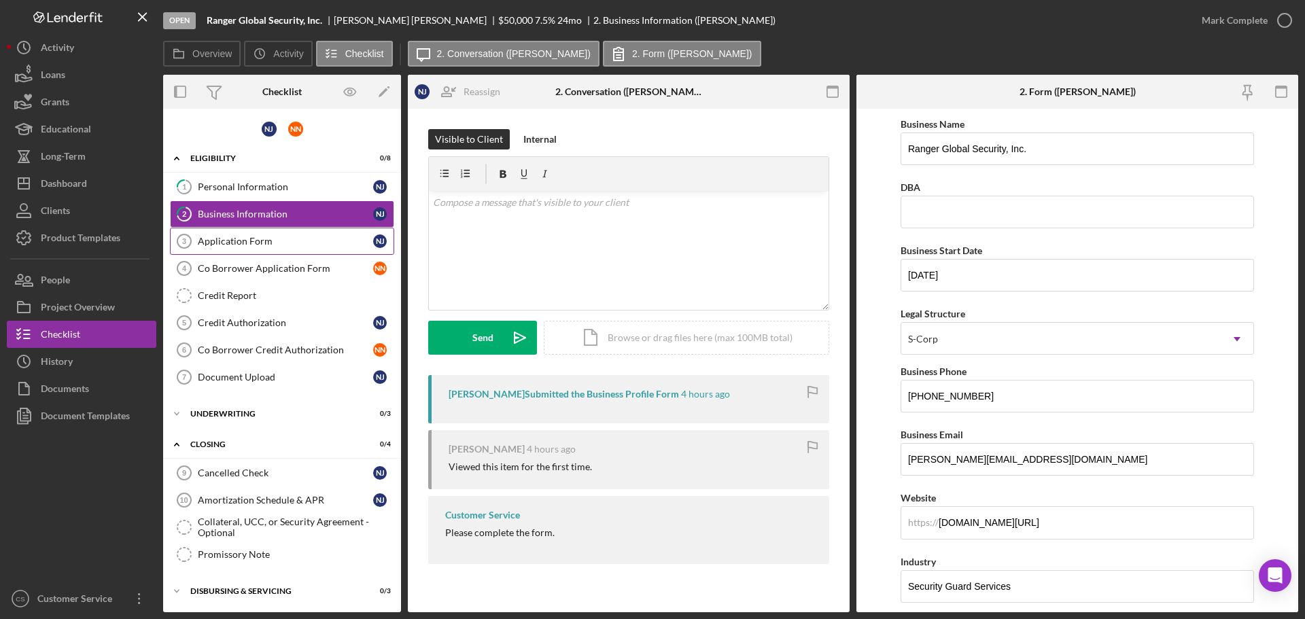
click at [258, 237] on div "Application Form" at bounding box center [285, 241] width 175 height 11
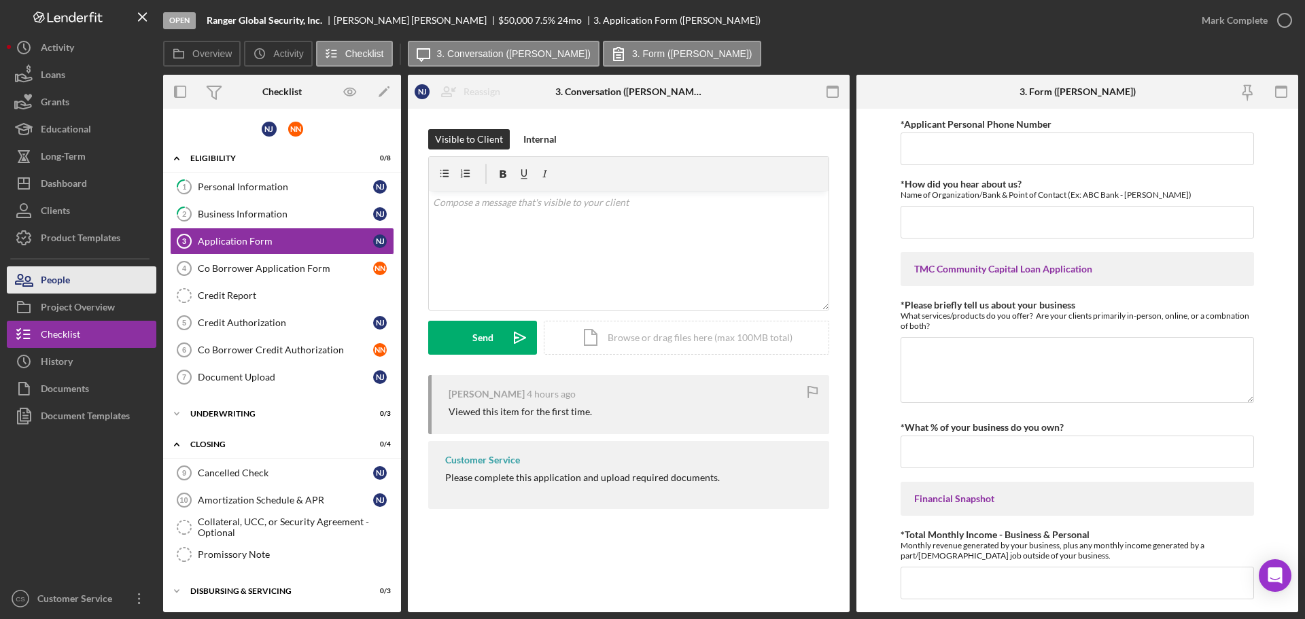
click at [83, 282] on button "People" at bounding box center [82, 279] width 150 height 27
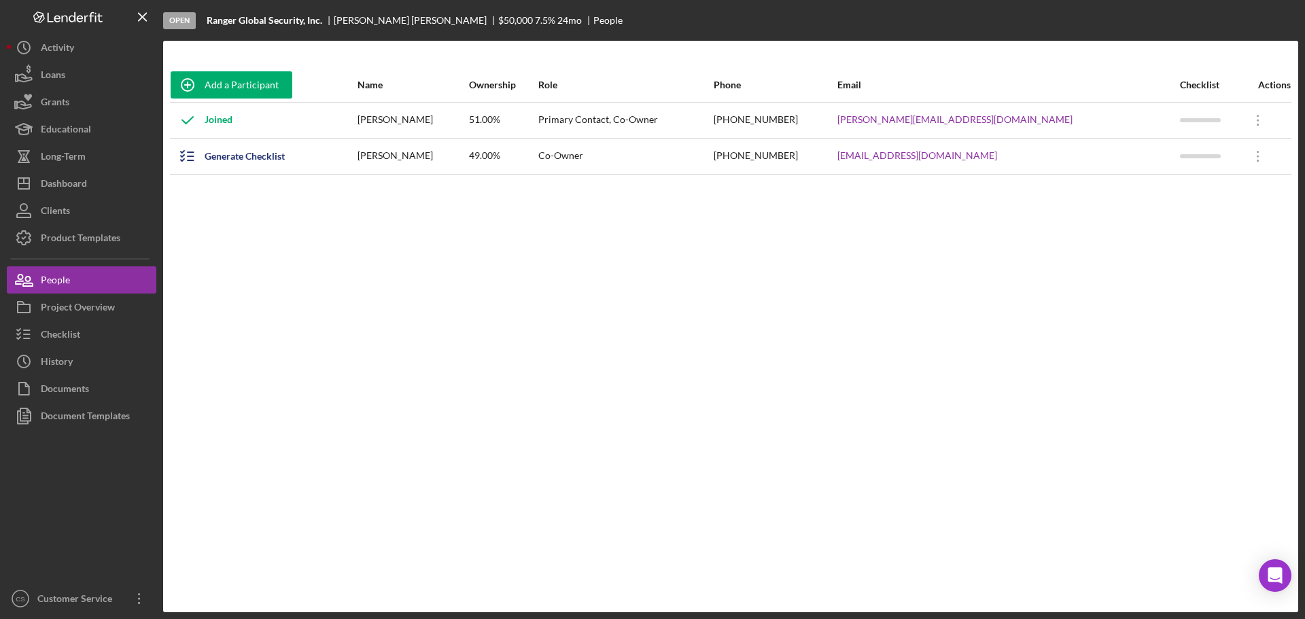
click at [1080, 222] on div "Add a Participant Name Ownership Role Phone Email Checklist Actions Joined [PER…" at bounding box center [730, 326] width 1135 height 517
click at [1242, 156] on icon "Icon/Overflow" at bounding box center [1258, 156] width 34 height 34
click at [950, 214] on div "Add a Participant Name Ownership Role Phone Email Checklist Actions Joined [PER…" at bounding box center [730, 326] width 1135 height 517
click at [219, 156] on div "Generate Checklist" at bounding box center [245, 156] width 80 height 27
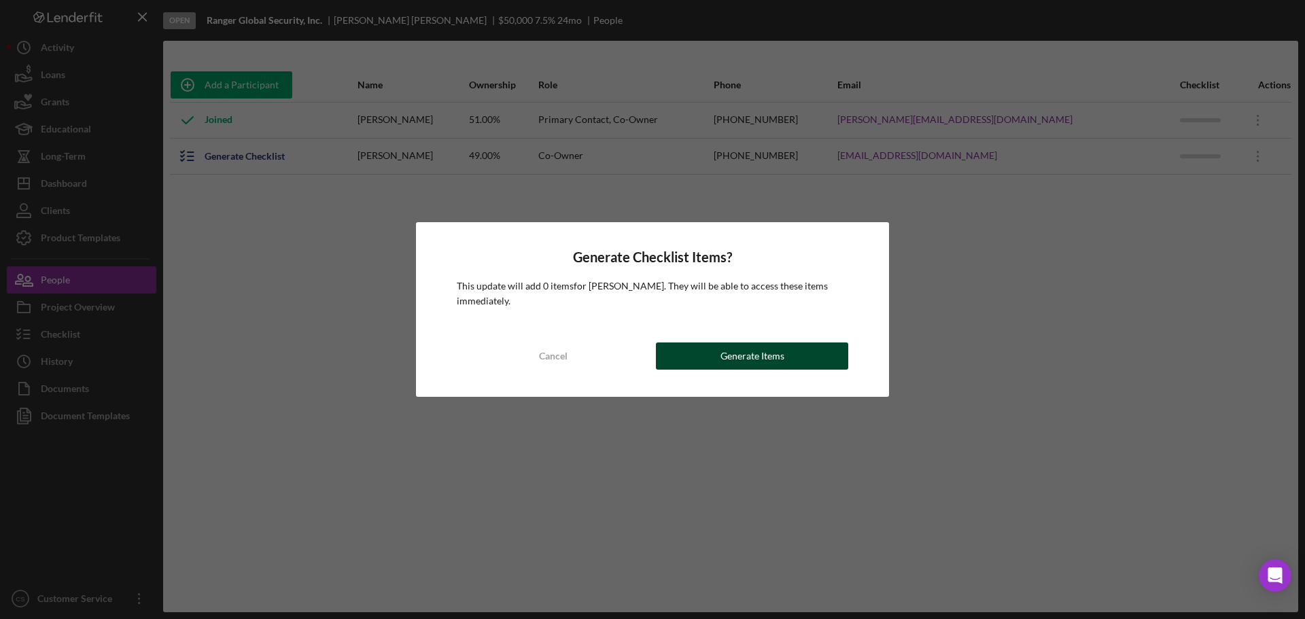
click at [794, 362] on button "Generate Items" at bounding box center [752, 356] width 192 height 27
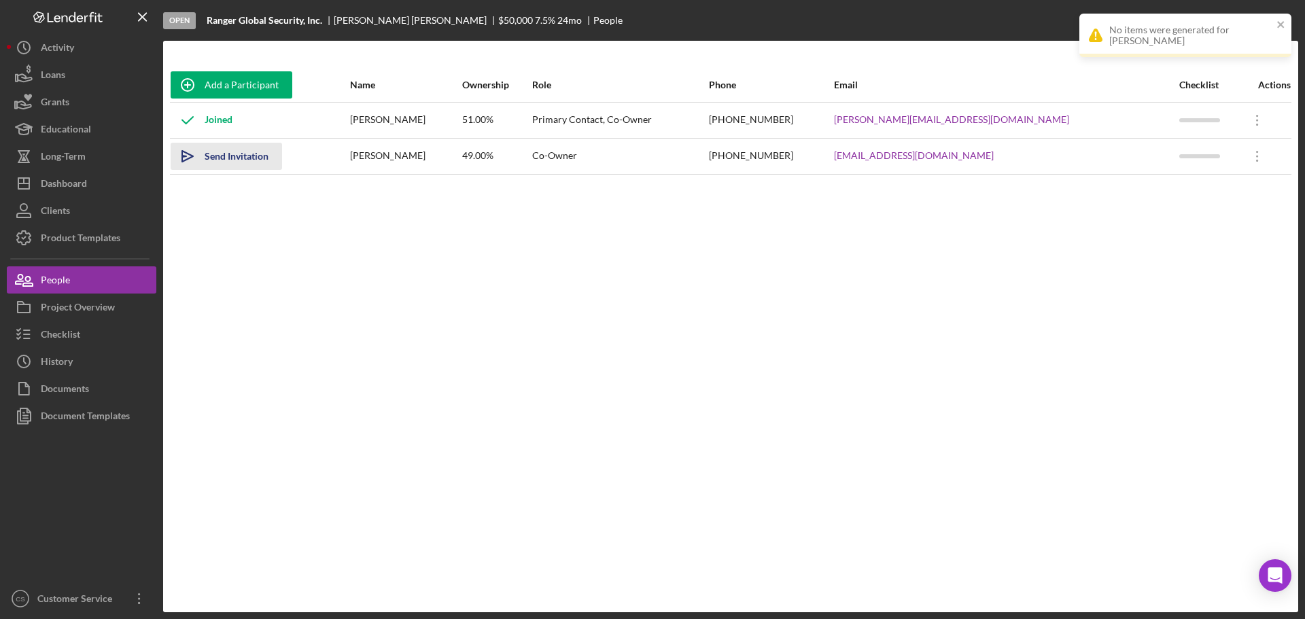
click at [245, 162] on div "Send Invitation" at bounding box center [237, 156] width 64 height 27
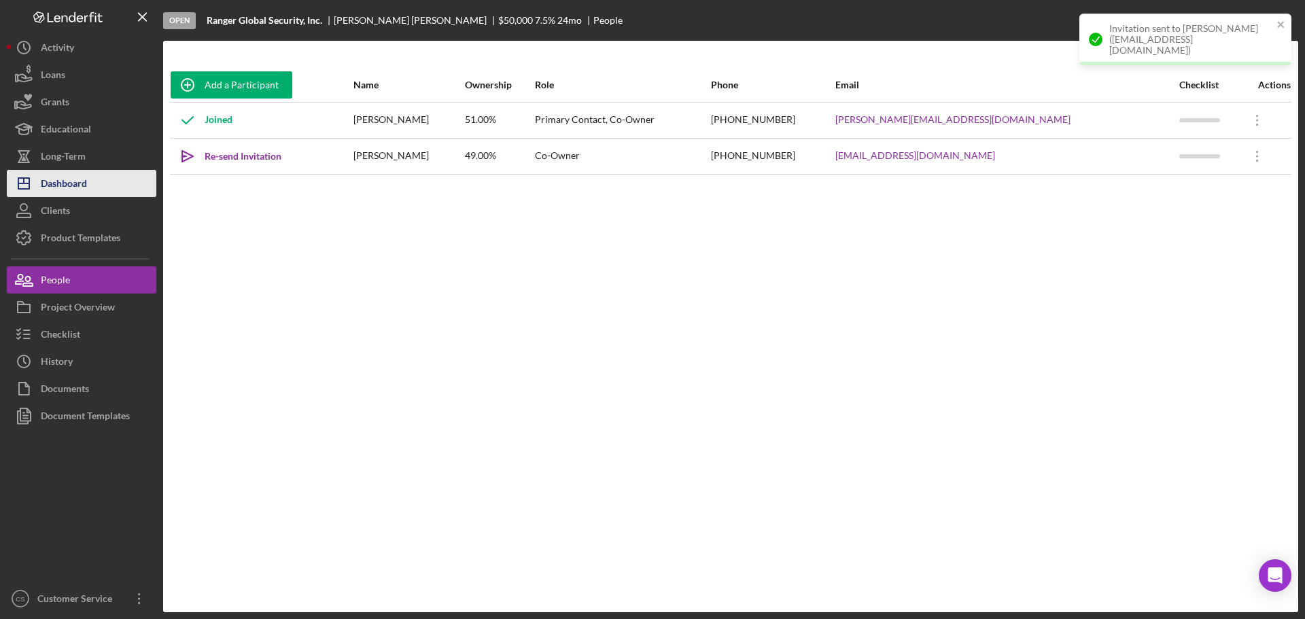
click at [82, 190] on div "Dashboard" at bounding box center [64, 185] width 46 height 31
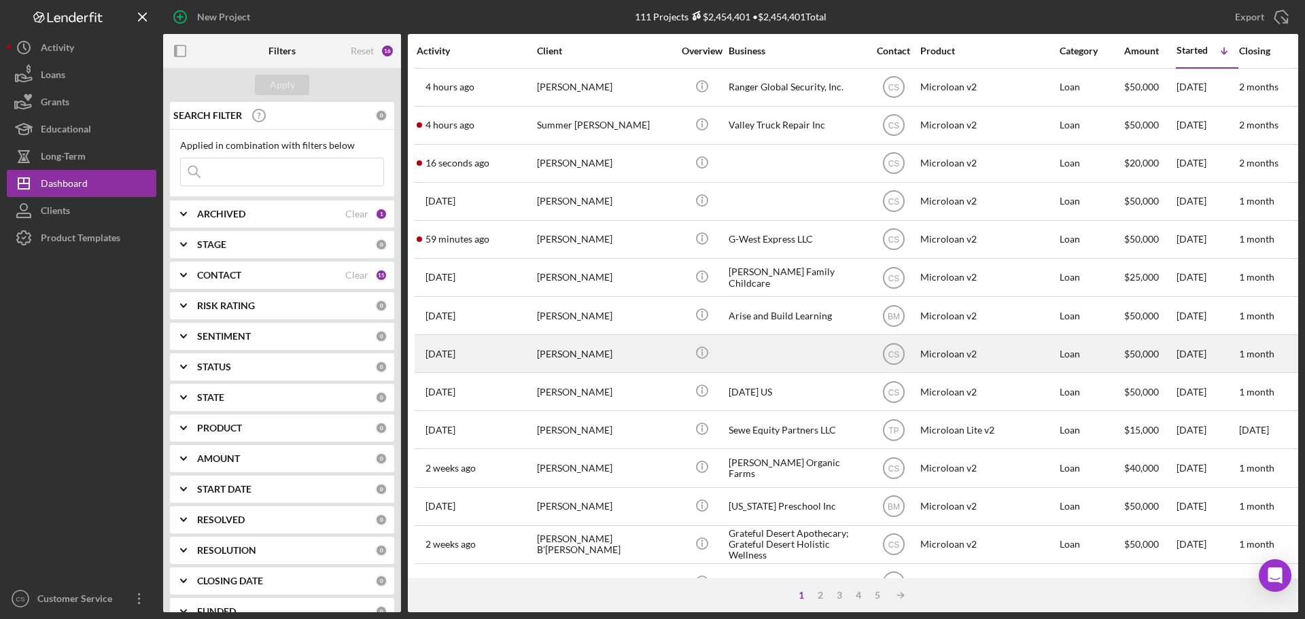
click at [638, 354] on div "[PERSON_NAME]" at bounding box center [605, 354] width 136 height 36
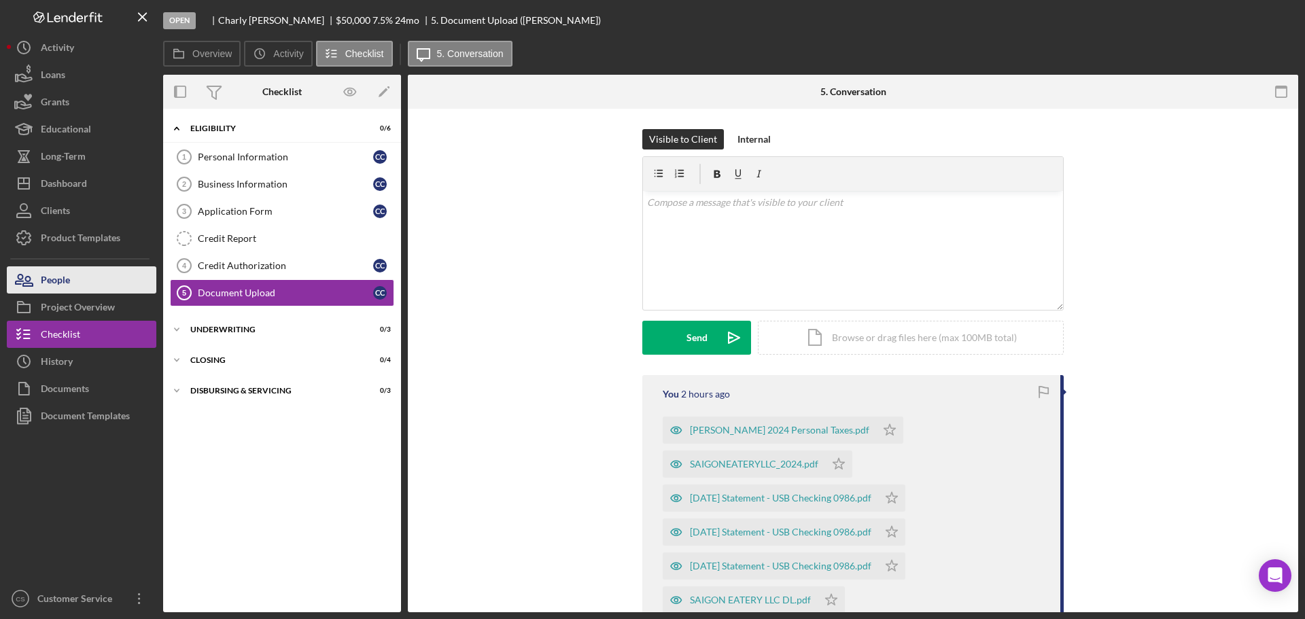
click at [92, 282] on button "People" at bounding box center [82, 279] width 150 height 27
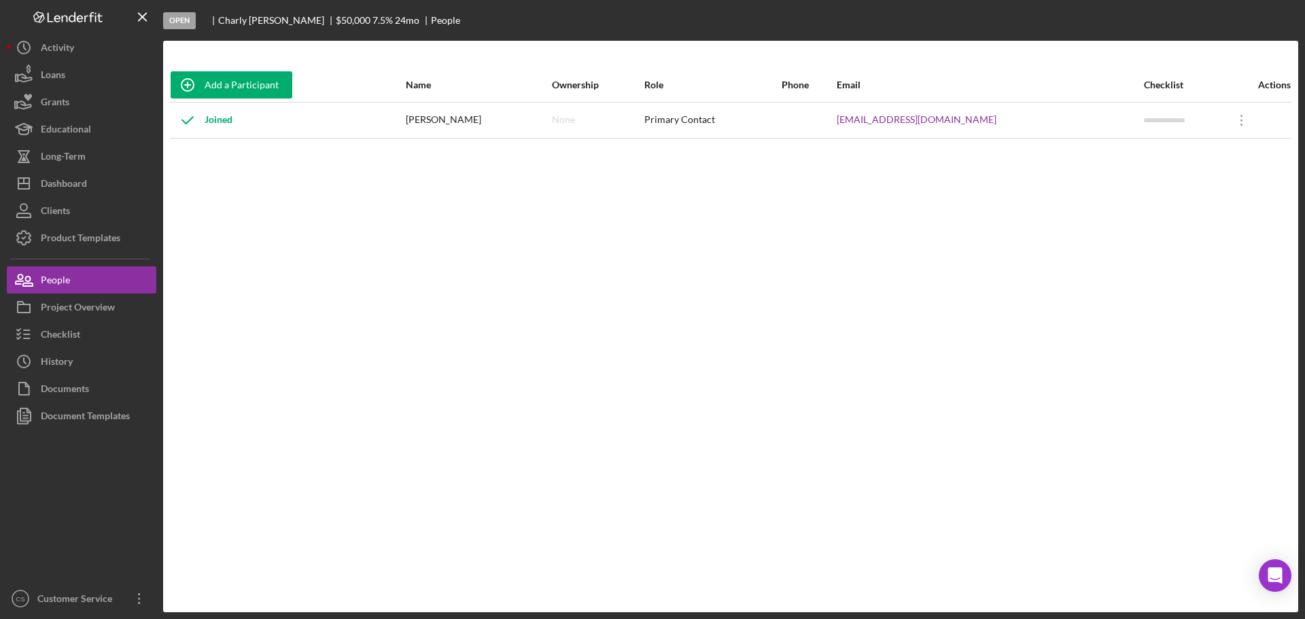
click at [216, 122] on div "Joined" at bounding box center [202, 120] width 62 height 34
click at [679, 112] on div "Primary Contact" at bounding box center [712, 120] width 136 height 34
click at [689, 118] on div "Primary Contact" at bounding box center [712, 120] width 136 height 34
click at [1244, 116] on icon "Icon/Overflow" at bounding box center [1242, 120] width 34 height 34
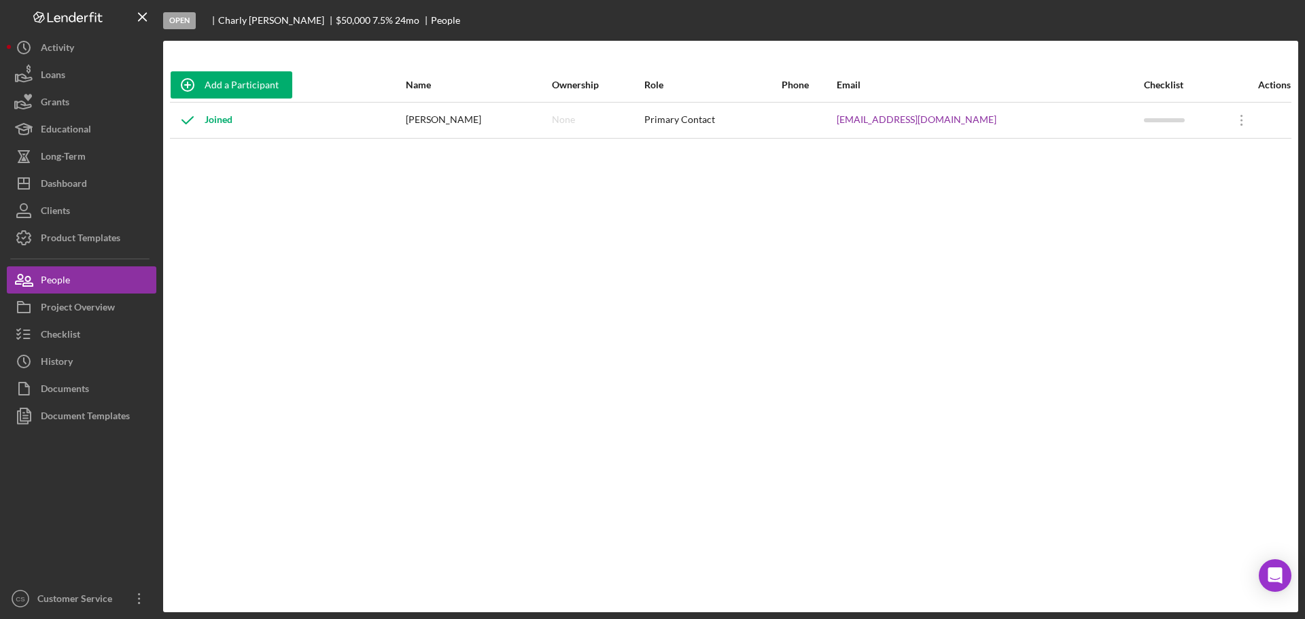
click at [1048, 202] on div "Add a Participant Name Ownership Role Phone Email Checklist Actions Joined [PER…" at bounding box center [730, 326] width 1135 height 517
drag, startPoint x: 1025, startPoint y: 118, endPoint x: 915, endPoint y: 118, distance: 110.1
click at [915, 118] on link "[EMAIL_ADDRESS][DOMAIN_NAME]" at bounding box center [917, 119] width 160 height 11
drag, startPoint x: 609, startPoint y: 292, endPoint x: 284, endPoint y: 190, distance: 340.8
click at [284, 190] on div "Add a Participant Name Ownership Role Phone Email Checklist Actions Joined [PER…" at bounding box center [730, 326] width 1135 height 517
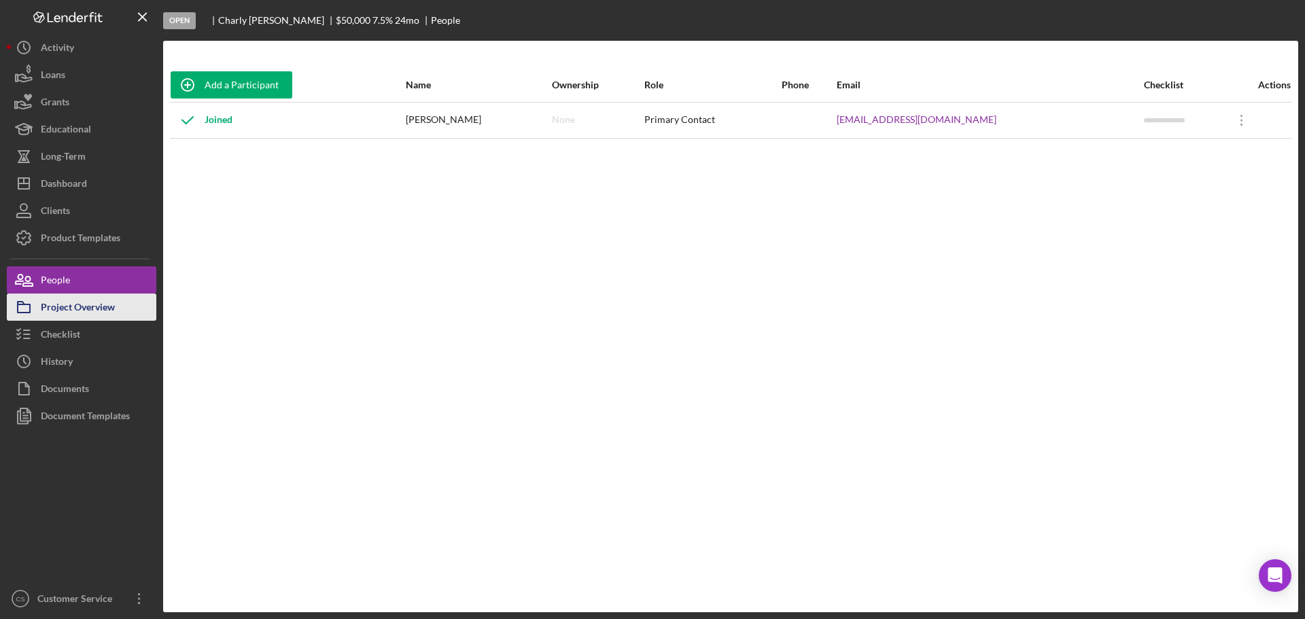
click at [87, 309] on div "Project Overview" at bounding box center [78, 309] width 74 height 31
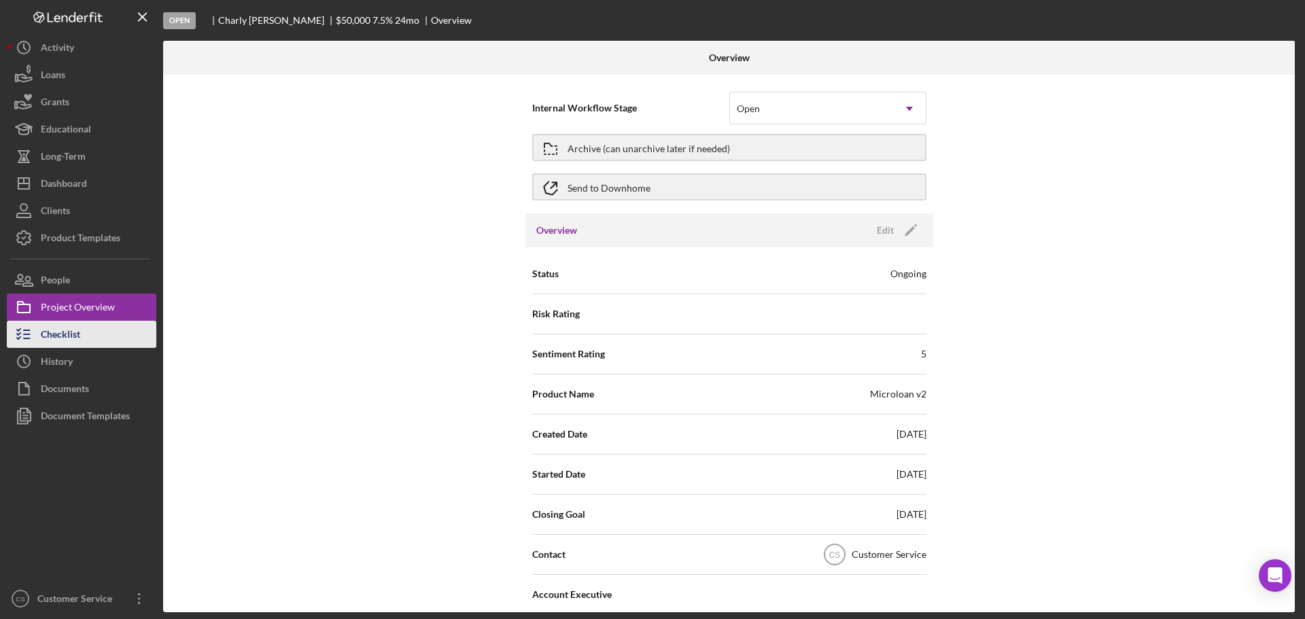
click at [103, 330] on button "Checklist" at bounding box center [82, 334] width 150 height 27
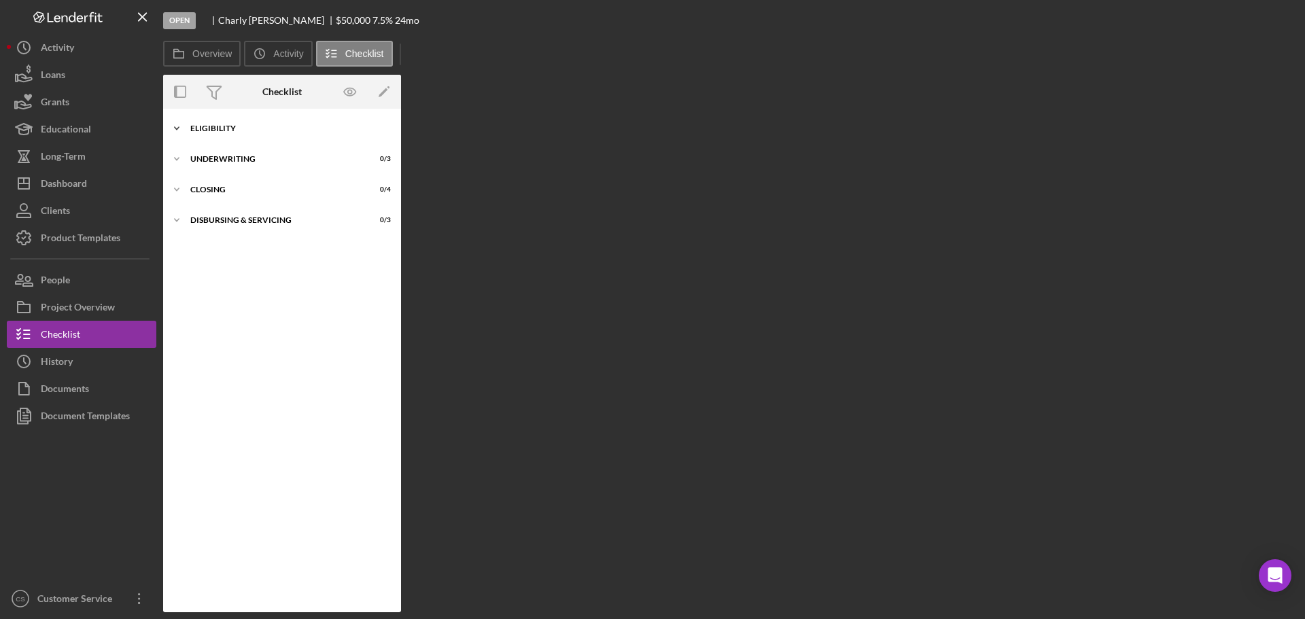
click at [285, 126] on div "Eligibility" at bounding box center [287, 128] width 194 height 8
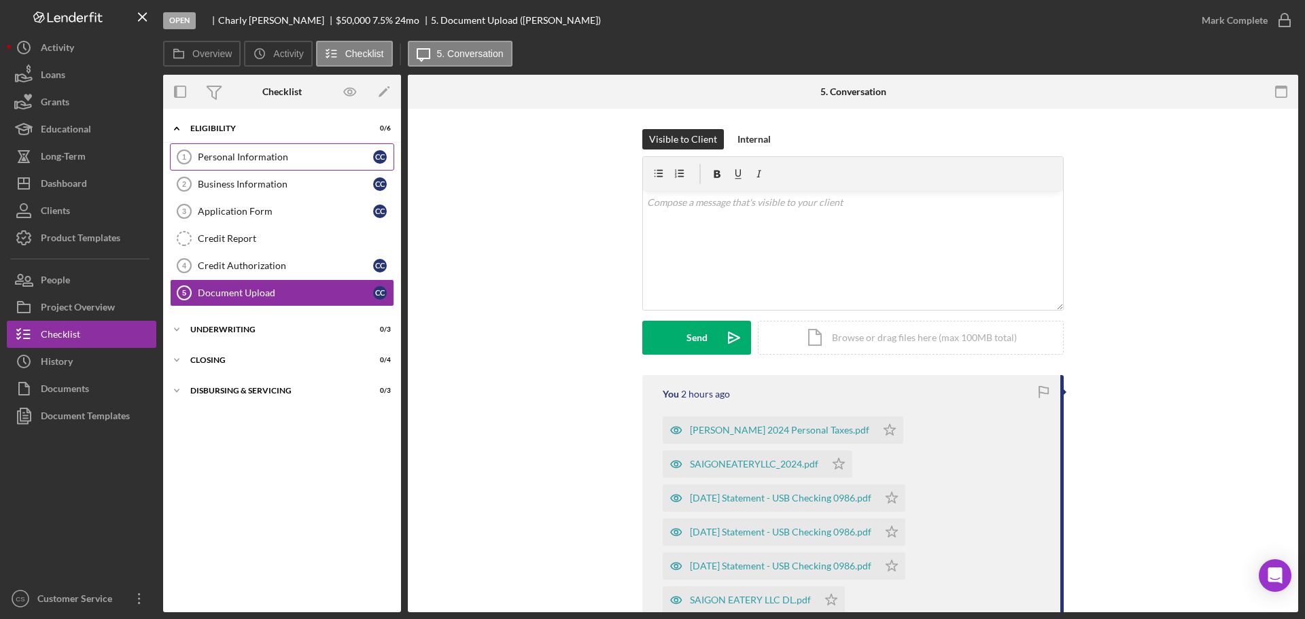
click at [288, 158] on div "Personal Information" at bounding box center [285, 157] width 175 height 11
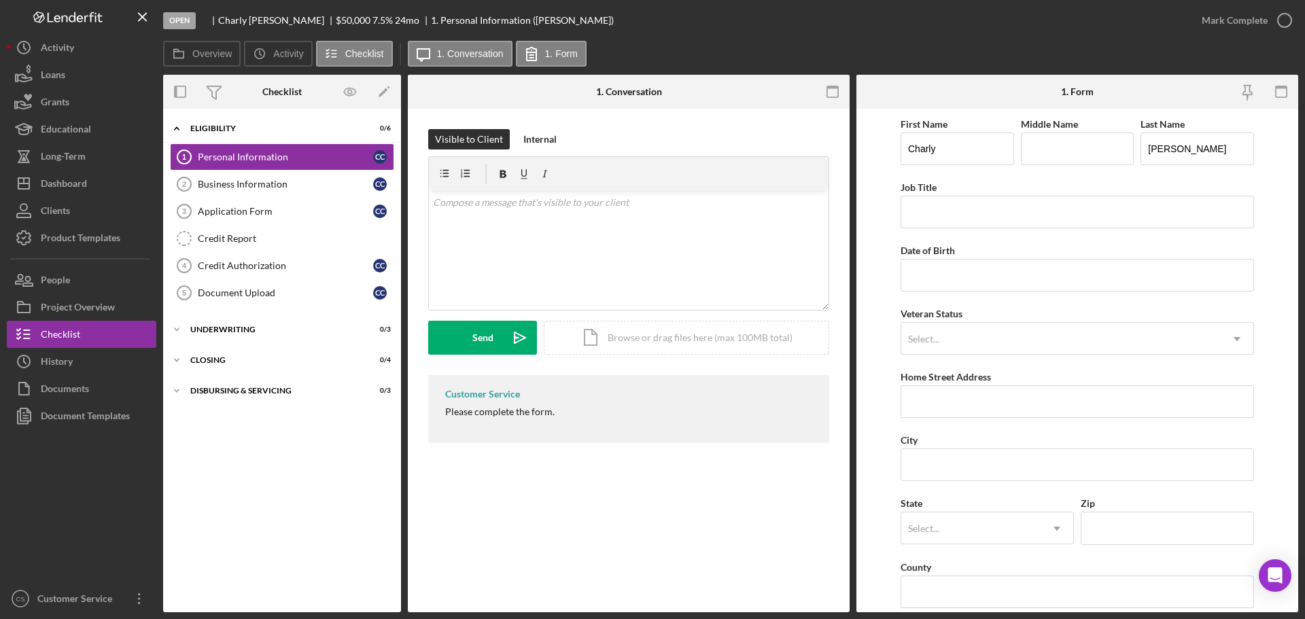
click at [624, 409] on div "Customer Service Please complete the form." at bounding box center [628, 409] width 401 height 68
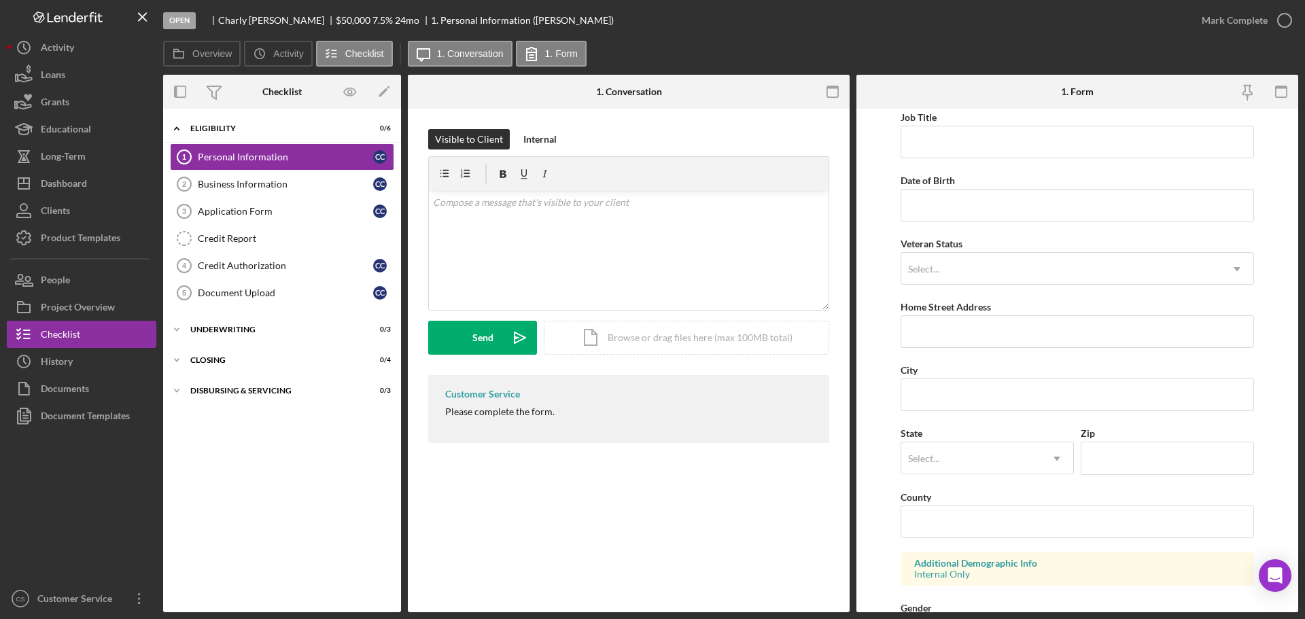
scroll to position [136, 0]
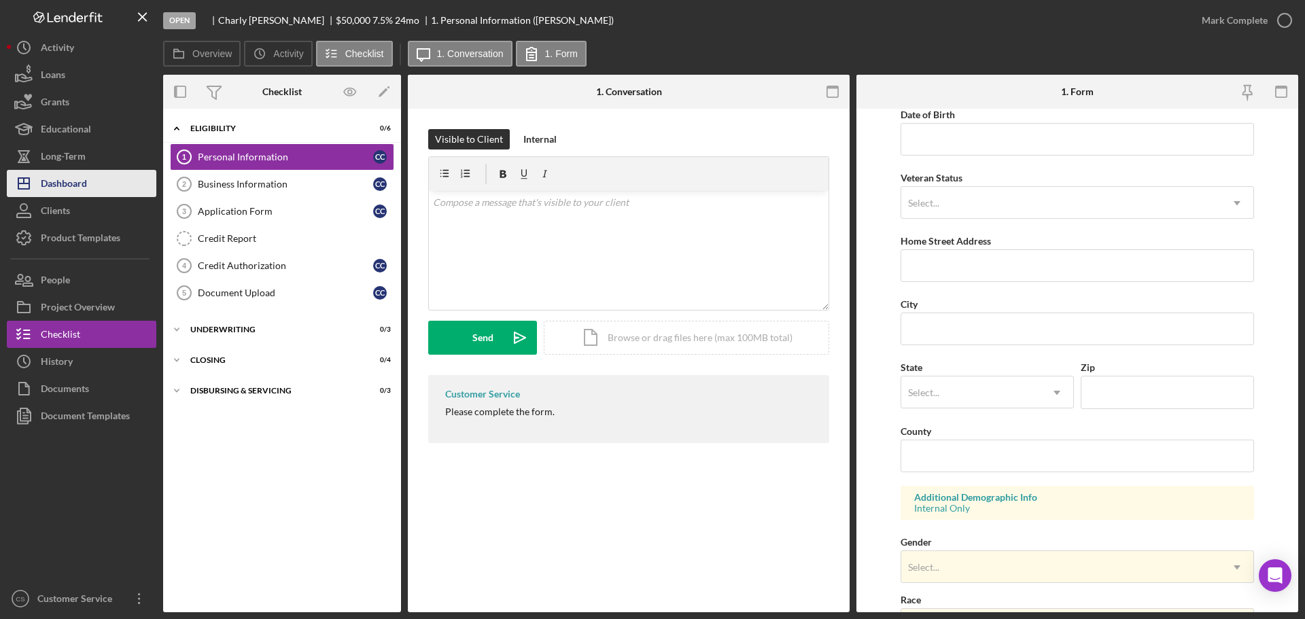
click at [89, 179] on button "Icon/Dashboard Dashboard" at bounding box center [82, 183] width 150 height 27
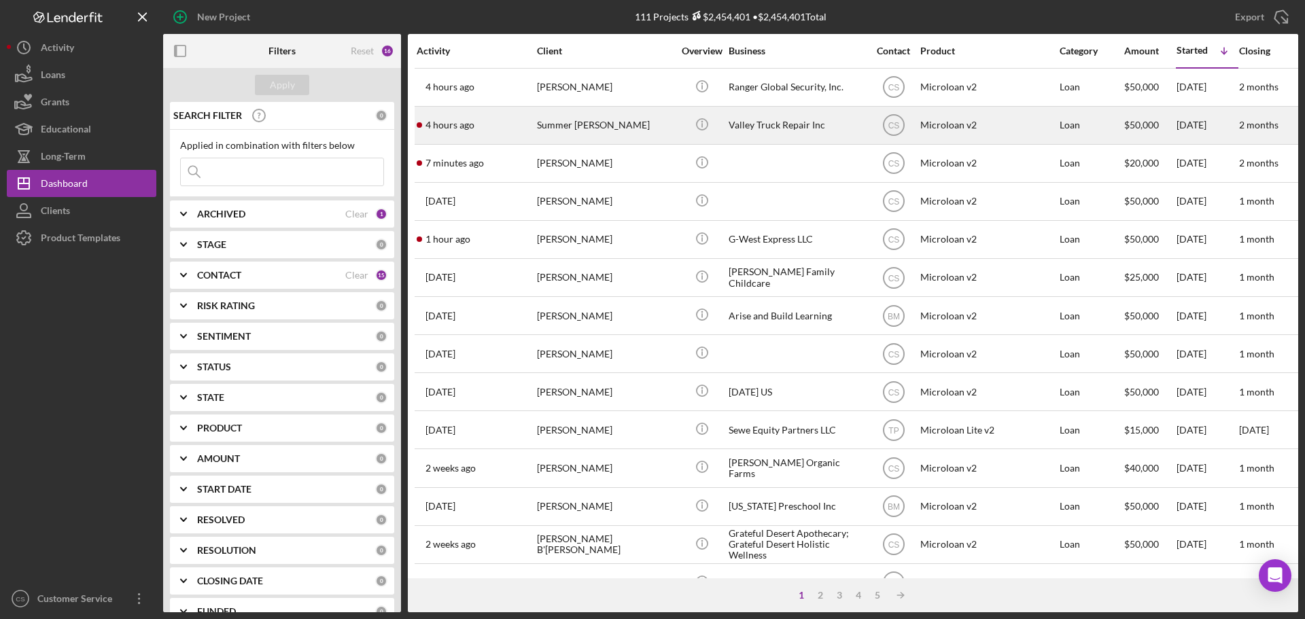
click at [649, 119] on div "Summer [PERSON_NAME]" at bounding box center [605, 125] width 136 height 36
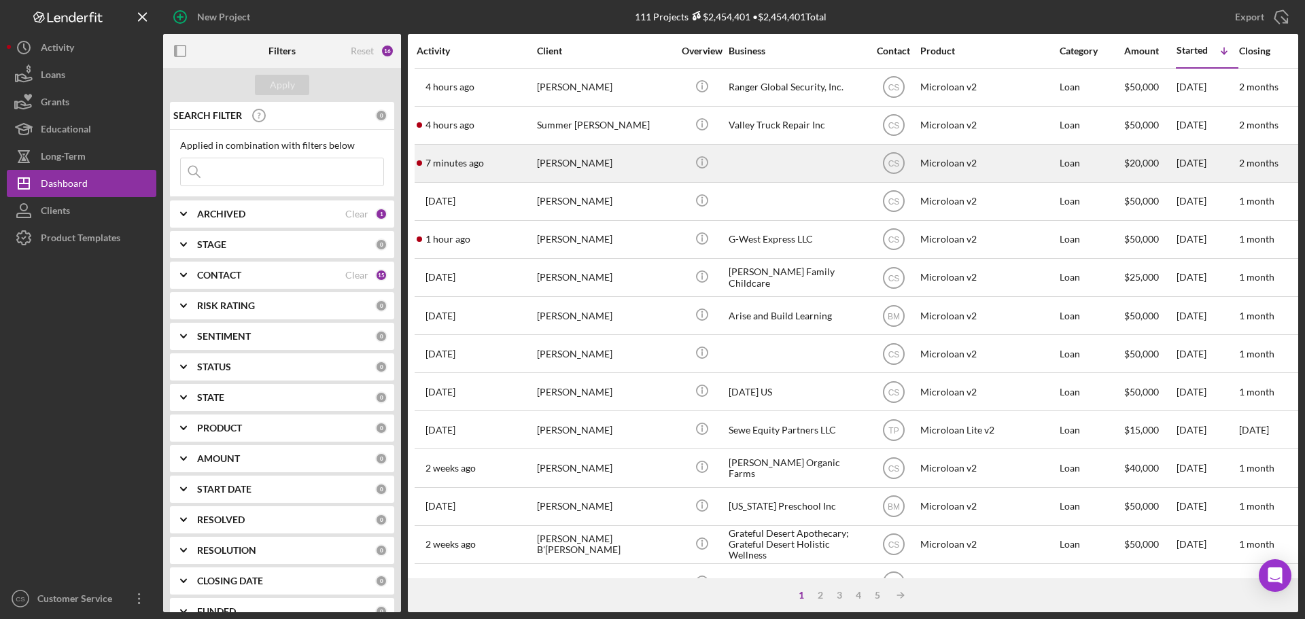
click at [651, 168] on div "[PERSON_NAME]" at bounding box center [605, 163] width 136 height 36
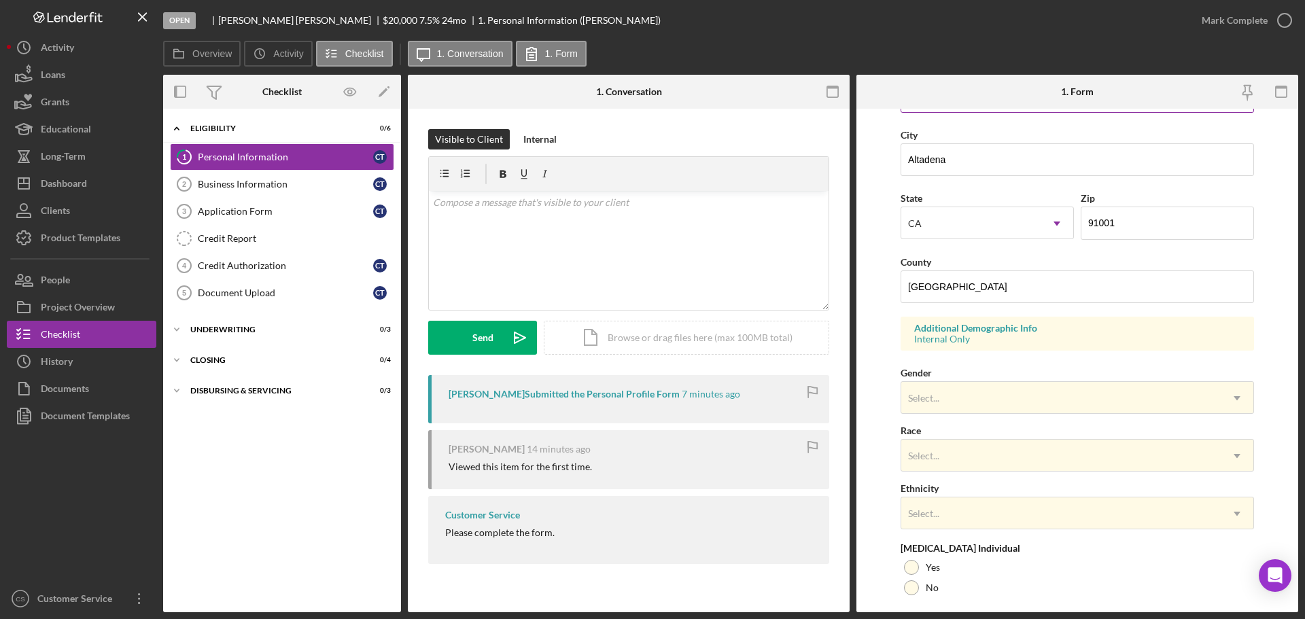
scroll to position [404, 0]
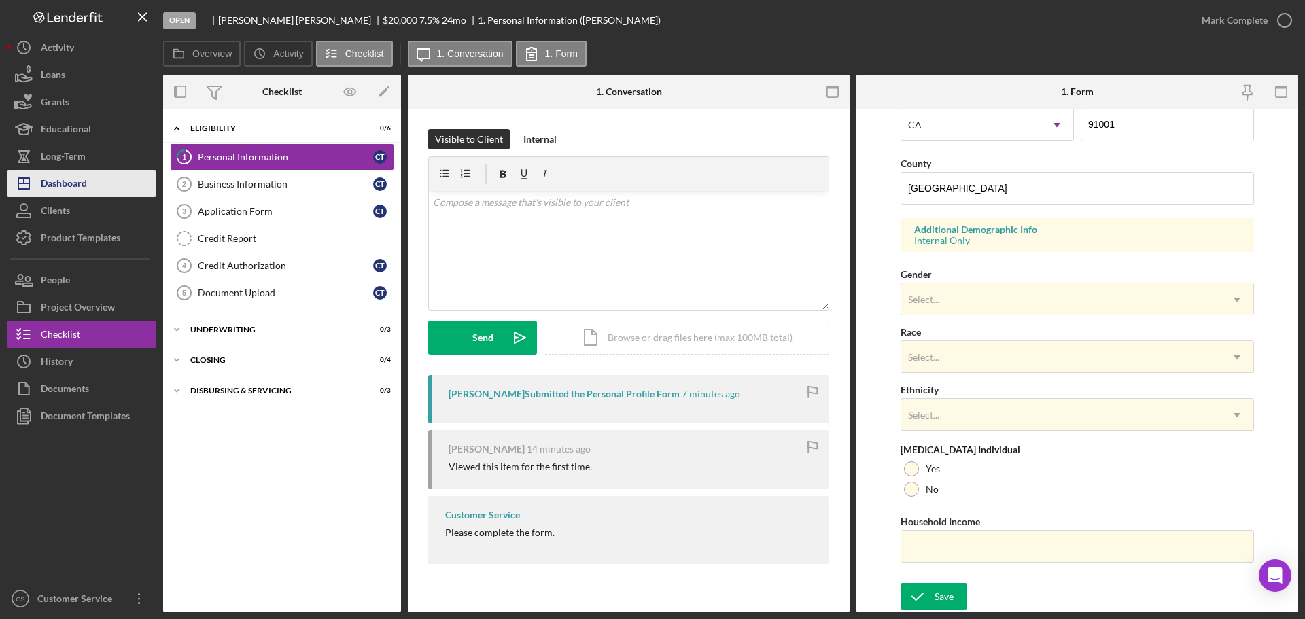
click at [63, 190] on div "Dashboard" at bounding box center [64, 185] width 46 height 31
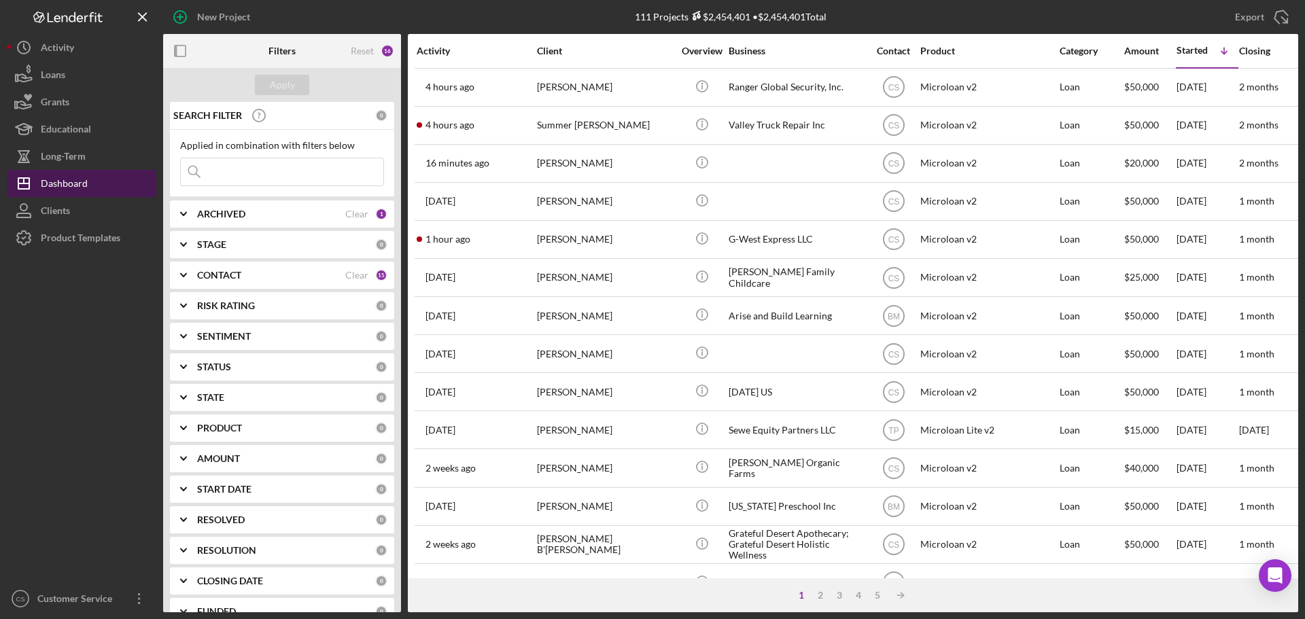
click at [56, 184] on div "Dashboard" at bounding box center [64, 185] width 47 height 31
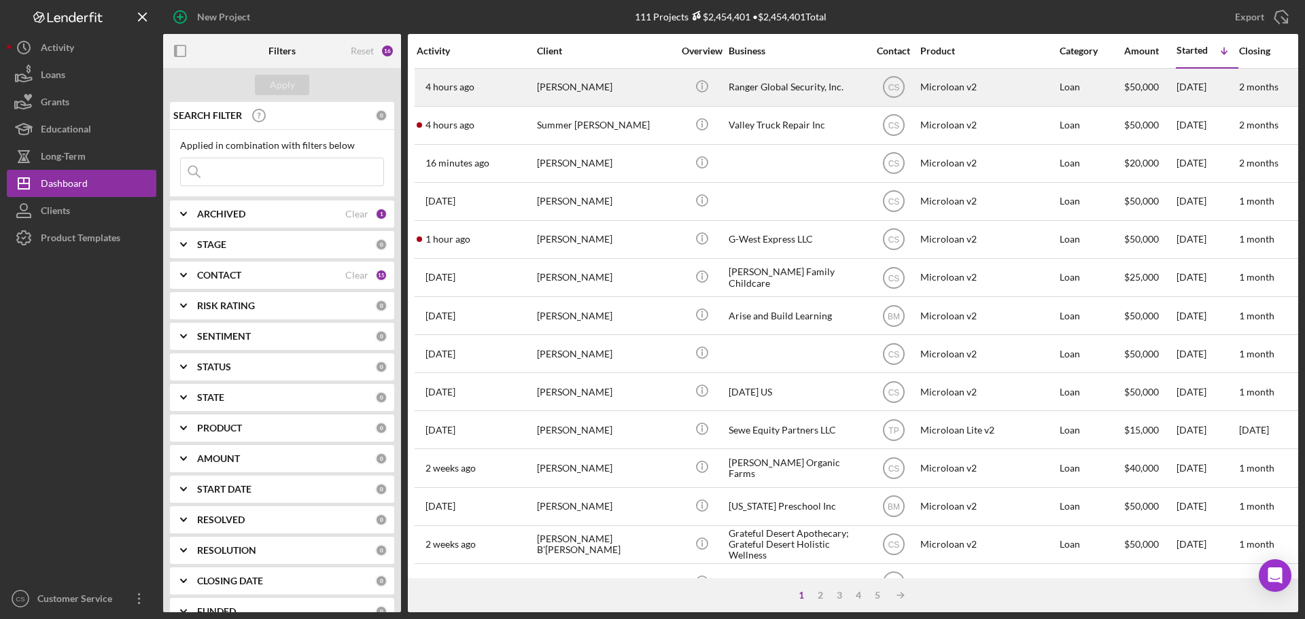
click at [593, 80] on div "[PERSON_NAME]" at bounding box center [605, 87] width 136 height 36
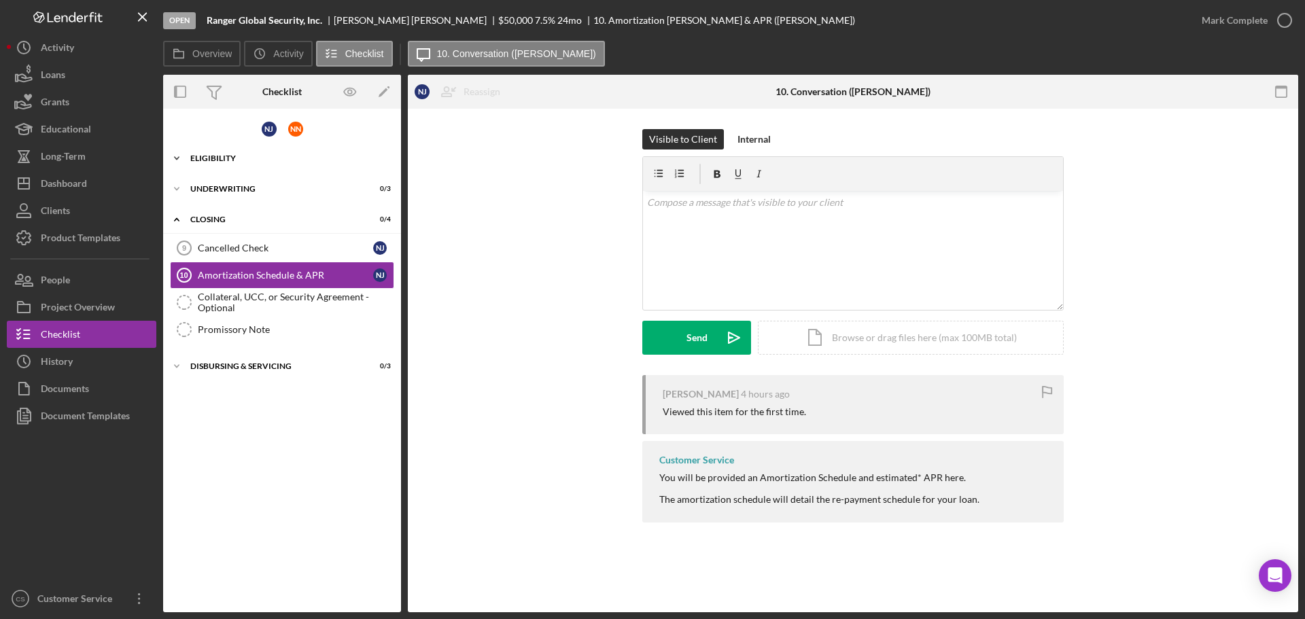
click at [281, 160] on div "Eligibility" at bounding box center [287, 158] width 194 height 8
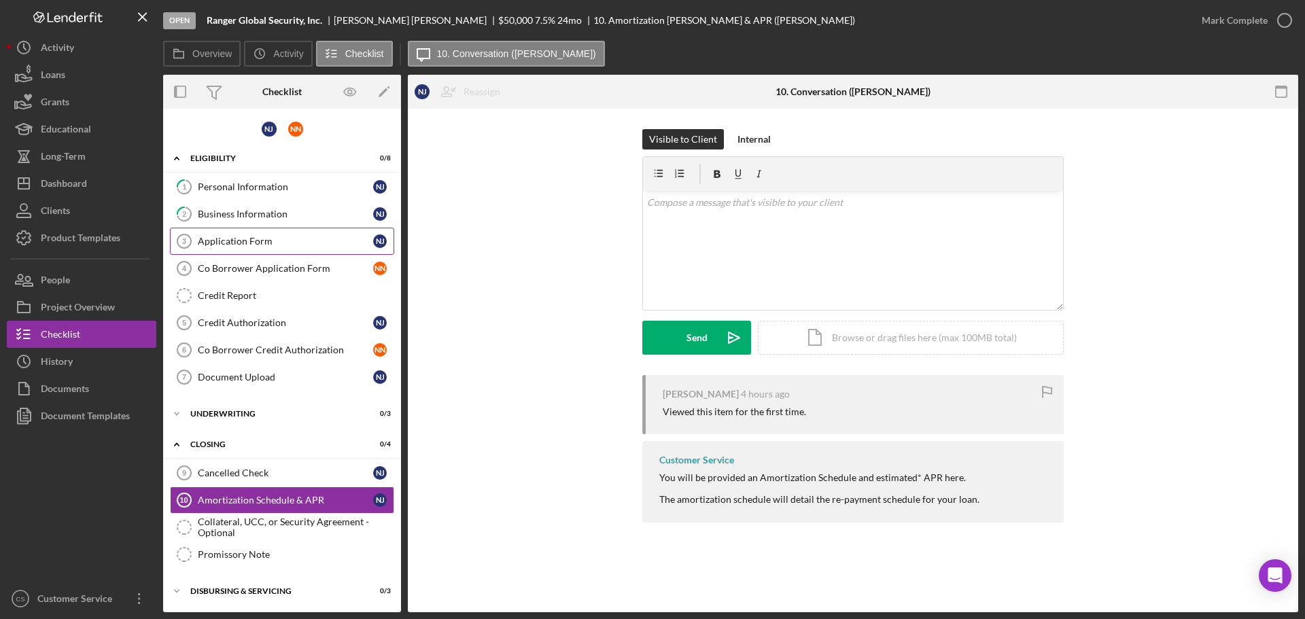
click at [273, 251] on link "Application Form 3 Application Form N J" at bounding box center [282, 241] width 224 height 27
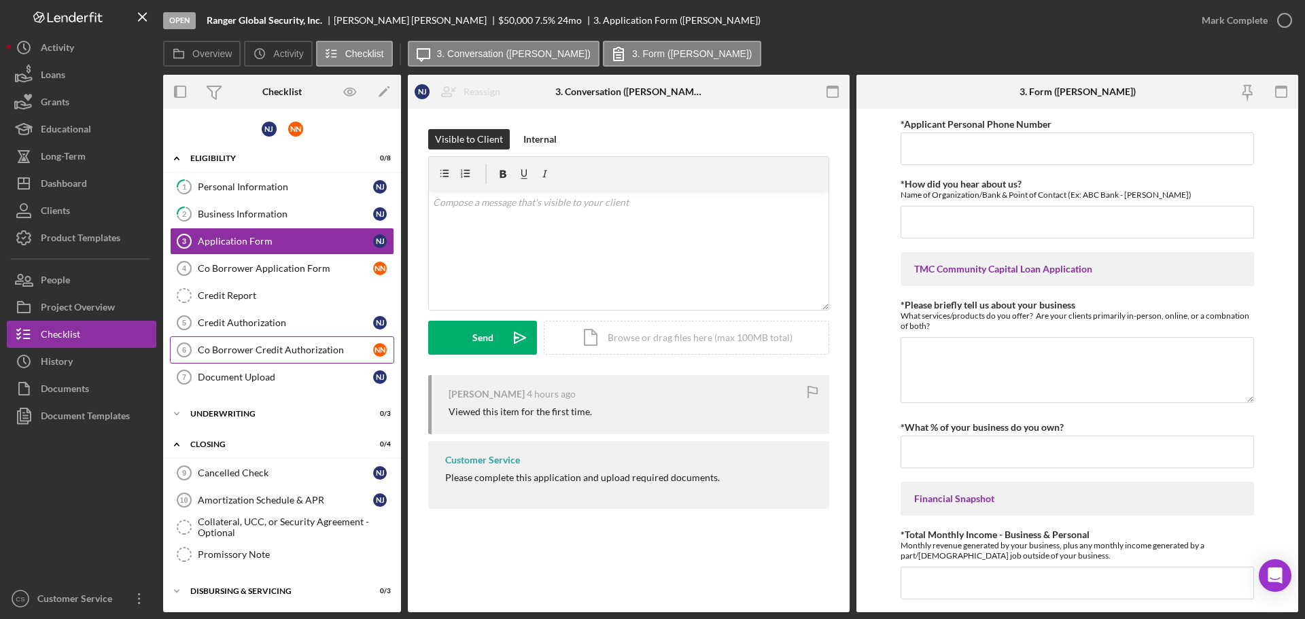
drag, startPoint x: 730, startPoint y: 548, endPoint x: 339, endPoint y: 350, distance: 438.7
click at [725, 547] on div "Application Form 3 Application Form N J Reassign N J [PERSON_NAME] N N [PERSON_…" at bounding box center [629, 361] width 442 height 504
click at [71, 179] on div "Dashboard" at bounding box center [64, 185] width 46 height 31
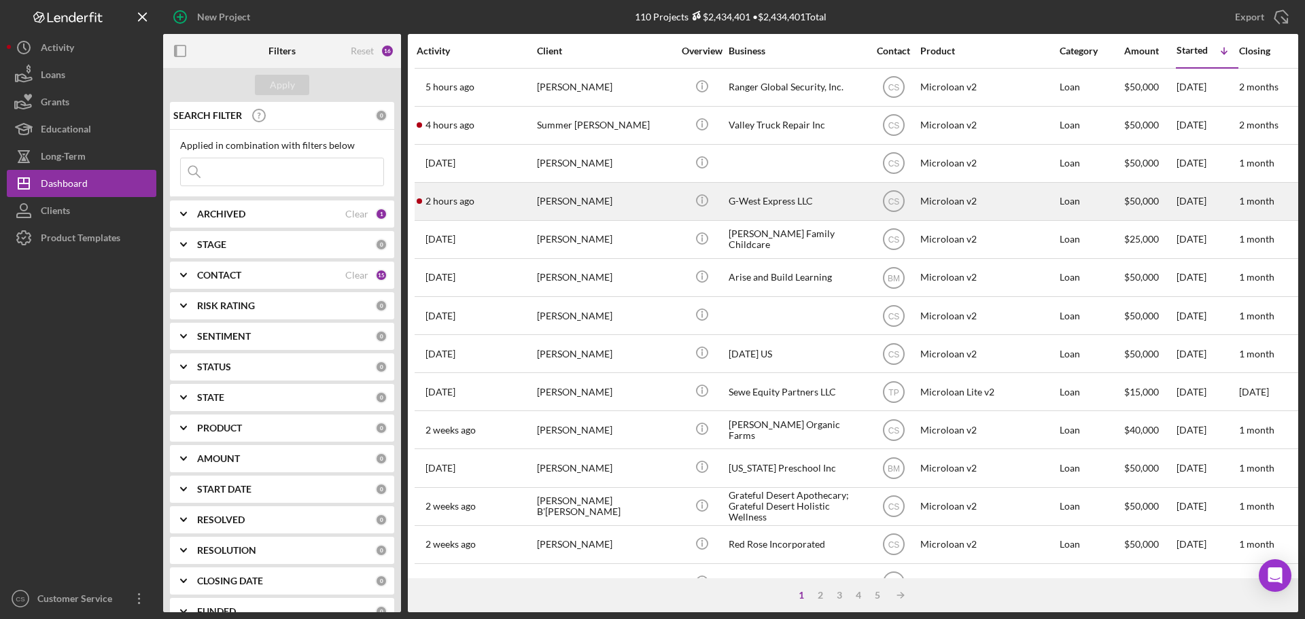
click at [627, 206] on div "[PERSON_NAME]" at bounding box center [605, 202] width 136 height 36
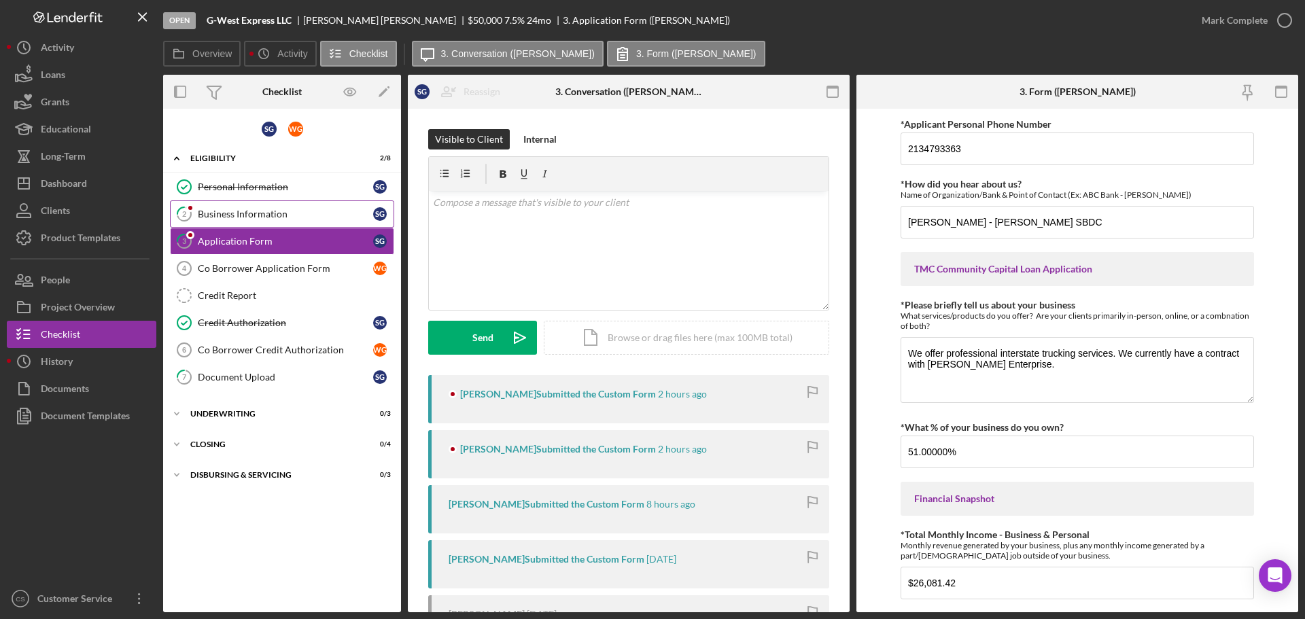
click at [289, 218] on div "Business Information" at bounding box center [285, 214] width 175 height 11
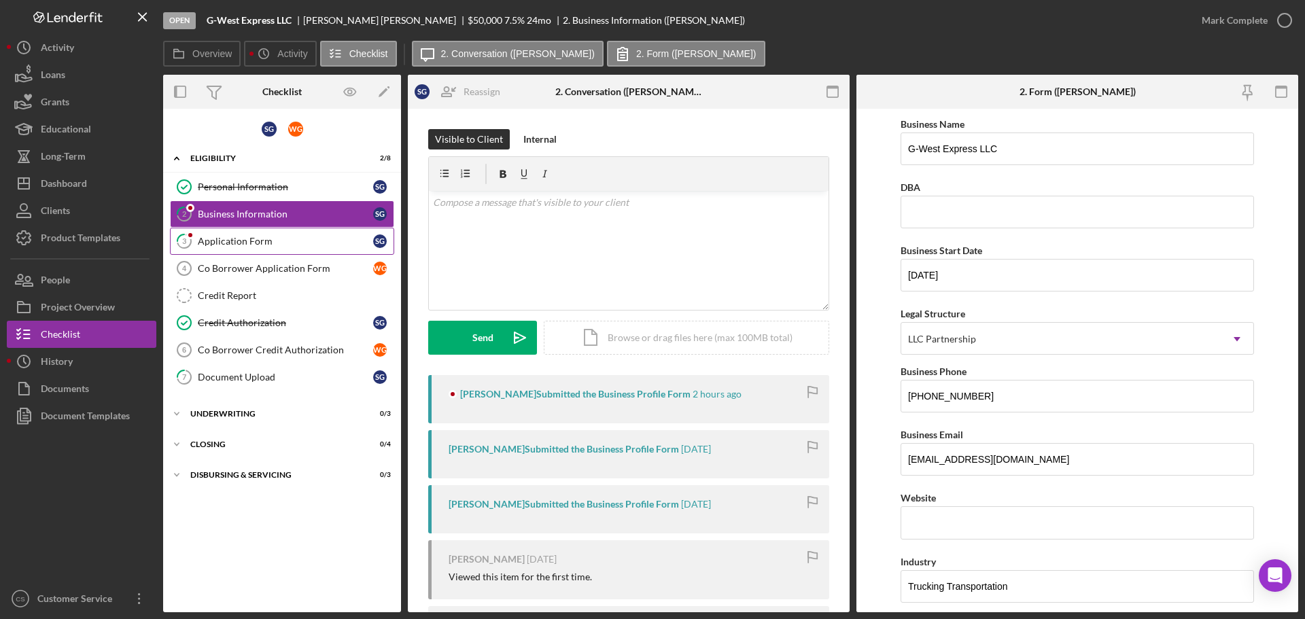
click at [283, 247] on div "Application Form" at bounding box center [285, 241] width 175 height 11
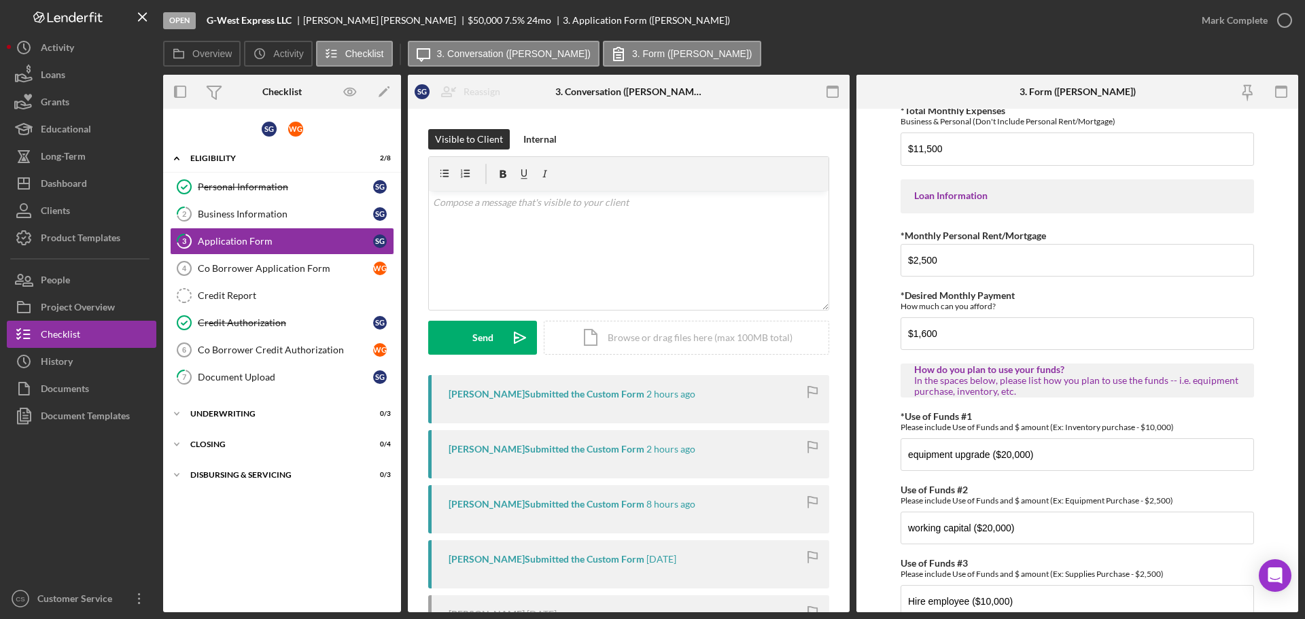
scroll to position [677, 0]
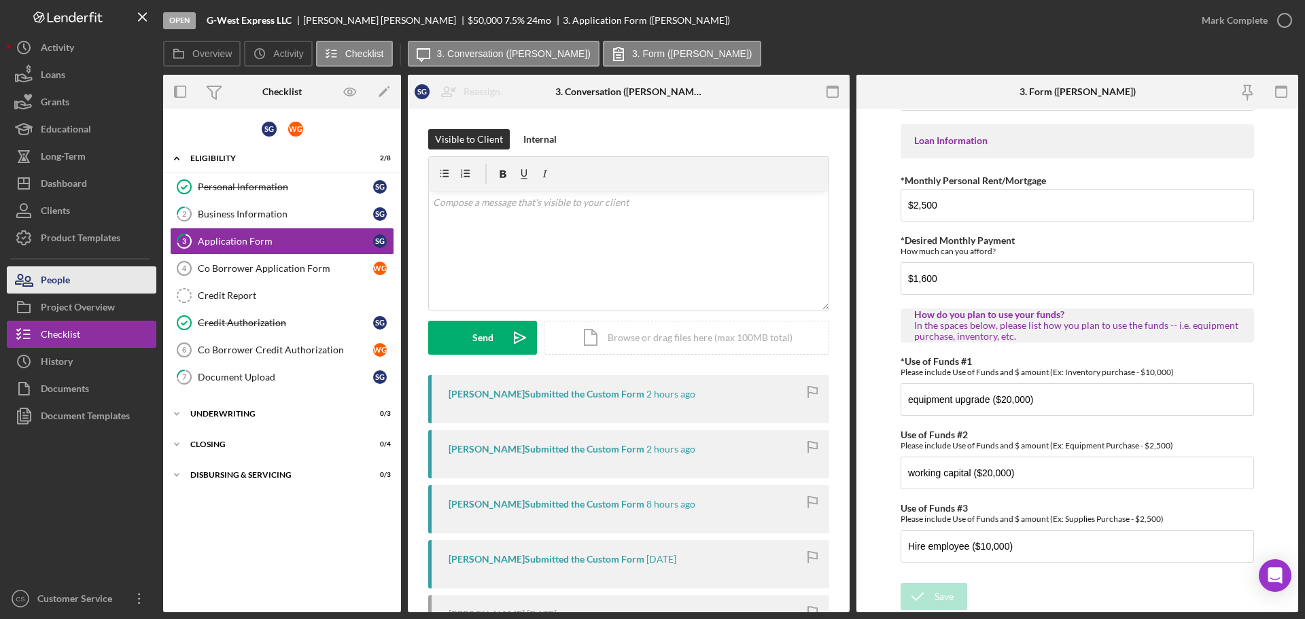
click at [100, 279] on button "People" at bounding box center [82, 279] width 150 height 27
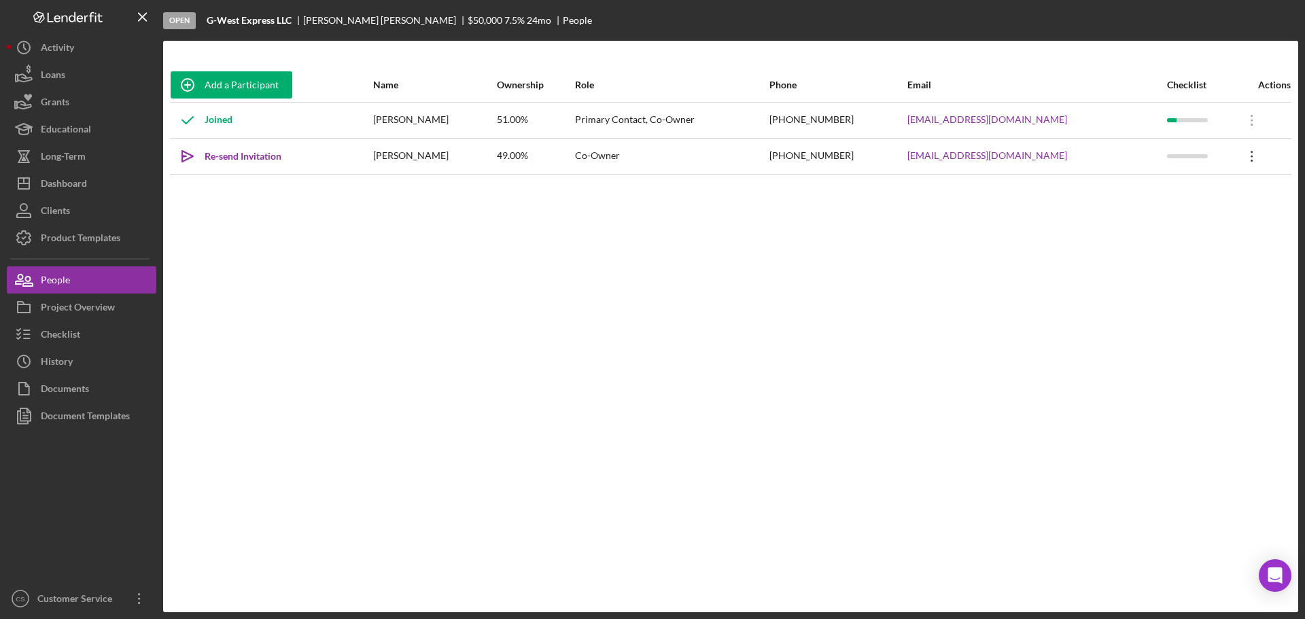
click at [1254, 157] on icon "Icon/Overflow" at bounding box center [1252, 156] width 34 height 34
click at [1209, 216] on button "Icon/Link Get Invitation Link" at bounding box center [1187, 219] width 150 height 27
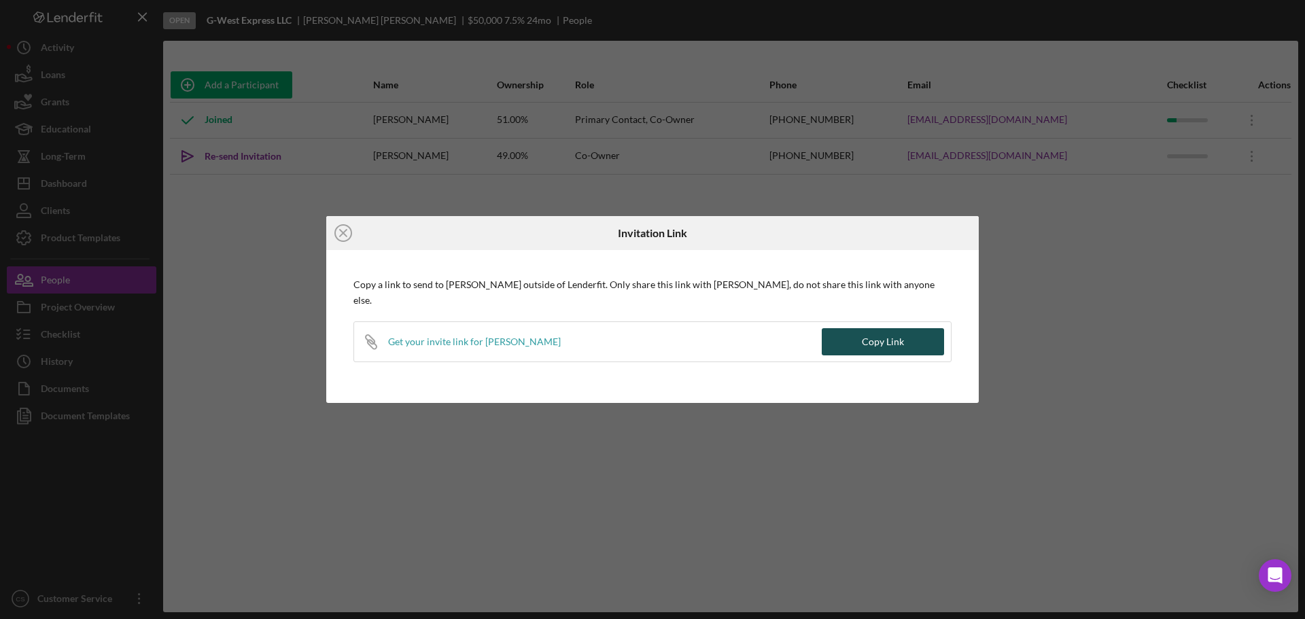
click at [853, 334] on button "Copy Link" at bounding box center [883, 341] width 122 height 27
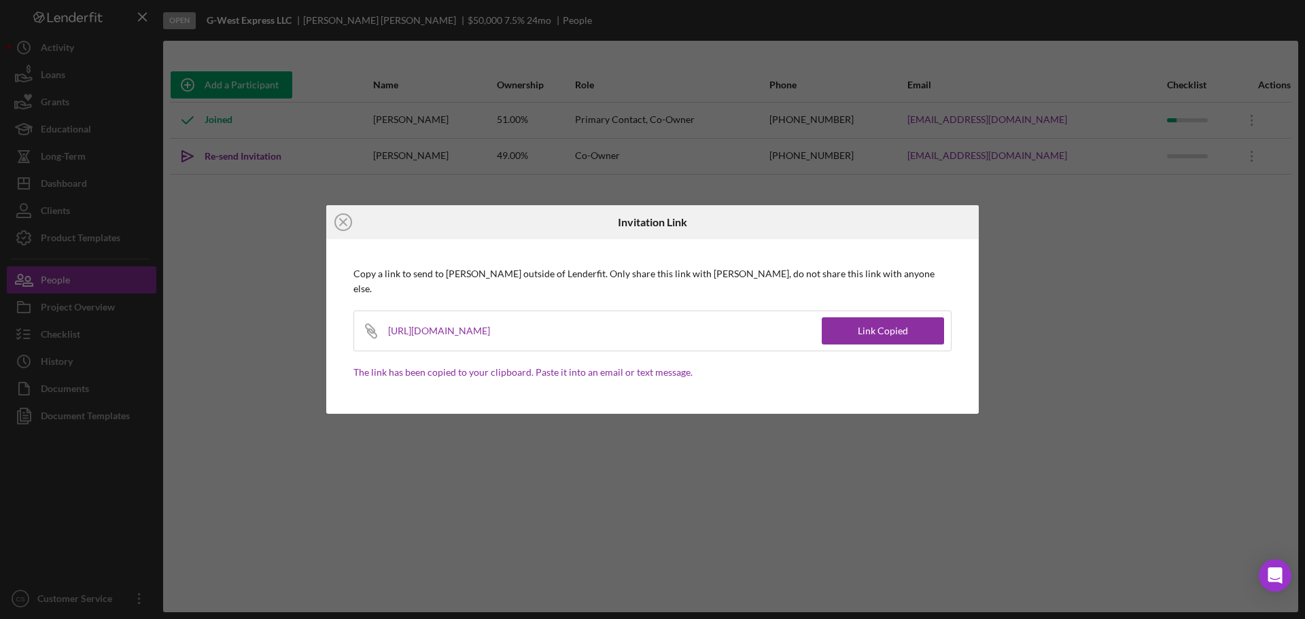
click at [1116, 355] on div "Icon/Close Invitation Link Copy a link to send to [PERSON_NAME] outside of Lend…" at bounding box center [652, 309] width 1305 height 619
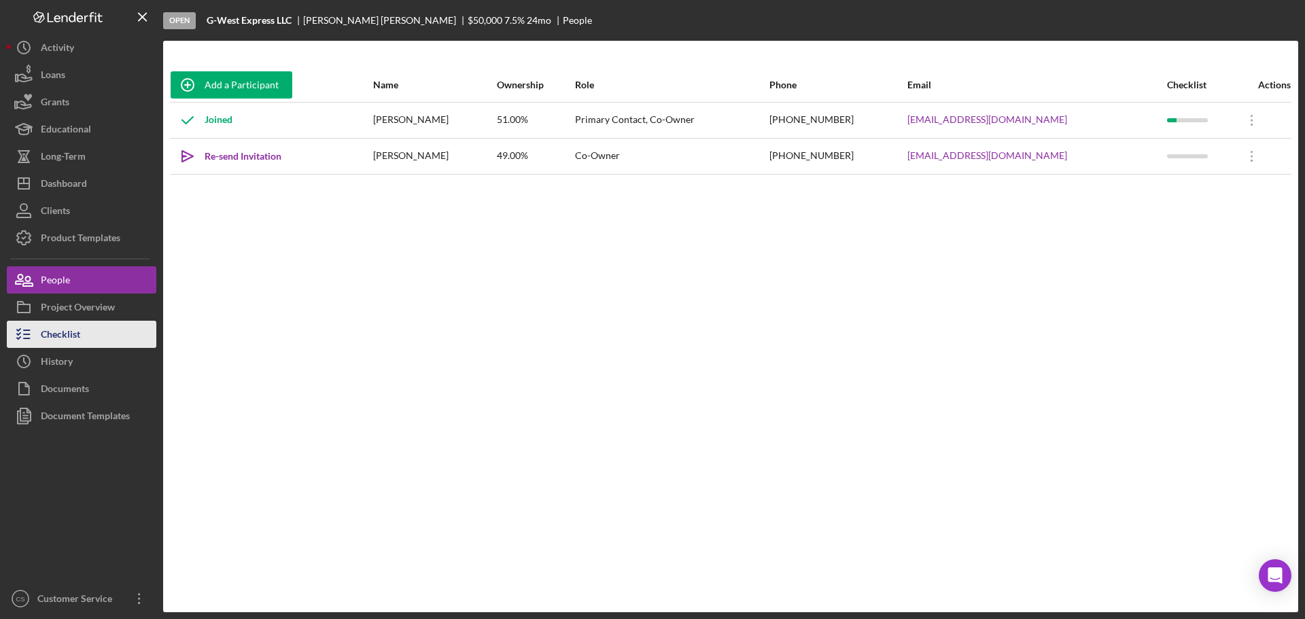
drag, startPoint x: 84, startPoint y: 332, endPoint x: 86, endPoint y: 322, distance: 10.4
click at [84, 332] on button "Checklist" at bounding box center [82, 334] width 150 height 27
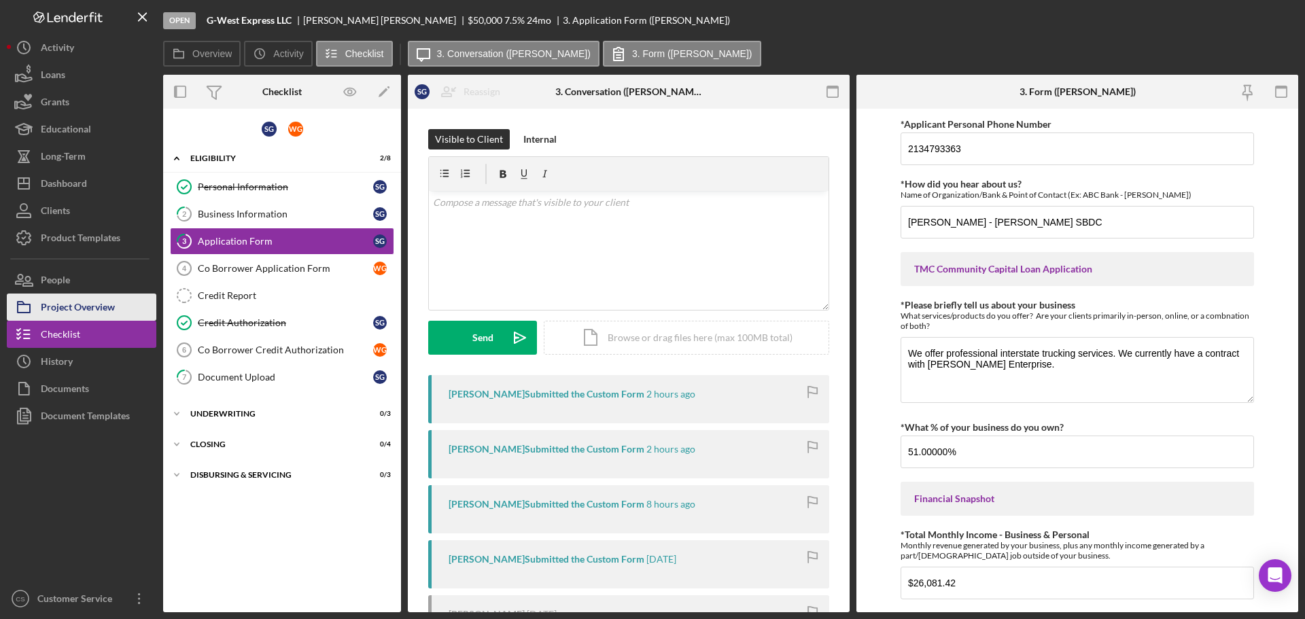
click at [88, 311] on div "Project Overview" at bounding box center [78, 309] width 74 height 31
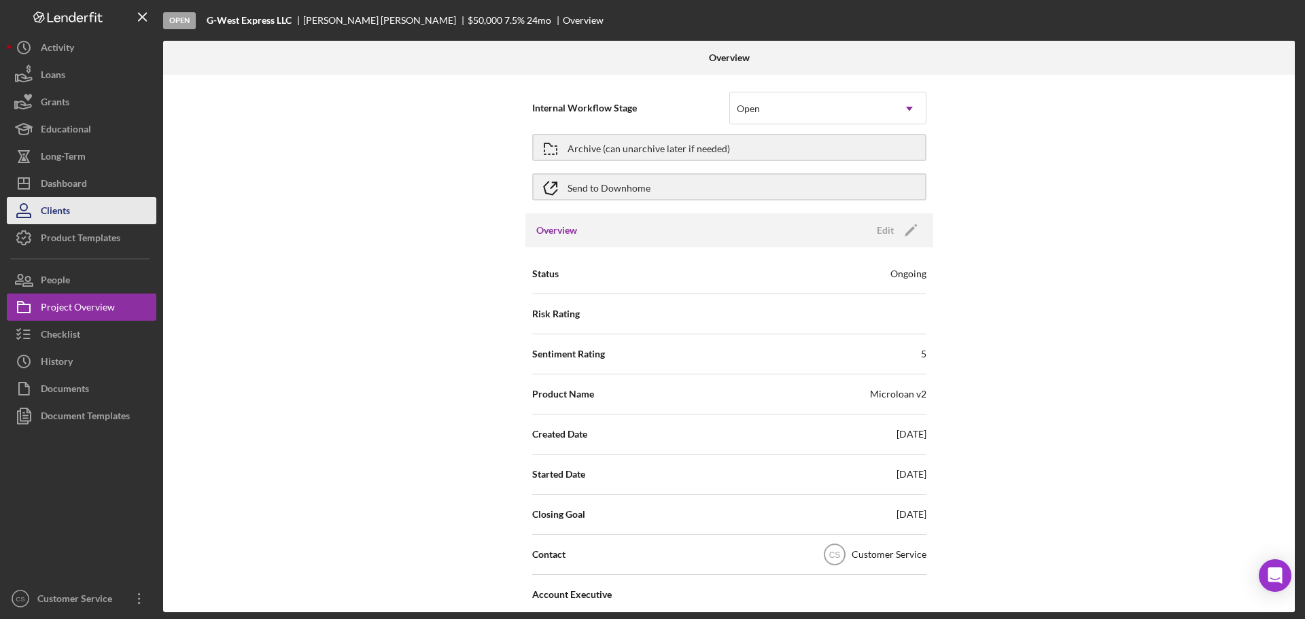
click at [88, 210] on button "Clients" at bounding box center [82, 210] width 150 height 27
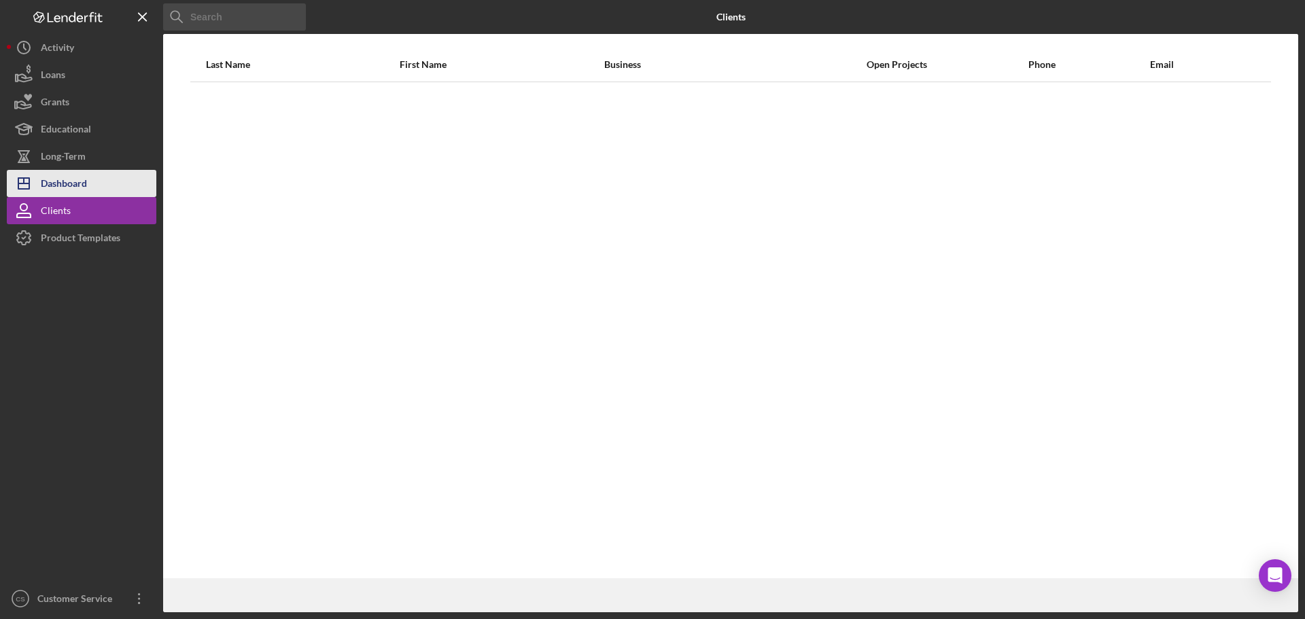
click at [88, 192] on button "Icon/Dashboard Dashboard" at bounding box center [82, 183] width 150 height 27
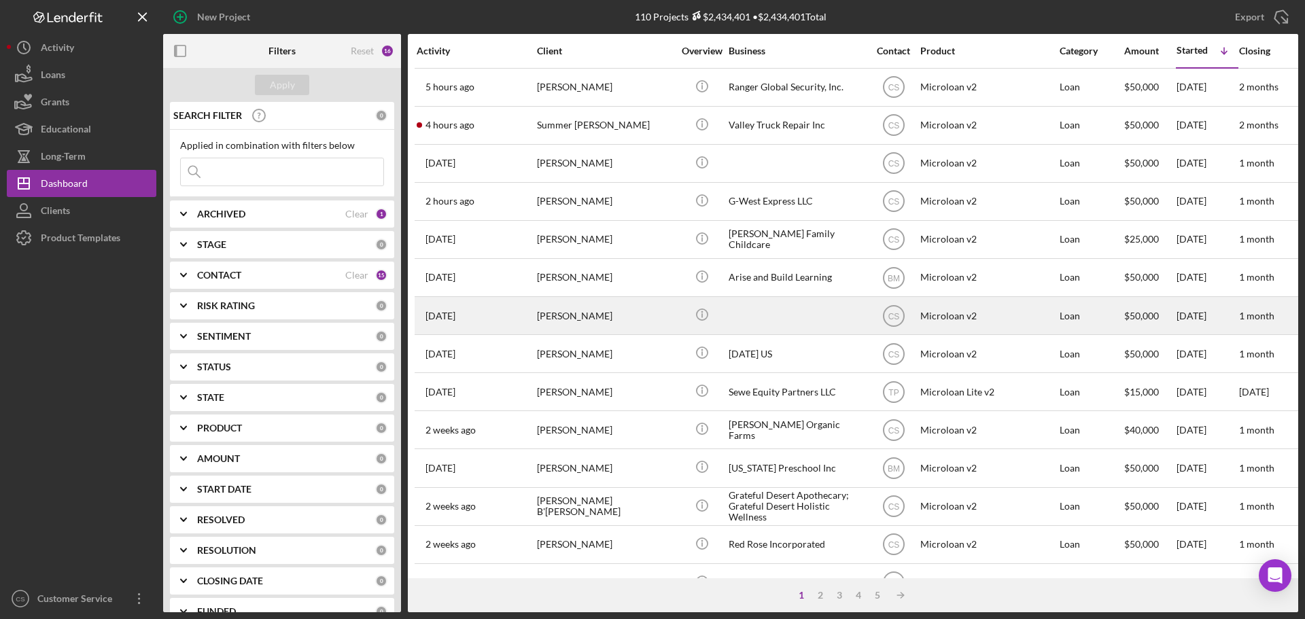
click at [617, 320] on div "[PERSON_NAME]" at bounding box center [605, 316] width 136 height 36
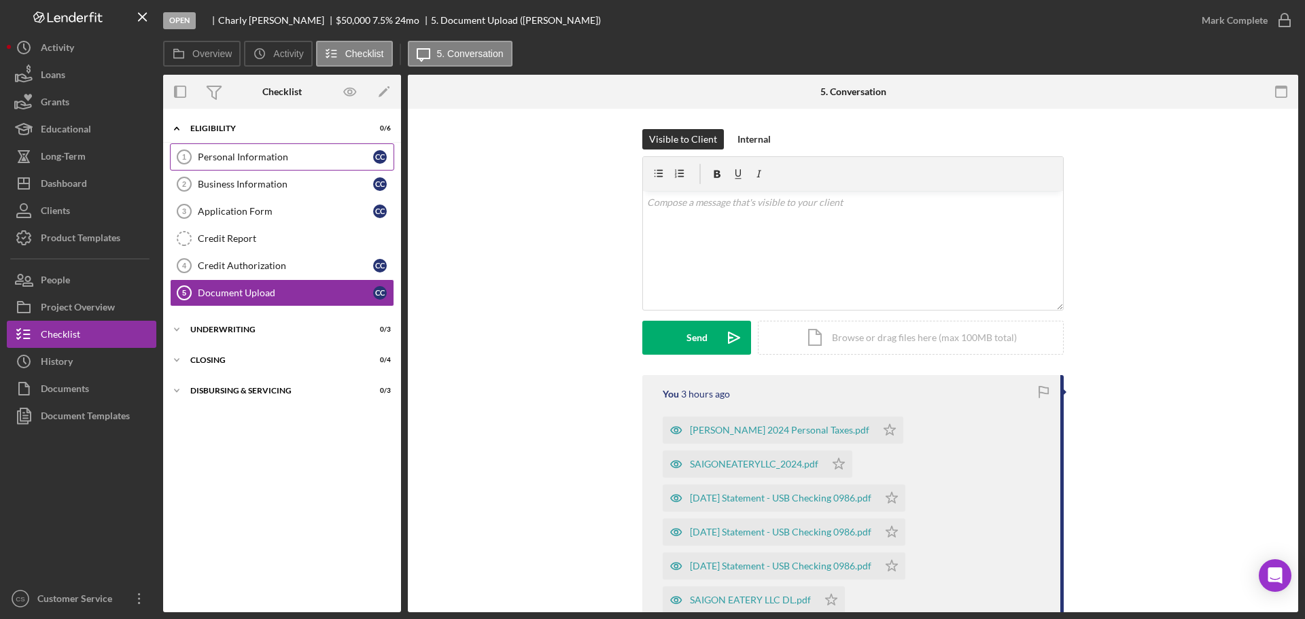
click at [273, 158] on div "Personal Information" at bounding box center [285, 157] width 175 height 11
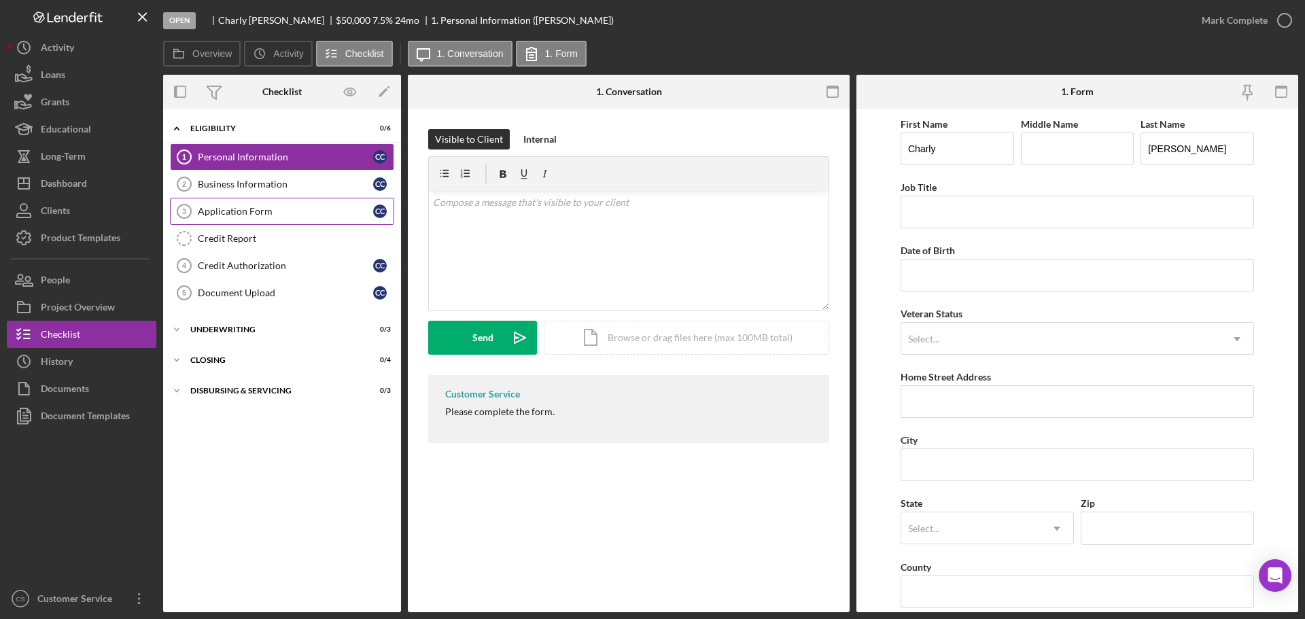
click at [283, 218] on link "Application Form 3 Application Form C C" at bounding box center [282, 211] width 224 height 27
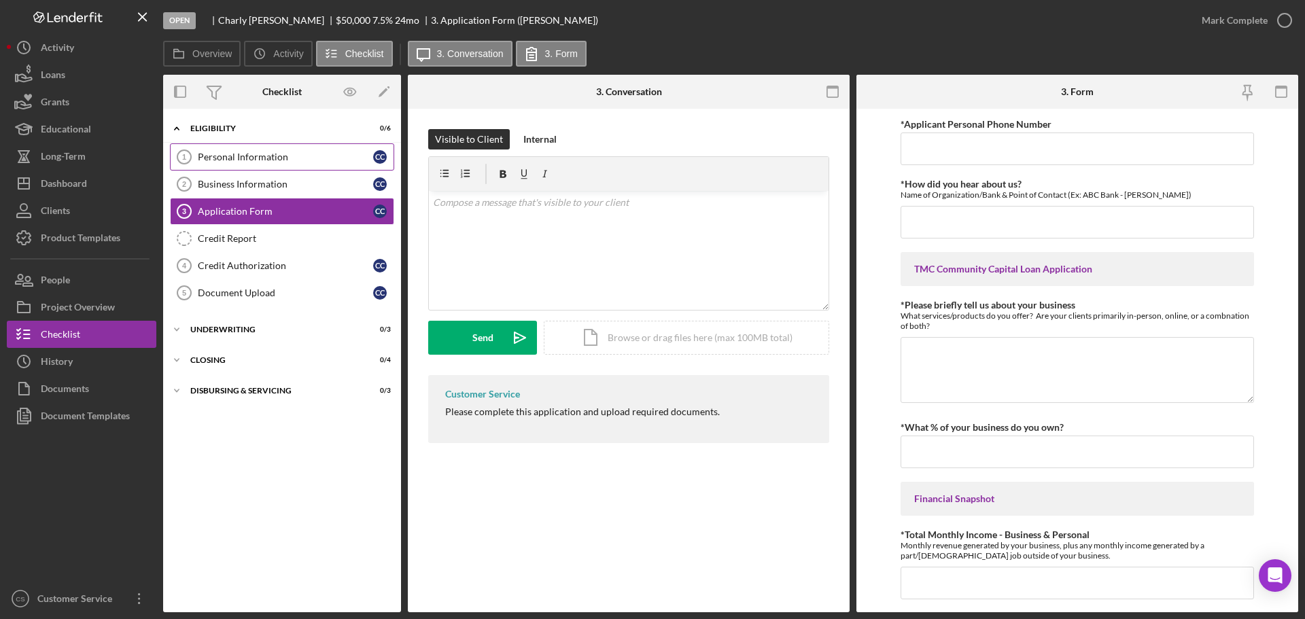
click at [294, 162] on div "Personal Information" at bounding box center [285, 157] width 175 height 11
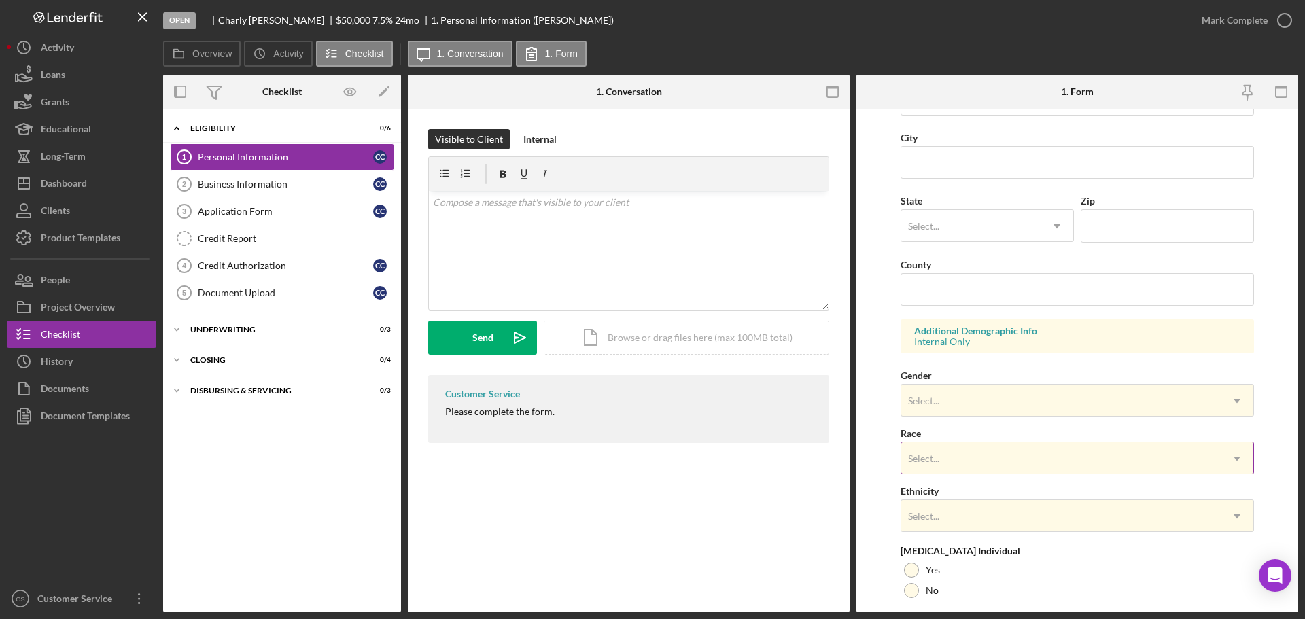
scroll to position [404, 0]
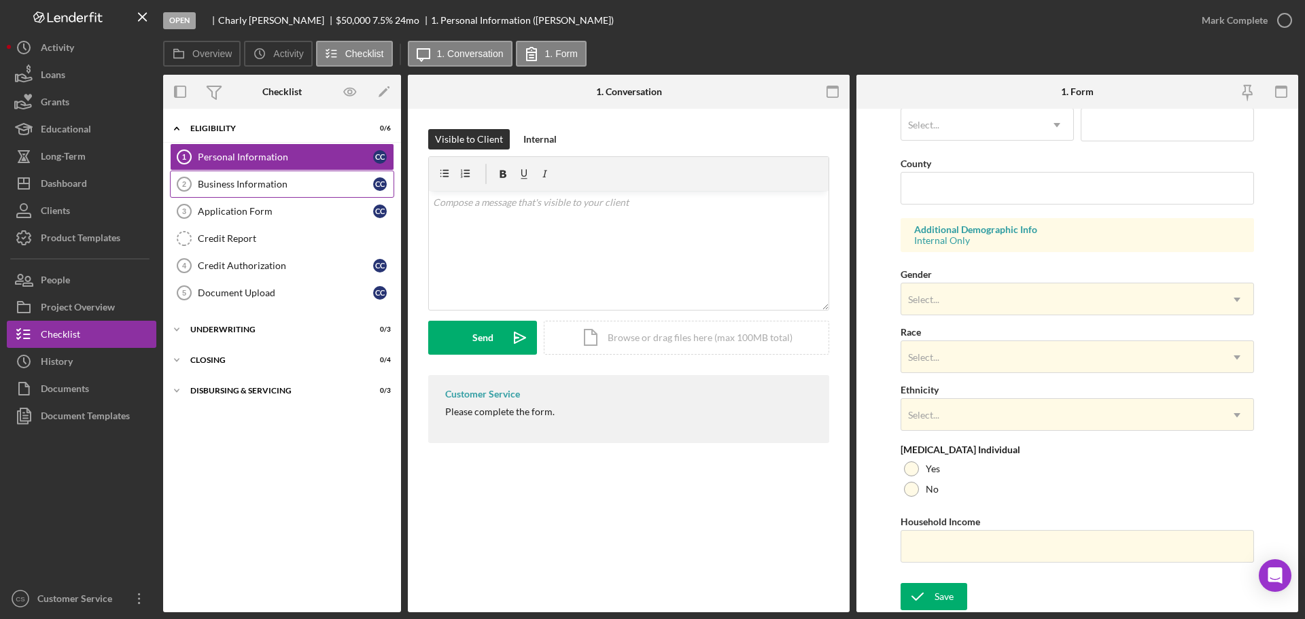
click at [253, 184] on div "Business Information" at bounding box center [285, 184] width 175 height 11
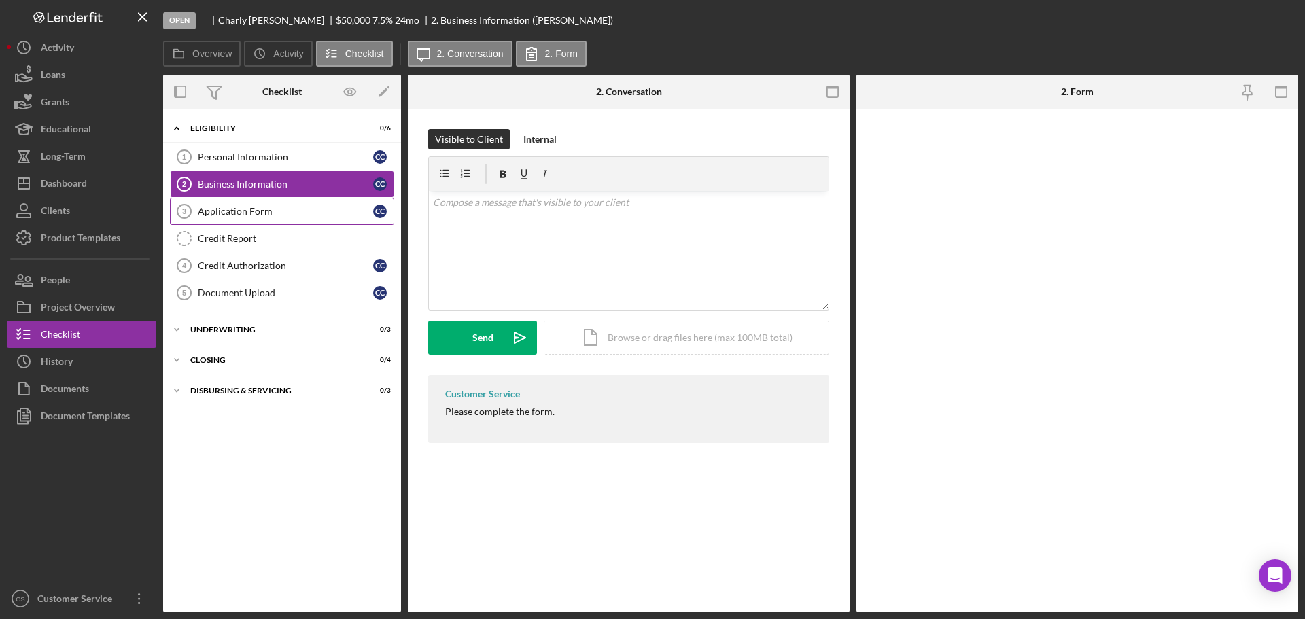
click at [250, 210] on div "Application Form" at bounding box center [285, 211] width 175 height 11
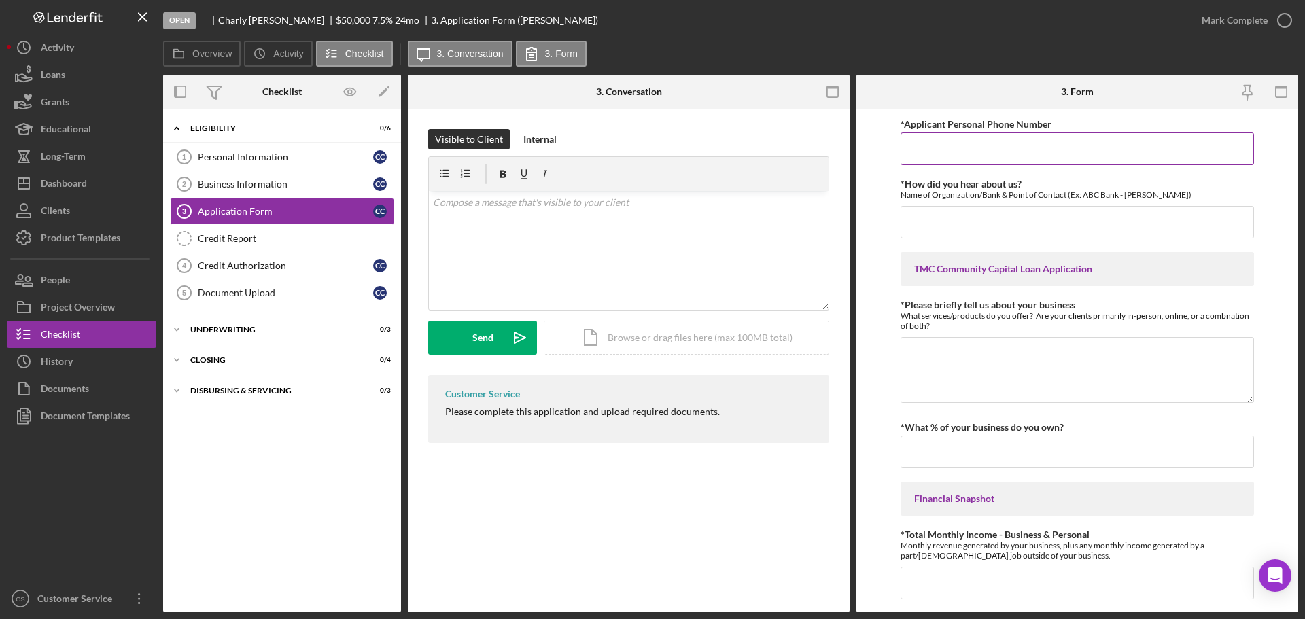
click at [952, 156] on input "*Applicant Personal Phone Number" at bounding box center [1078, 149] width 354 height 33
paste input "[PHONE_NUMBER]"
type input "[PHONE_NUMBER]"
click at [886, 211] on form "*Applicant Personal Phone Number [PHONE_NUMBER] *How did you hear about us? Nam…" at bounding box center [1078, 361] width 442 height 504
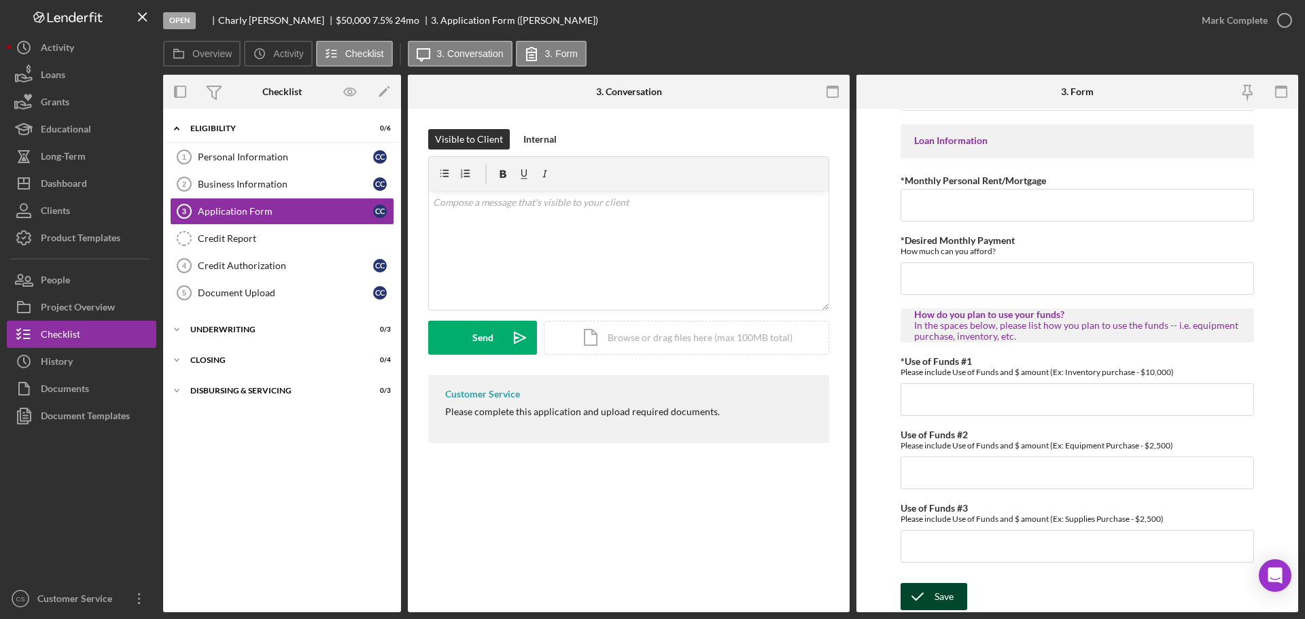
click at [939, 597] on div "Save" at bounding box center [944, 596] width 19 height 27
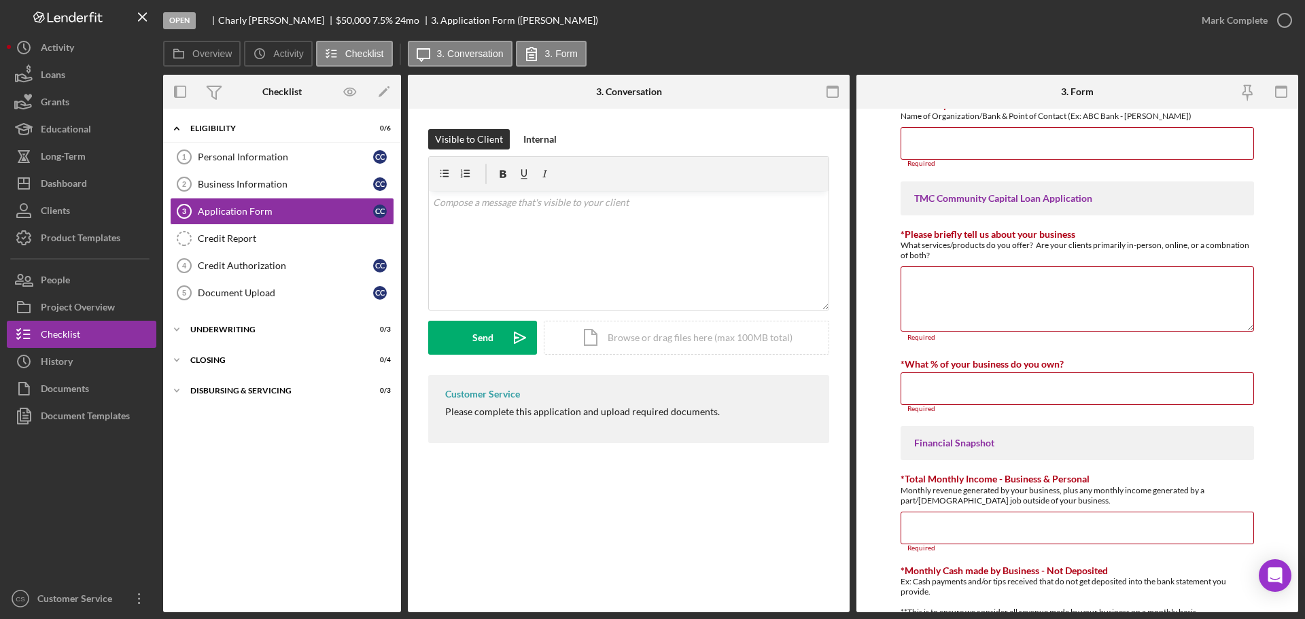
scroll to position [70, 0]
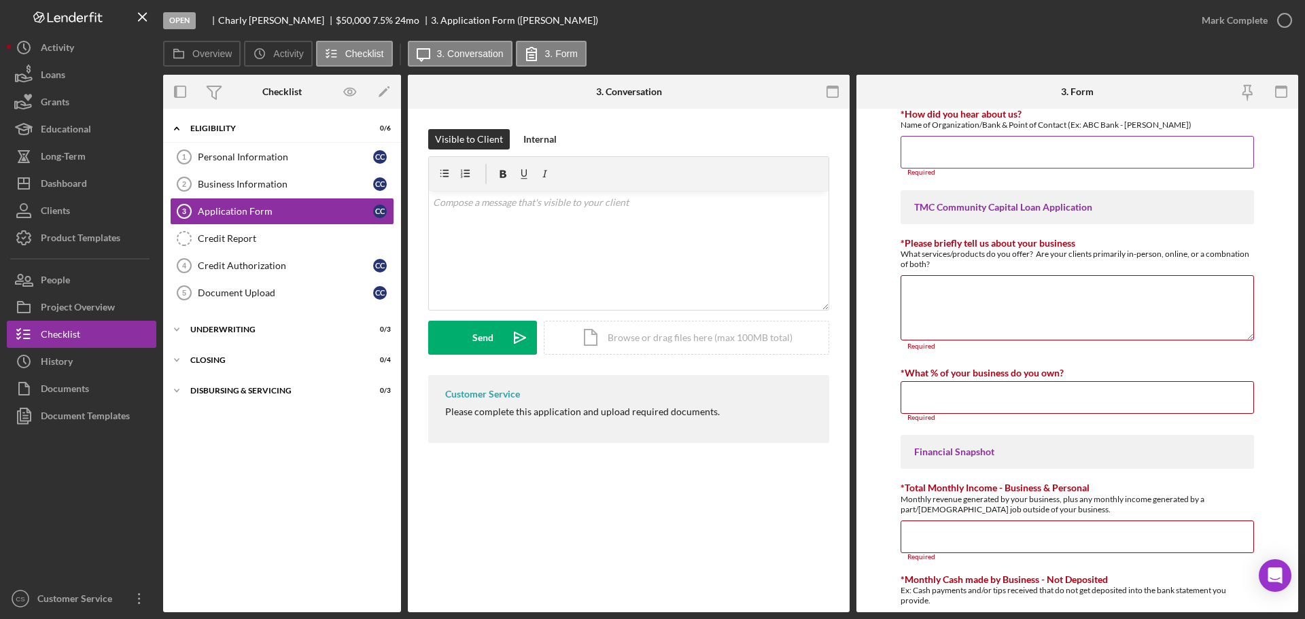
click at [948, 158] on input "*How did you hear about us?" at bounding box center [1078, 152] width 354 height 33
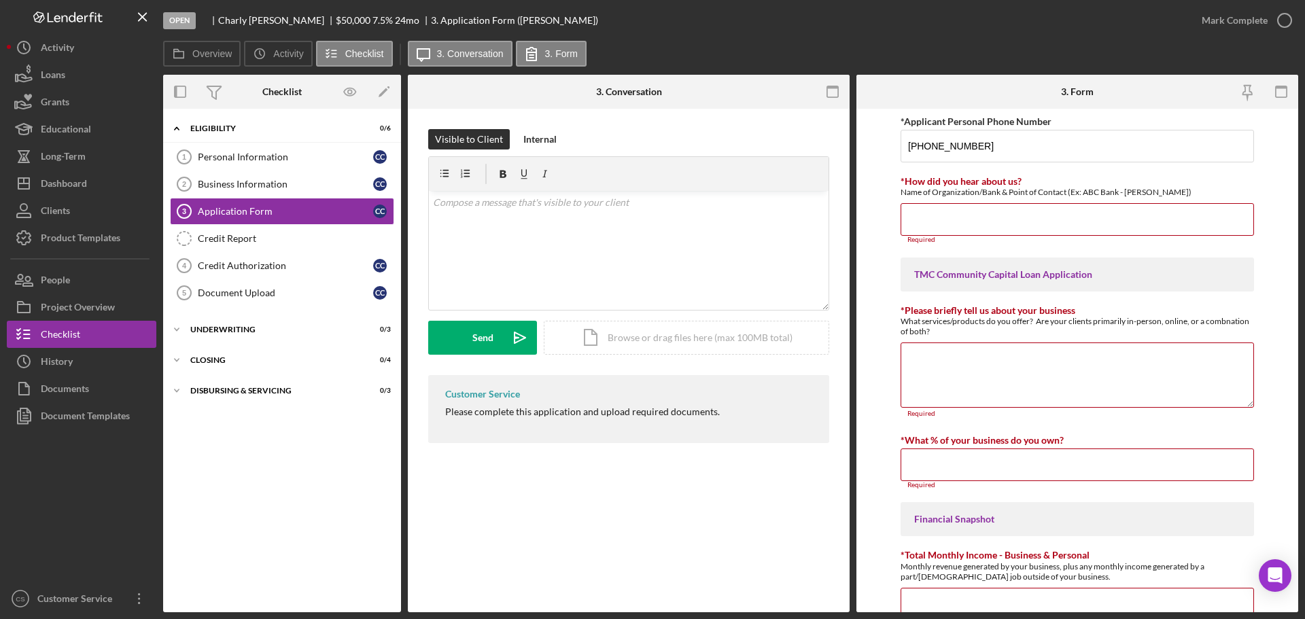
scroll to position [0, 0]
click at [891, 189] on form "*Applicant Personal Phone Number [PHONE_NUMBER] *How did you hear about us? Nam…" at bounding box center [1078, 361] width 442 height 504
click at [328, 235] on div "Credit Report" at bounding box center [296, 238] width 196 height 11
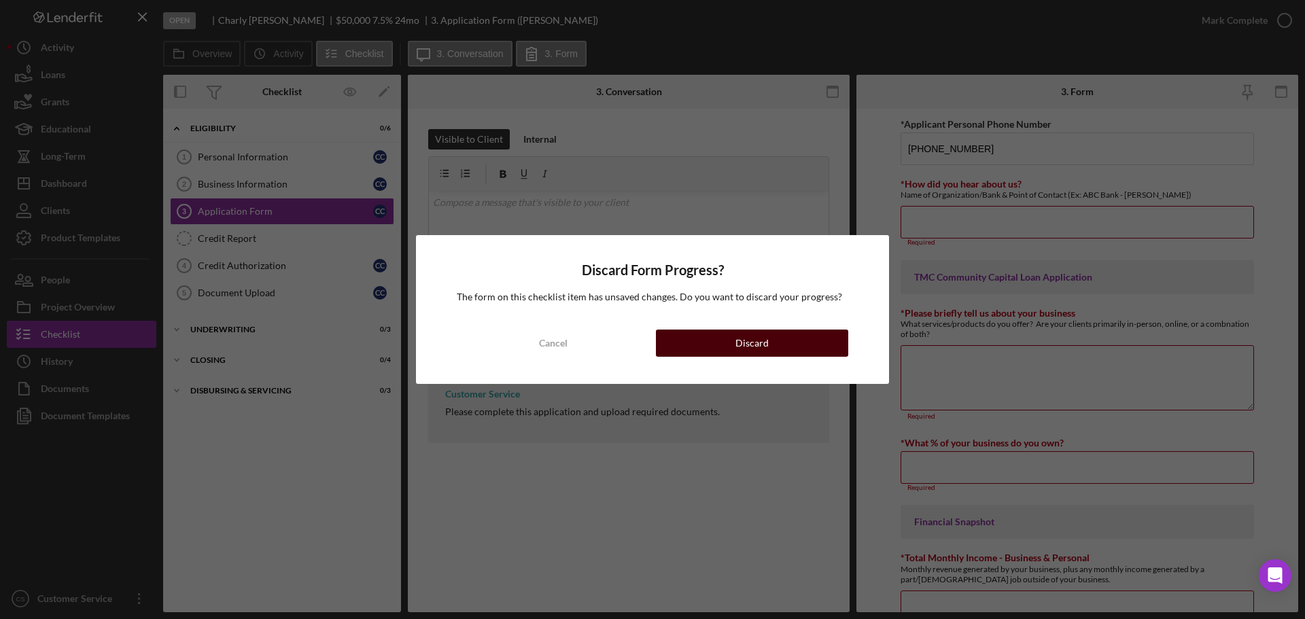
click at [682, 348] on button "Discard" at bounding box center [752, 343] width 192 height 27
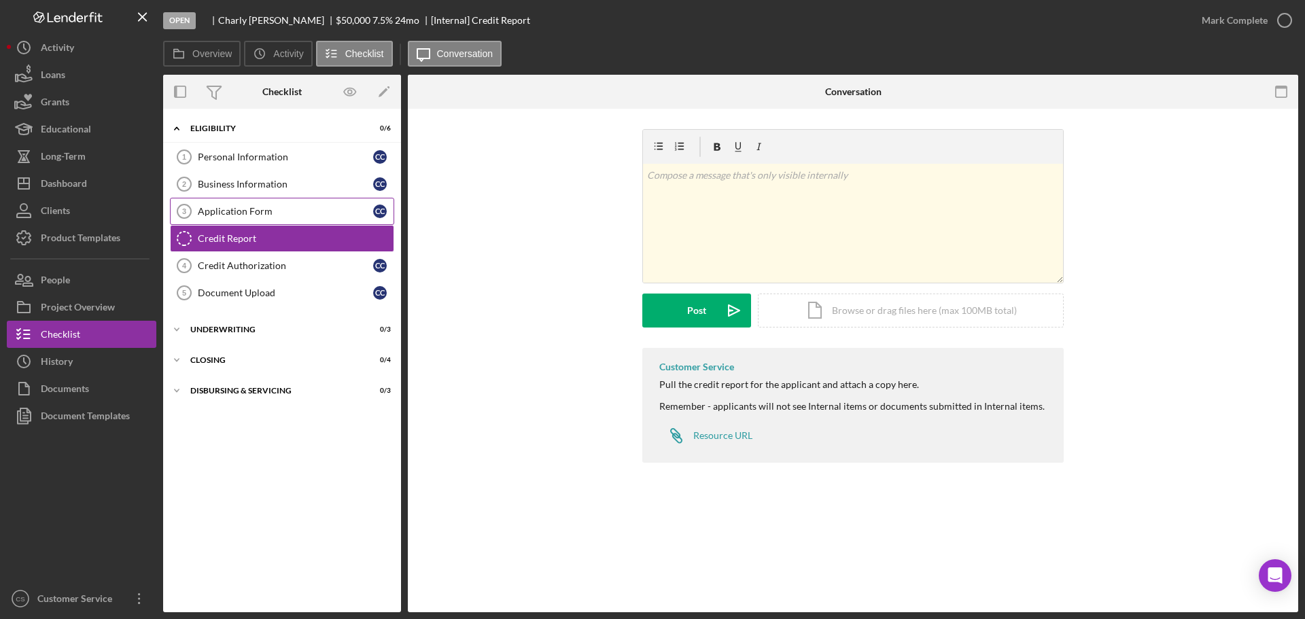
click at [228, 207] on div "Application Form" at bounding box center [285, 211] width 175 height 11
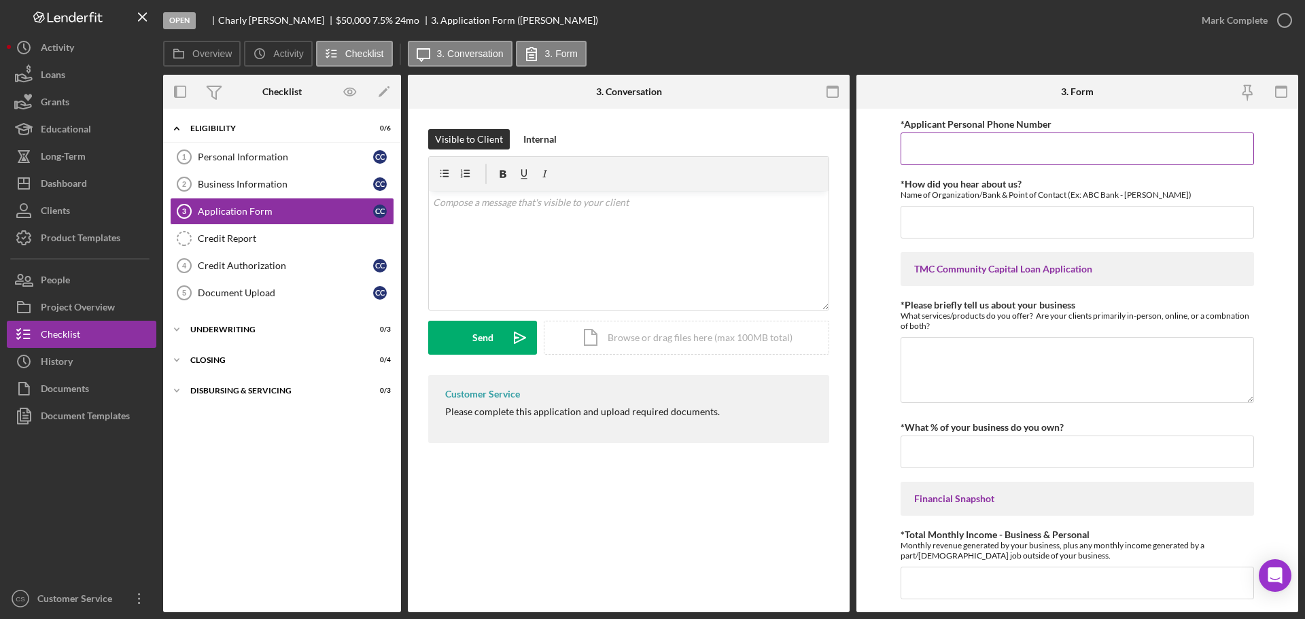
click at [928, 149] on input "*Applicant Personal Phone Number" at bounding box center [1078, 149] width 354 height 33
click at [965, 145] on input "*Applicant Personal Phone Number" at bounding box center [1078, 149] width 354 height 33
paste input "[PHONE_NUMBER]"
type input "[PHONE_NUMBER]"
click at [882, 229] on form "*Applicant Personal Phone Number [PHONE_NUMBER] *How did you hear about us? Nam…" at bounding box center [1078, 361] width 442 height 504
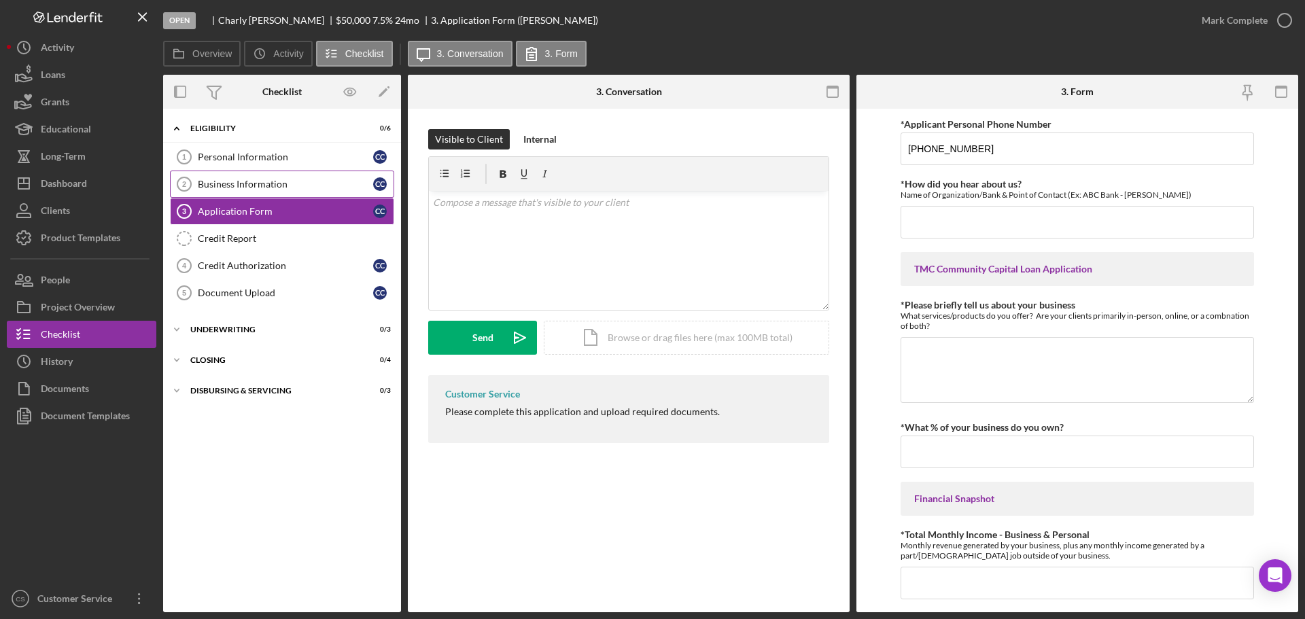
click at [286, 185] on div "Business Information" at bounding box center [285, 184] width 175 height 11
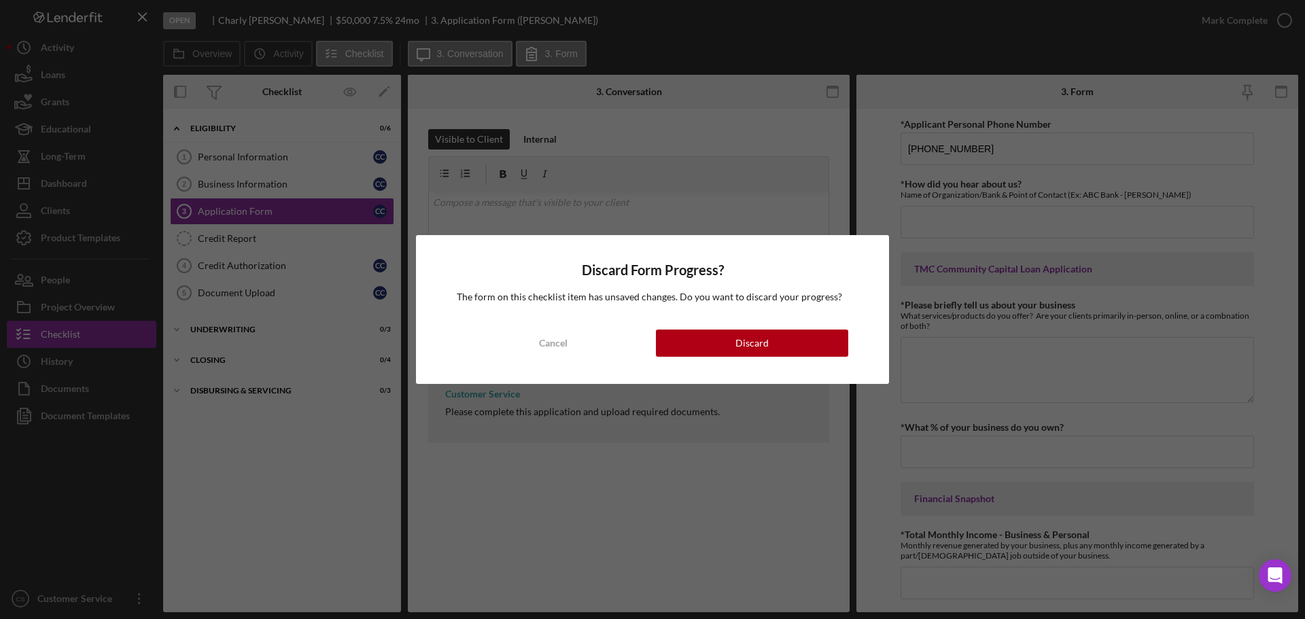
click at [698, 347] on button "Discard" at bounding box center [752, 343] width 192 height 27
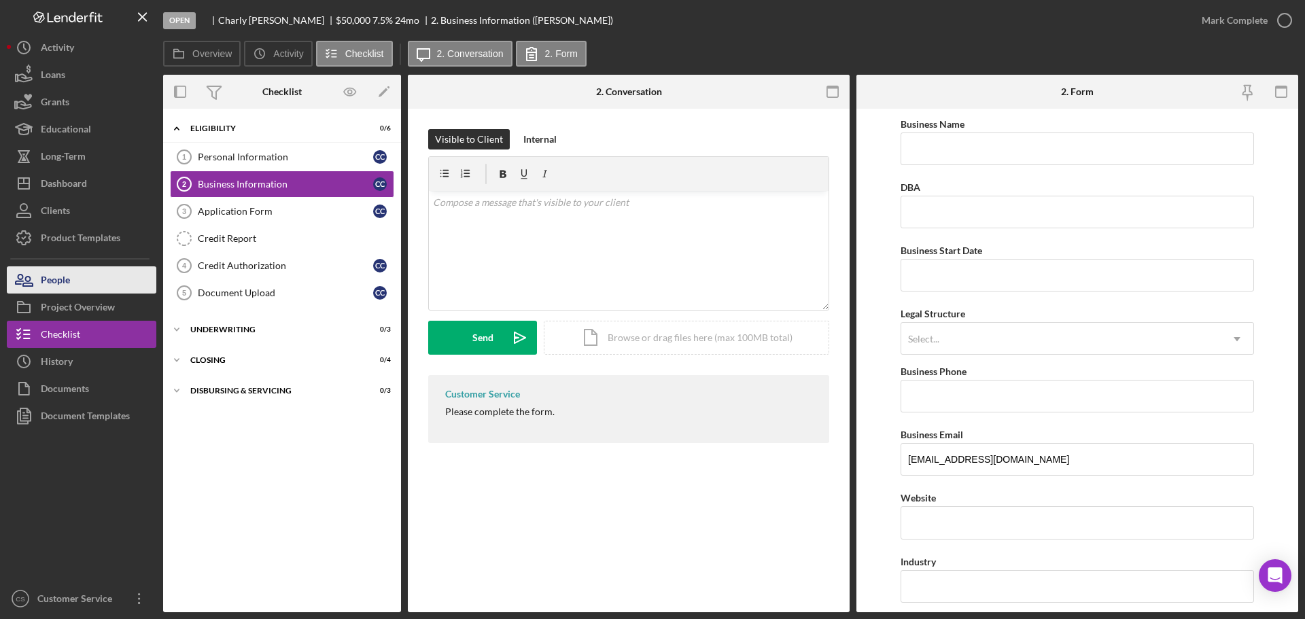
click at [62, 281] on div "People" at bounding box center [55, 281] width 29 height 31
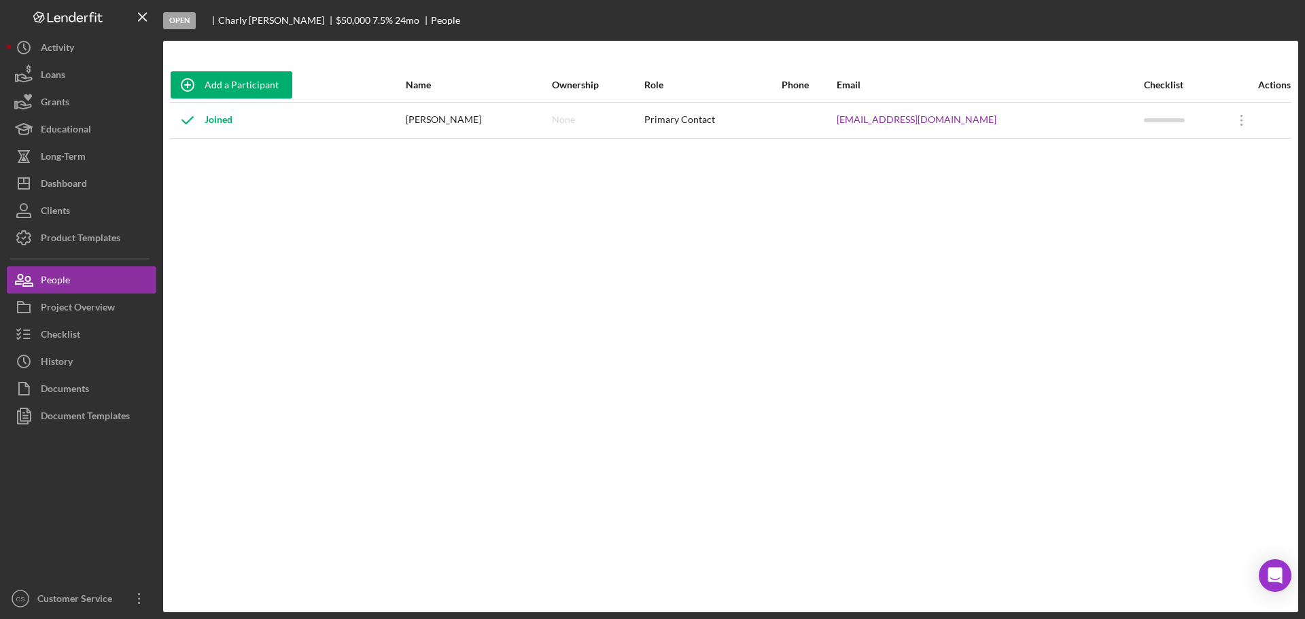
click at [568, 118] on div "None" at bounding box center [563, 119] width 23 height 11
click at [681, 117] on div "Primary Contact" at bounding box center [712, 120] width 136 height 34
click at [1235, 122] on icon "Icon/Overflow" at bounding box center [1242, 120] width 34 height 34
click at [1126, 165] on div "Icon/Edit Edit" at bounding box center [1171, 156] width 150 height 28
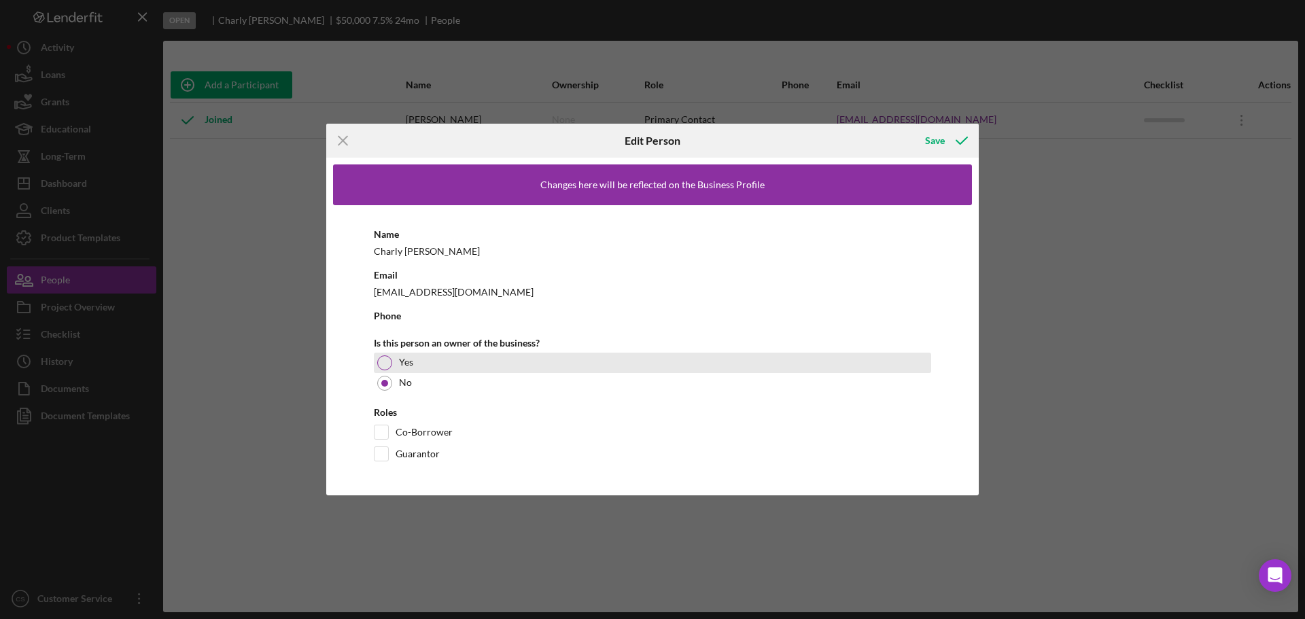
click at [387, 360] on div at bounding box center [384, 363] width 15 height 15
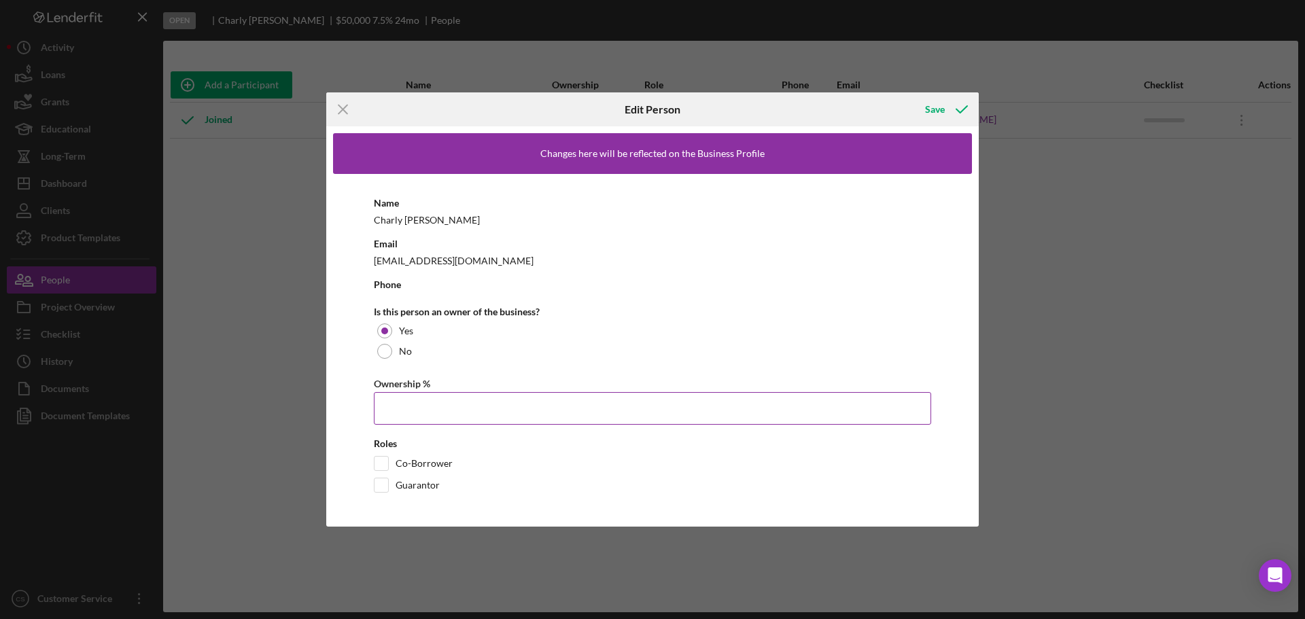
click at [403, 413] on input "Ownership %" at bounding box center [652, 408] width 557 height 33
type input "100.00%"
click at [587, 464] on div "Co-Borrower" at bounding box center [652, 467] width 557 height 22
click at [381, 487] on input "Guarantor" at bounding box center [382, 486] width 14 height 14
checkbox input "true"
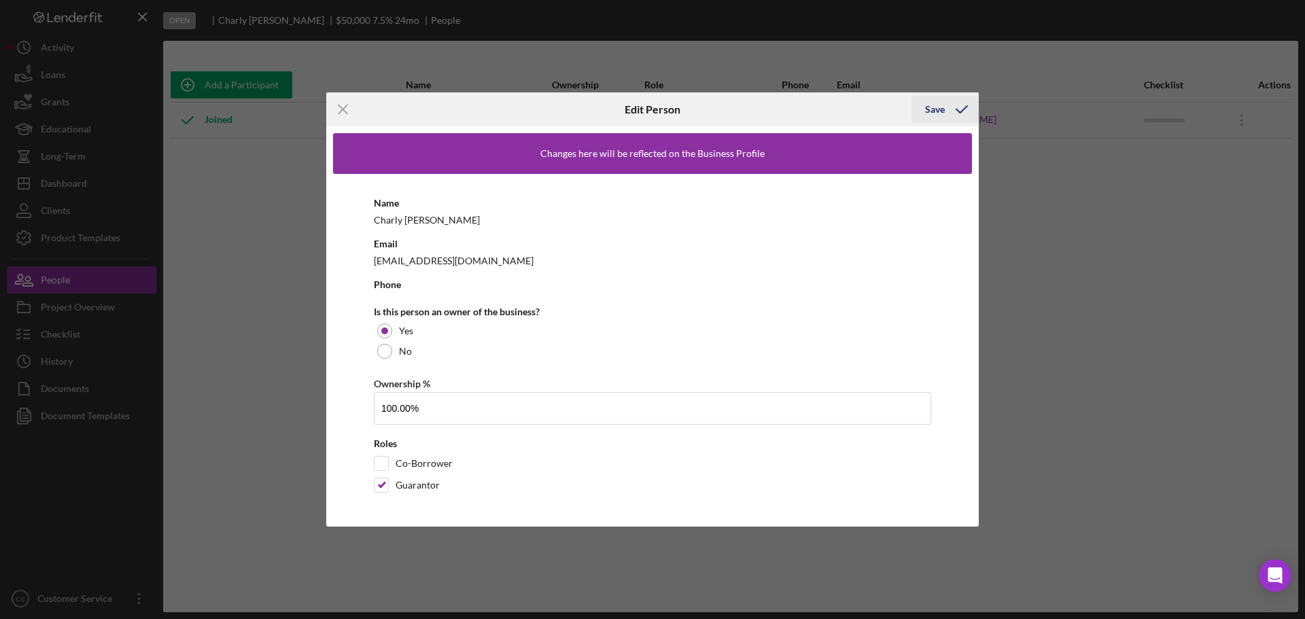
click at [940, 111] on div "Save" at bounding box center [935, 109] width 20 height 27
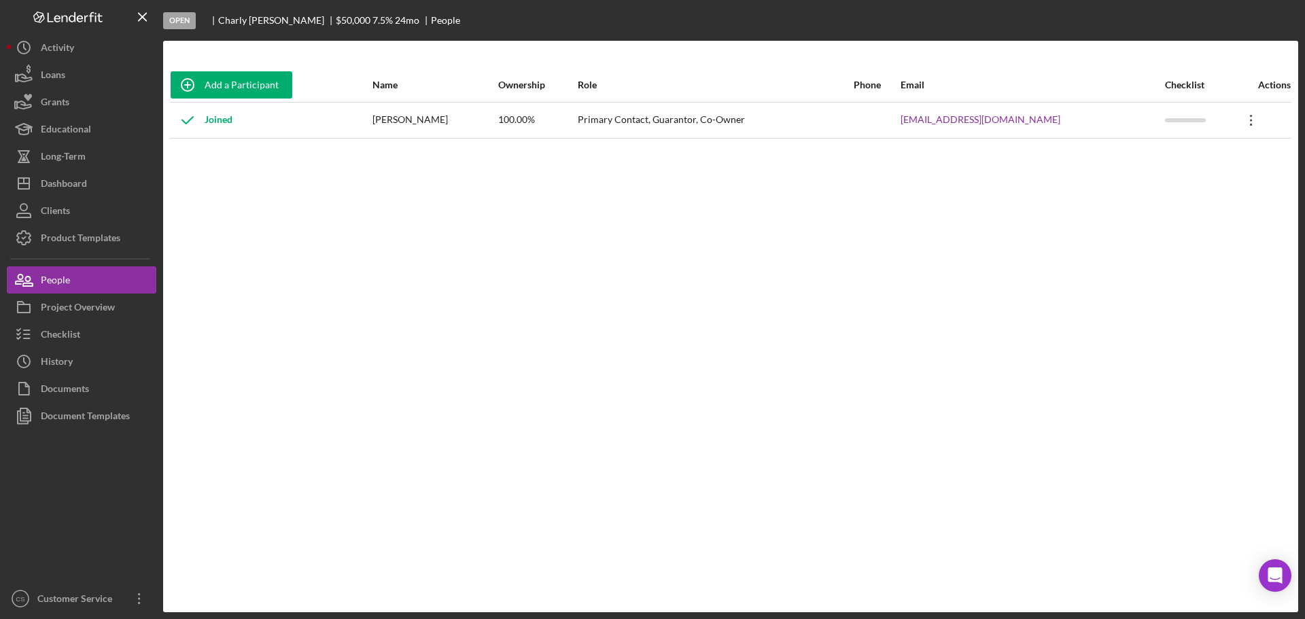
click at [1251, 122] on icon "Icon/Overflow" at bounding box center [1252, 120] width 34 height 34
click at [1111, 159] on icon "Icon/Edit" at bounding box center [1109, 155] width 27 height 27
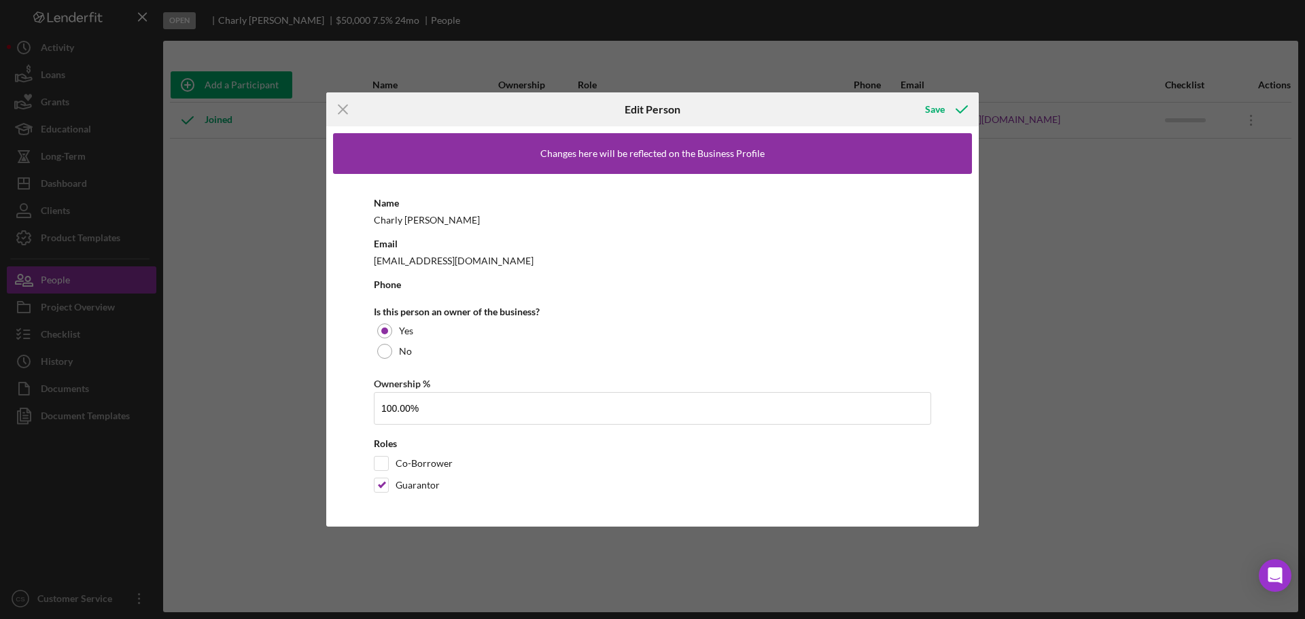
click at [415, 294] on div "Name [PERSON_NAME] Email [EMAIL_ADDRESS][DOMAIN_NAME] Phone Is this person an o…" at bounding box center [652, 347] width 639 height 346
drag, startPoint x: 491, startPoint y: 261, endPoint x: 373, endPoint y: 262, distance: 118.3
click at [373, 262] on div "Name [PERSON_NAME] Email [EMAIL_ADDRESS][DOMAIN_NAME] Phone Is this person an o…" at bounding box center [652, 347] width 639 height 346
click at [962, 111] on polyline "button" at bounding box center [962, 109] width 11 height 7
click at [247, 292] on div "Icon/Menu Close Edit Person Save Changes here will be reflected on the Business…" at bounding box center [652, 309] width 1305 height 619
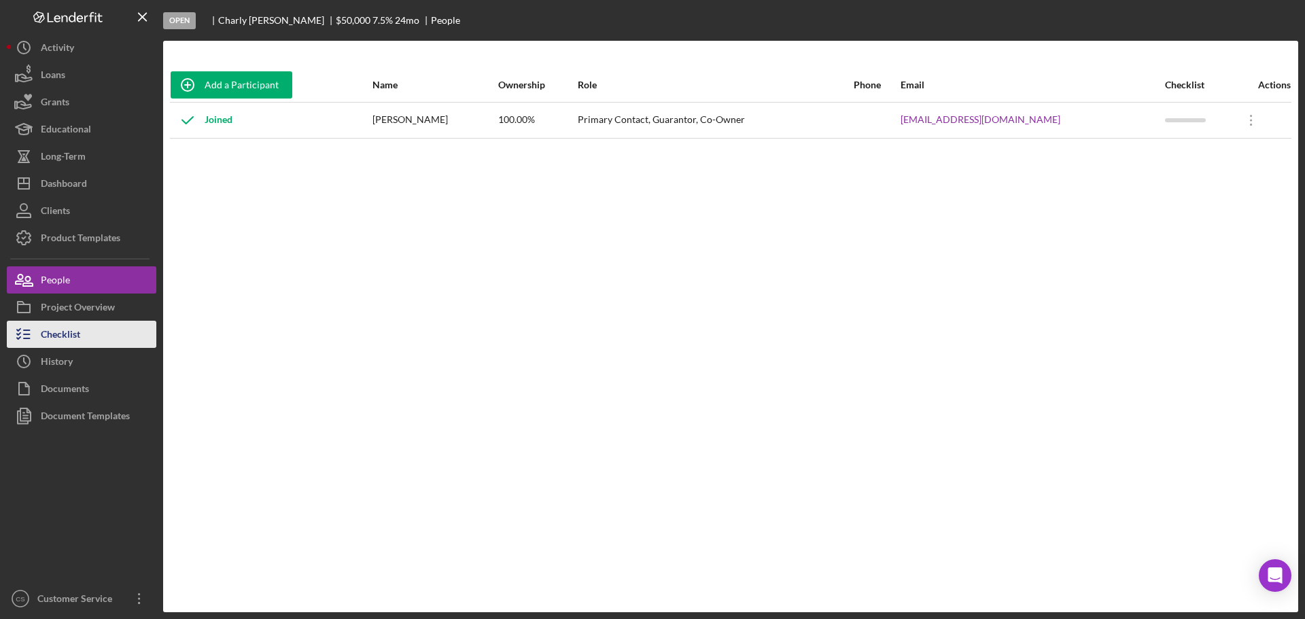
click at [74, 332] on div "Checklist" at bounding box center [60, 336] width 39 height 31
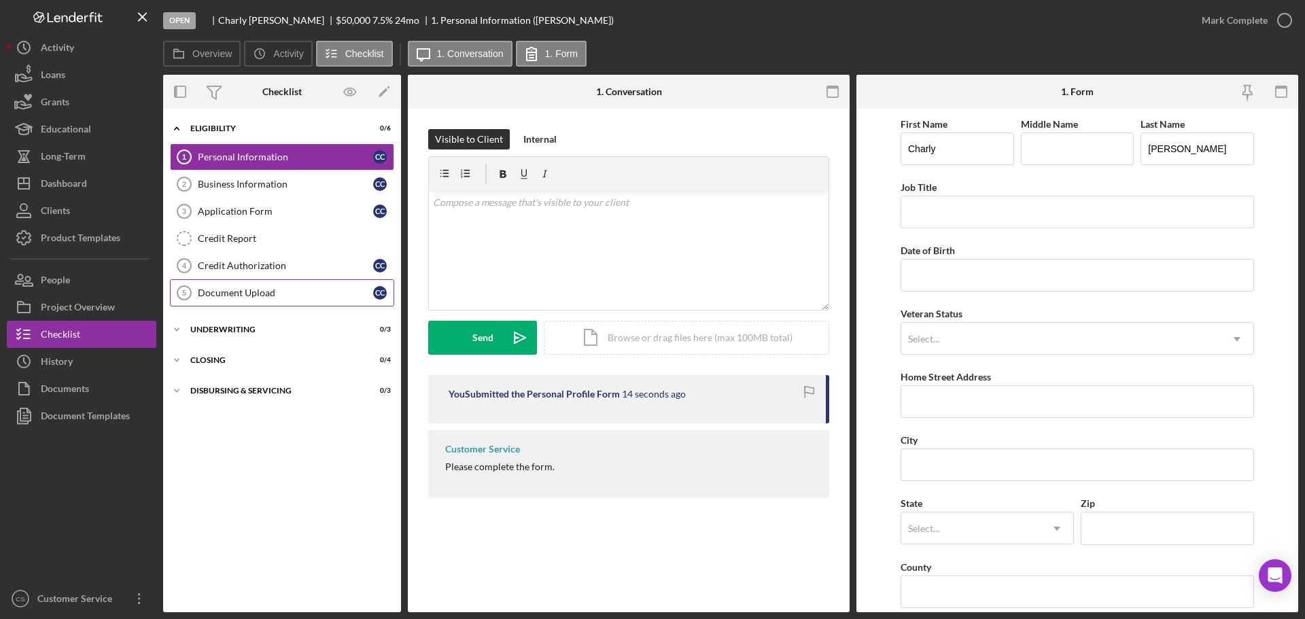
click at [288, 288] on div "Document Upload" at bounding box center [285, 293] width 175 height 11
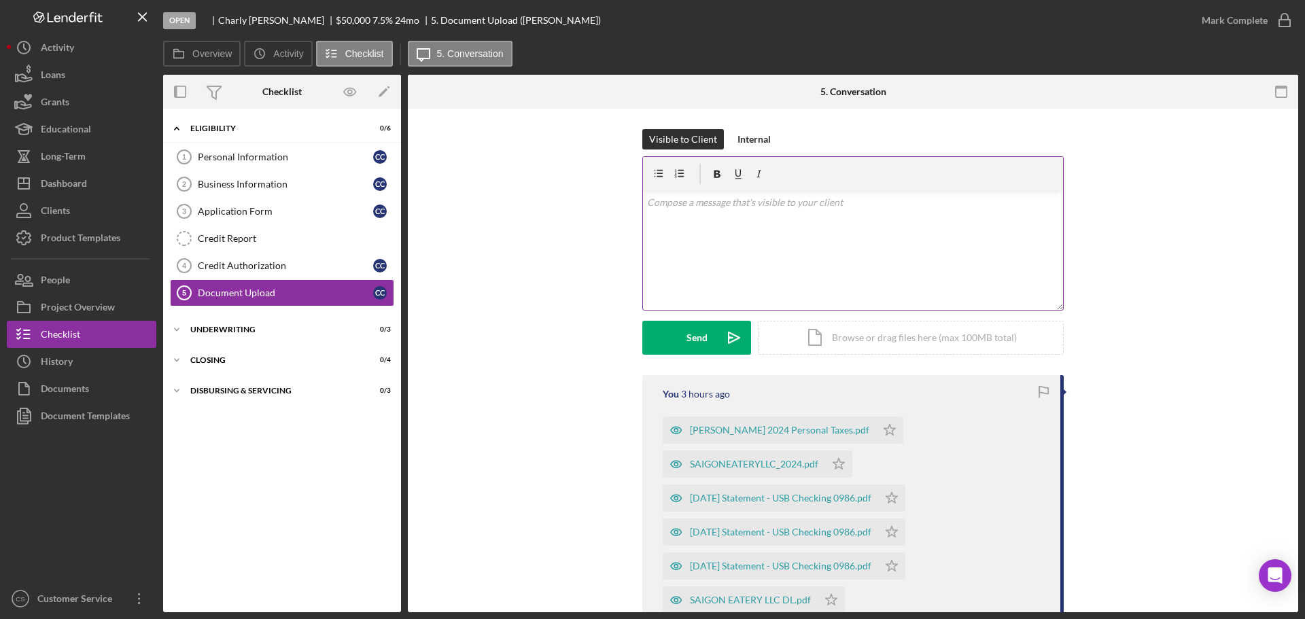
click at [710, 233] on div "v Color teal Color pink Remove color Add row above Add row below Add column bef…" at bounding box center [853, 250] width 420 height 119
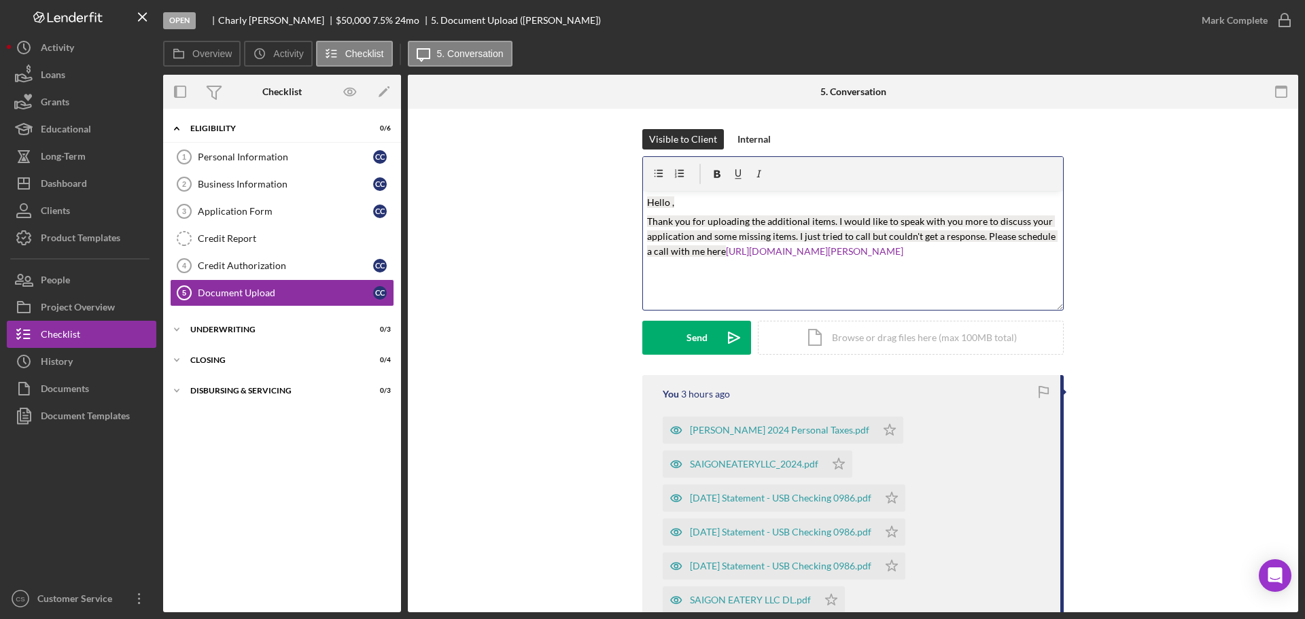
drag, startPoint x: 1007, startPoint y: 252, endPoint x: 417, endPoint y: 149, distance: 598.9
click at [417, 149] on div "Visible to Client Internal v Color teal Color pink Remove color Add row above A…" at bounding box center [853, 582] width 891 height 946
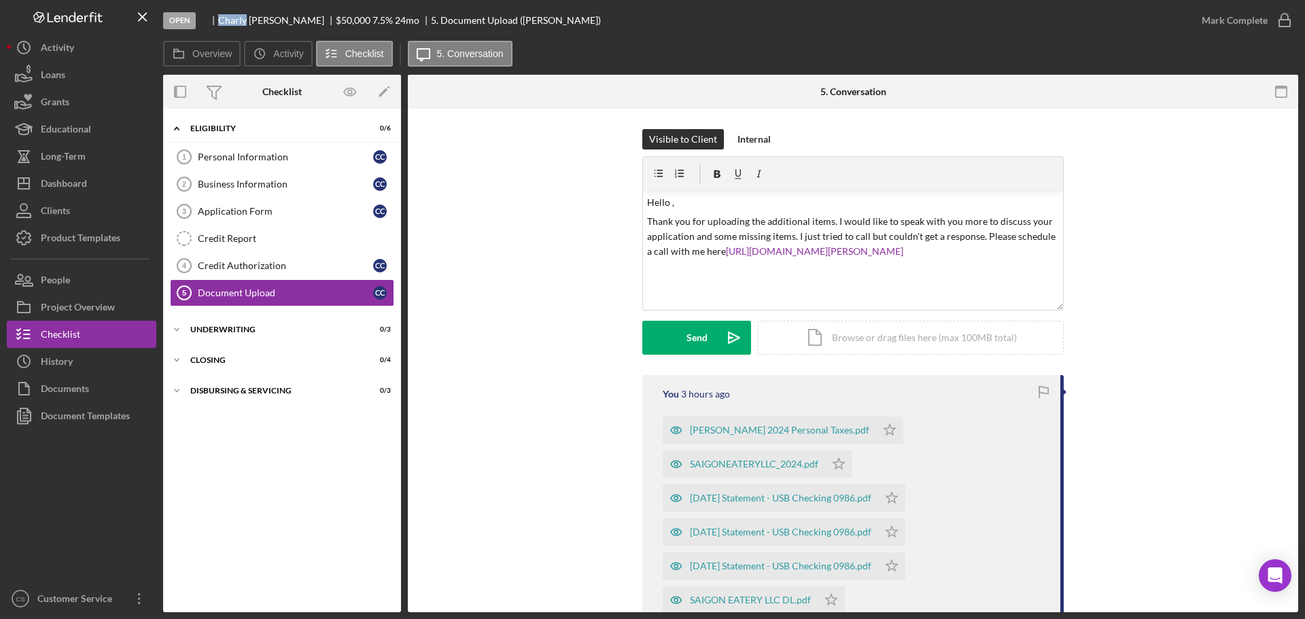
drag, startPoint x: 245, startPoint y: 17, endPoint x: 194, endPoint y: 19, distance: 51.0
click at [194, 19] on div "Open [PERSON_NAME] $50,000 $50,000 7.5 % 24 mo 5. Document Upload ([PERSON_NAME…" at bounding box center [675, 20] width 1025 height 41
copy div "Charly"
click at [668, 203] on p "Hello ," at bounding box center [853, 202] width 413 height 15
paste div
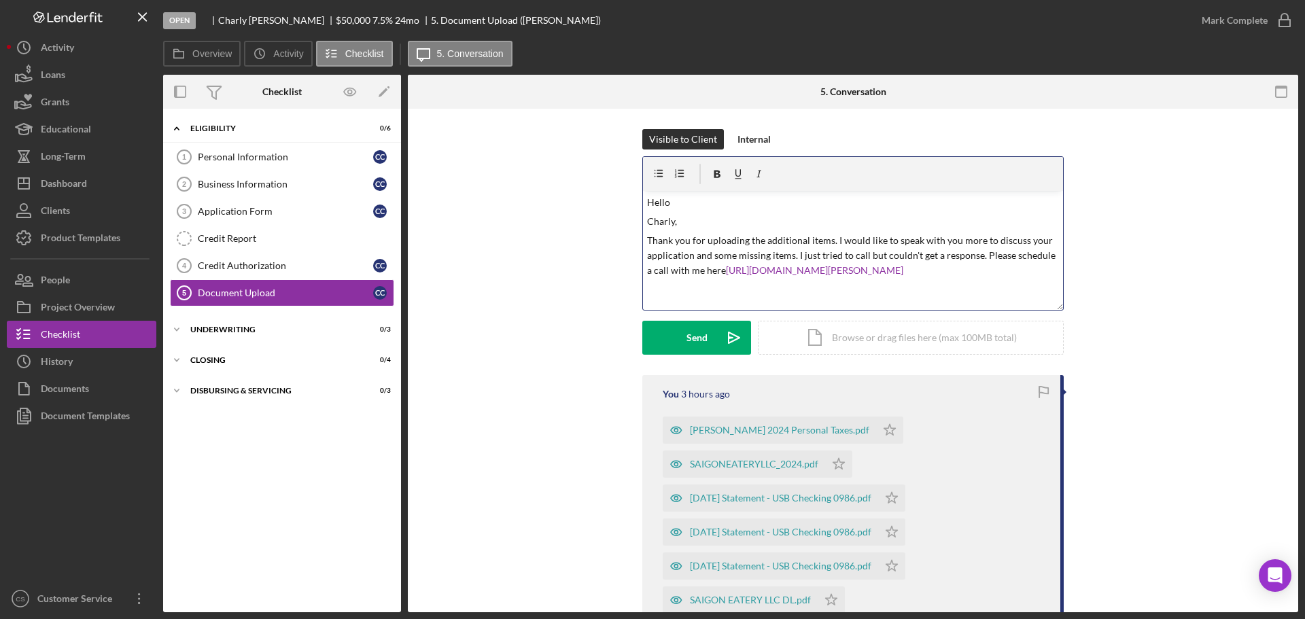
click at [643, 224] on div "v Color teal Color pink Remove color Add row above Add row below Add column bef…" at bounding box center [853, 250] width 420 height 119
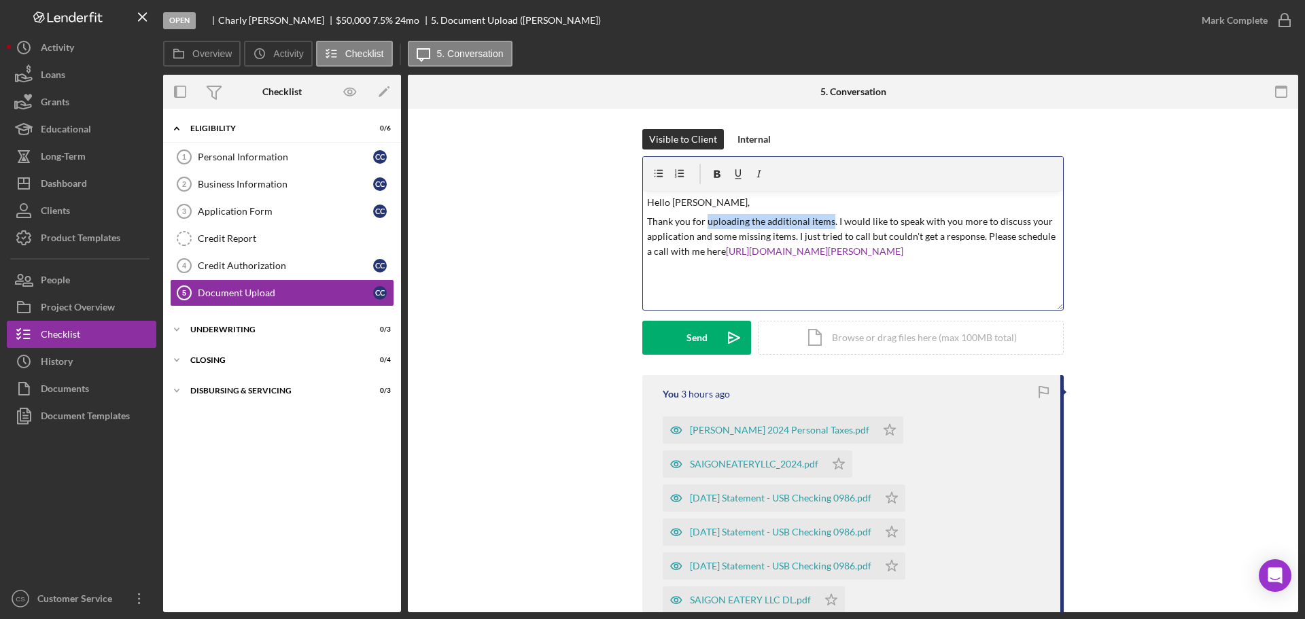
drag, startPoint x: 829, startPoint y: 224, endPoint x: 704, endPoint y: 220, distance: 124.5
click at [704, 220] on p "Thank you for uploading the additional items. I would like to speak with you mo…" at bounding box center [853, 237] width 413 height 46
click at [857, 211] on div "v Color teal Color pink Remove color Add row above Add row below Add column bef…" at bounding box center [853, 250] width 420 height 119
click at [791, 221] on p "Thank you for chatting with me ealier [DATE]! I would like to speak with you mo…" at bounding box center [853, 237] width 413 height 46
drag, startPoint x: 833, startPoint y: 222, endPoint x: 1013, endPoint y: 256, distance: 183.3
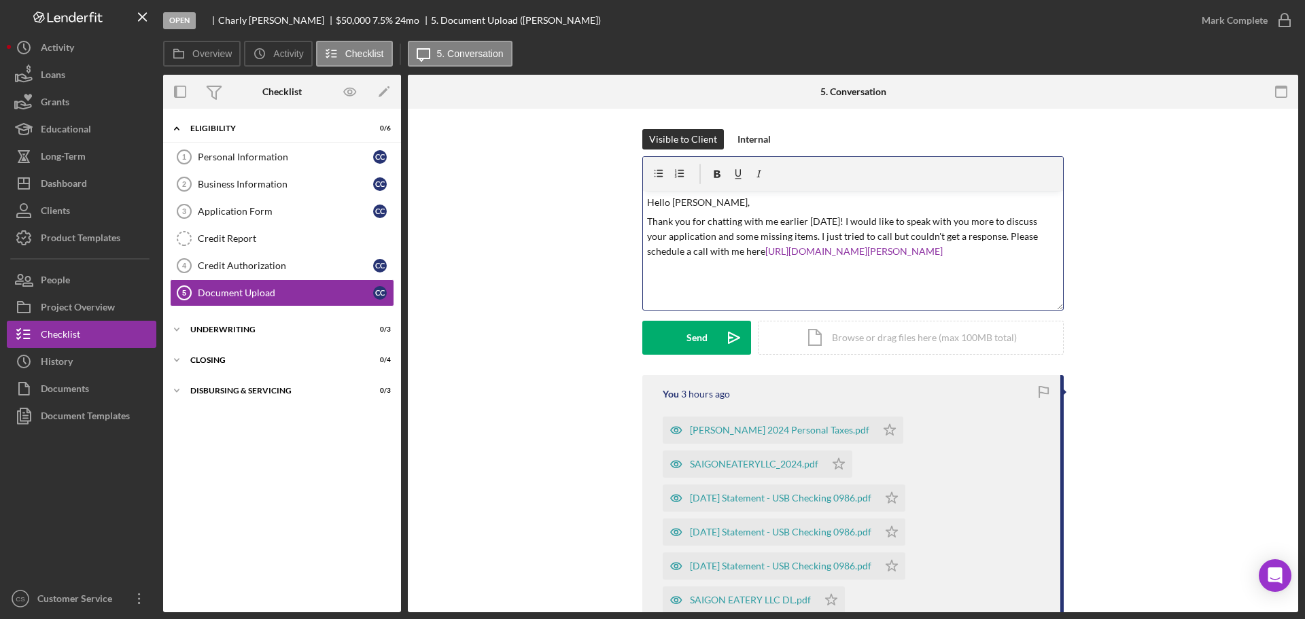
click at [1013, 256] on p "Thank you for chatting with me earlier [DATE]! I would like to speak with you m…" at bounding box center [853, 237] width 413 height 46
click at [850, 221] on p "Thank you for chatting with me earlier [DATE]! PLease complete application" at bounding box center [853, 221] width 413 height 15
click at [953, 221] on p "Thank you for chatting with me earlier [DATE]! Please complete application" at bounding box center [853, 221] width 413 height 15
click at [664, 236] on p "Thank you for chatting with me earlier [DATE]! Please complete application and …" at bounding box center [853, 229] width 413 height 31
click at [727, 273] on div "v Color teal Color pink Remove color Add row above Add row below Add column bef…" at bounding box center [853, 250] width 420 height 119
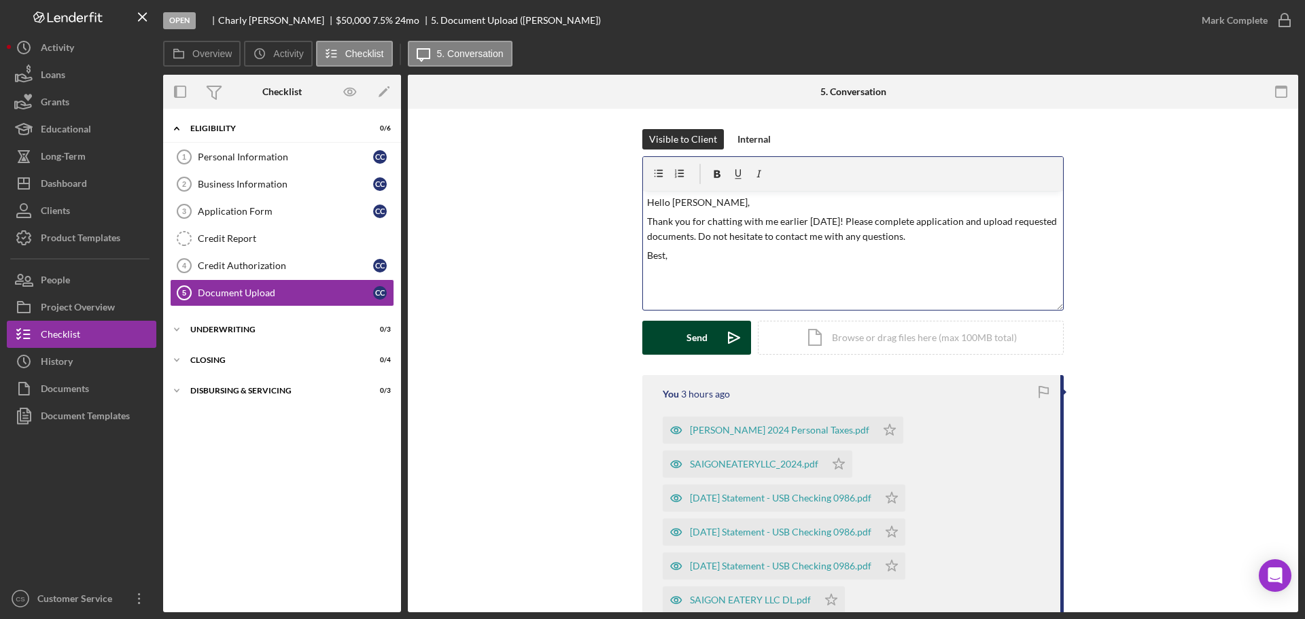
click at [714, 333] on button "Send Icon/icon-invite-send" at bounding box center [696, 338] width 109 height 34
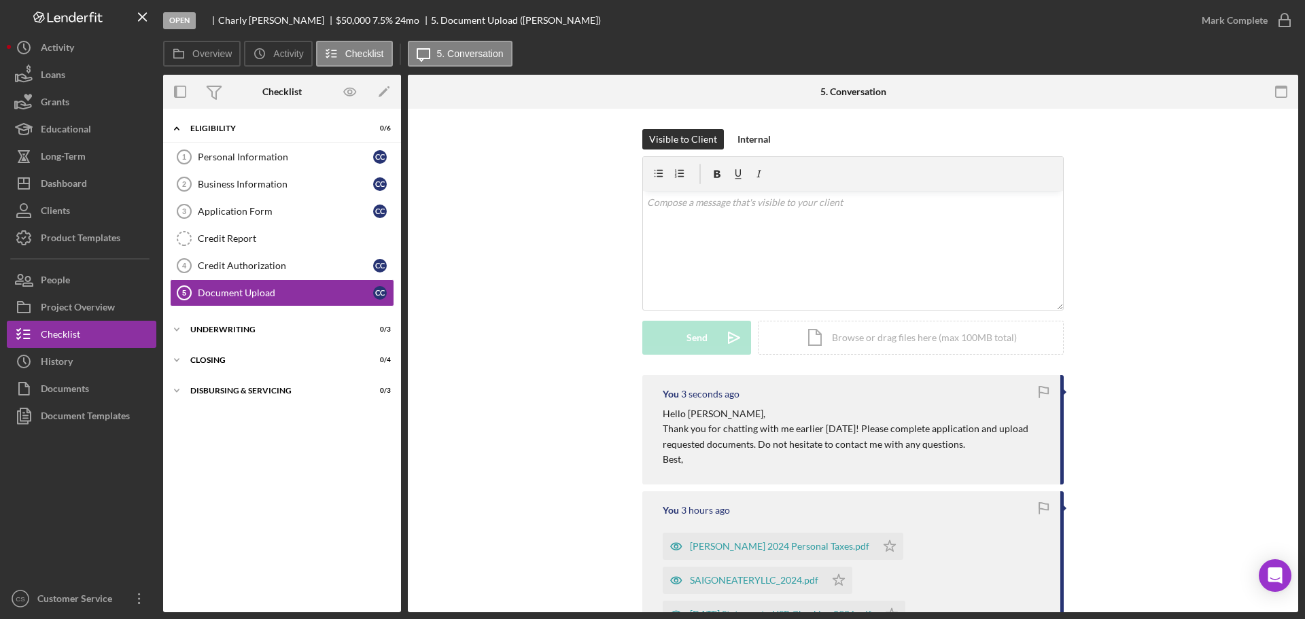
drag, startPoint x: 814, startPoint y: 402, endPoint x: 1182, endPoint y: 352, distance: 371.2
click at [1182, 352] on div "Visible to Client Internal v Color teal Color pink Remove color Add row above A…" at bounding box center [853, 252] width 850 height 246
click at [259, 187] on div "Business Information" at bounding box center [285, 184] width 175 height 11
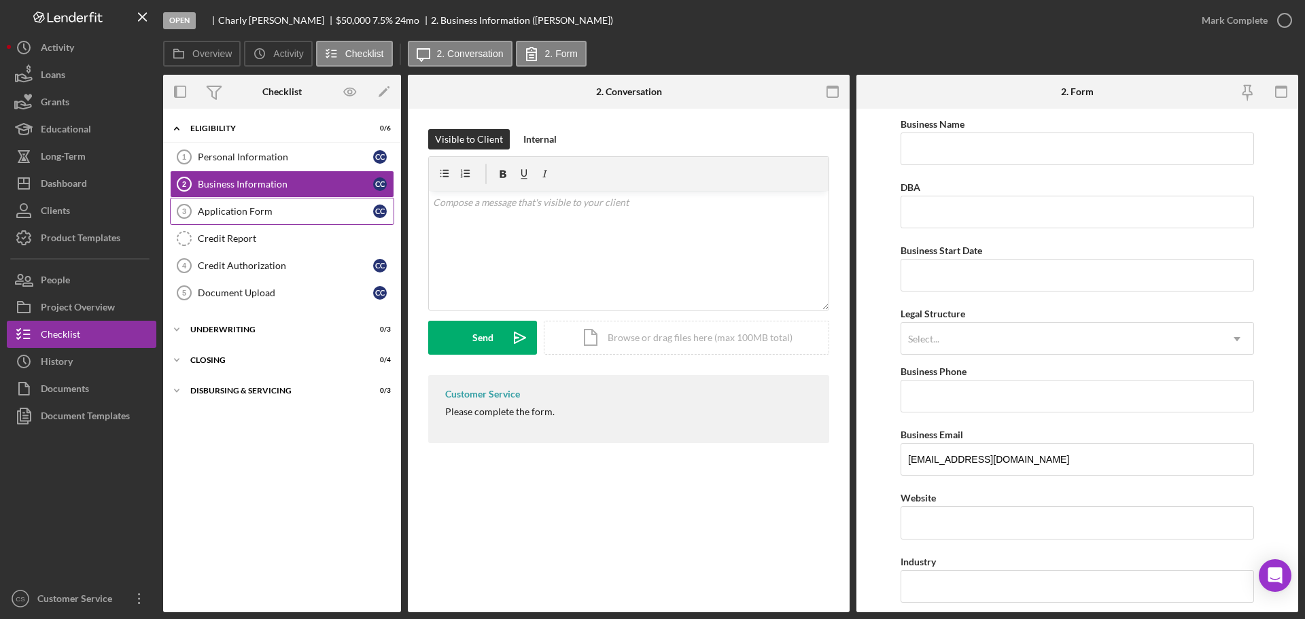
click at [264, 209] on div "Application Form" at bounding box center [285, 211] width 175 height 11
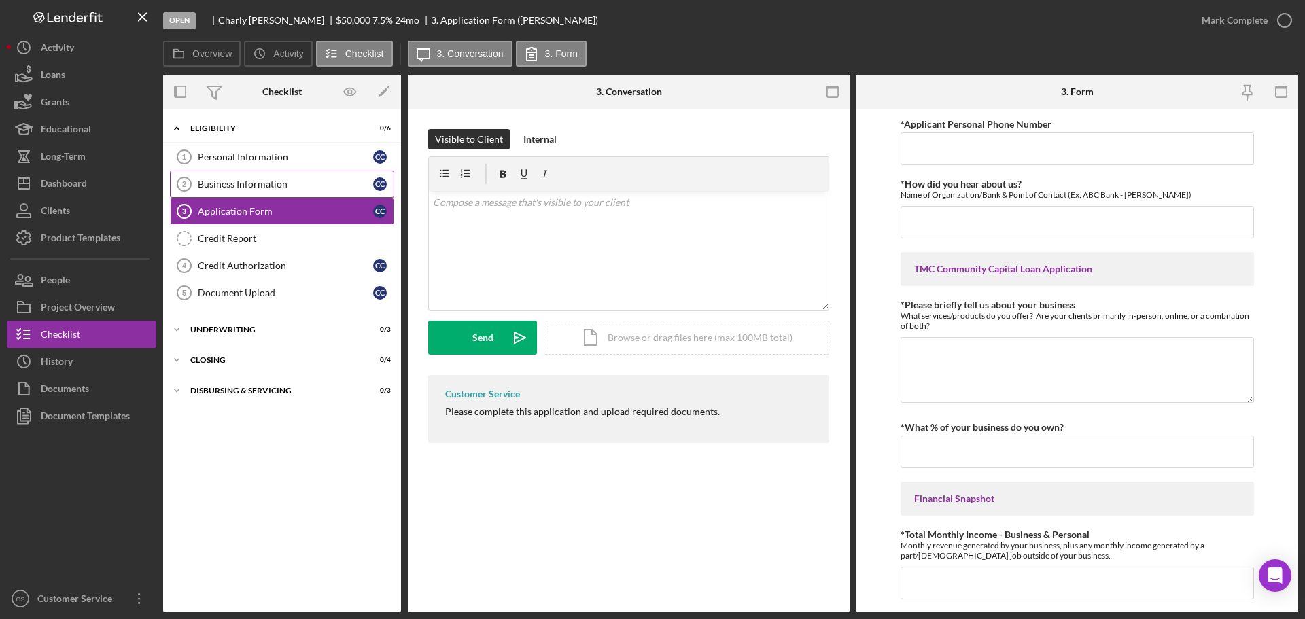
click at [271, 186] on div "Business Information" at bounding box center [285, 184] width 175 height 11
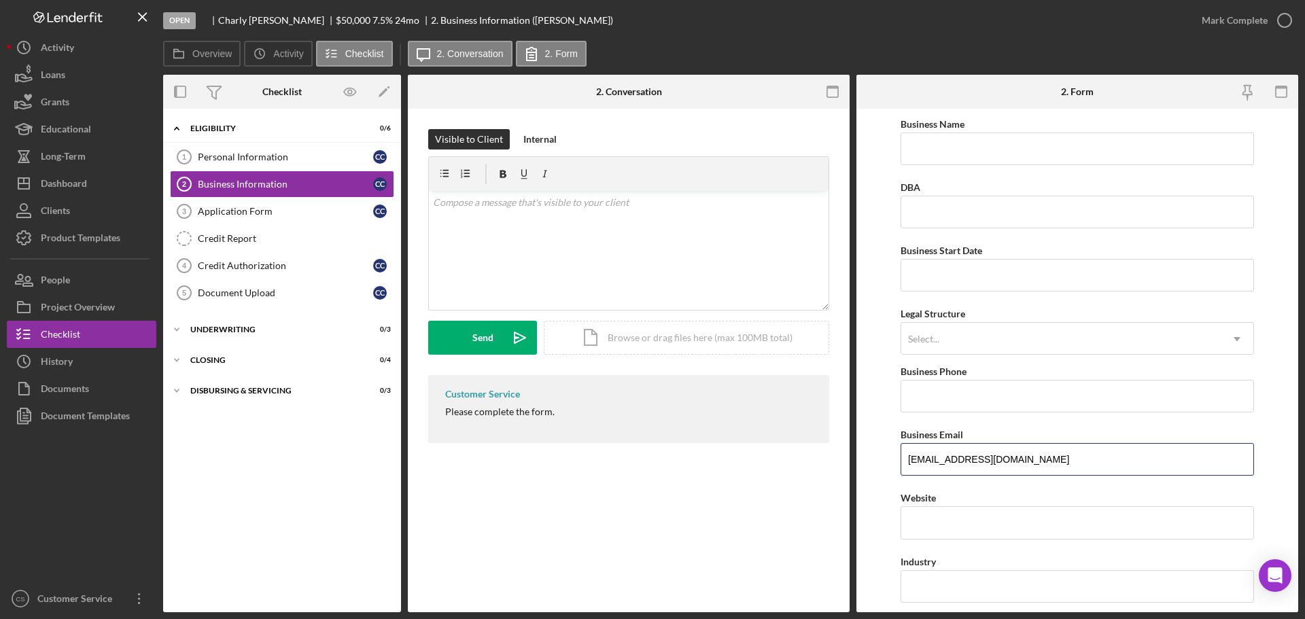
drag, startPoint x: 1071, startPoint y: 454, endPoint x: 747, endPoint y: 437, distance: 324.7
click at [747, 437] on div "Overview Internal Workflow Stage Open Icon/Dropdown Arrow Archive (can unarchiv…" at bounding box center [730, 344] width 1135 height 538
click at [72, 186] on div "Dashboard" at bounding box center [64, 185] width 46 height 31
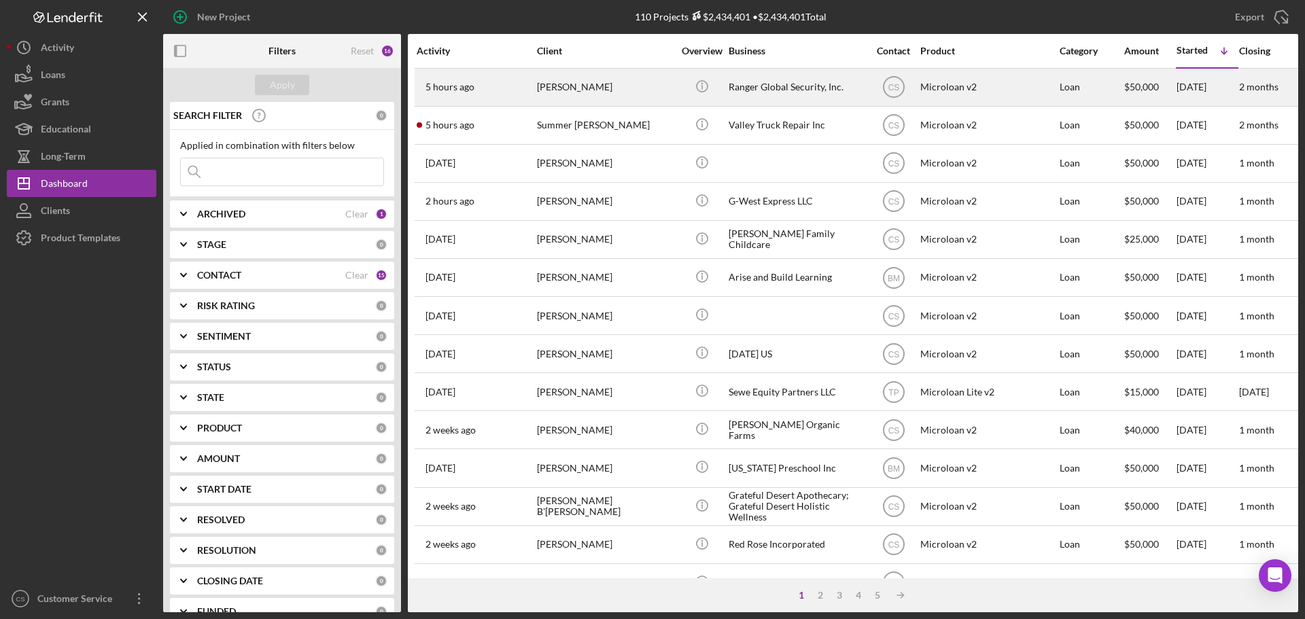
click at [649, 92] on div "[PERSON_NAME]" at bounding box center [605, 87] width 136 height 36
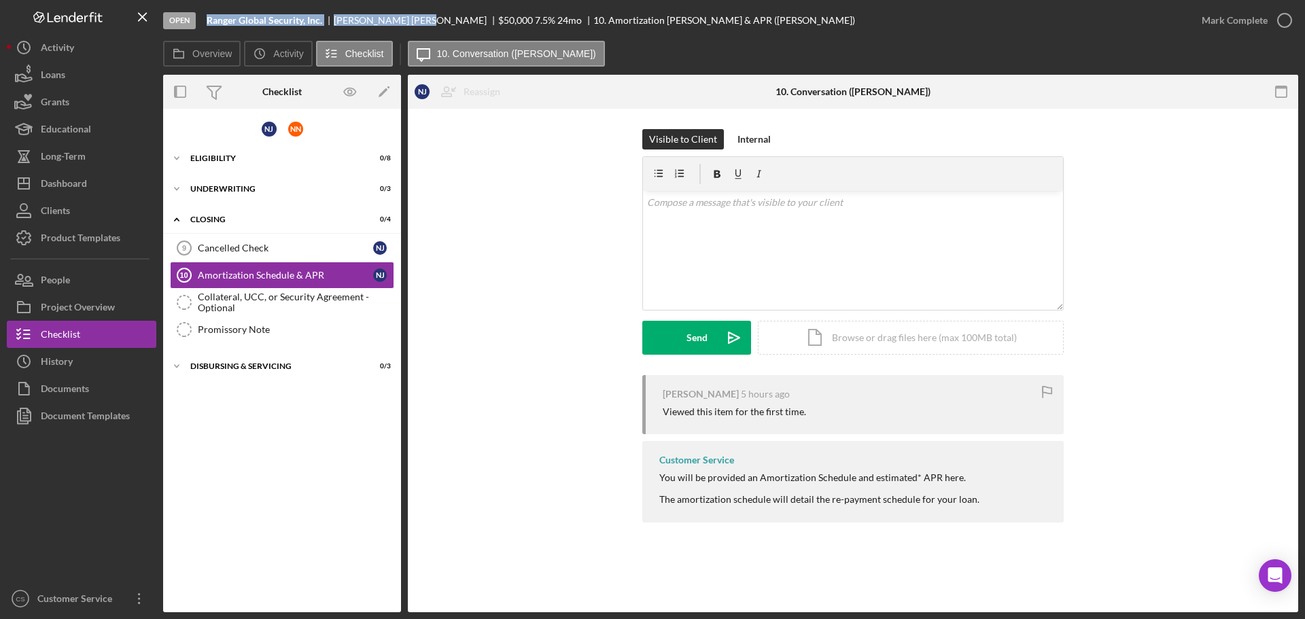
drag, startPoint x: 207, startPoint y: 20, endPoint x: 390, endPoint y: 21, distance: 182.9
click at [390, 21] on div "Ranger Global Security, Inc. [PERSON_NAME] $50,000 $50,000 7.5 % 24 mo 10. Amor…" at bounding box center [531, 20] width 649 height 11
copy div "Ranger Global Security, Inc. [PERSON_NAME]"
click at [560, 468] on div "[PERSON_NAME] 5 hours ago Viewed this item for the first time. Customer Service…" at bounding box center [853, 452] width 850 height 154
drag, startPoint x: 1102, startPoint y: 44, endPoint x: 1103, endPoint y: 30, distance: 14.3
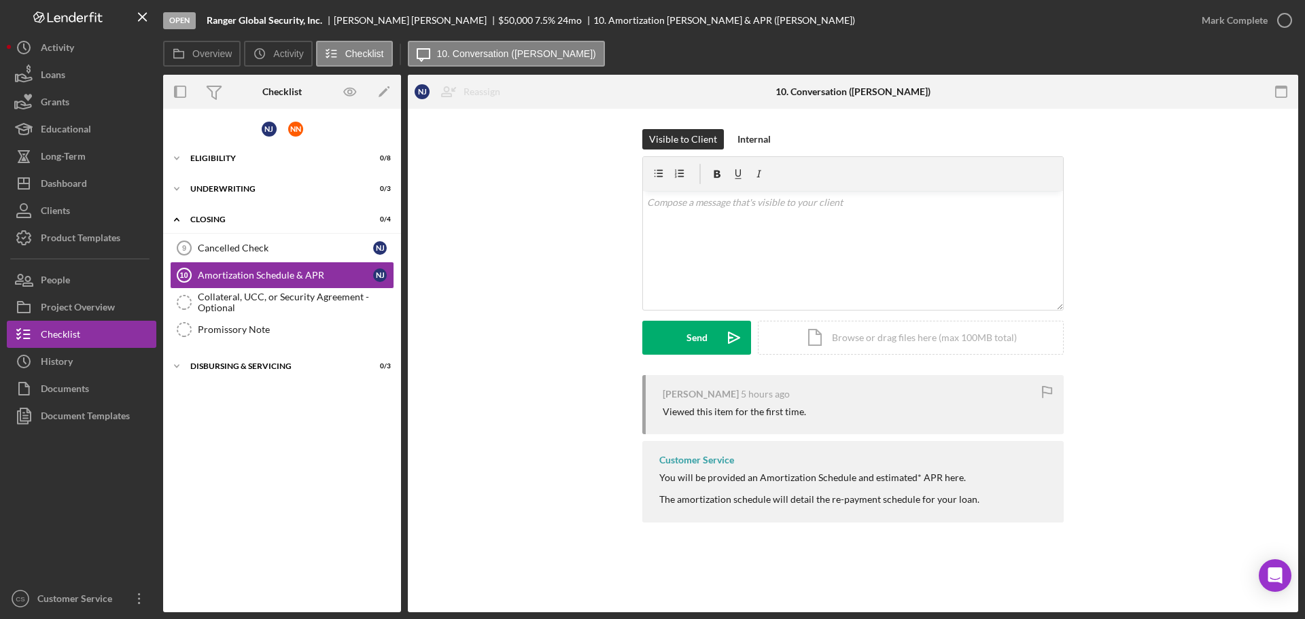
click at [1102, 44] on div "Overview Icon/History Activity Checklist Icon/Message 10. Conversation ([PERSON…" at bounding box center [730, 54] width 1135 height 27
click at [247, 152] on div "Icon/Expander Eligibility 0 / 8" at bounding box center [282, 158] width 238 height 27
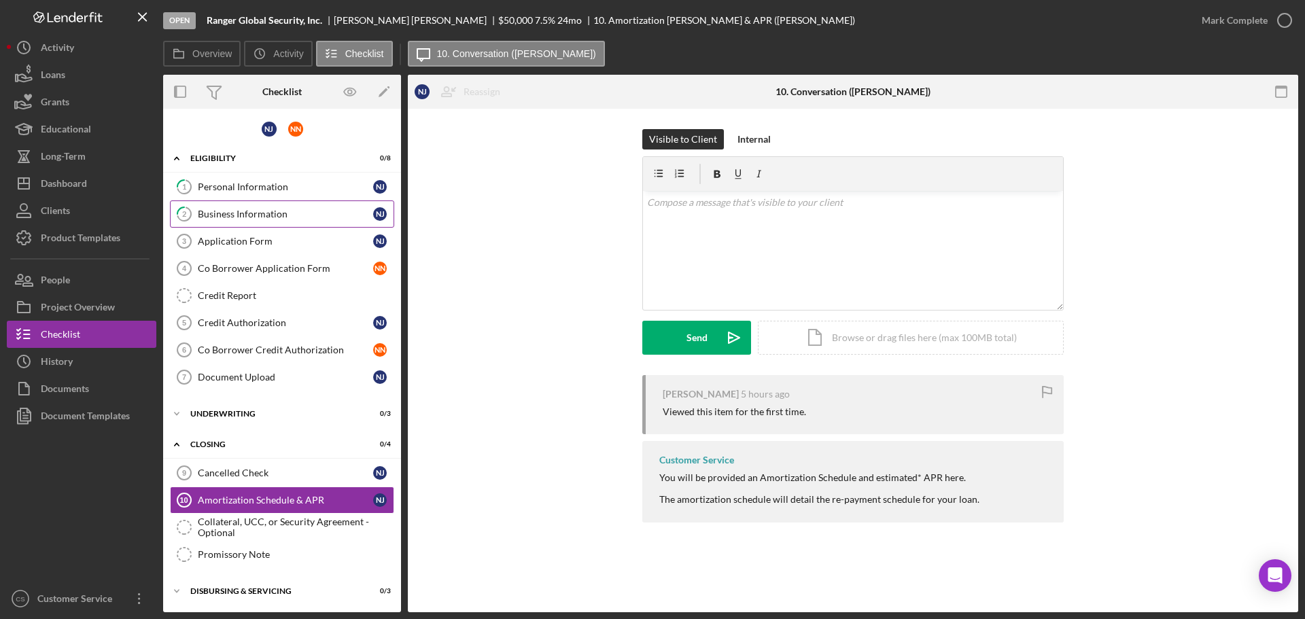
click at [263, 209] on div "Business Information" at bounding box center [285, 214] width 175 height 11
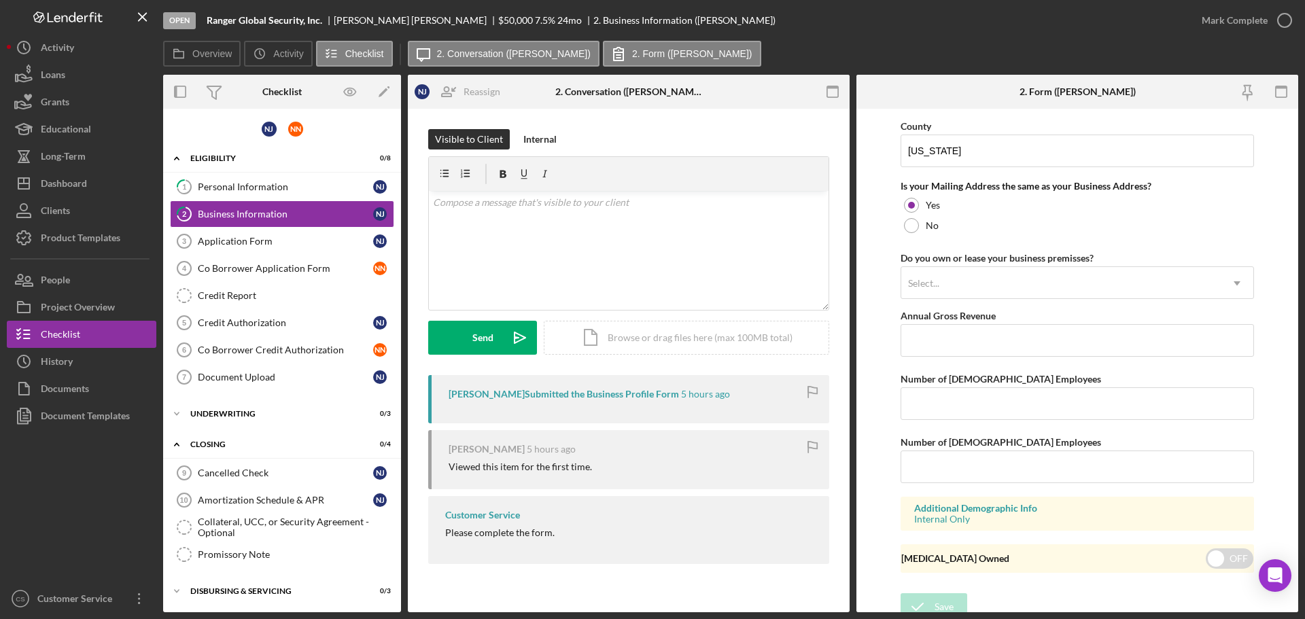
scroll to position [1184, 0]
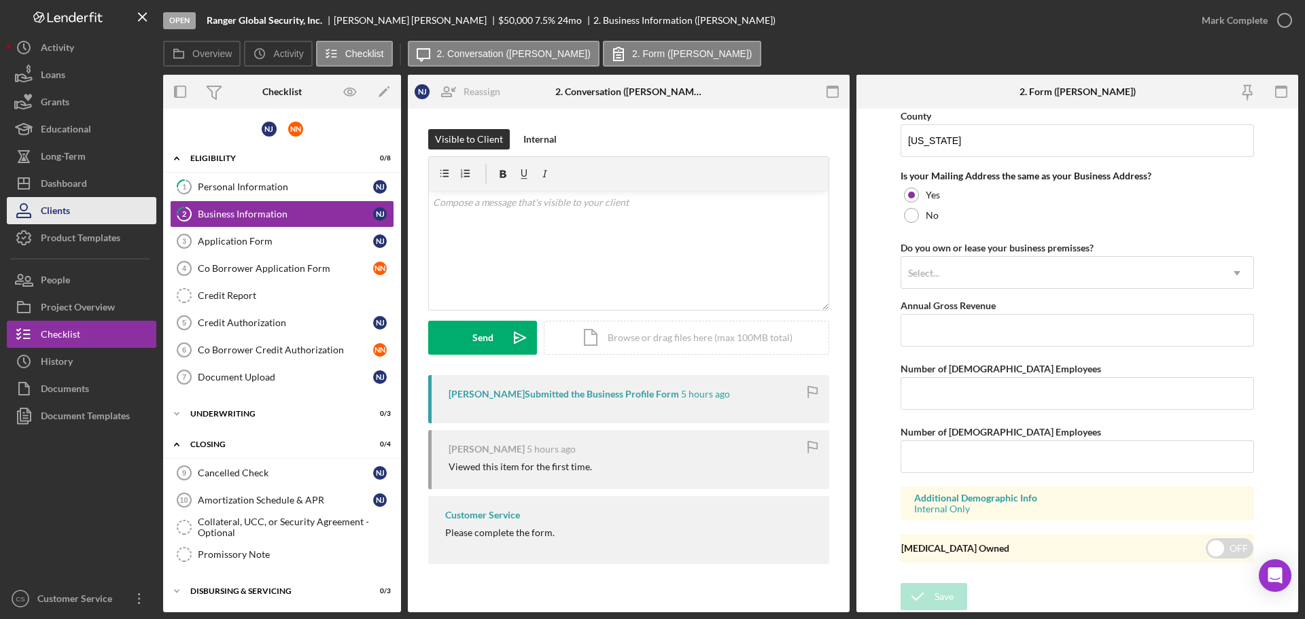
click at [73, 206] on button "Clients" at bounding box center [82, 210] width 150 height 27
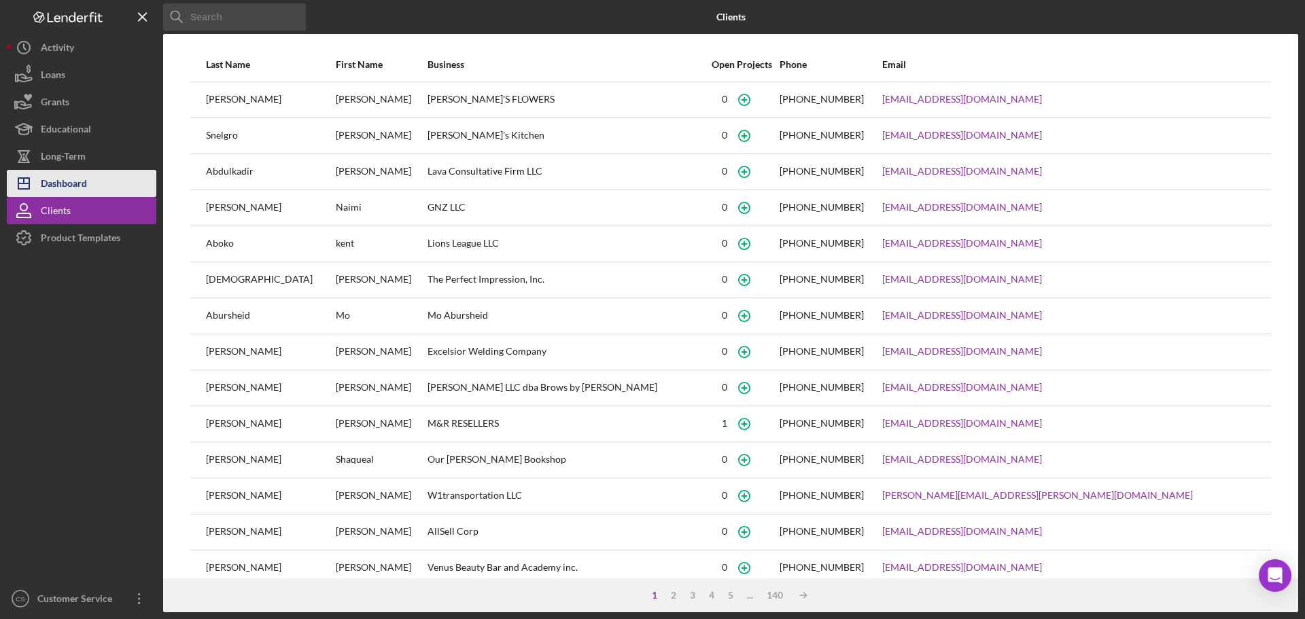
click at [109, 177] on button "Icon/Dashboard Dashboard" at bounding box center [82, 183] width 150 height 27
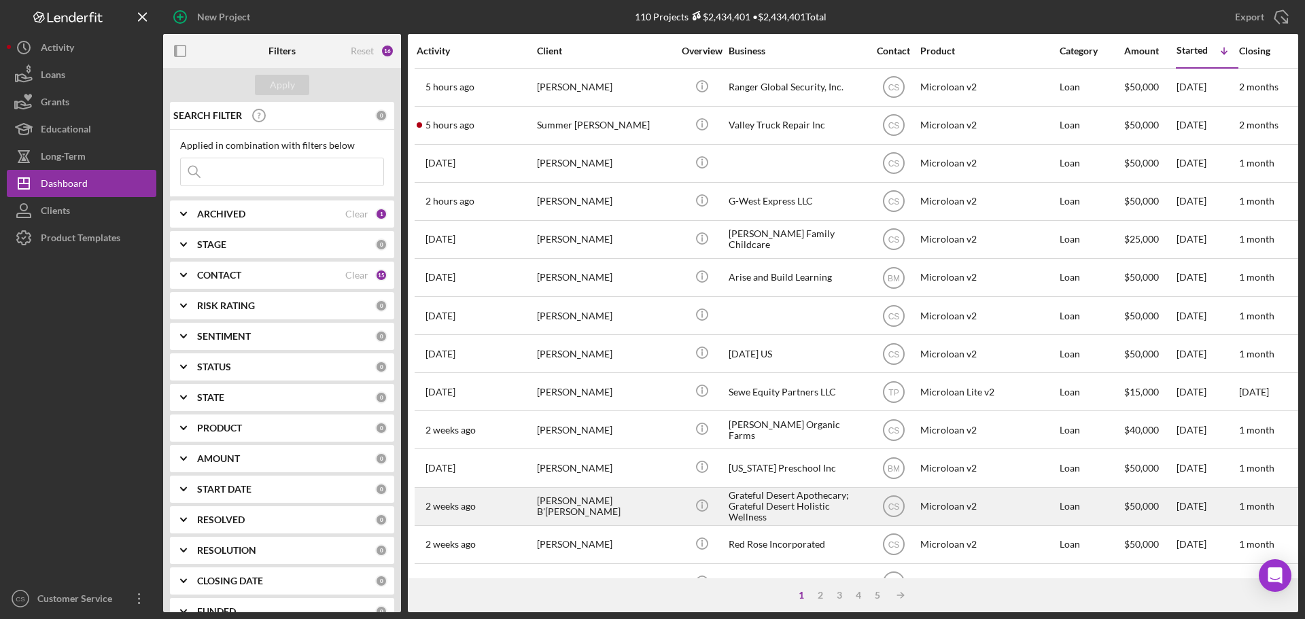
click at [650, 511] on div "[PERSON_NAME] B'[PERSON_NAME]" at bounding box center [605, 507] width 136 height 36
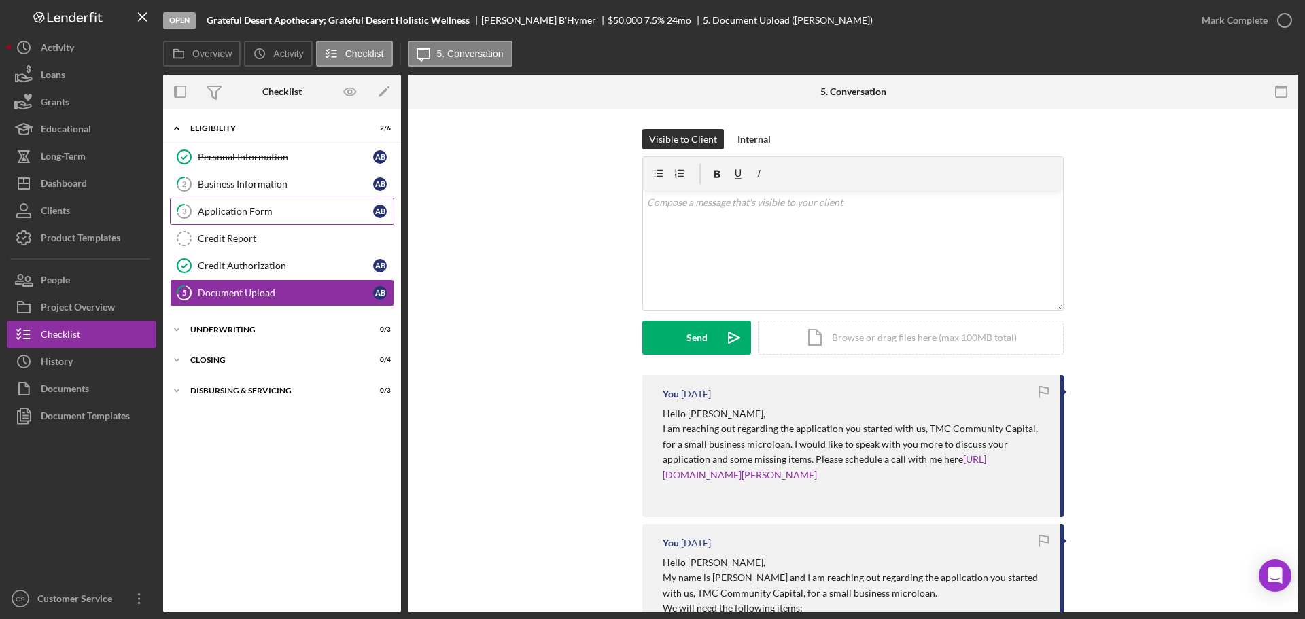
click at [334, 216] on div "Application Form" at bounding box center [285, 211] width 175 height 11
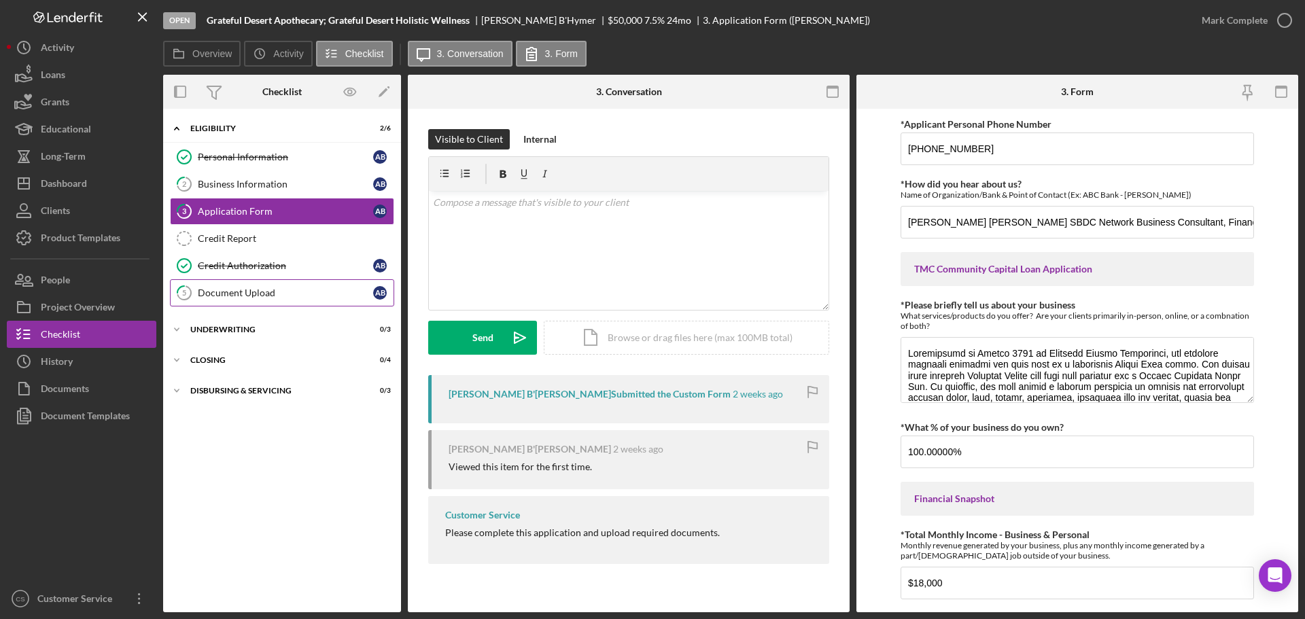
click at [272, 298] on div "Document Upload" at bounding box center [285, 293] width 175 height 11
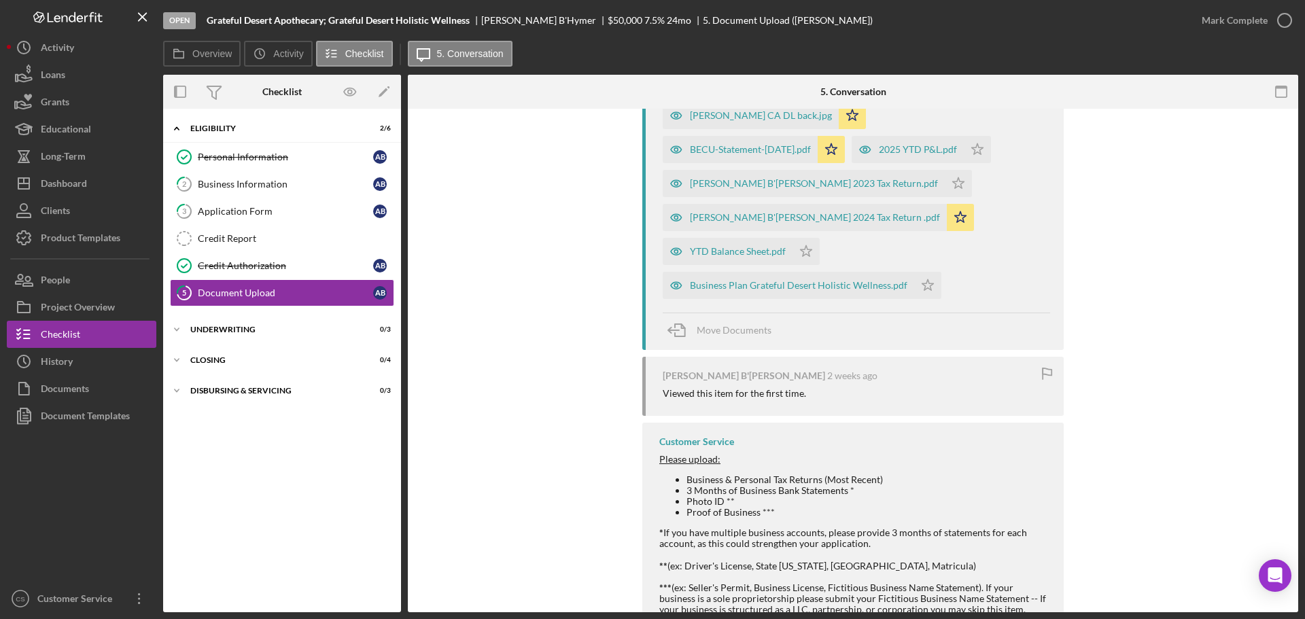
scroll to position [1154, 0]
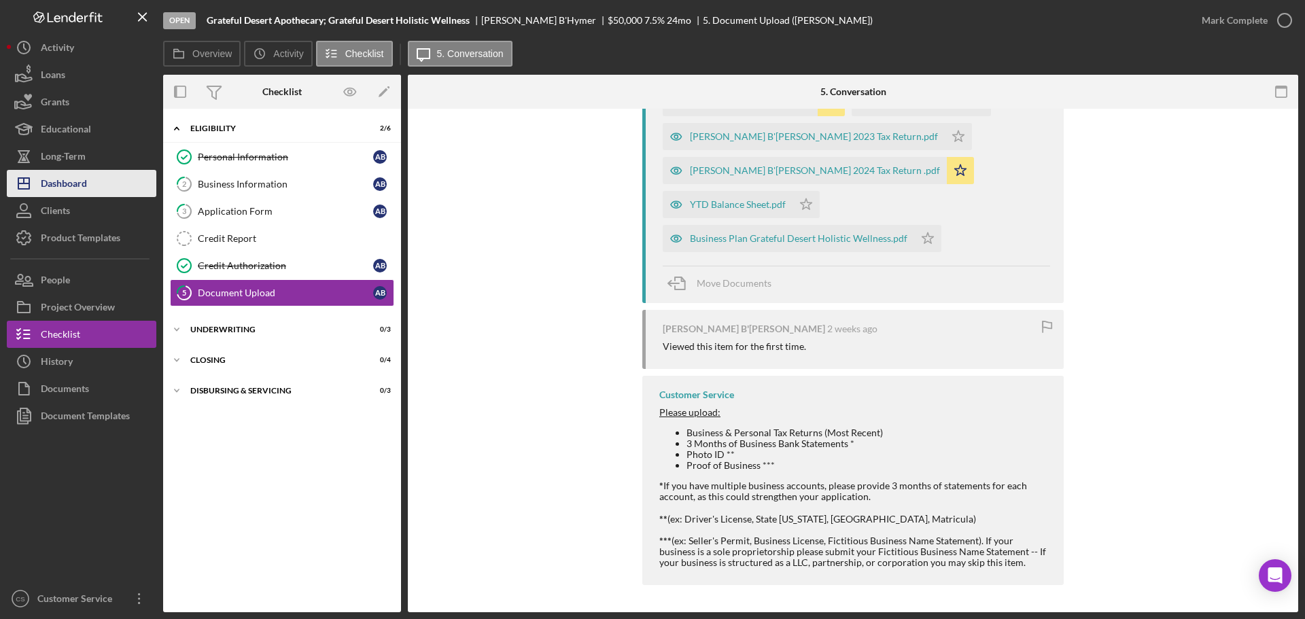
click at [75, 183] on div "Dashboard" at bounding box center [64, 185] width 46 height 31
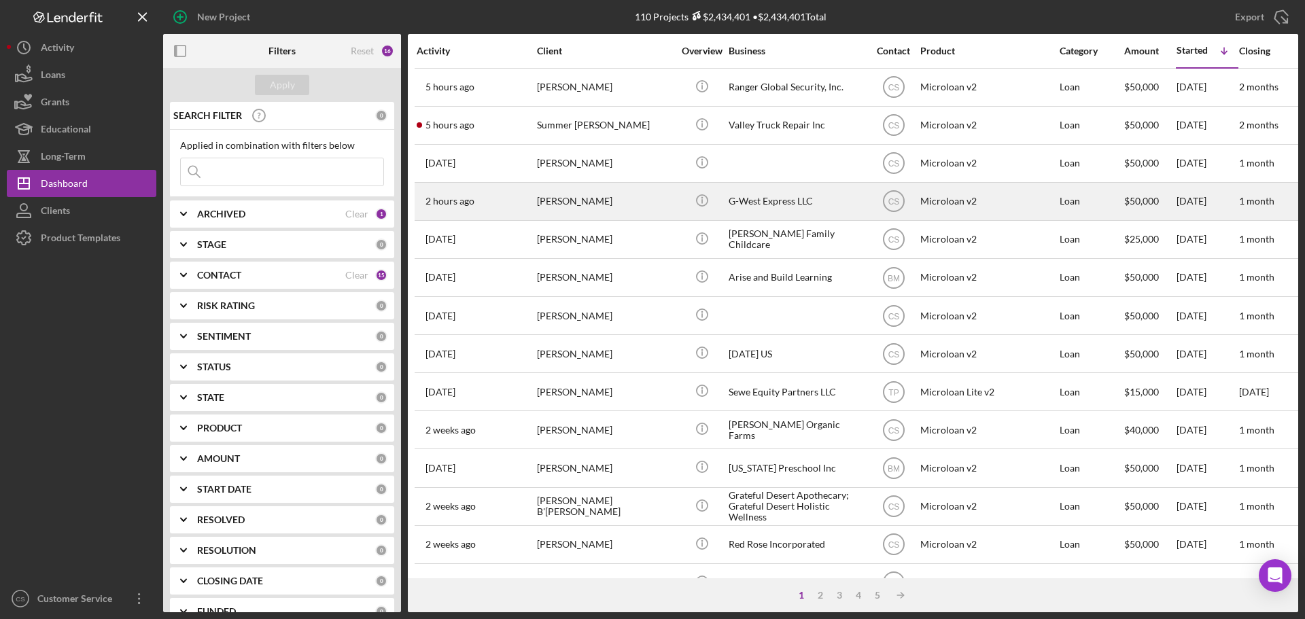
click at [634, 205] on div "[PERSON_NAME]" at bounding box center [605, 202] width 136 height 36
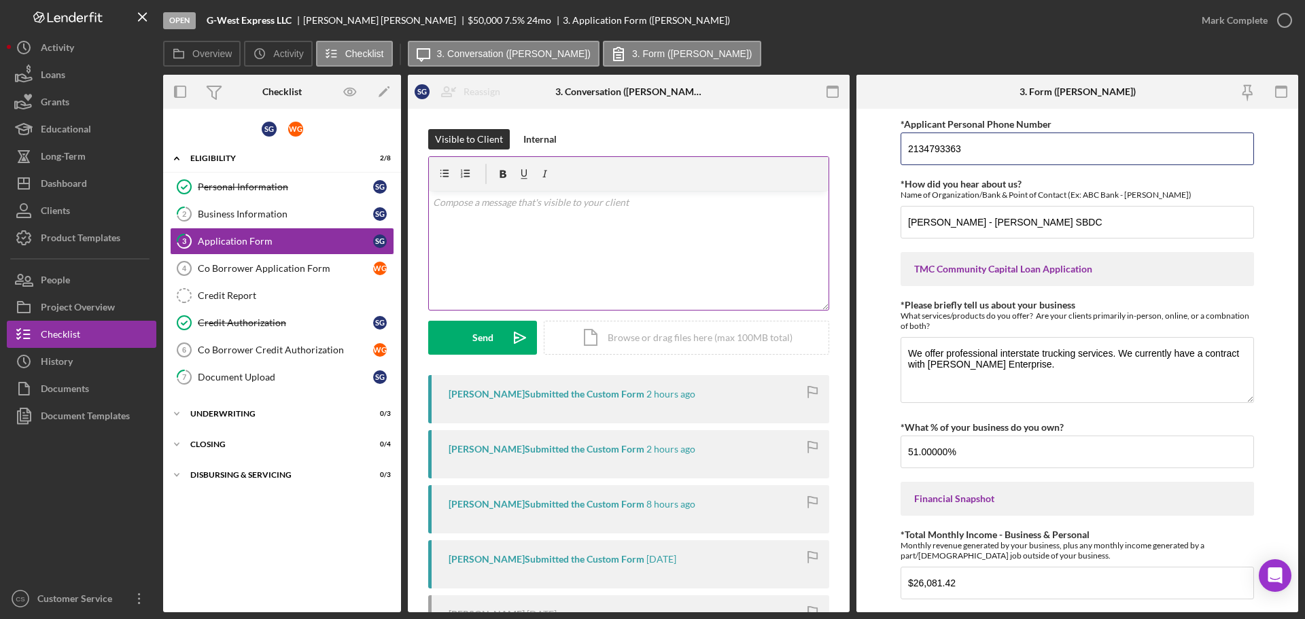
drag, startPoint x: 1009, startPoint y: 142, endPoint x: 754, endPoint y: 162, distance: 255.7
click at [754, 164] on div "Overview Internal Workflow Stage Open Icon/Dropdown Arrow Archive (can unarchiv…" at bounding box center [730, 344] width 1135 height 538
click at [248, 381] on div "Document Upload" at bounding box center [285, 377] width 175 height 11
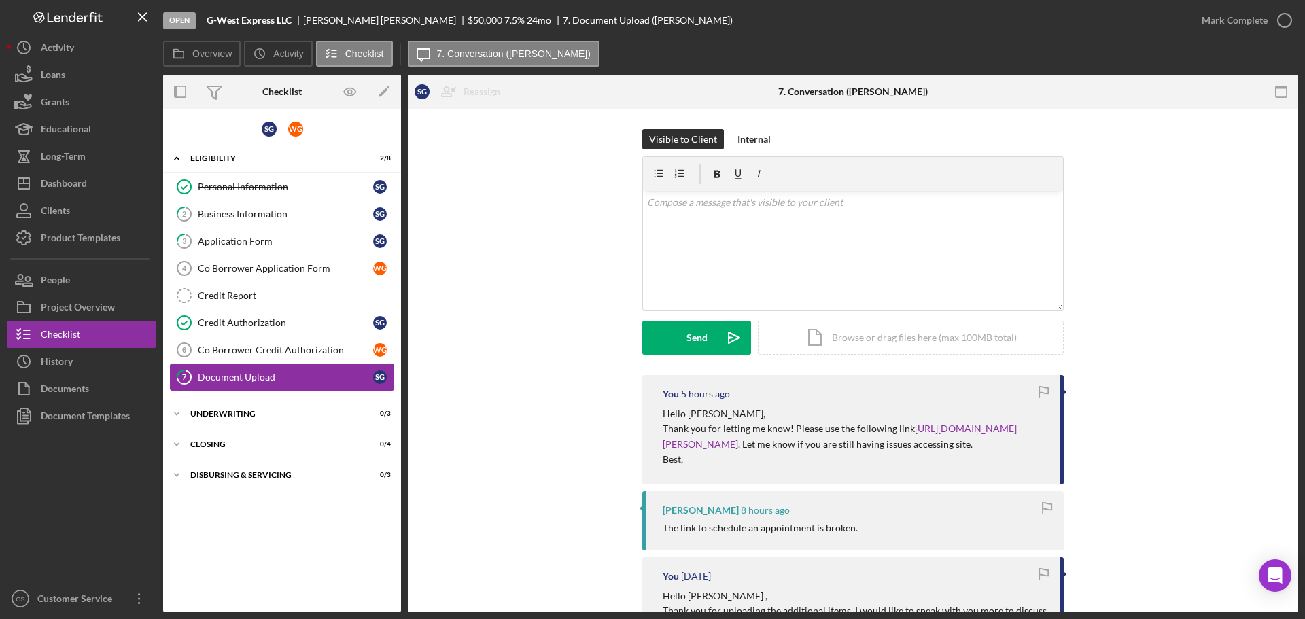
click at [292, 373] on div "Document Upload" at bounding box center [285, 377] width 175 height 11
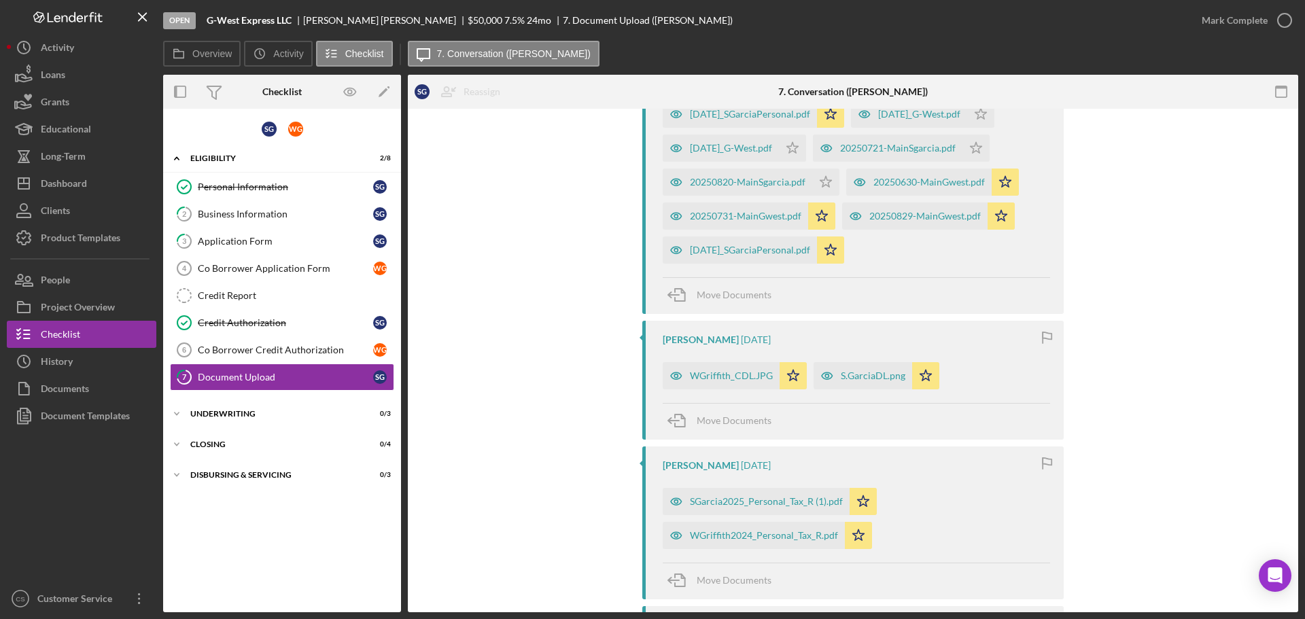
scroll to position [660, 0]
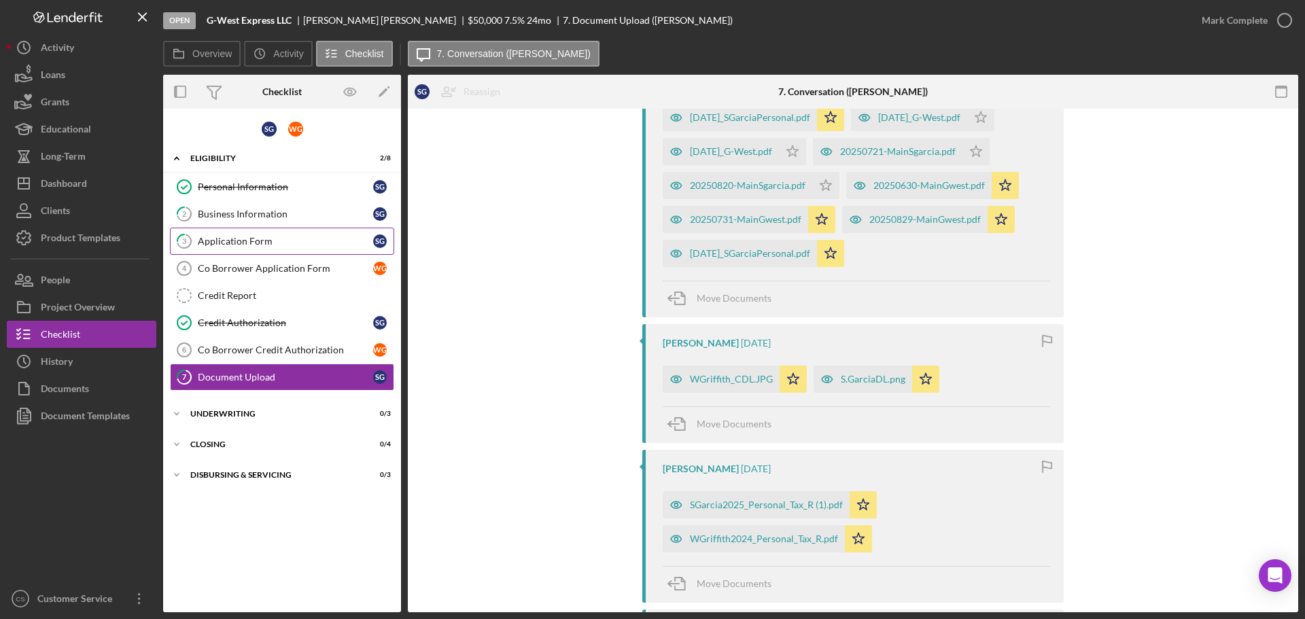
drag, startPoint x: 297, startPoint y: 227, endPoint x: 299, endPoint y: 235, distance: 8.4
click at [297, 227] on link "2 Business Information S G" at bounding box center [282, 214] width 224 height 27
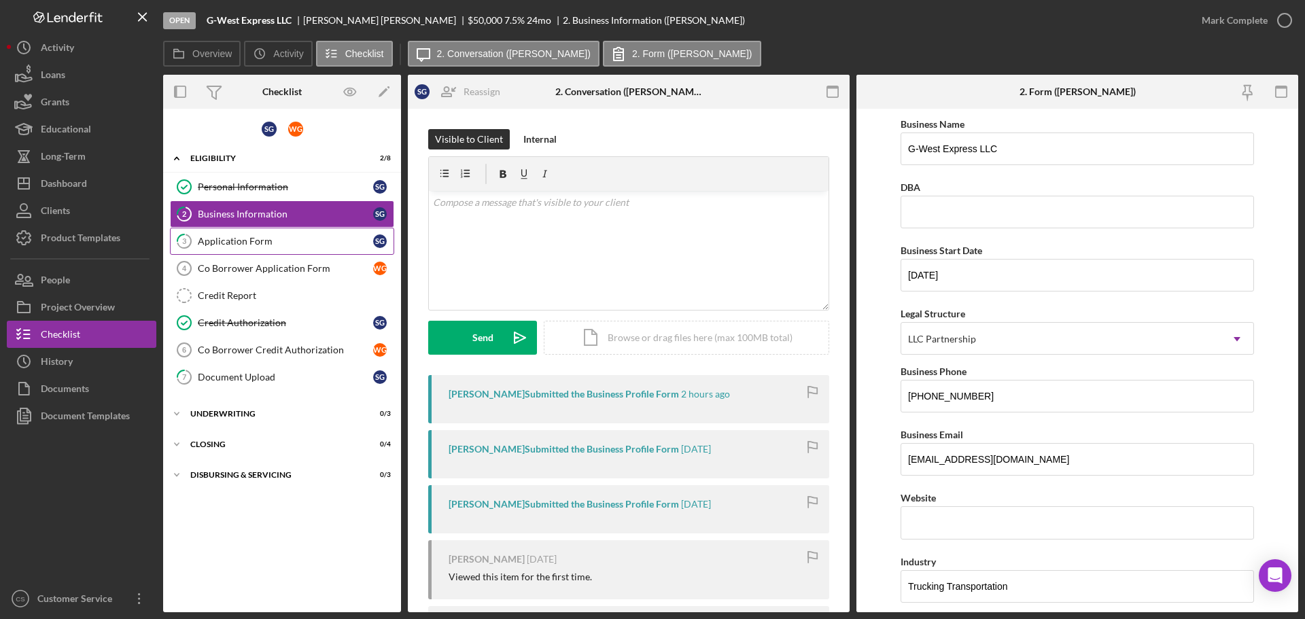
click at [300, 238] on div "Application Form" at bounding box center [285, 241] width 175 height 11
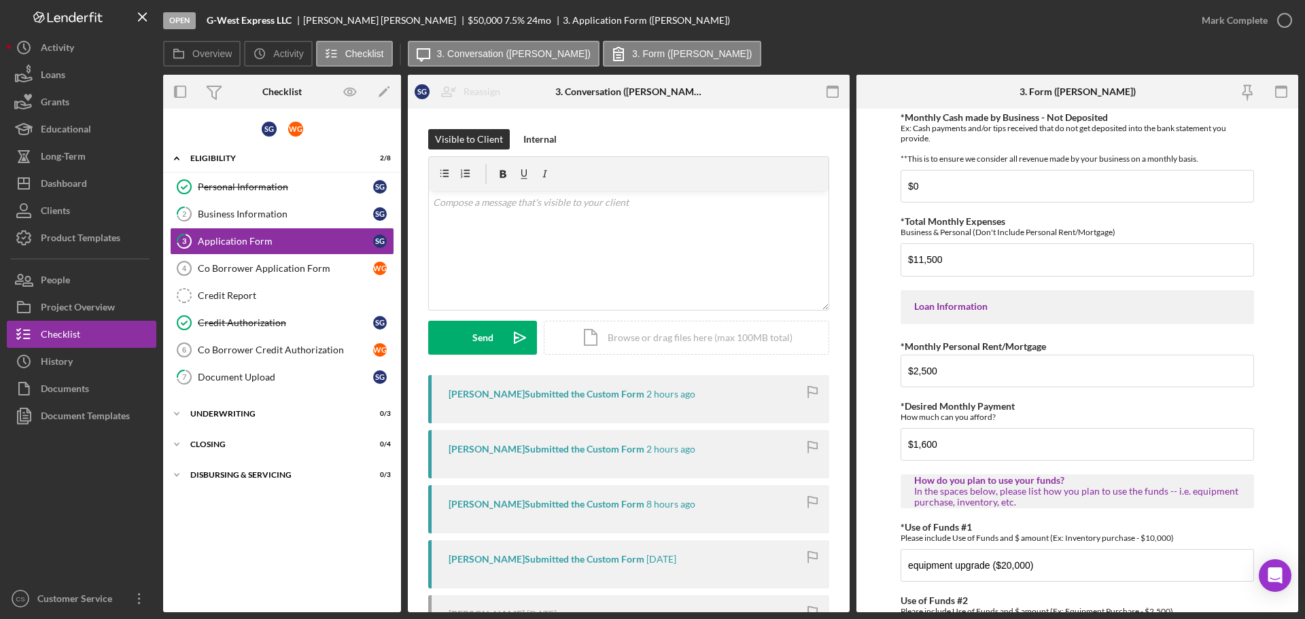
scroll to position [677, 0]
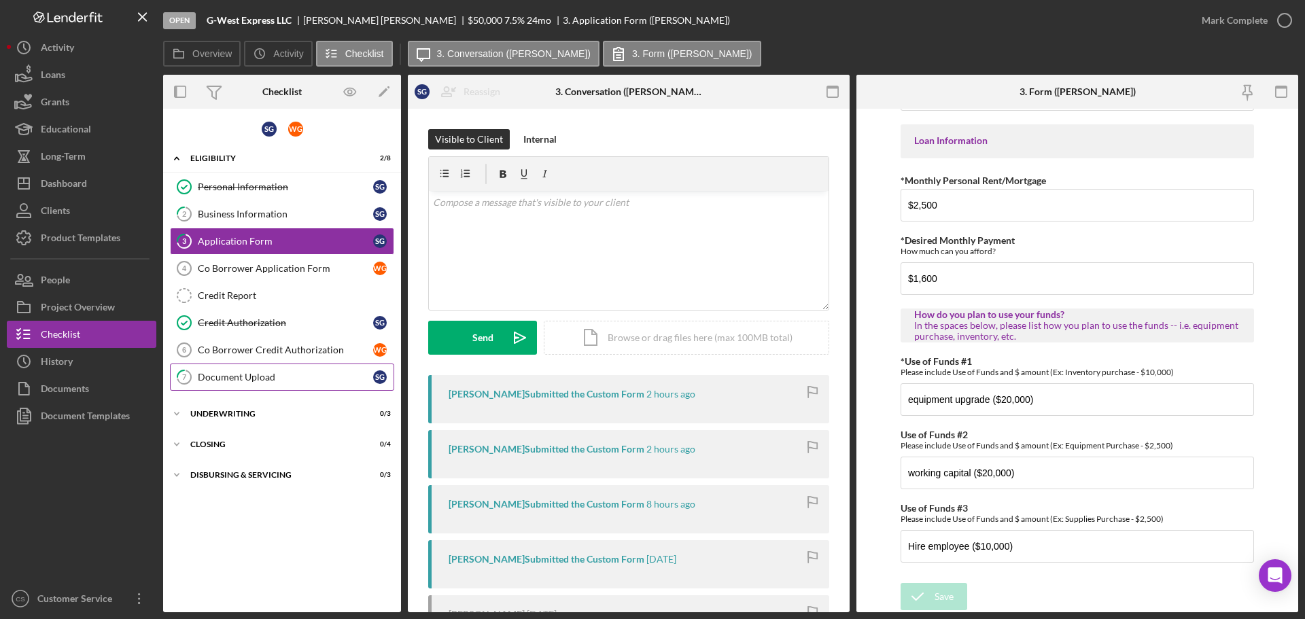
click at [269, 371] on link "7 Document Upload S G" at bounding box center [282, 377] width 224 height 27
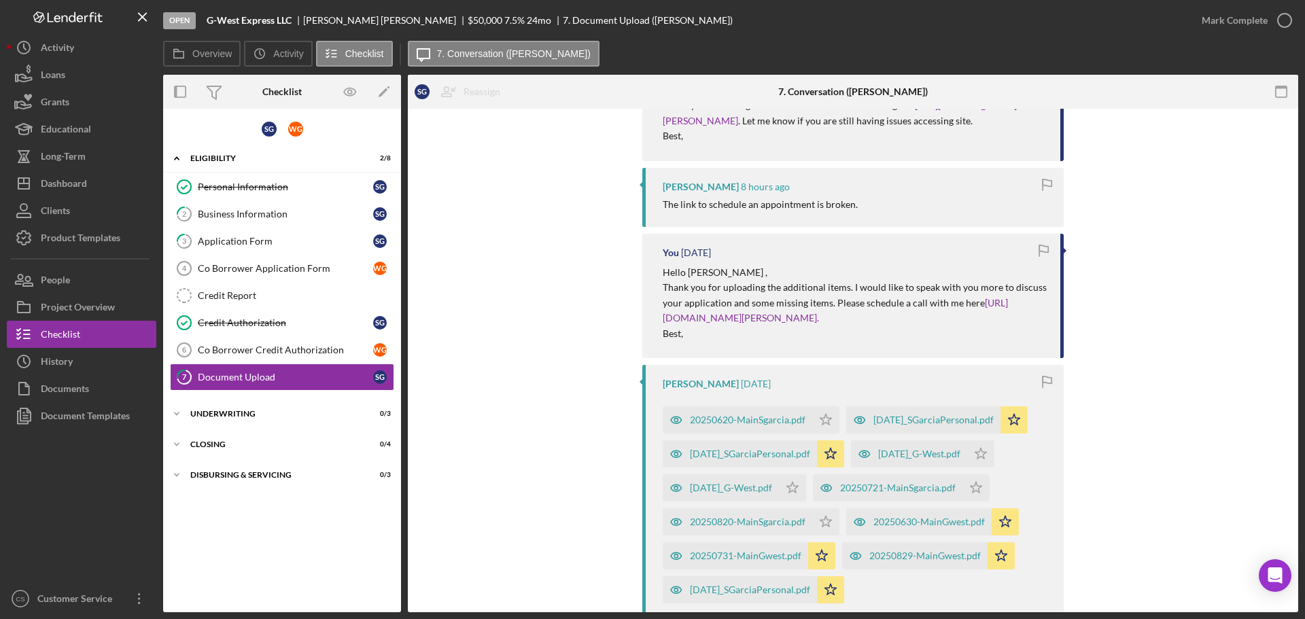
scroll to position [476, 0]
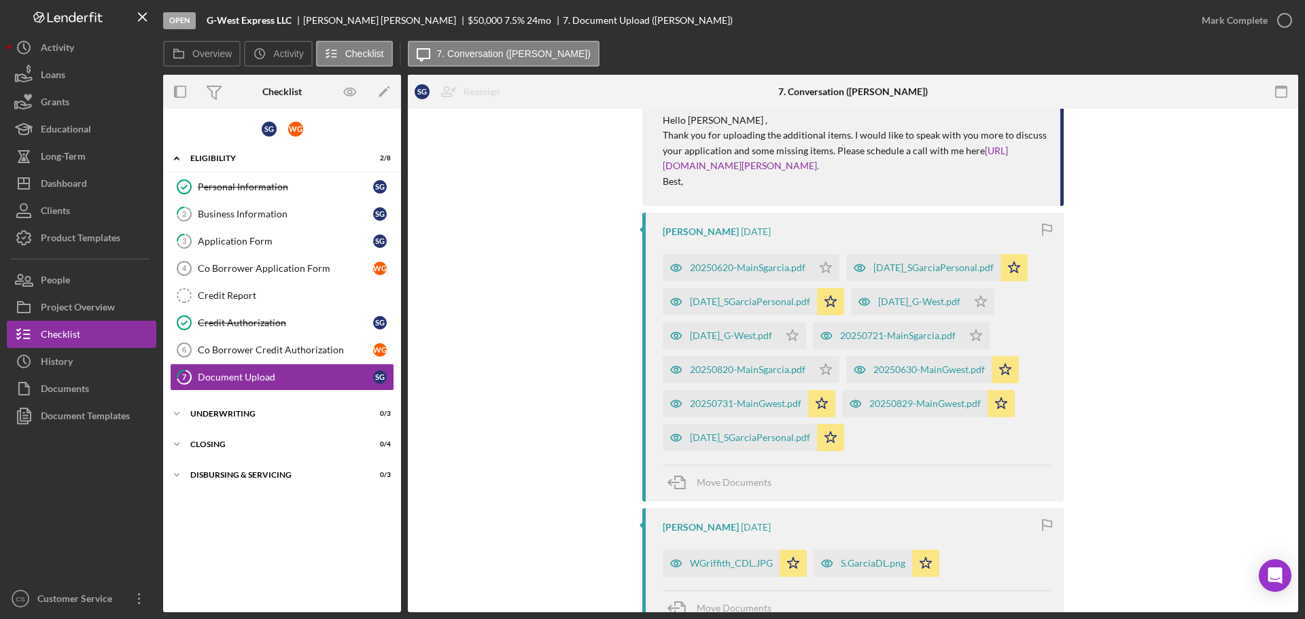
drag, startPoint x: 917, startPoint y: 451, endPoint x: 861, endPoint y: 454, distance: 56.5
click at [917, 409] on div "20250829-MainGwest.pdf" at bounding box center [924, 403] width 111 height 11
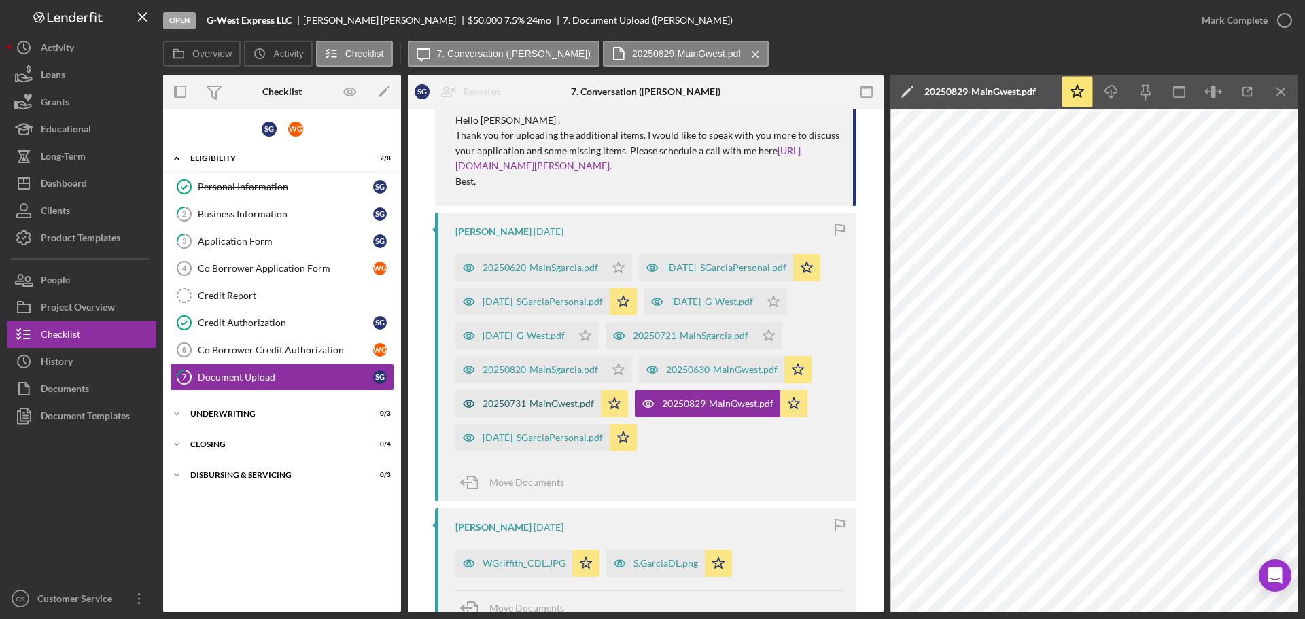
click at [555, 409] on div "20250731-MainGwest.pdf" at bounding box center [538, 403] width 111 height 11
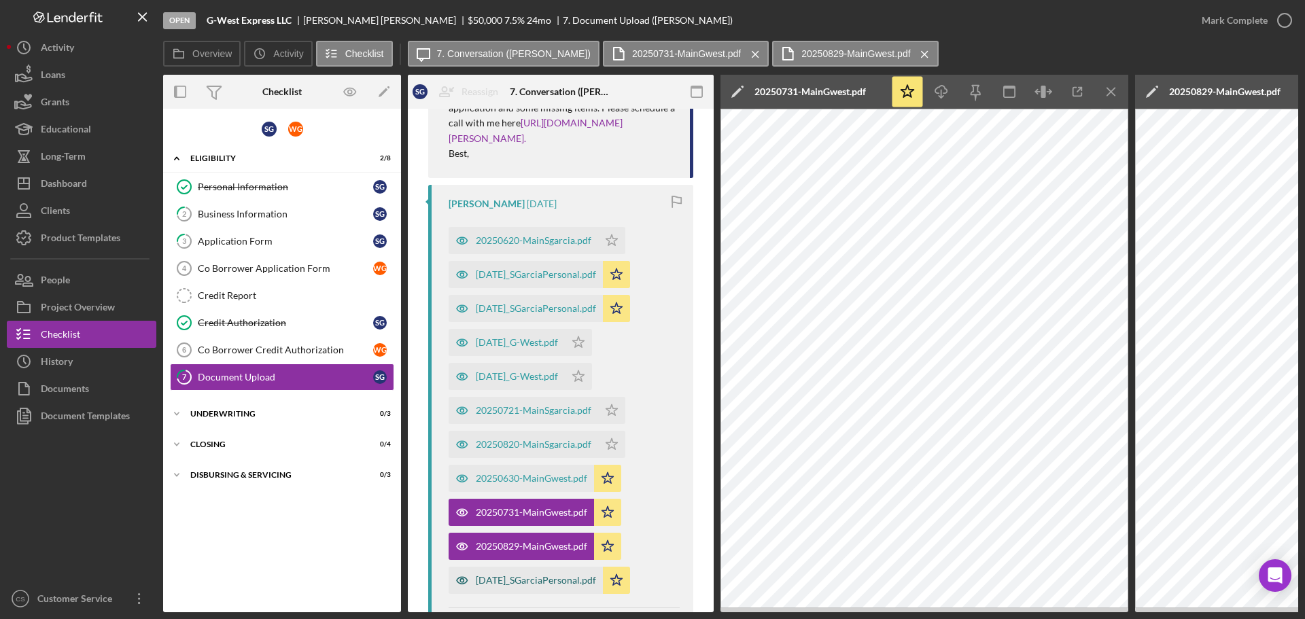
scroll to position [695, 0]
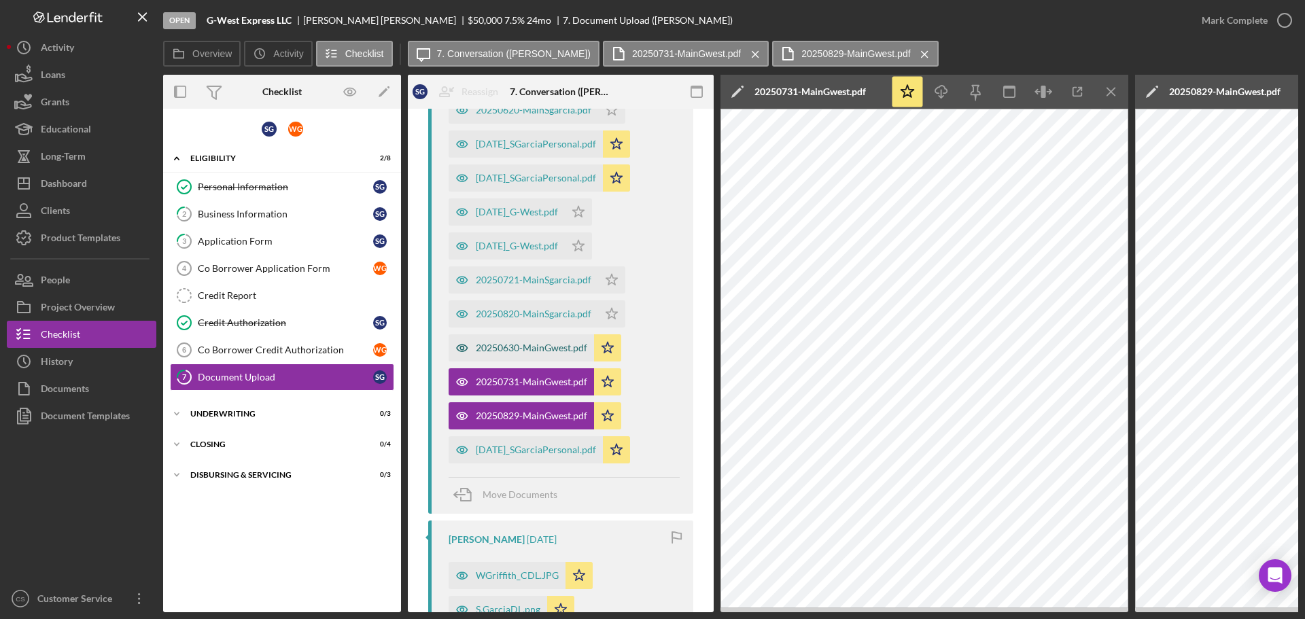
click at [536, 351] on div "20250630-MainGwest.pdf" at bounding box center [531, 348] width 111 height 11
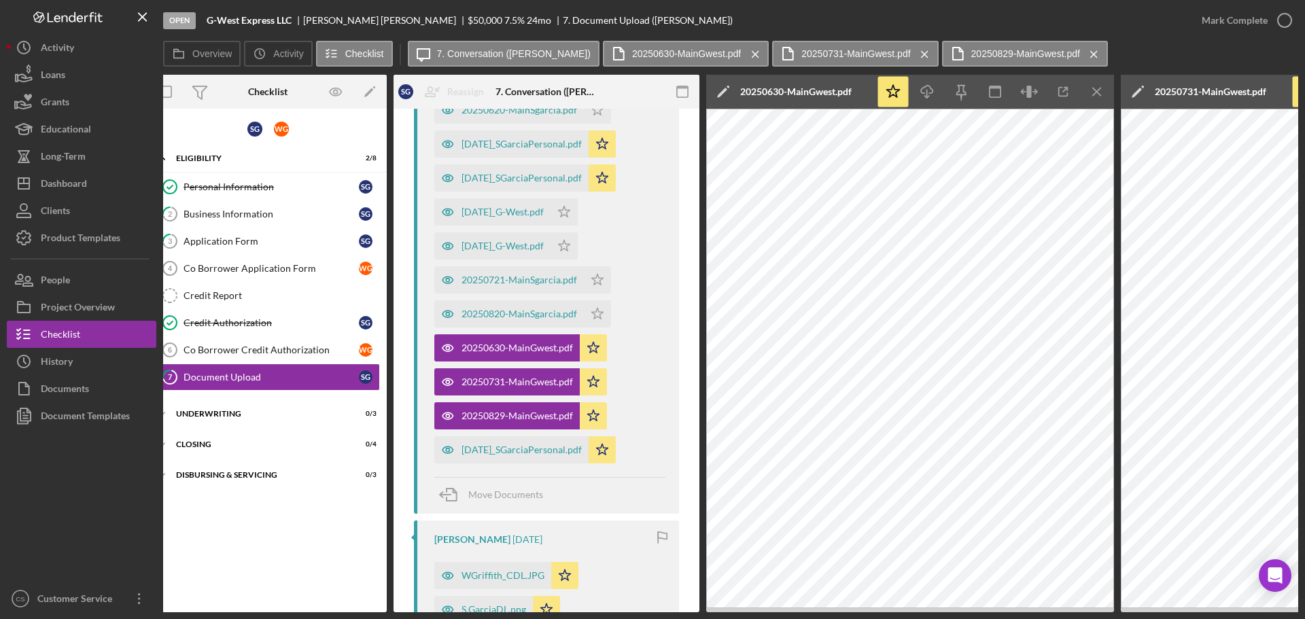
scroll to position [0, 0]
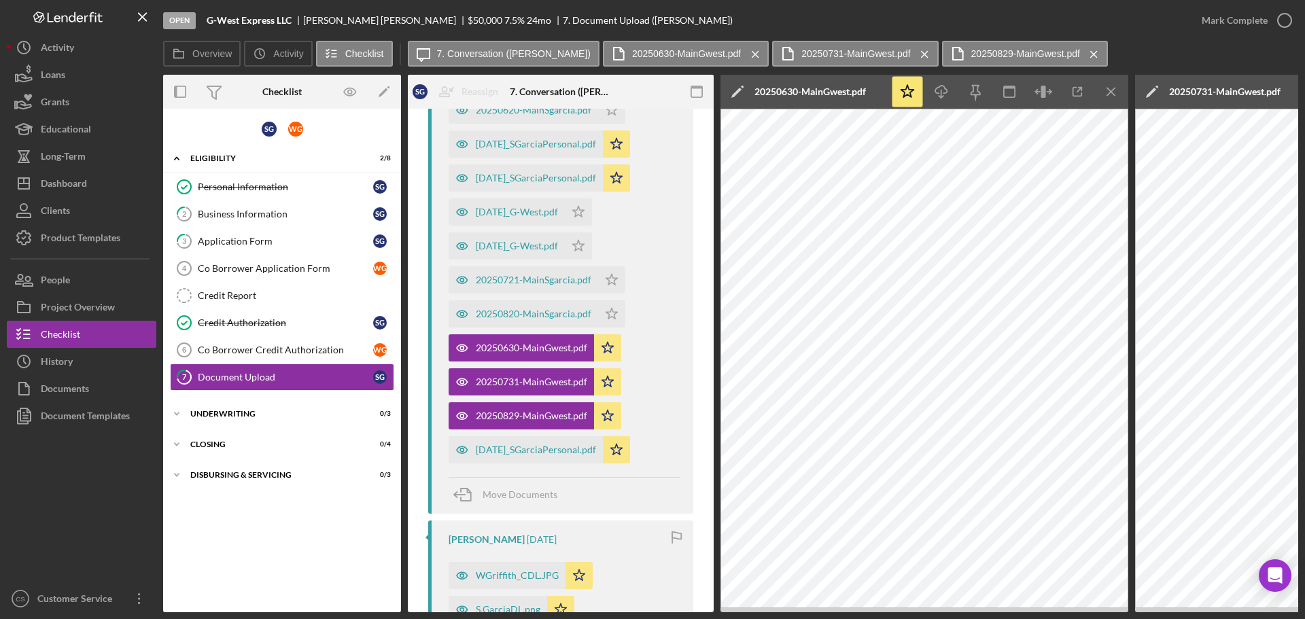
click at [661, 357] on div "20250620-MainSgarcia.pdf Icon/Star [DATE]_SGarciaPersonal.pdf Icon/Star [DATE]_…" at bounding box center [564, 277] width 231 height 374
click at [528, 453] on div "[DATE]_SGarciaPersonal.pdf" at bounding box center [536, 450] width 120 height 11
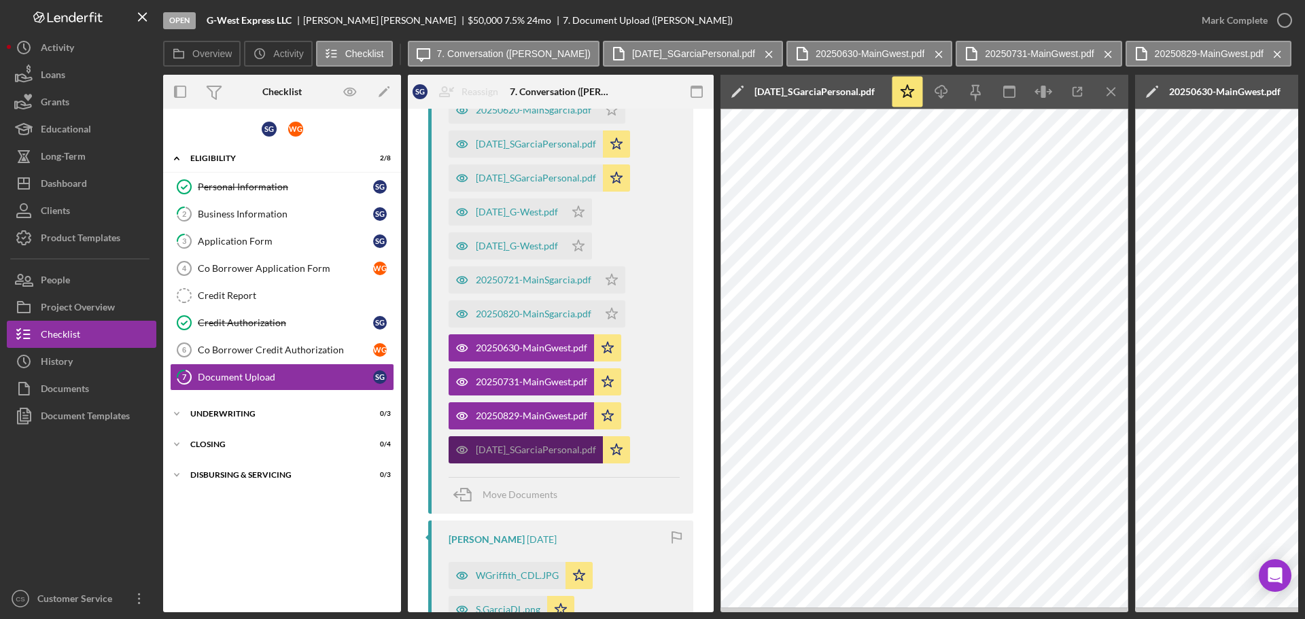
click at [568, 456] on div "[DATE]_SGarciaPersonal.pdf" at bounding box center [526, 449] width 154 height 27
click at [908, 92] on icon "Icon/Star" at bounding box center [908, 92] width 31 height 31
click at [670, 364] on div "20250620-MainSgarcia.pdf Icon/Star [DATE]_SGarciaPersonal.pdf Icon/Star [DATE]_…" at bounding box center [564, 277] width 231 height 374
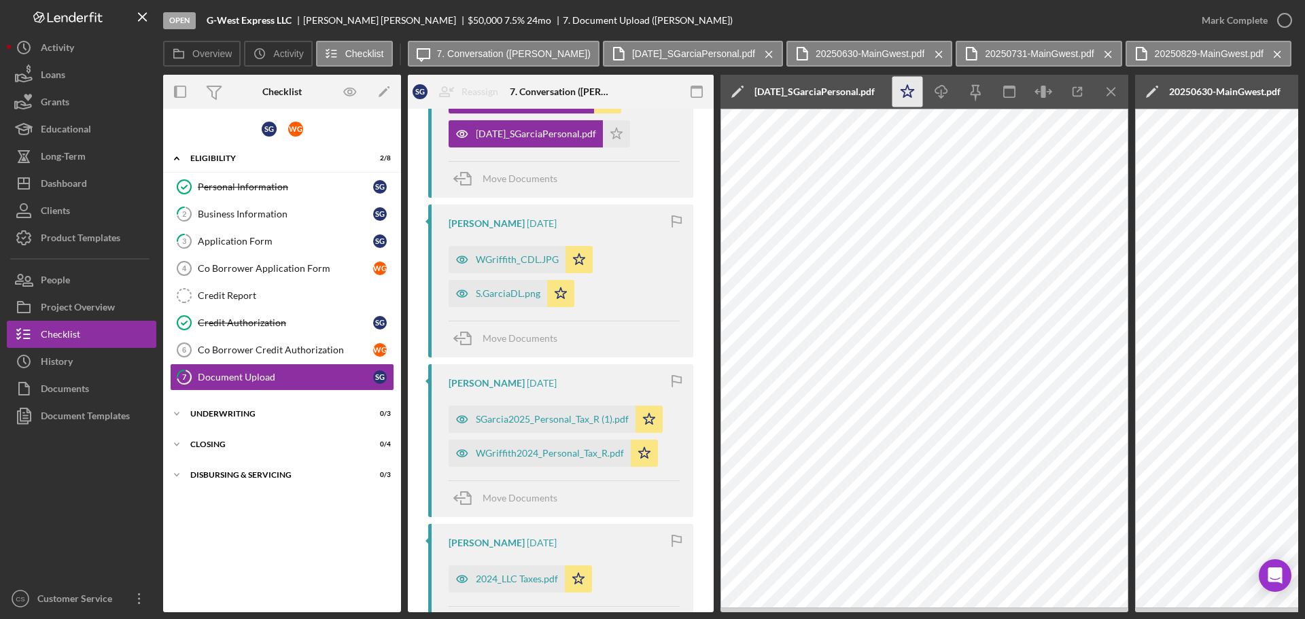
scroll to position [1035, 0]
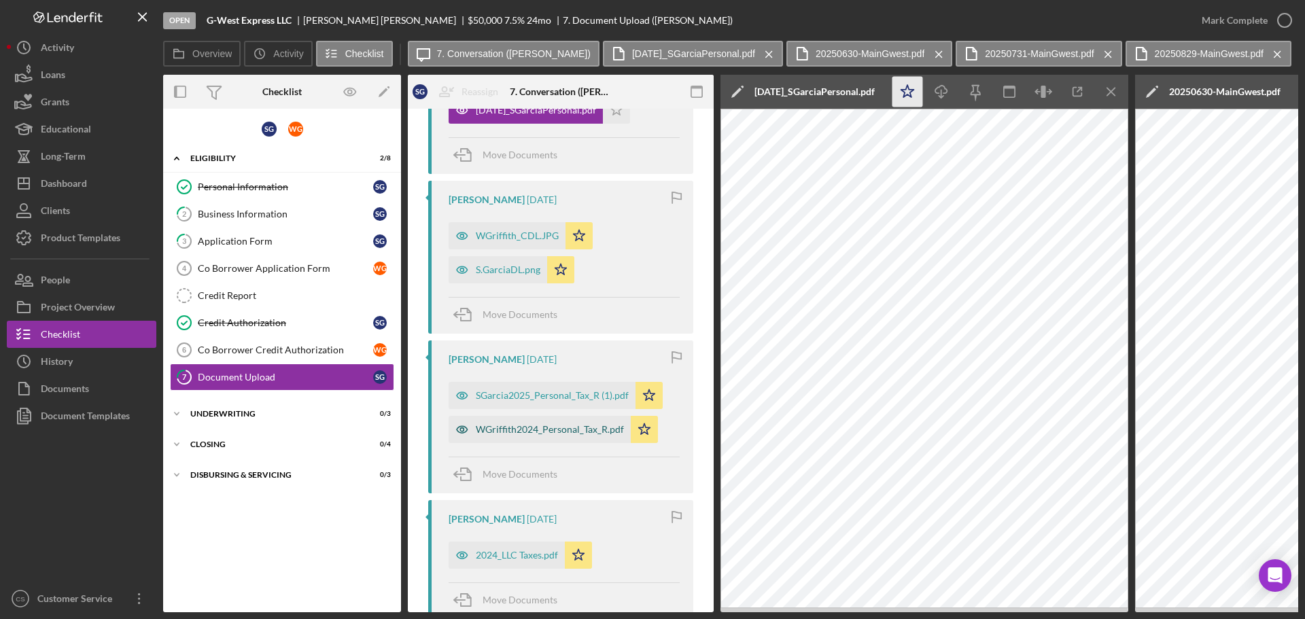
click at [536, 432] on div "WGriffith2024_Personal_Tax_R.pdf" at bounding box center [550, 429] width 148 height 11
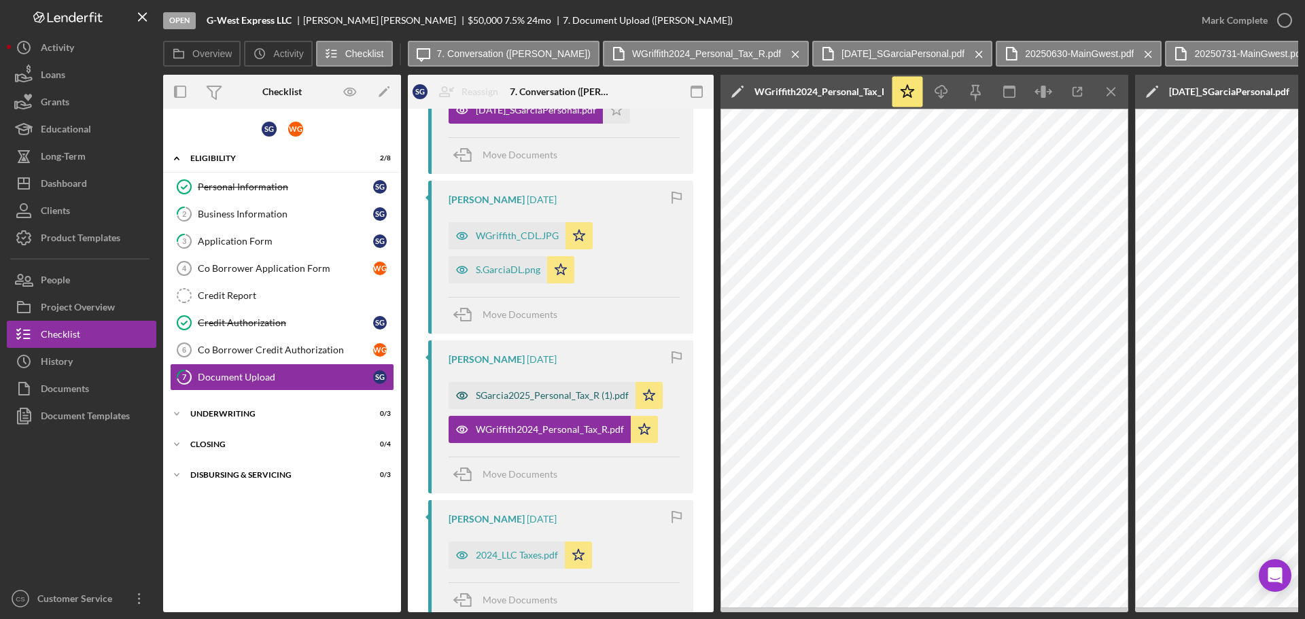
click at [542, 400] on div "SGarcia2025_Personal_Tax_R (1).pdf" at bounding box center [552, 395] width 153 height 11
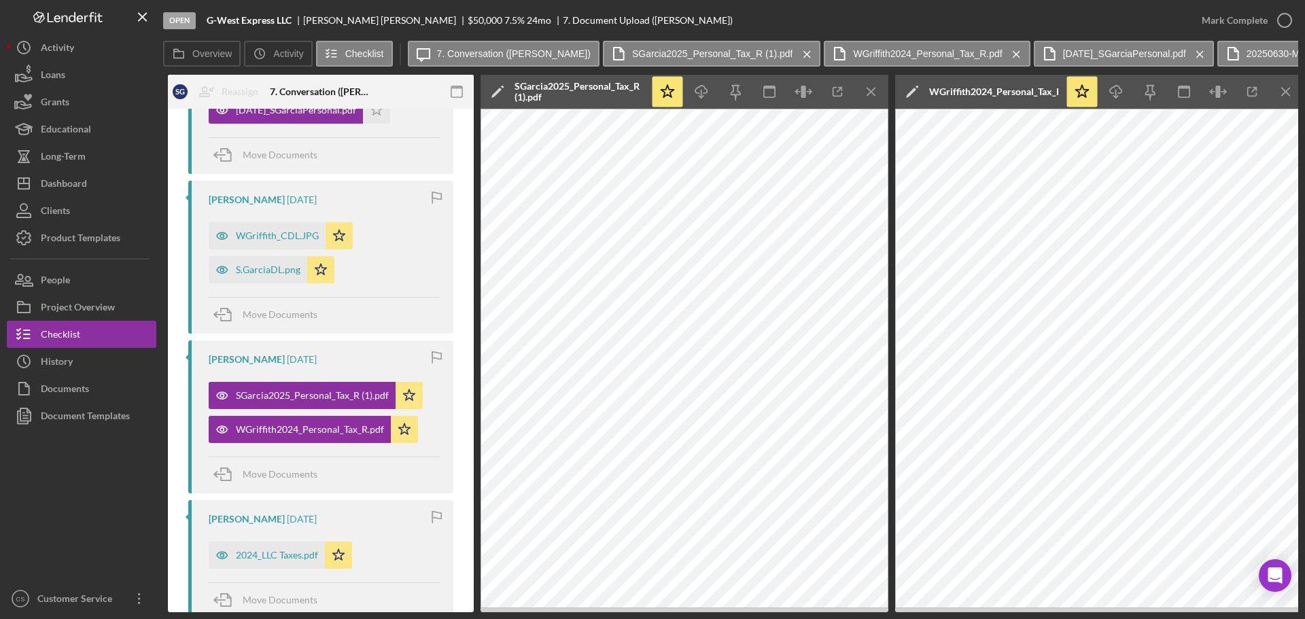
scroll to position [0, 272]
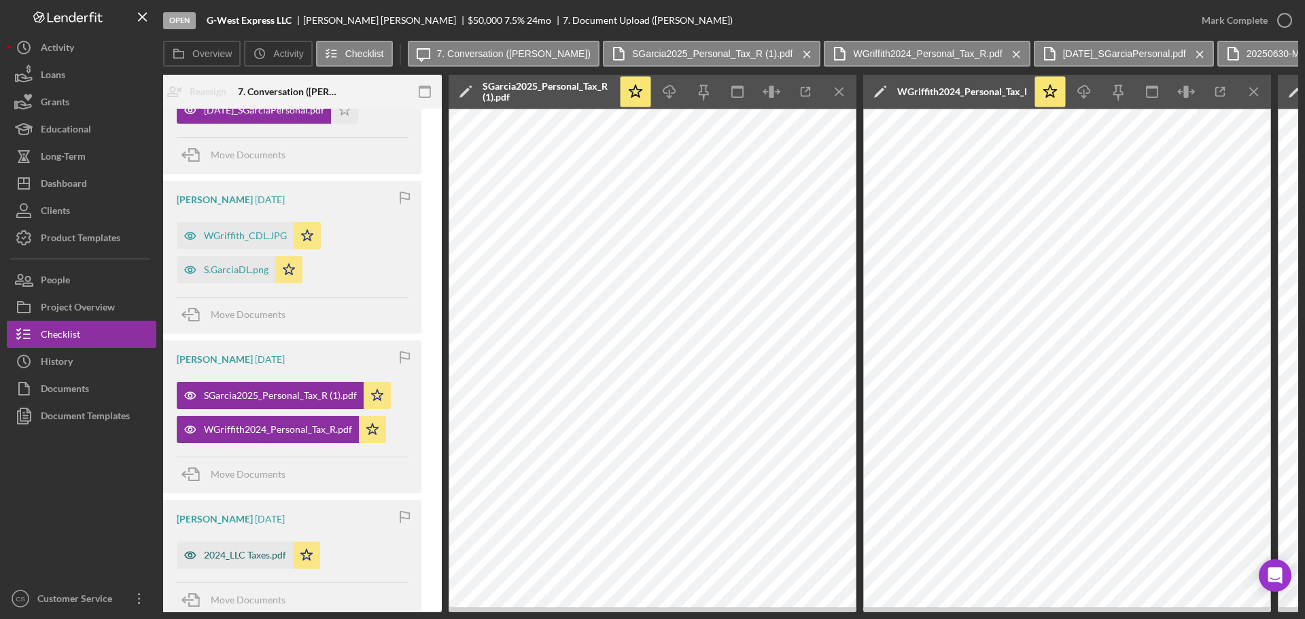
click at [252, 558] on div "2024_LLC Taxes.pdf" at bounding box center [245, 555] width 82 height 11
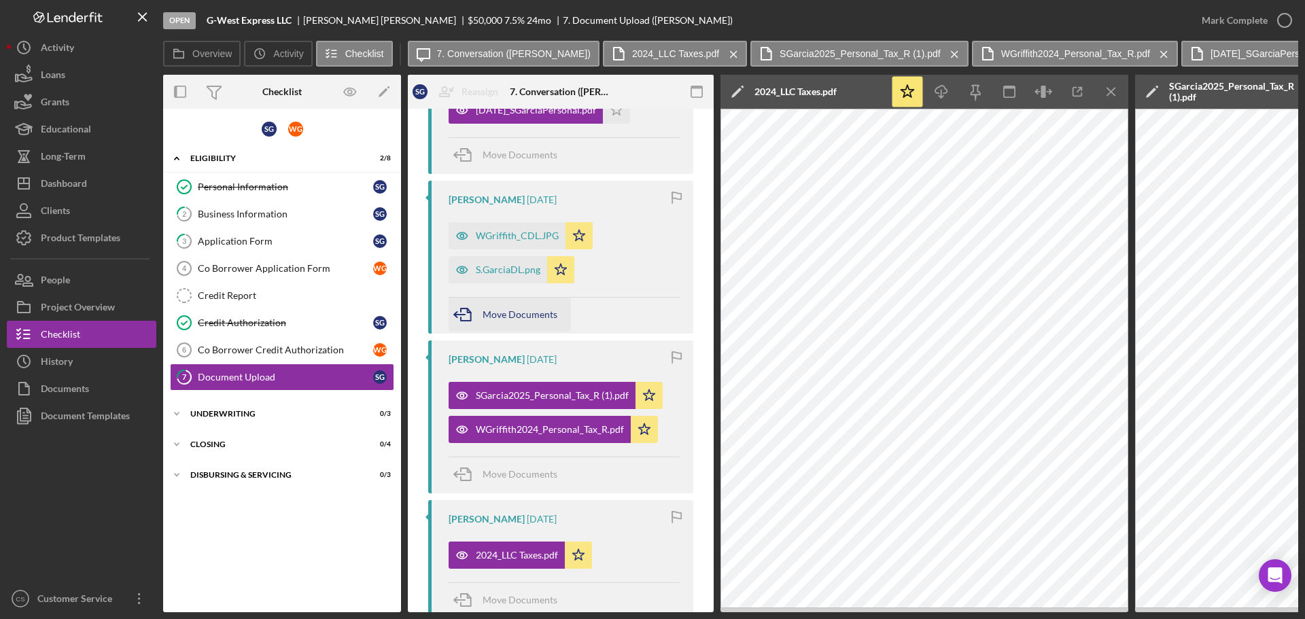
scroll to position [967, 0]
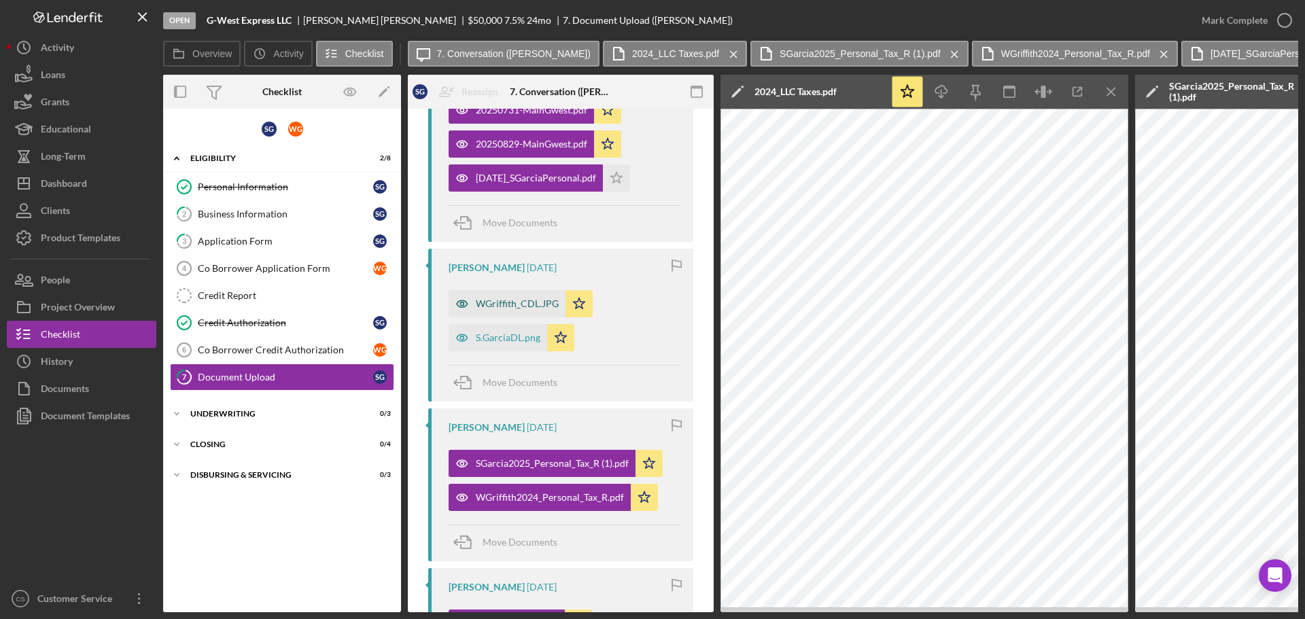
click at [492, 302] on div "WGriffith_CDL.JPG" at bounding box center [517, 303] width 83 height 11
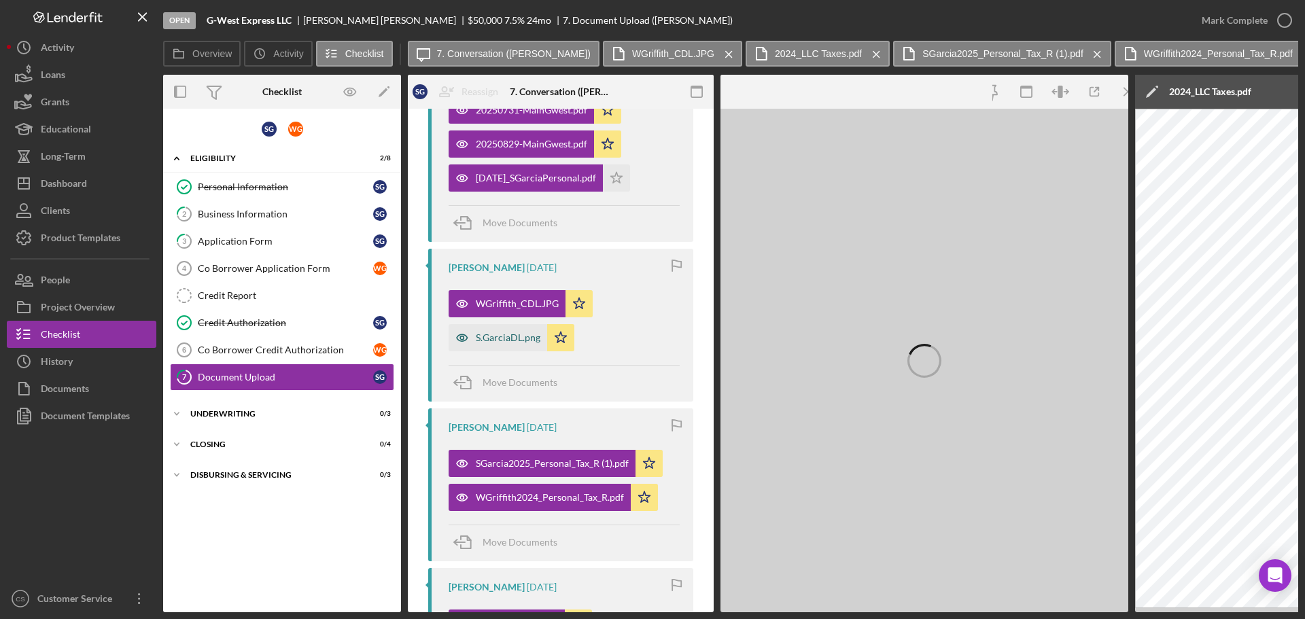
click at [490, 338] on div "S.GarciaDL.png" at bounding box center [508, 337] width 65 height 11
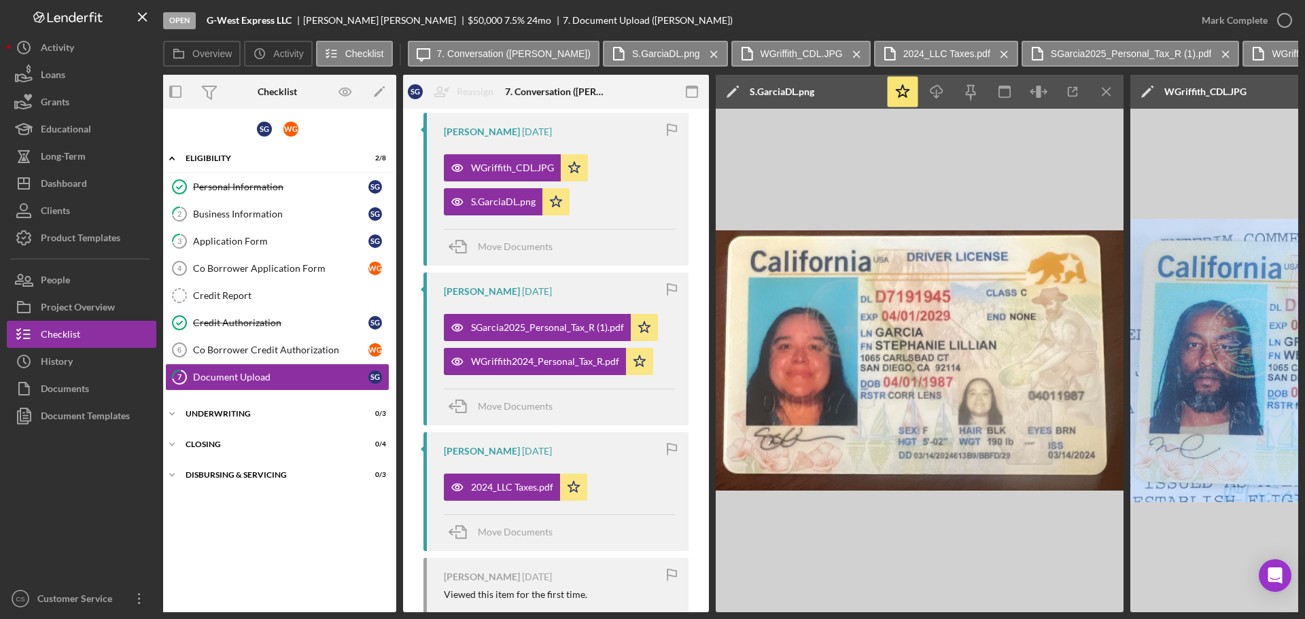
scroll to position [0, 0]
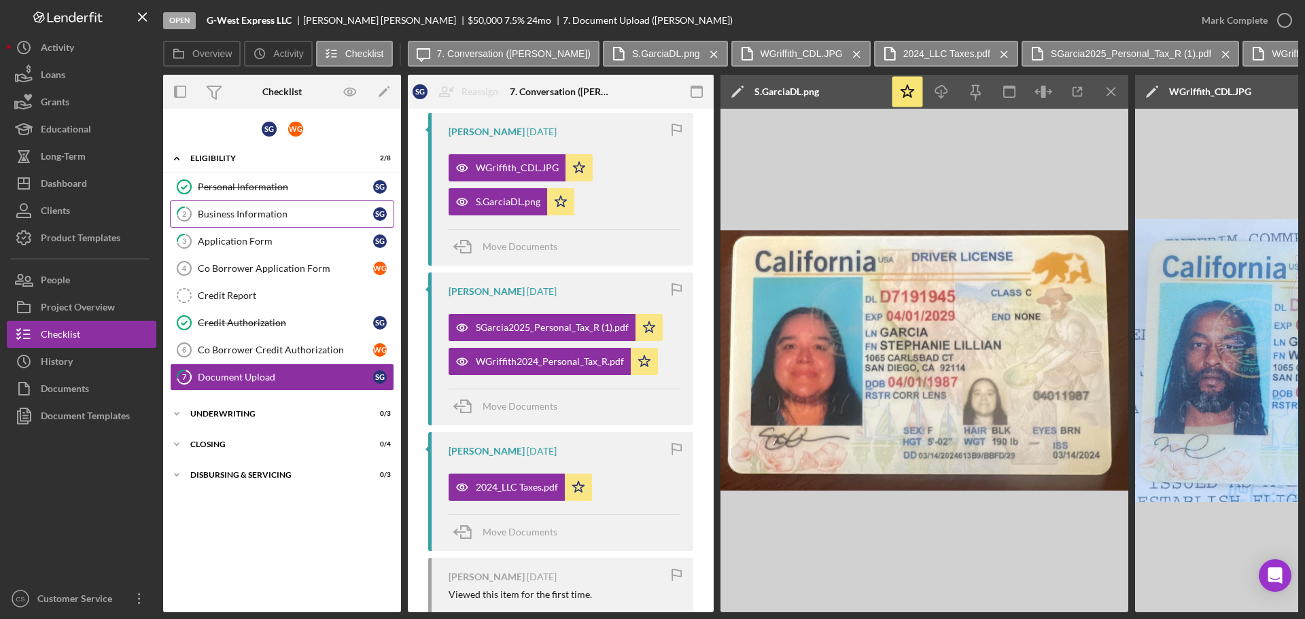
click at [307, 220] on link "2 Business Information S G" at bounding box center [282, 214] width 224 height 27
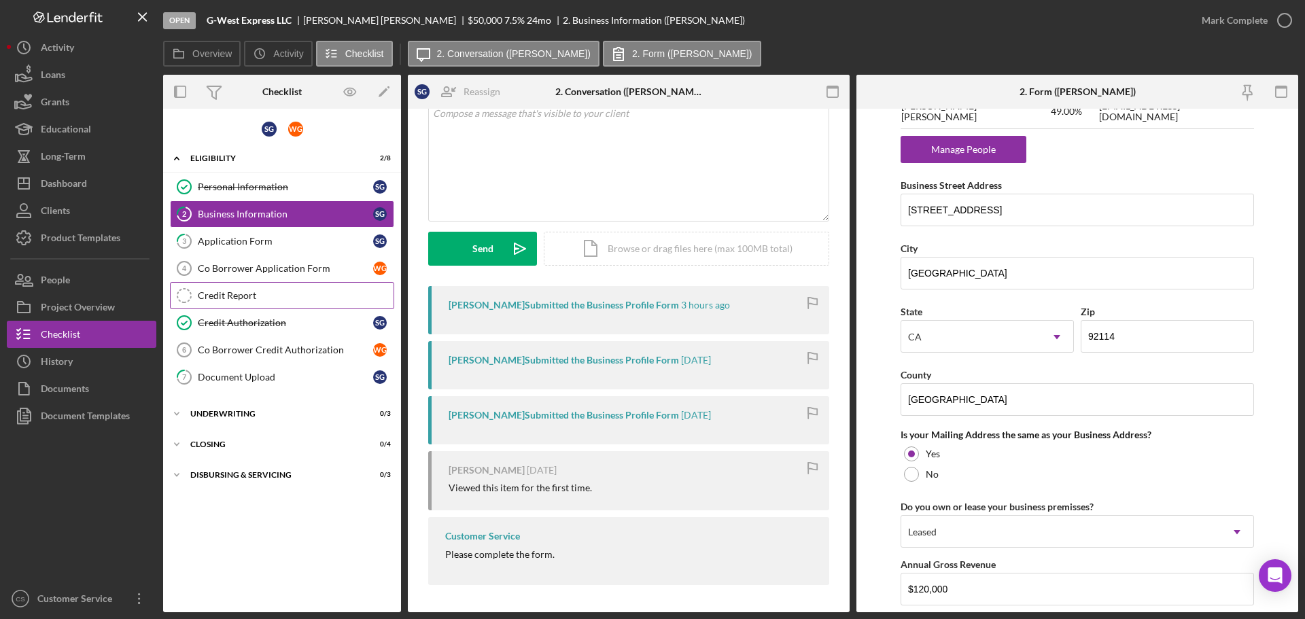
scroll to position [1184, 0]
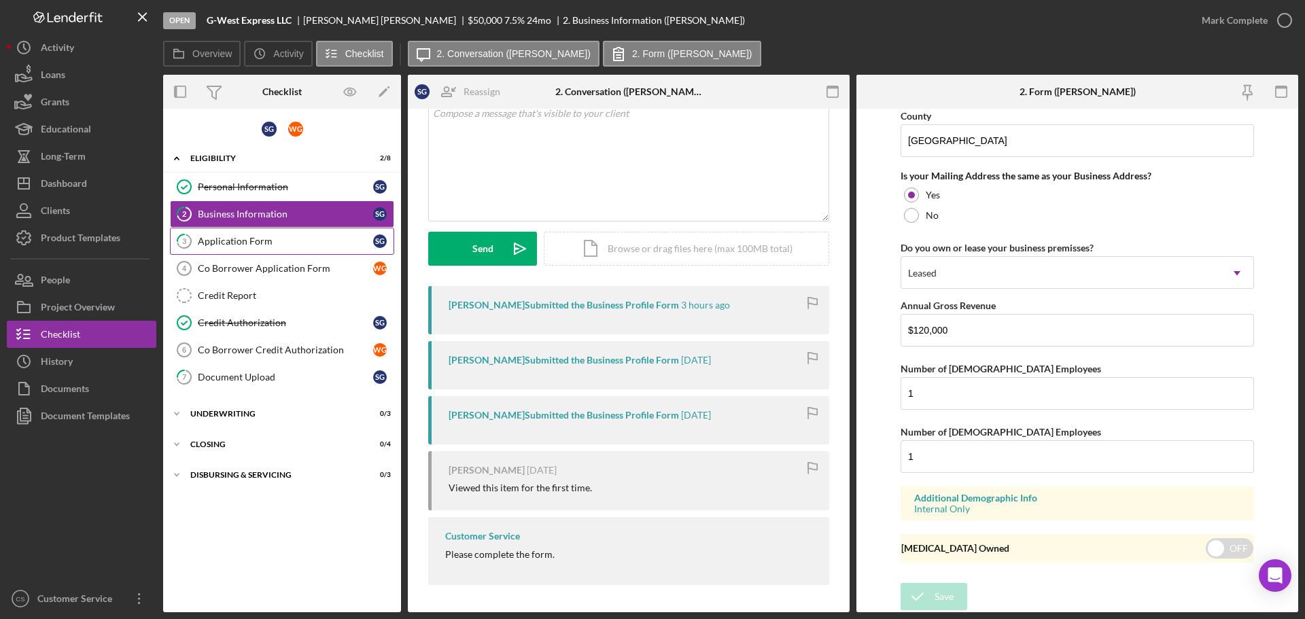
click at [317, 243] on div "Application Form" at bounding box center [285, 241] width 175 height 11
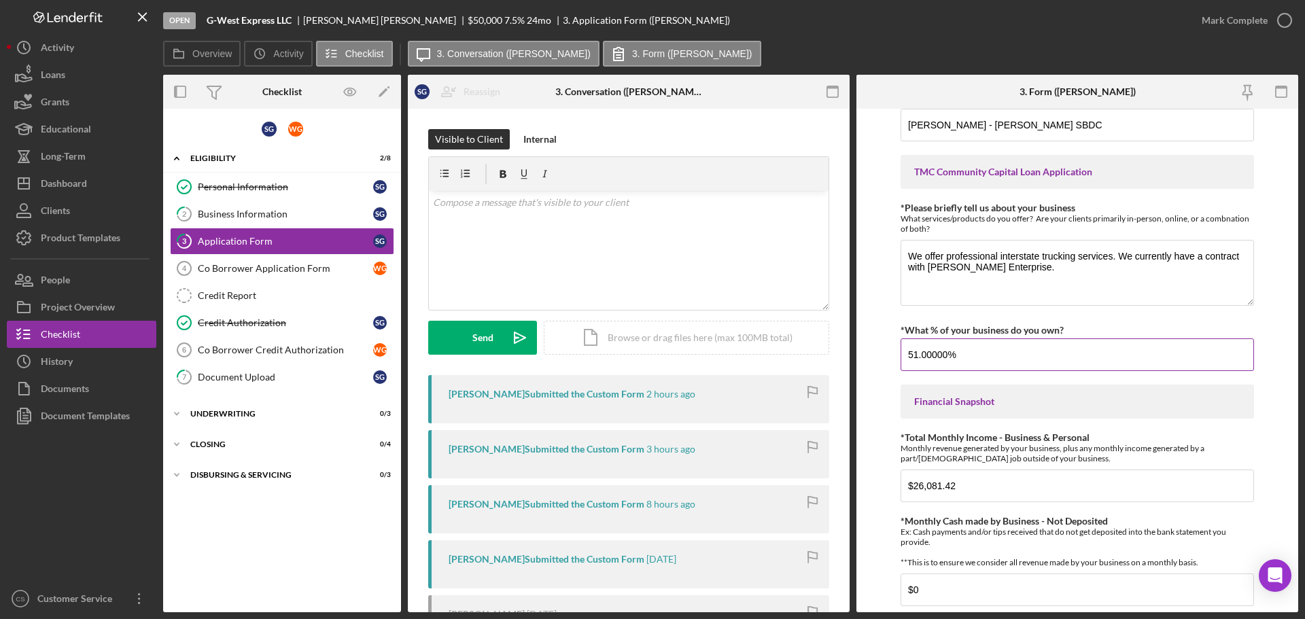
scroll to position [677, 0]
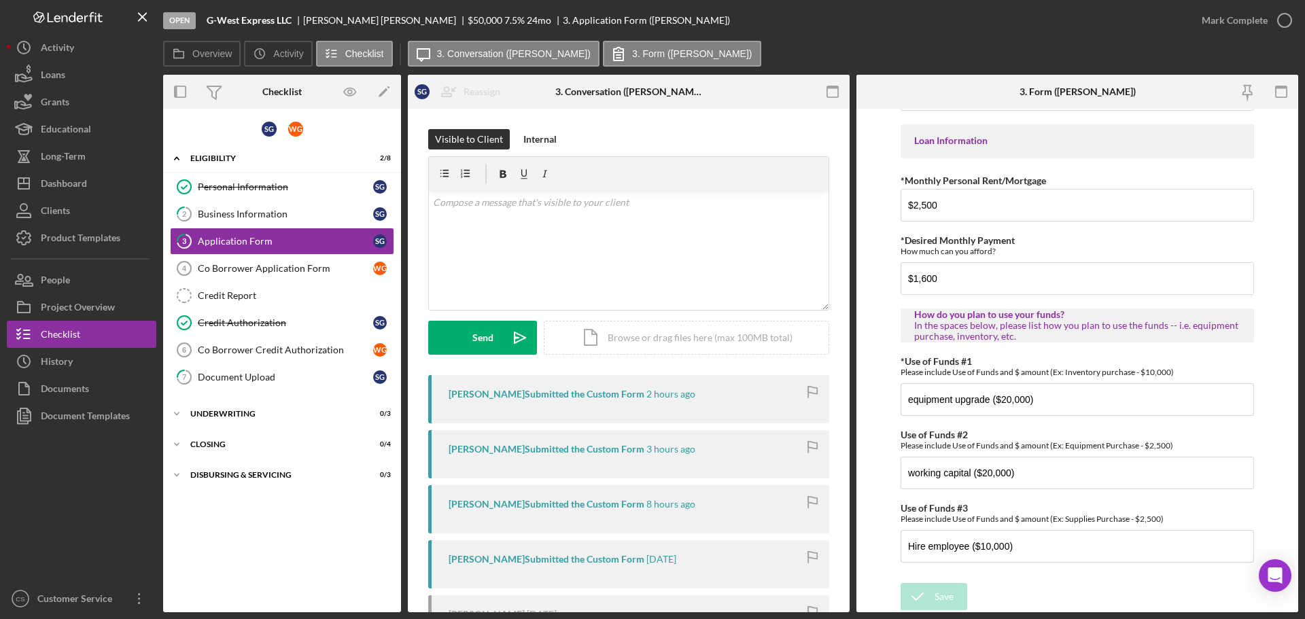
click at [350, 570] on div "S G W G Icon/Expander Eligibility 2 / 8 Personal Information Personal Informati…" at bounding box center [282, 361] width 238 height 490
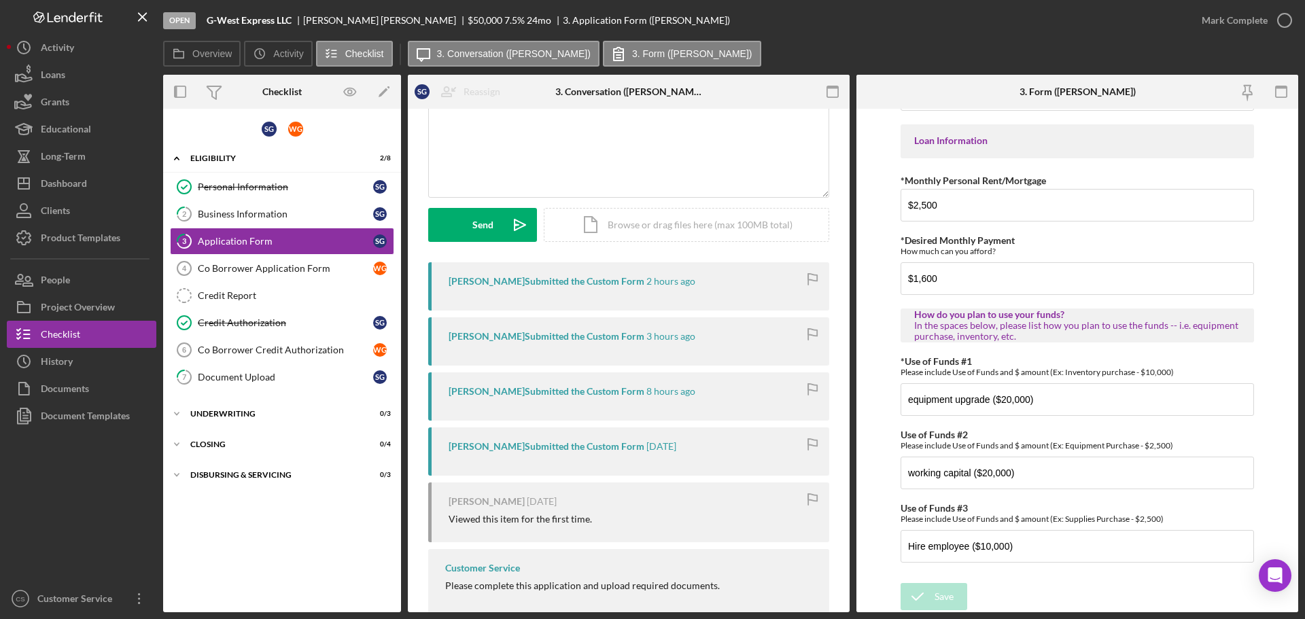
scroll to position [136, 0]
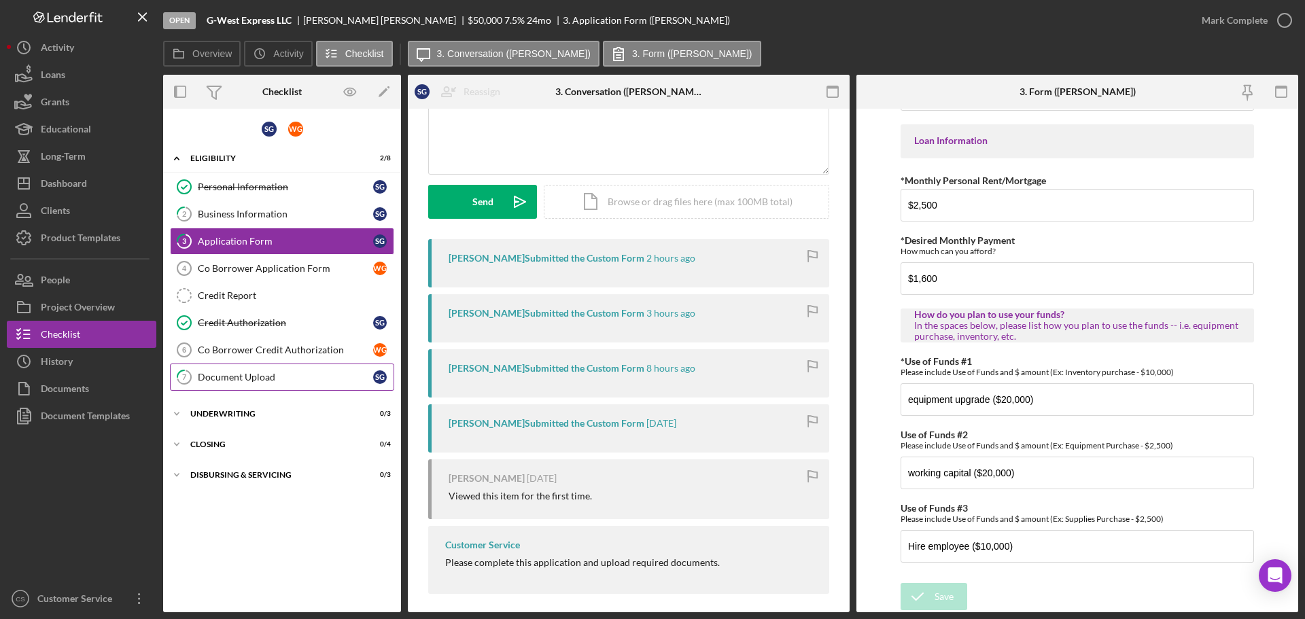
click at [249, 379] on div "Document Upload" at bounding box center [285, 377] width 175 height 11
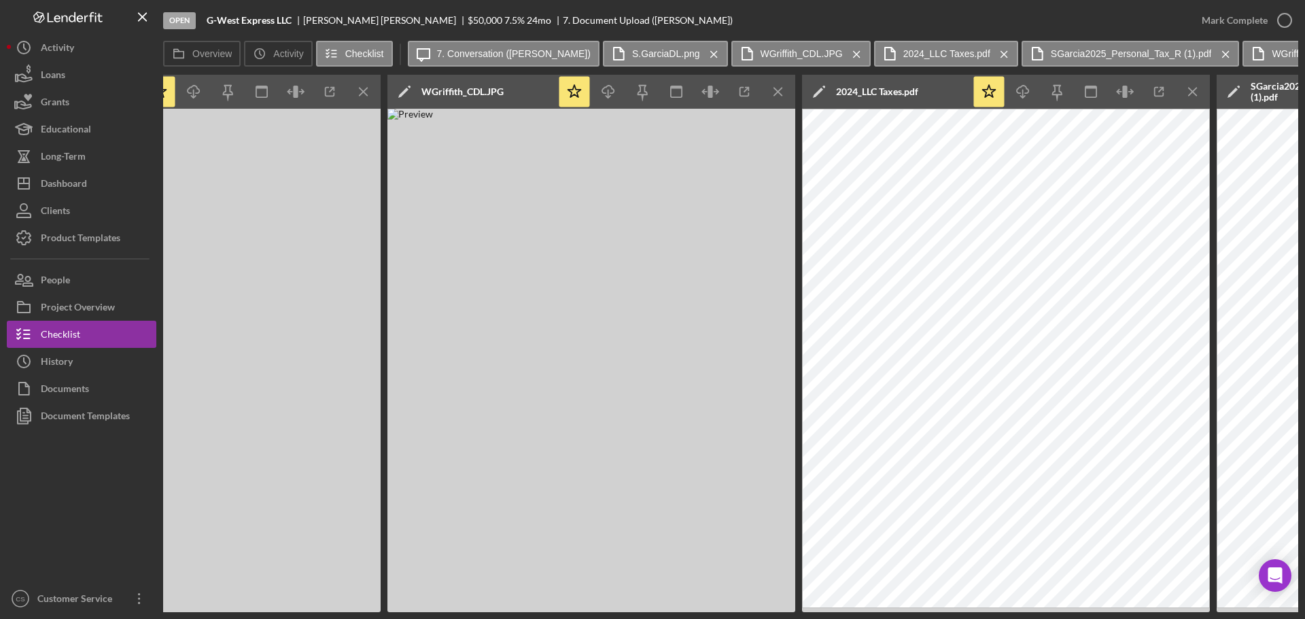
scroll to position [0, 1088]
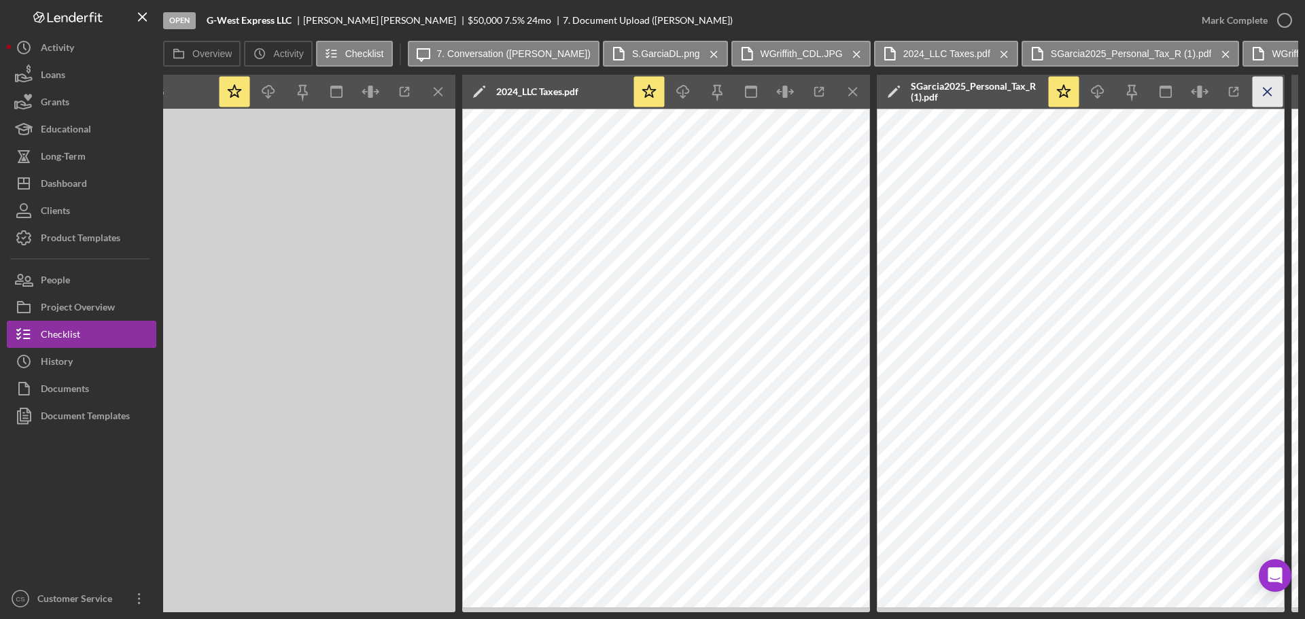
click at [1269, 95] on icon "Icon/Menu Close" at bounding box center [1268, 92] width 31 height 31
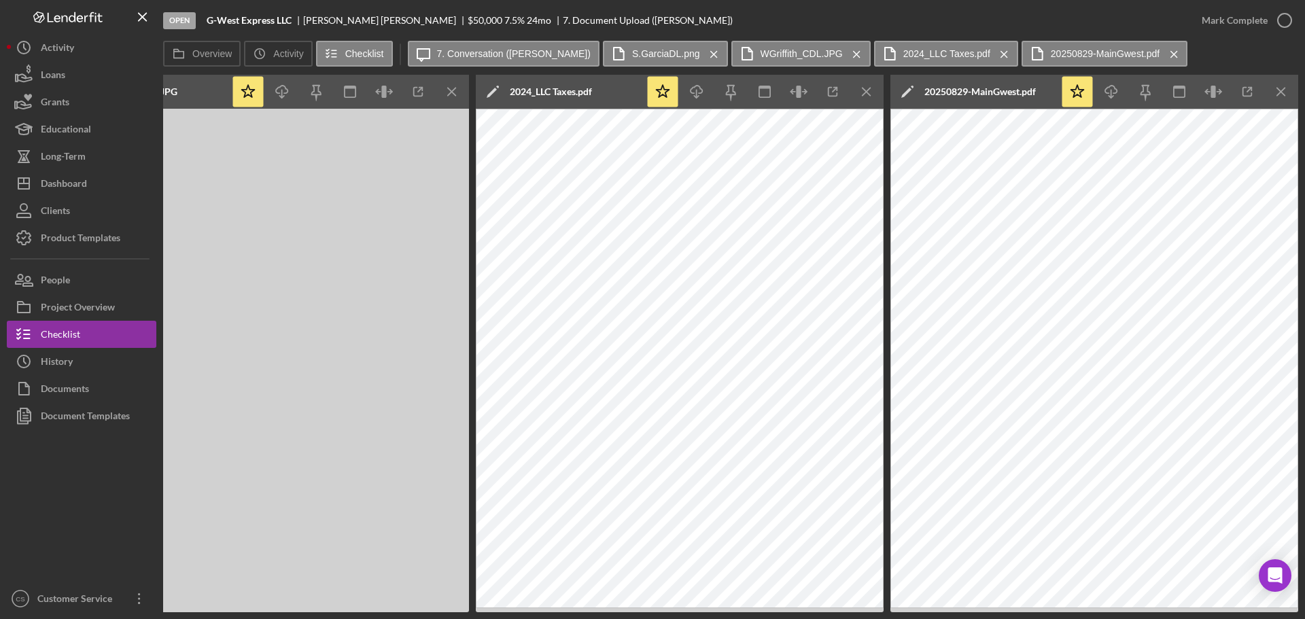
scroll to position [0, 1074]
click at [1279, 93] on icon "Icon/Menu Close" at bounding box center [1282, 92] width 31 height 31
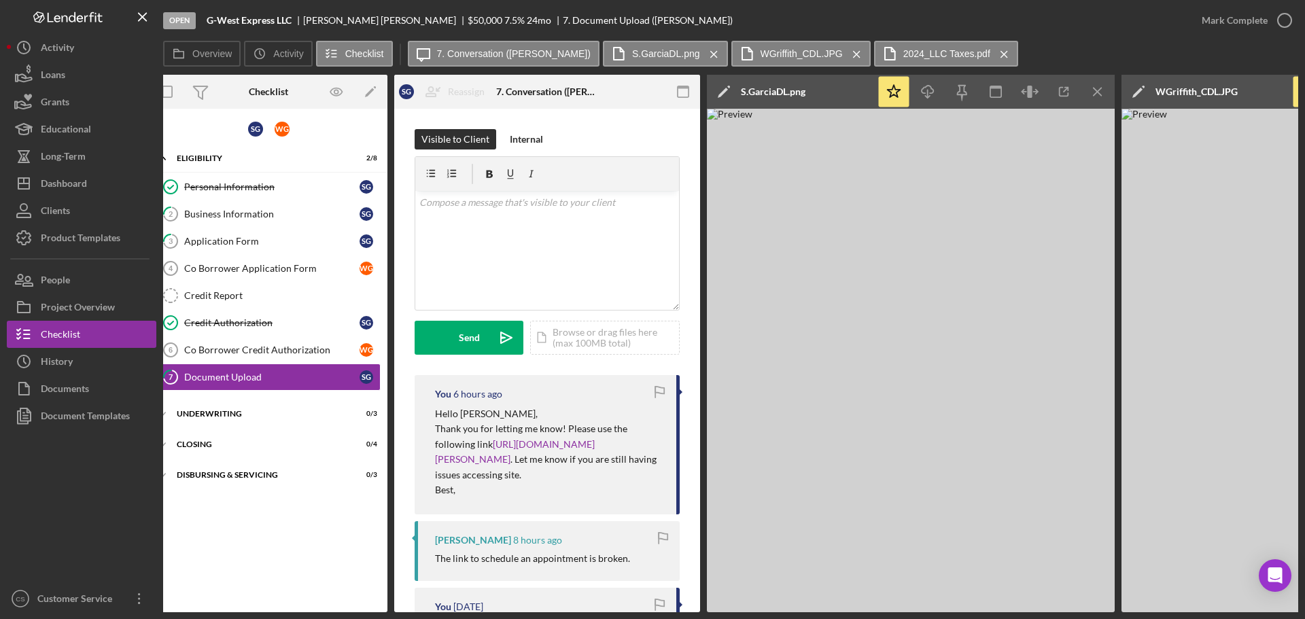
scroll to position [0, 0]
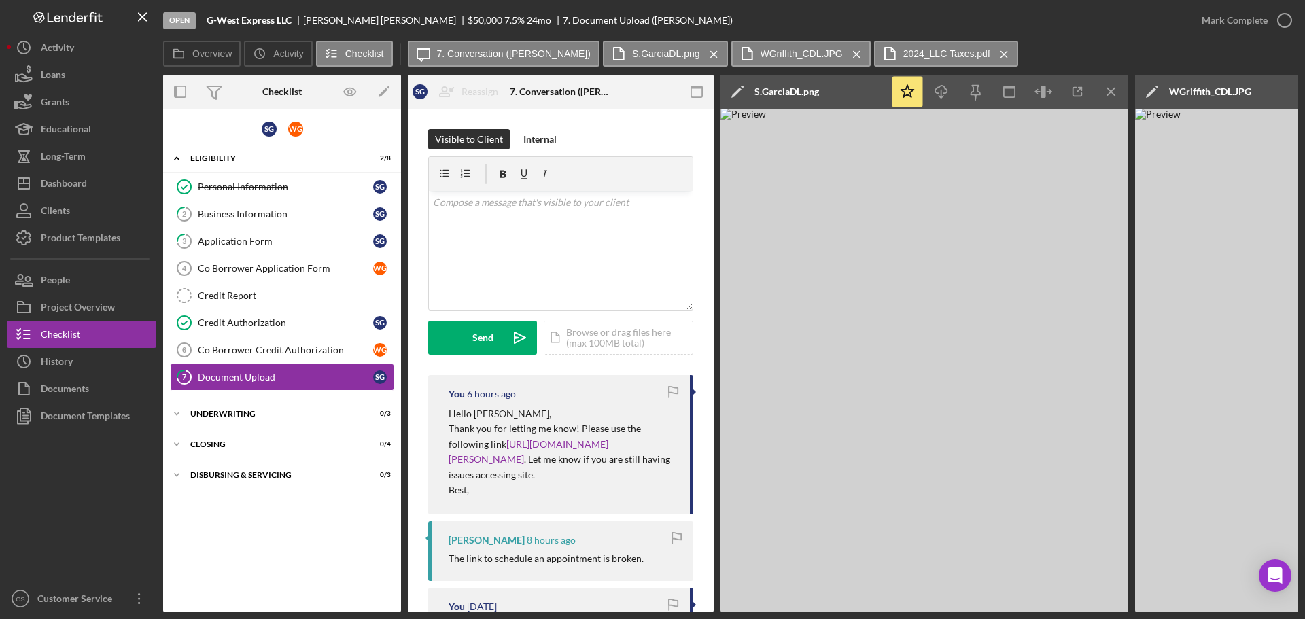
click at [313, 549] on div "S G W G Icon/Expander Eligibility 2 / 8 Personal Information Personal Informati…" at bounding box center [282, 361] width 238 height 490
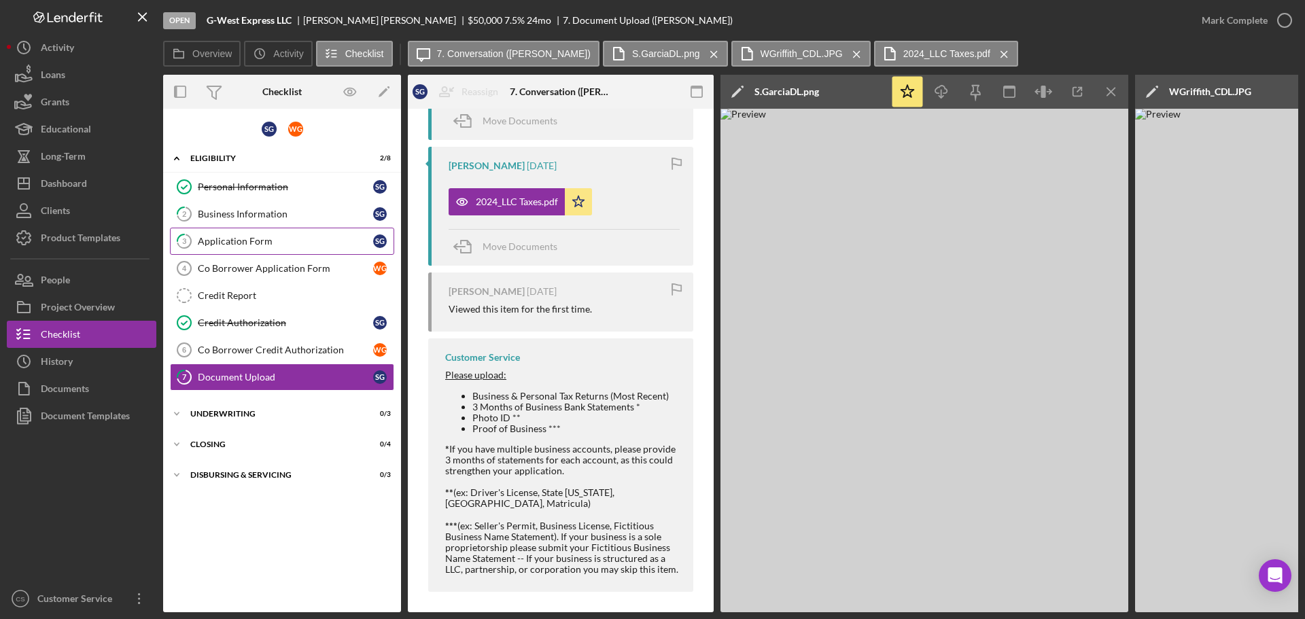
click at [243, 246] on div "Application Form" at bounding box center [285, 241] width 175 height 11
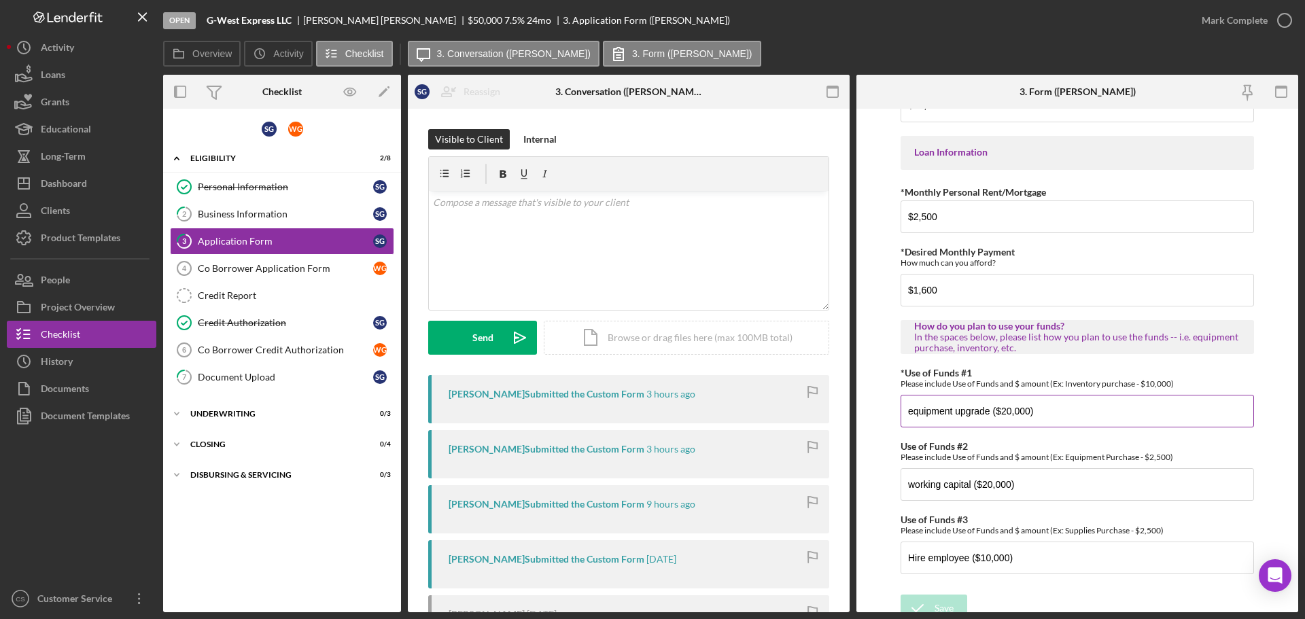
scroll to position [677, 0]
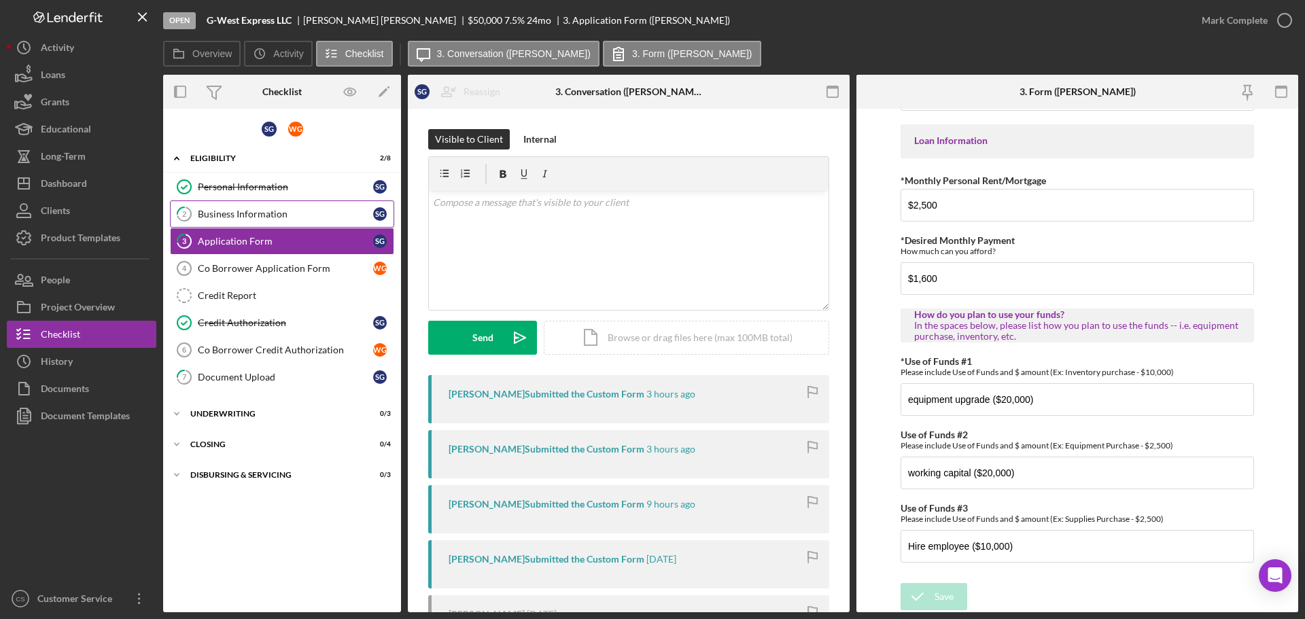
click at [289, 209] on div "Business Information" at bounding box center [285, 214] width 175 height 11
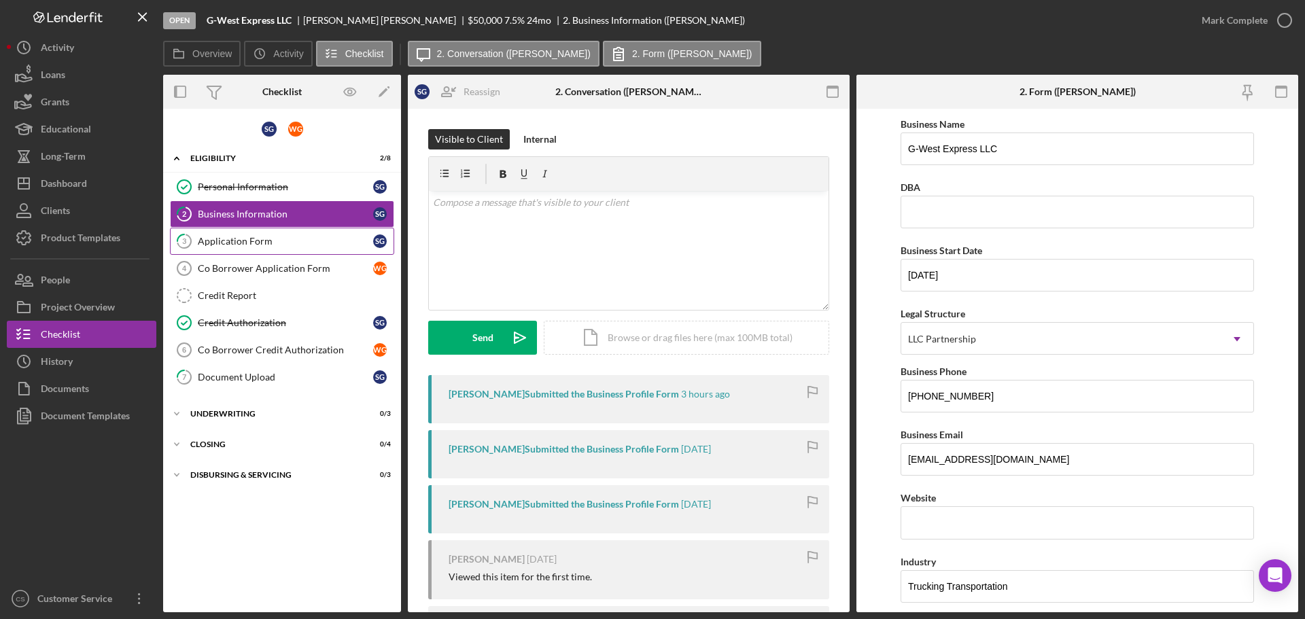
click at [292, 237] on div "Application Form" at bounding box center [285, 241] width 175 height 11
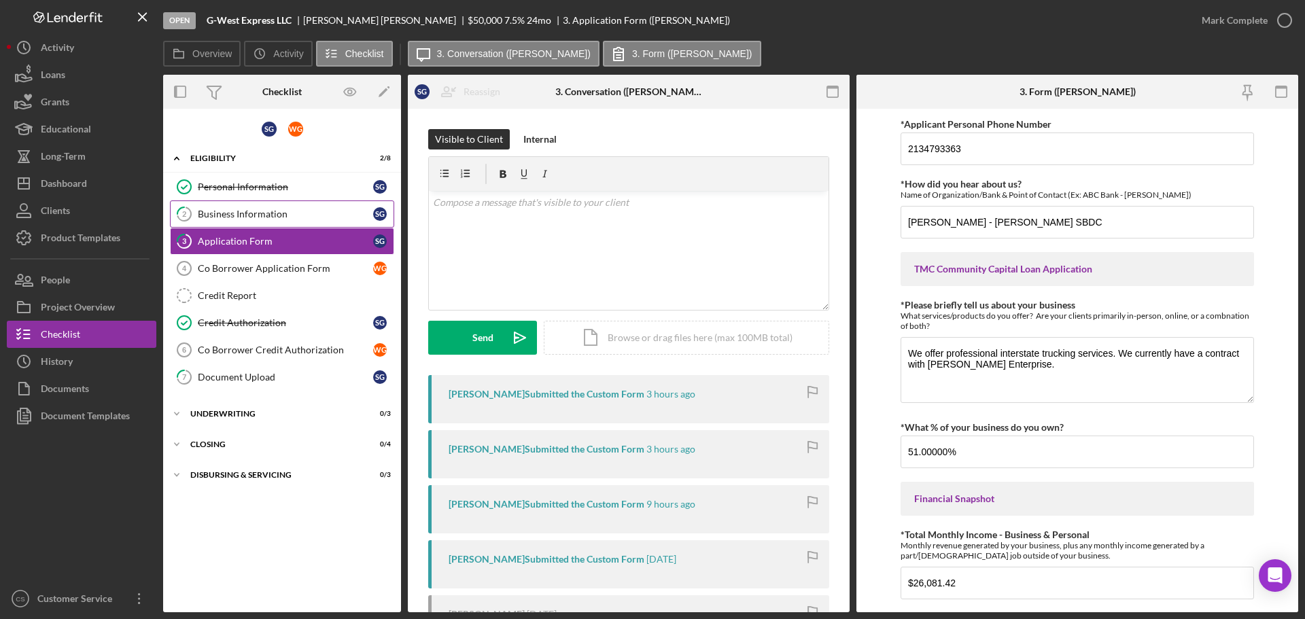
click at [294, 222] on link "2 Business Information S G" at bounding box center [282, 214] width 224 height 27
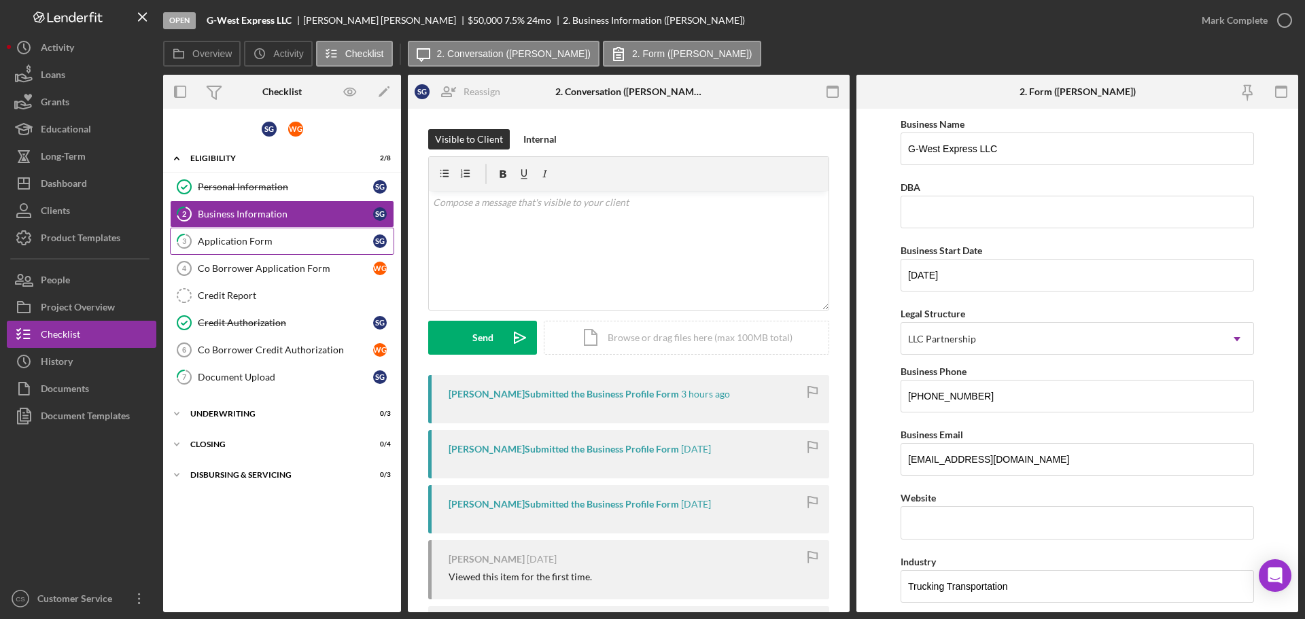
click at [296, 233] on link "3 Application Form S G" at bounding box center [282, 241] width 224 height 27
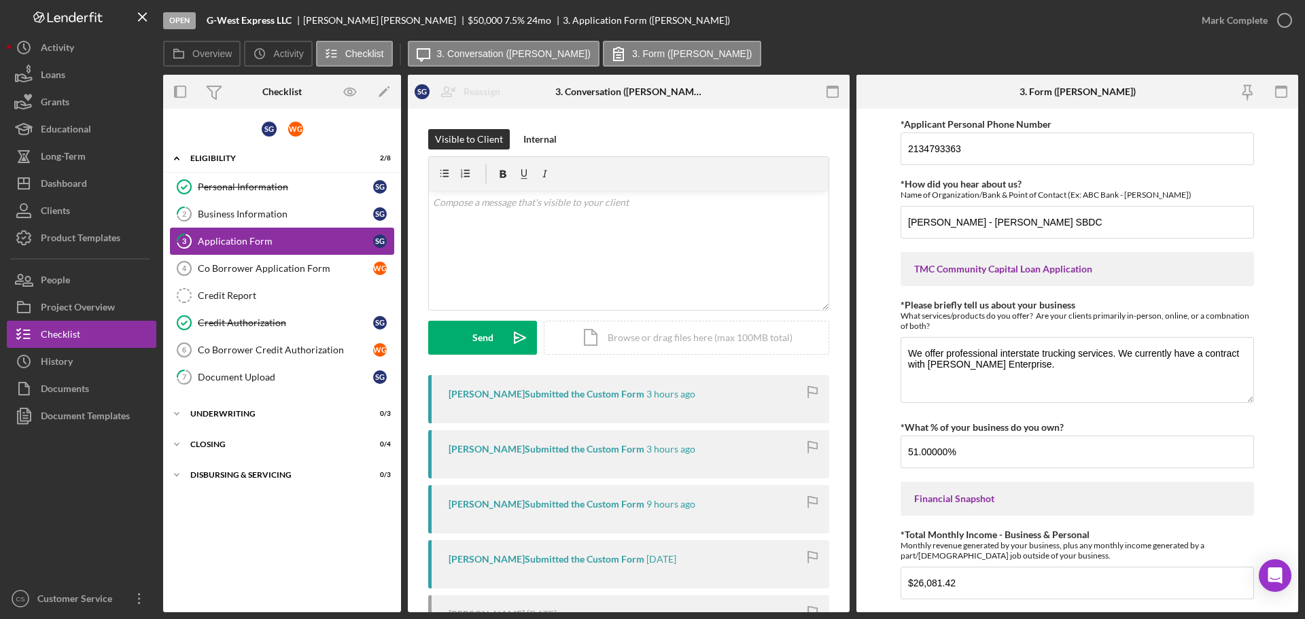
click at [294, 253] on link "3 Application Form S G" at bounding box center [282, 241] width 224 height 27
click at [294, 264] on div "Co Borrower Application Form" at bounding box center [285, 268] width 175 height 11
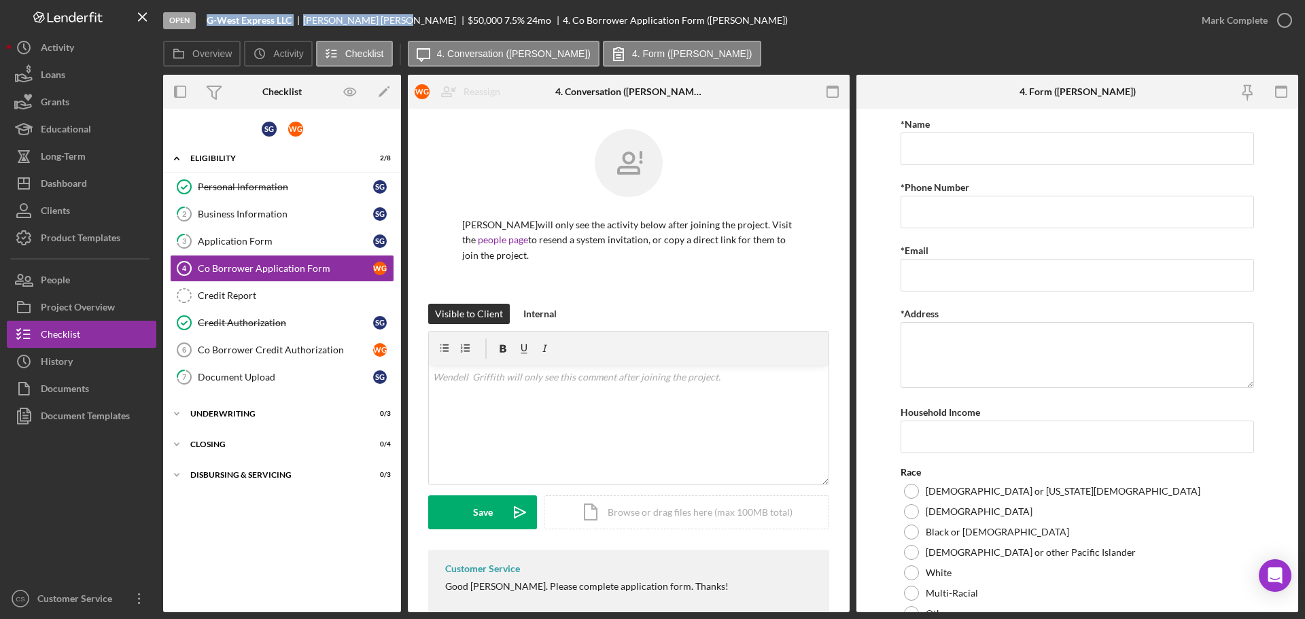
drag, startPoint x: 375, startPoint y: 21, endPoint x: 207, endPoint y: 21, distance: 167.9
click at [207, 21] on div "G-West Express LLC [PERSON_NAME] $50,000 $50,000 7.5 % 24 mo 4. Co Borrower App…" at bounding box center [497, 20] width 581 height 11
copy div "G-West Express LLC [PERSON_NAME]"
click at [216, 220] on div "Business Information" at bounding box center [285, 214] width 175 height 11
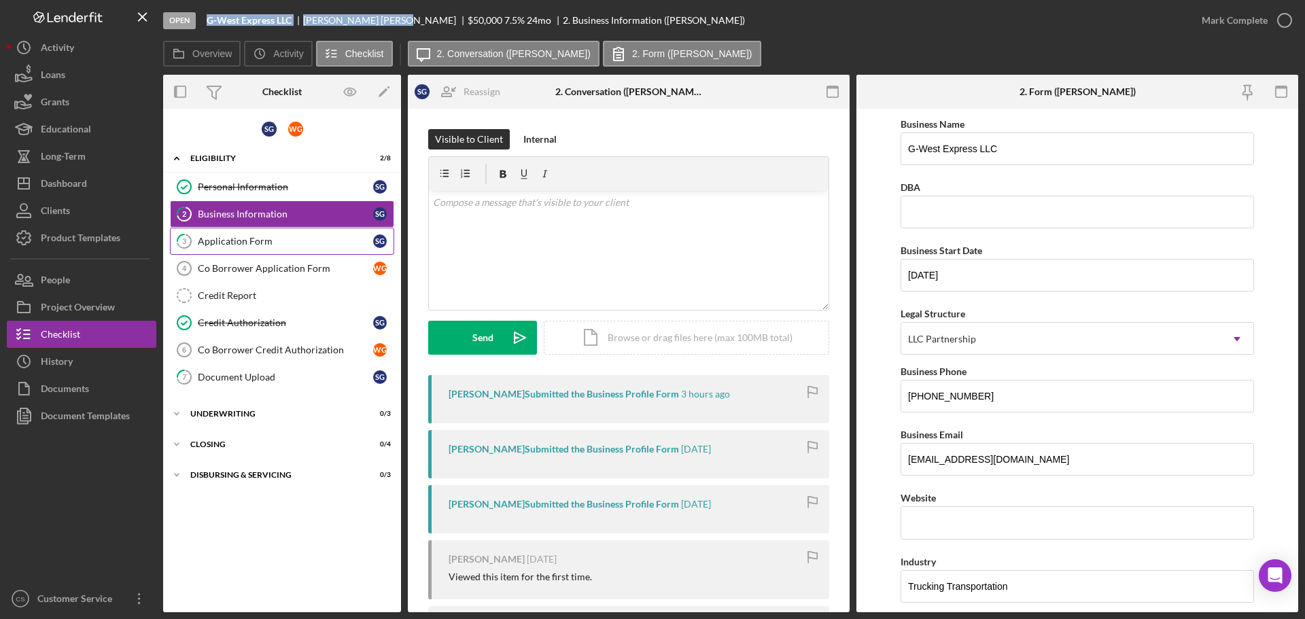
click at [273, 248] on link "3 Application Form S G" at bounding box center [282, 241] width 224 height 27
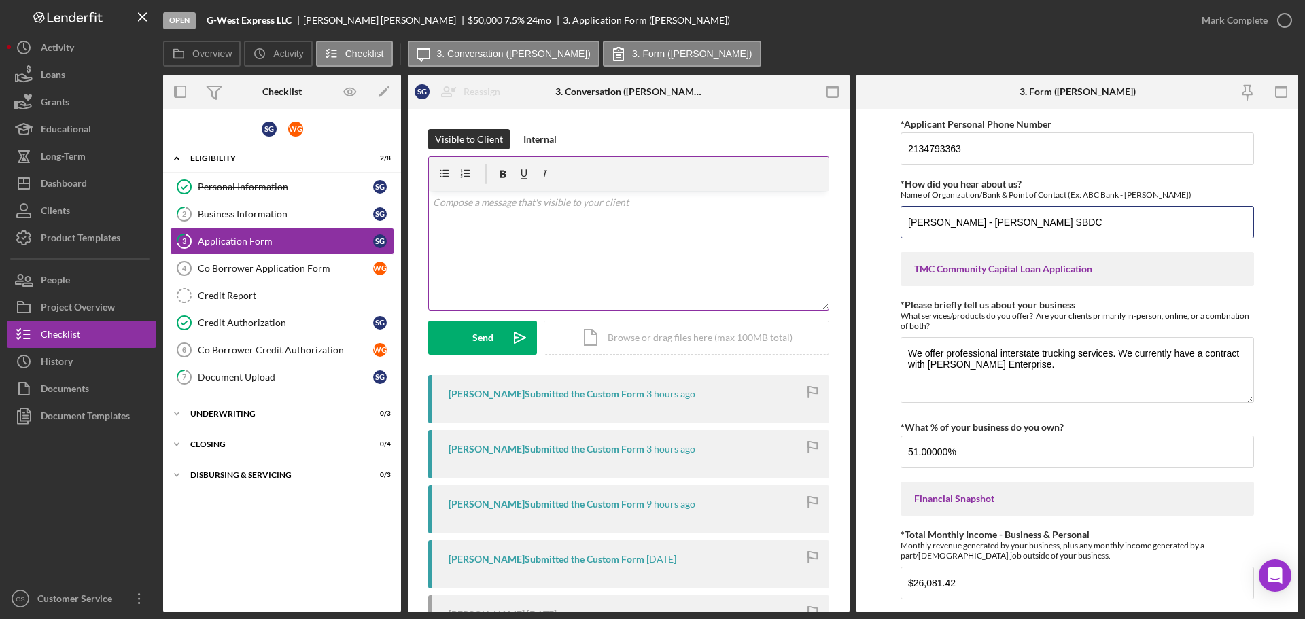
drag, startPoint x: 1069, startPoint y: 213, endPoint x: 756, endPoint y: 218, distance: 312.8
click at [755, 218] on div "Overview Internal Workflow Stage Open Icon/Dropdown Arrow Archive (can unarchiv…" at bounding box center [730, 344] width 1135 height 538
drag, startPoint x: 1016, startPoint y: 152, endPoint x: 726, endPoint y: 134, distance: 290.8
click at [726, 134] on div "Overview Internal Workflow Stage Open Icon/Dropdown Arrow Archive (can unarchiv…" at bounding box center [730, 344] width 1135 height 538
click at [1033, 217] on input "[PERSON_NAME] - [PERSON_NAME] SBDC" at bounding box center [1078, 222] width 354 height 33
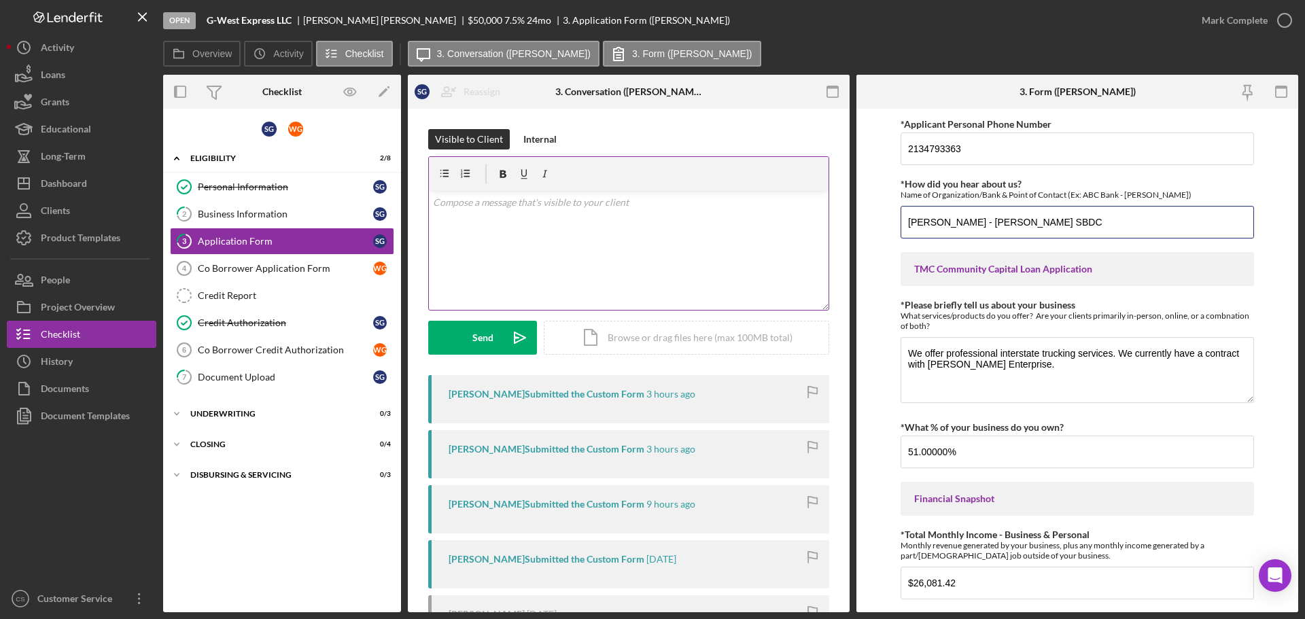
drag, startPoint x: 1036, startPoint y: 224, endPoint x: 757, endPoint y: 241, distance: 279.9
click at [757, 241] on div "Overview Internal Workflow Stage Open Icon/Dropdown Arrow Archive (can unarchiv…" at bounding box center [730, 344] width 1135 height 538
click at [810, 19] on div "Open G-West Express LLC [PERSON_NAME] $50,000 $50,000 7.5 % 24 mo 3. Applicatio…" at bounding box center [675, 20] width 1025 height 41
click at [59, 186] on div "Dashboard" at bounding box center [64, 185] width 46 height 31
